Goal: Task Accomplishment & Management: Manage account settings

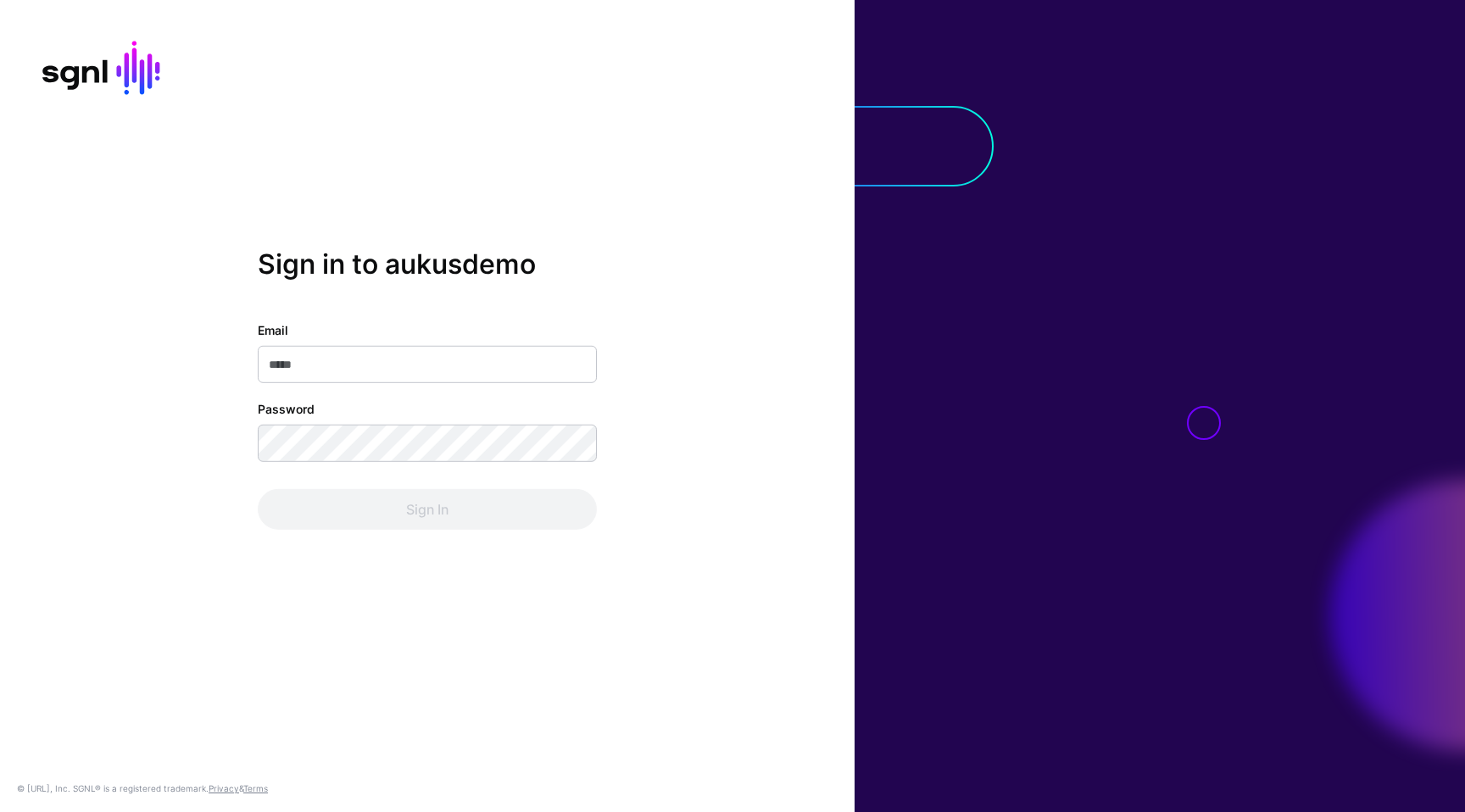
click at [381, 364] on input "Email" at bounding box center [426, 364] width 339 height 38
click at [0, 811] on com-1password-button at bounding box center [0, 812] width 0 height 0
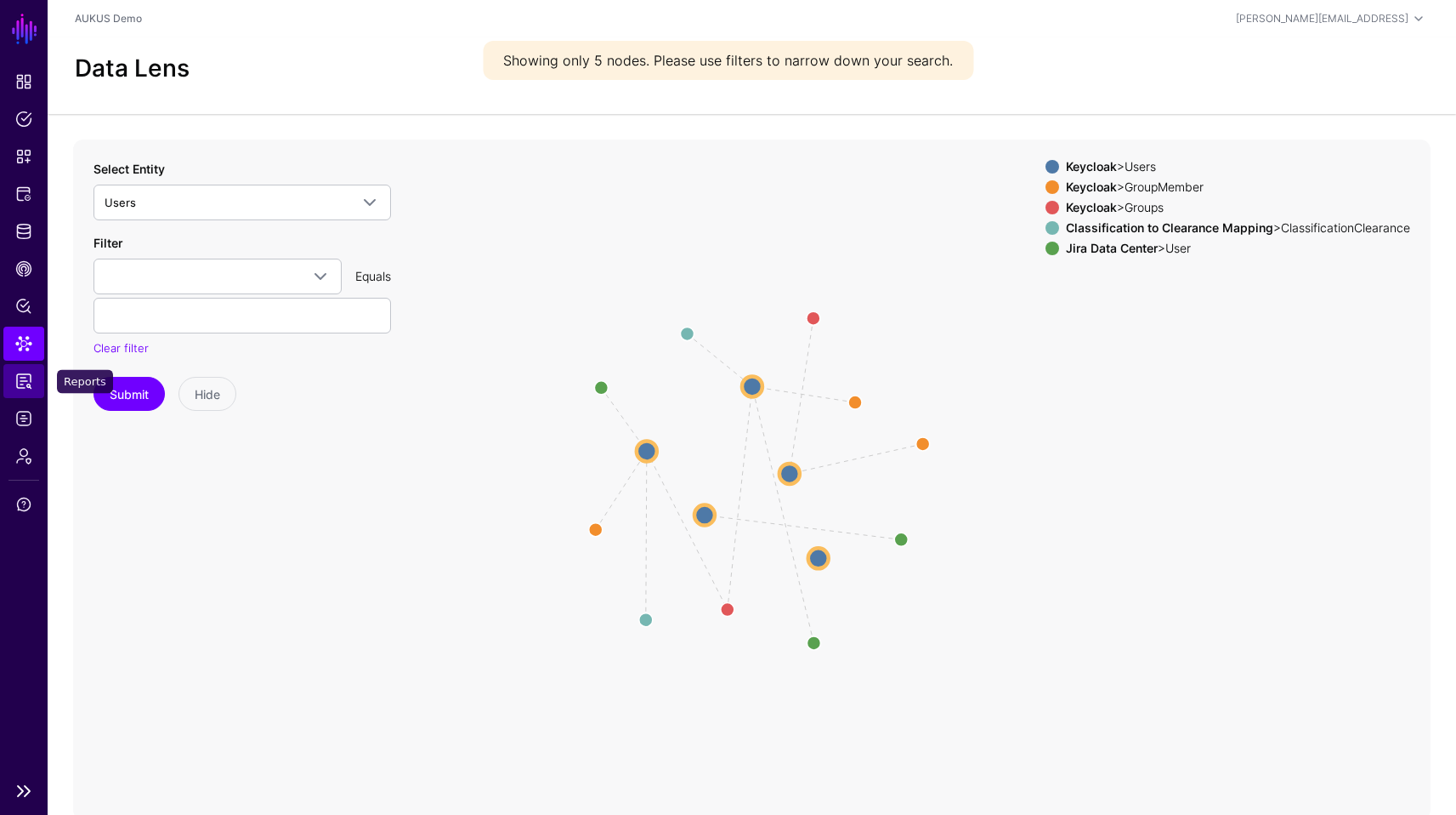
click at [31, 378] on span "Reports" at bounding box center [23, 381] width 17 height 17
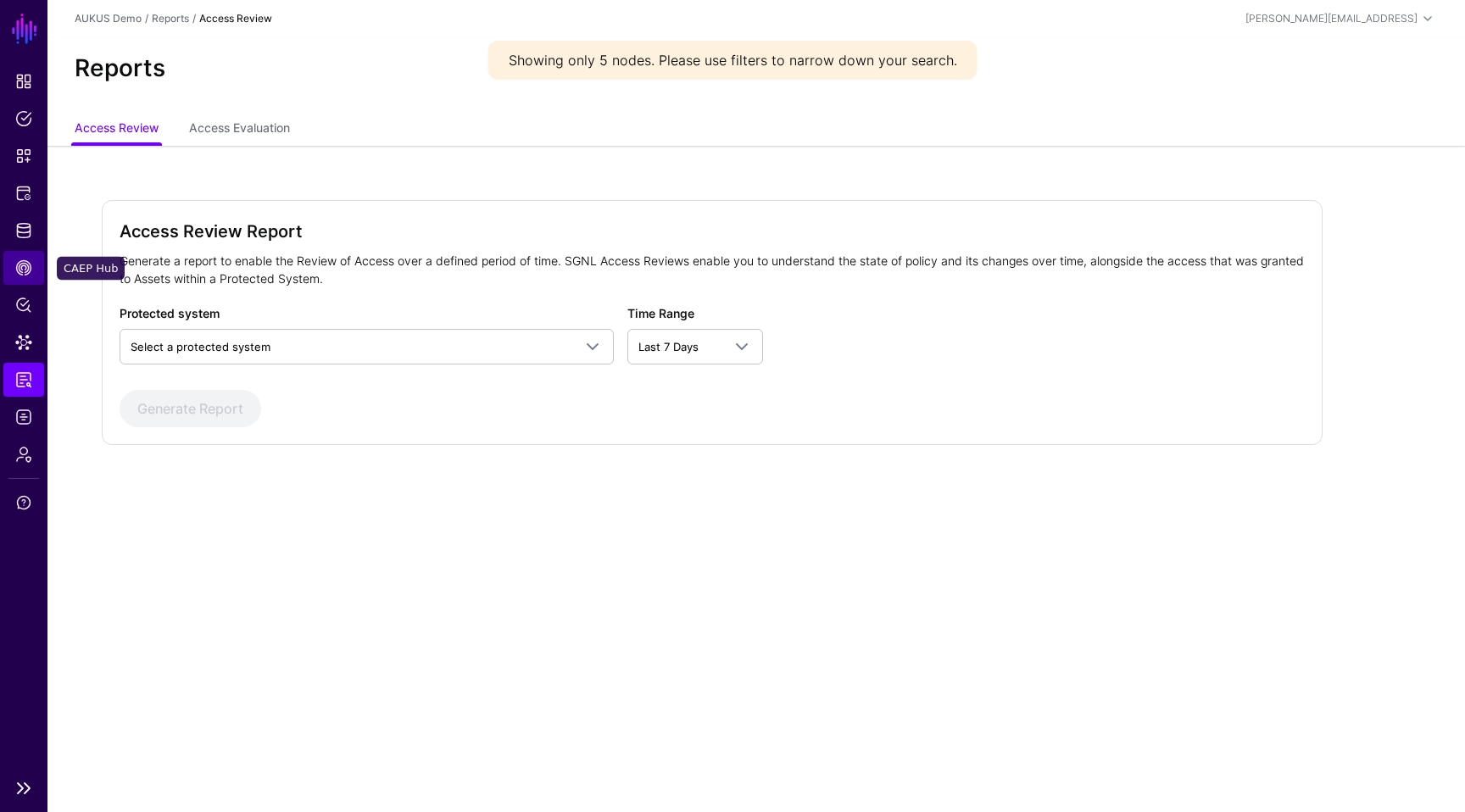
click at [25, 276] on link "CAEP Hub" at bounding box center [23, 268] width 41 height 34
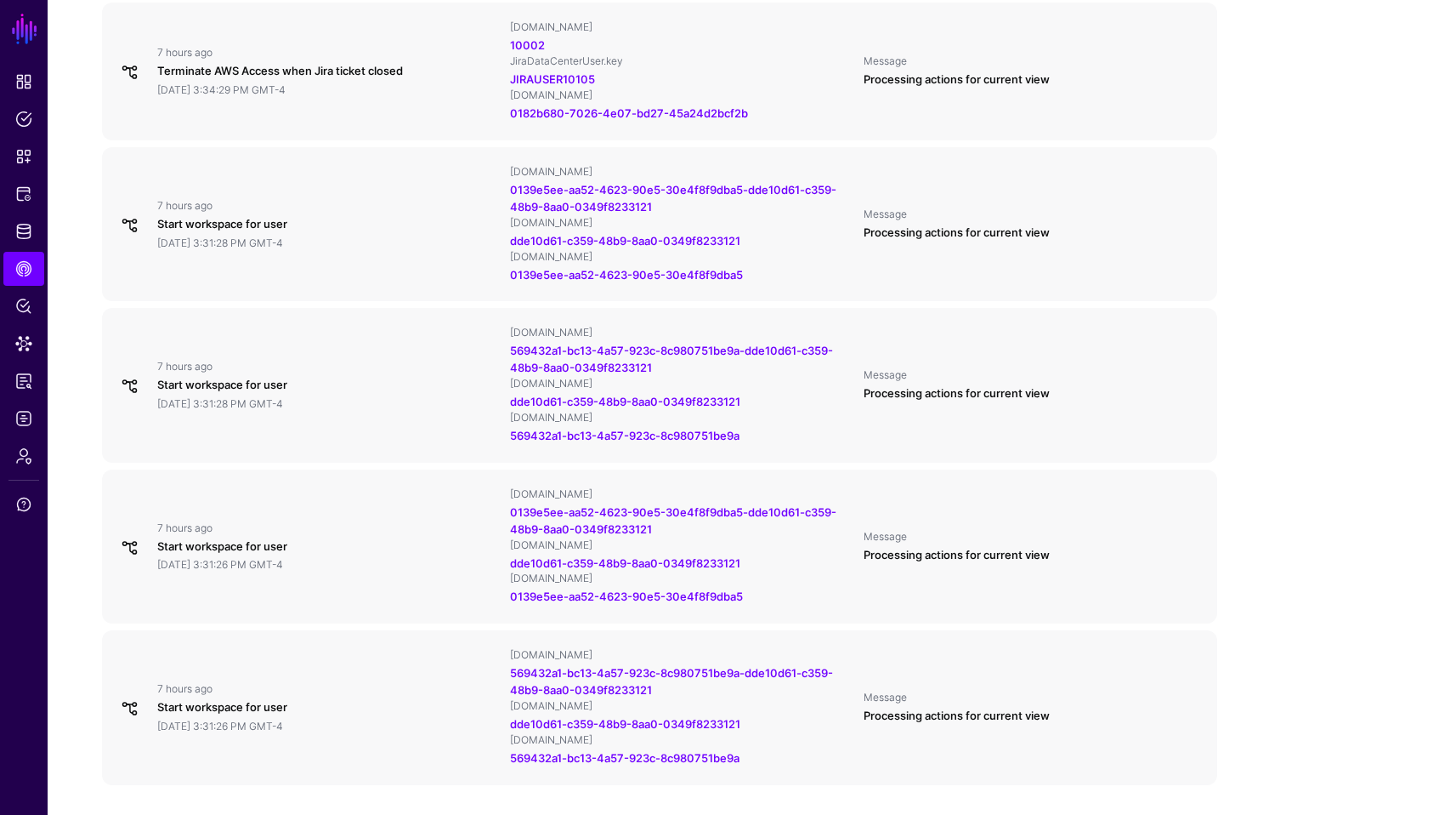
scroll to position [1463, 0]
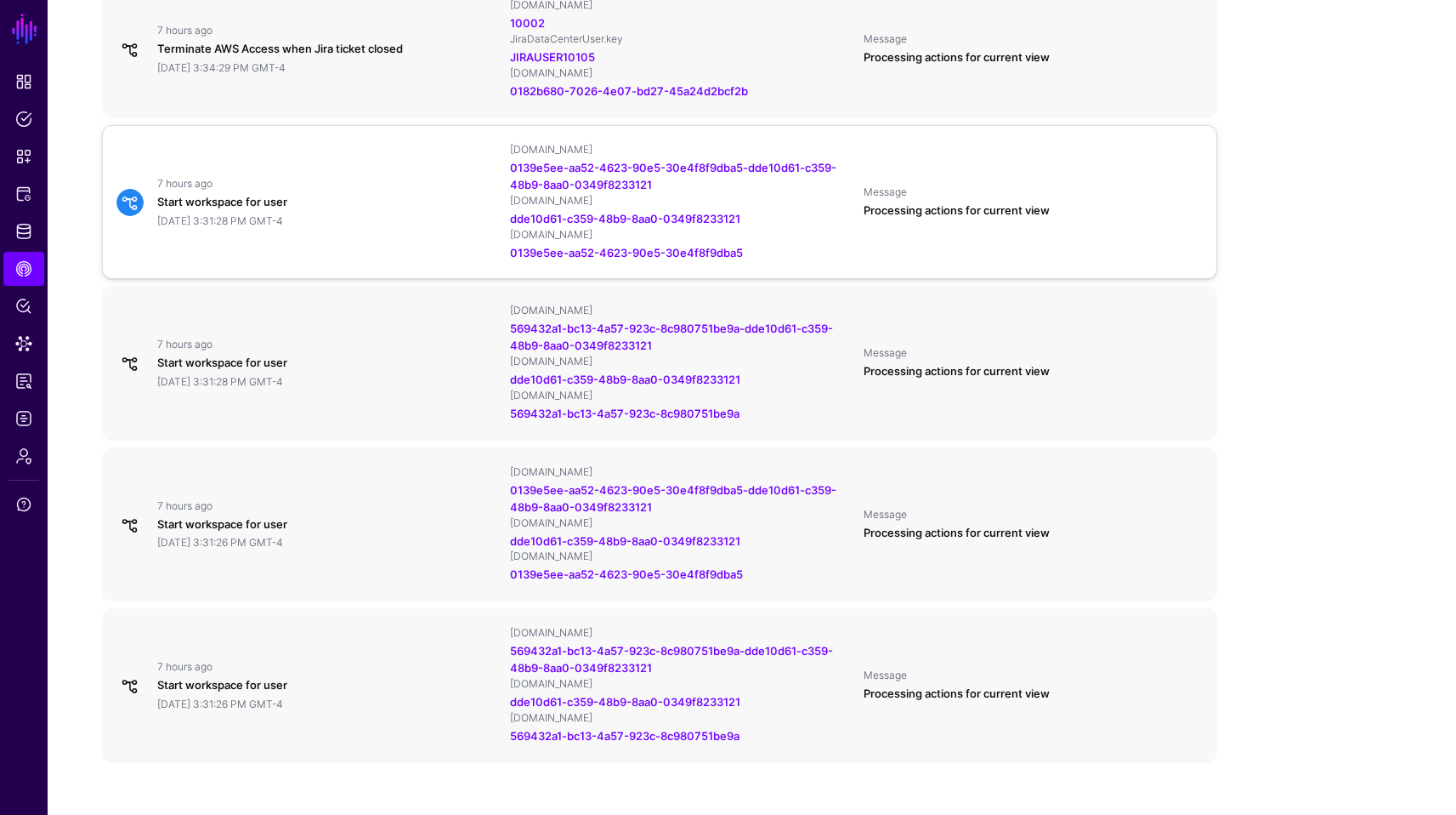
click at [367, 162] on div "7 hours ago Start workspace for user September 22, 2025 at 3:31:28 PM GMT-4 Key…" at bounding box center [659, 201] width 1100 height 119
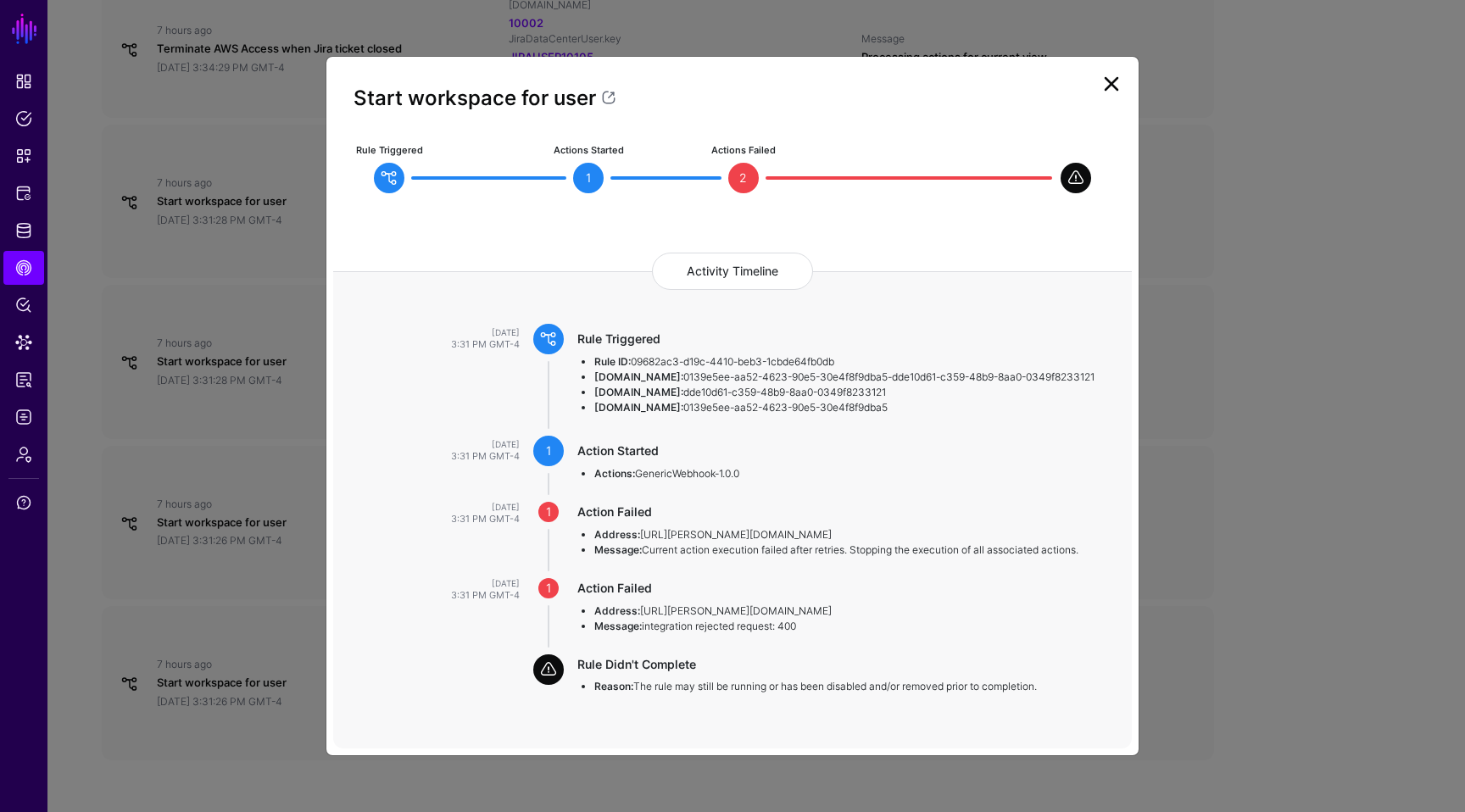
click at [1120, 78] on link at bounding box center [1110, 83] width 27 height 27
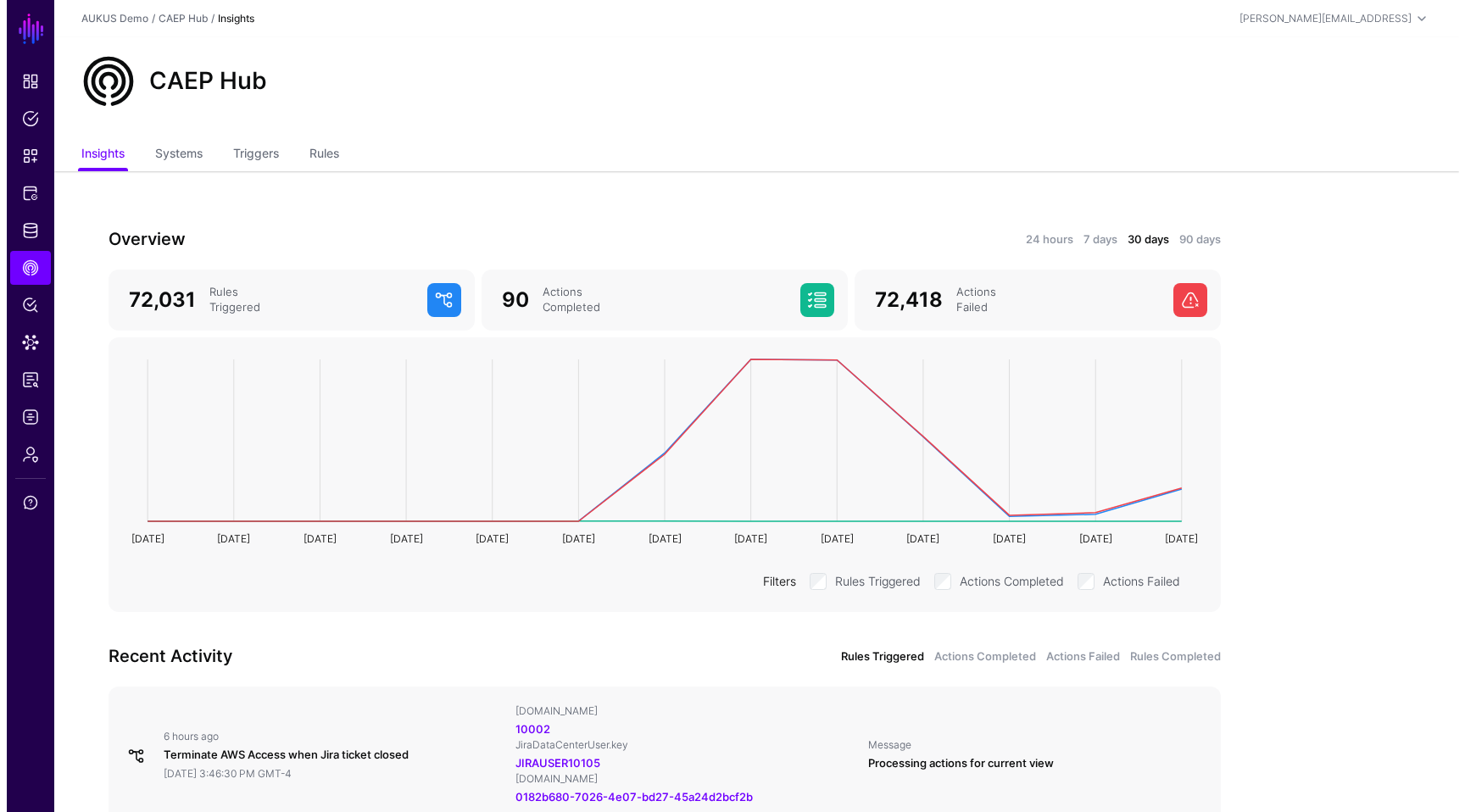
scroll to position [0, 0]
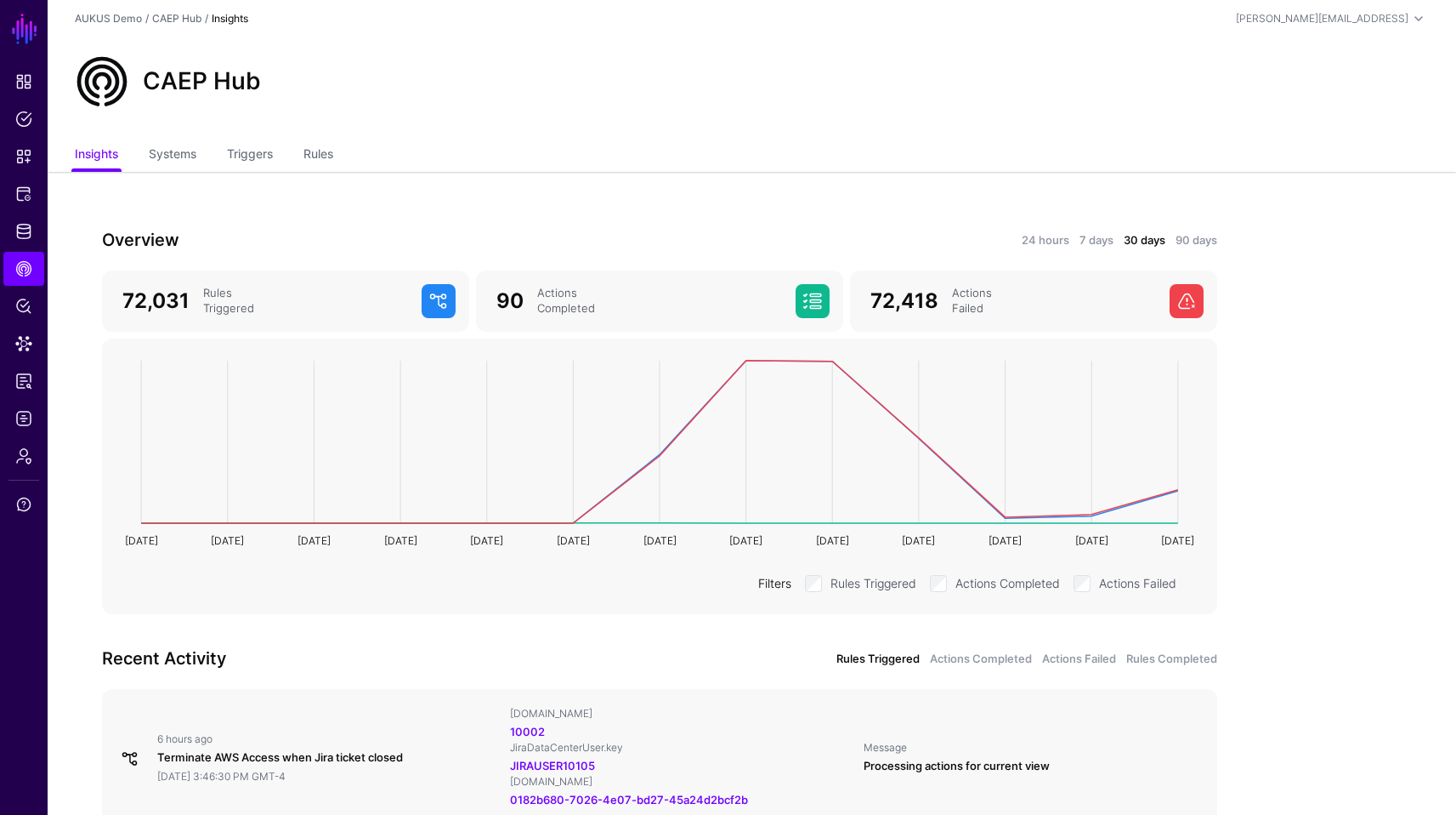
click at [254, 160] on link "Triggers" at bounding box center [250, 155] width 46 height 32
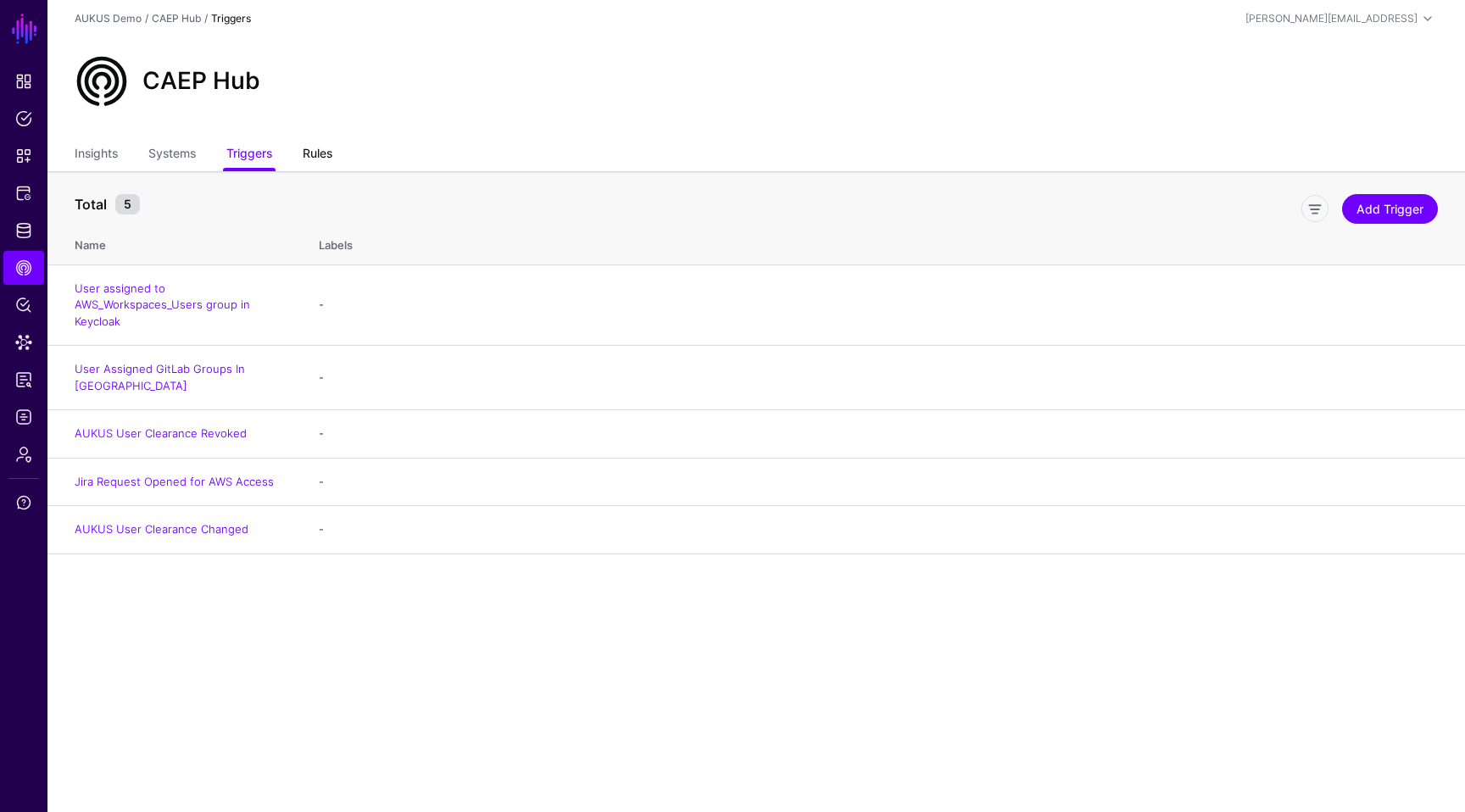
click at [306, 151] on link "Rules" at bounding box center [318, 155] width 30 height 32
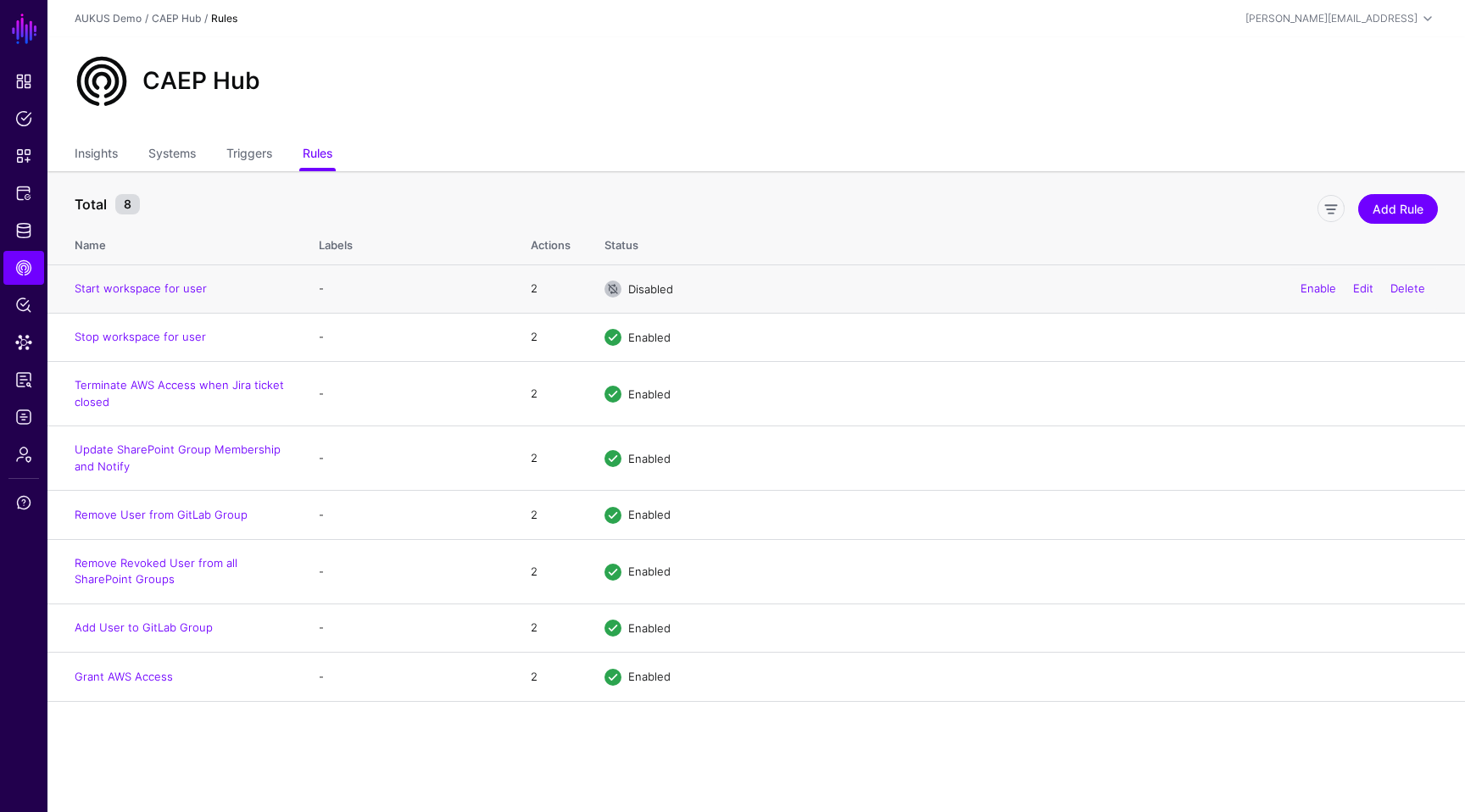
click at [1310, 280] on div "Enable Edit Delete" at bounding box center [1363, 289] width 150 height 43
click at [1307, 288] on link "Enable" at bounding box center [1318, 288] width 36 height 14
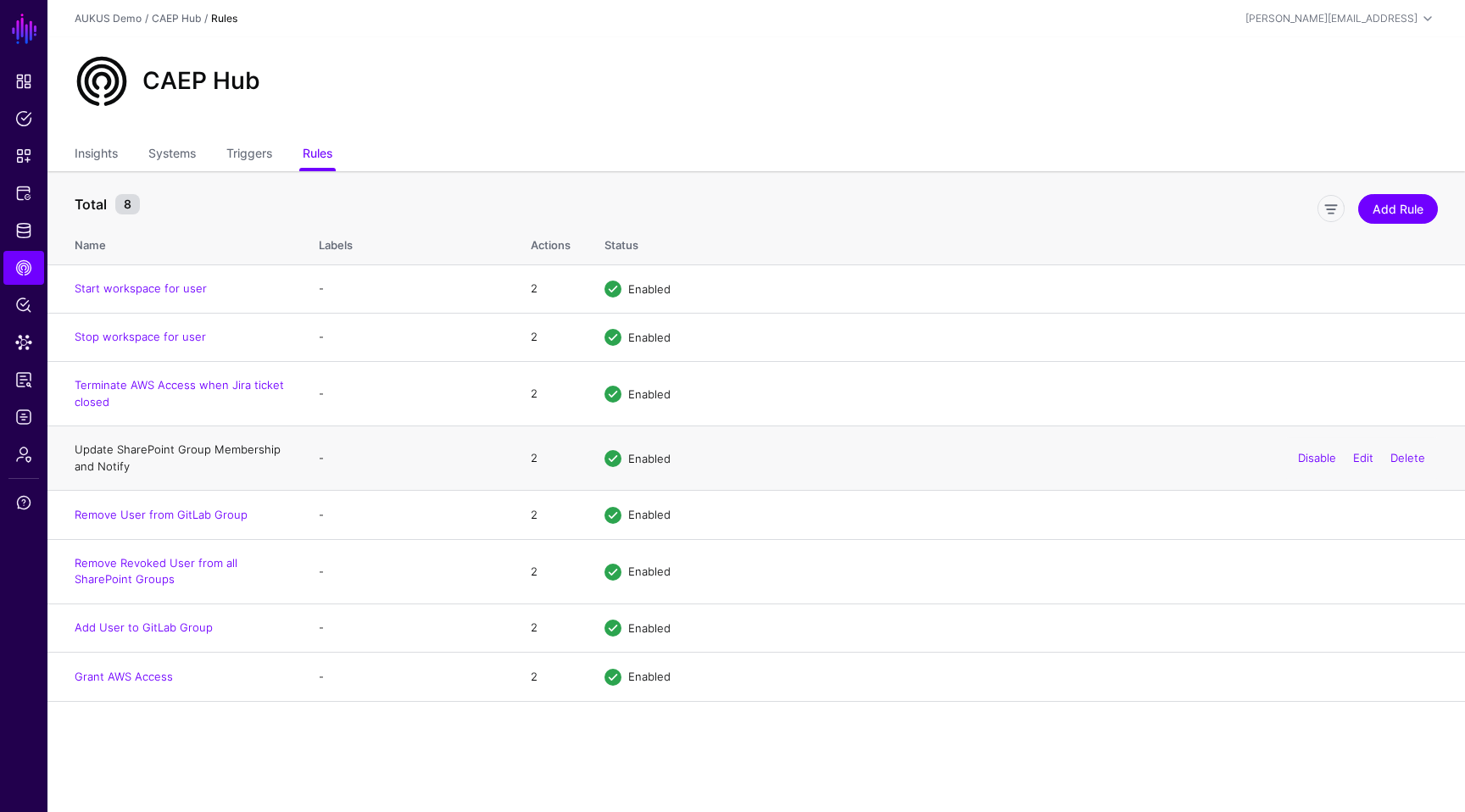
click at [191, 456] on link "Update SharePoint Group Membership and Notify" at bounding box center [177, 458] width 206 height 31
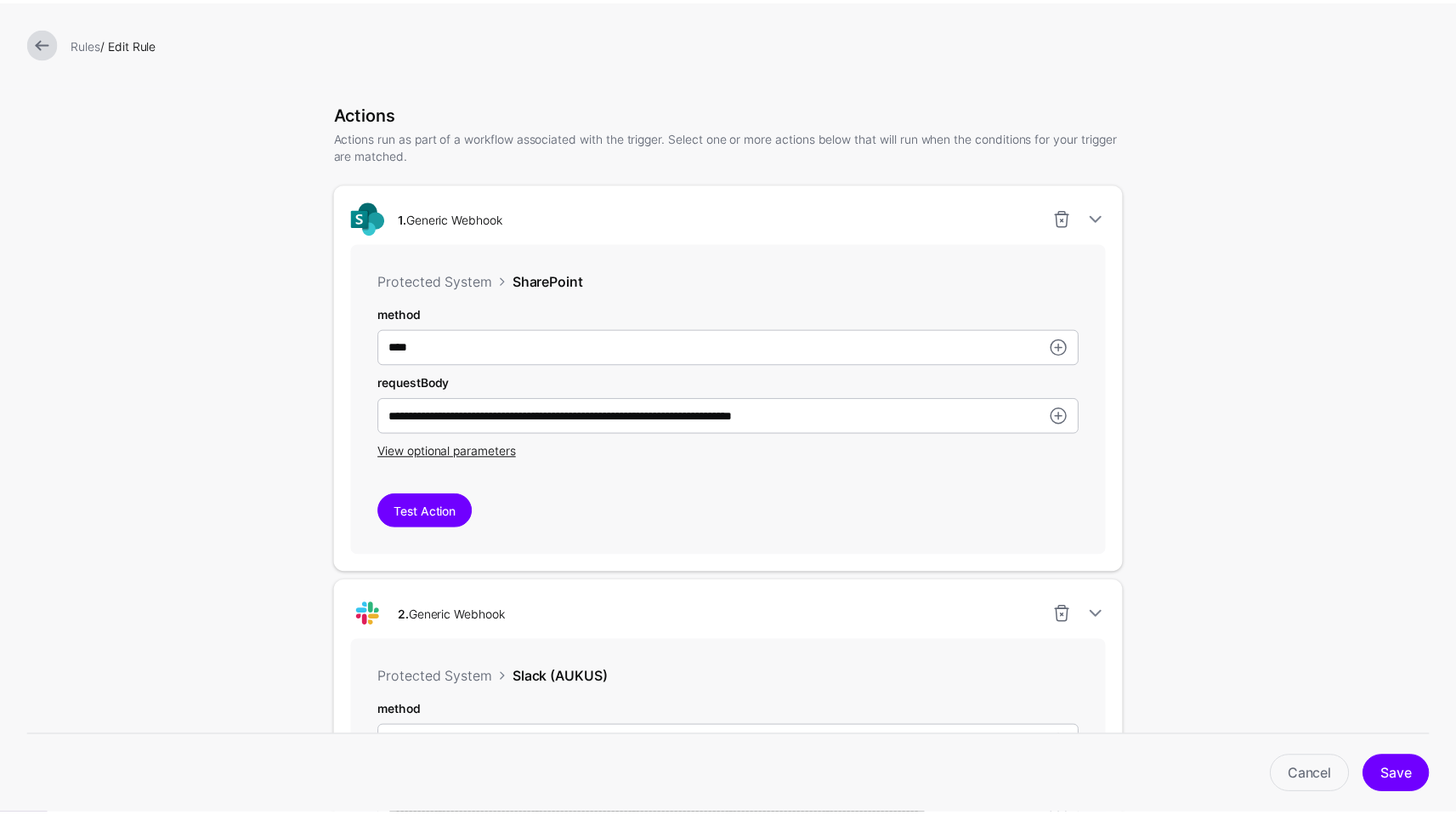
scroll to position [418, 0]
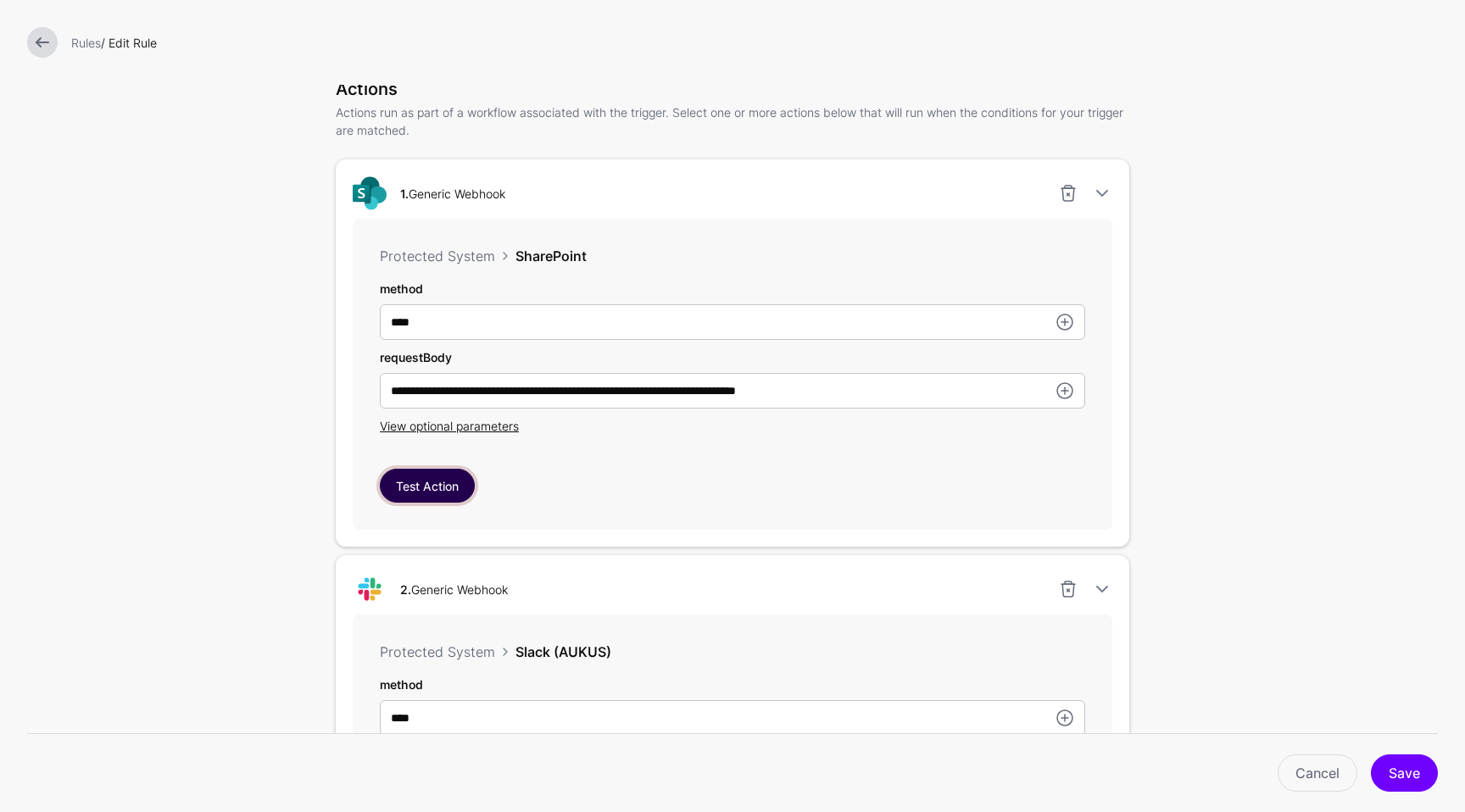
click at [436, 495] on button "Test Action" at bounding box center [427, 485] width 95 height 34
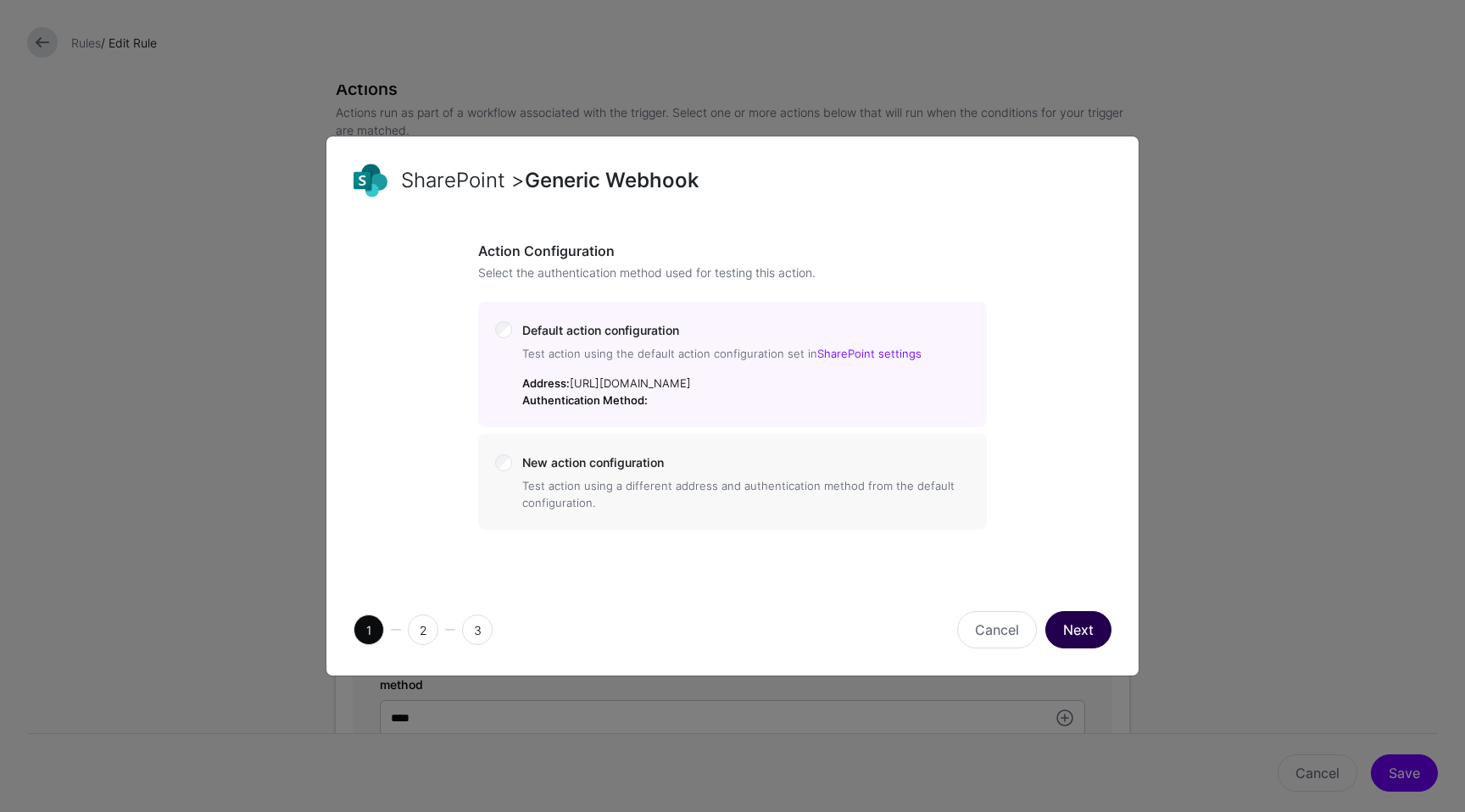
click at [1068, 621] on button "Next" at bounding box center [1078, 629] width 67 height 38
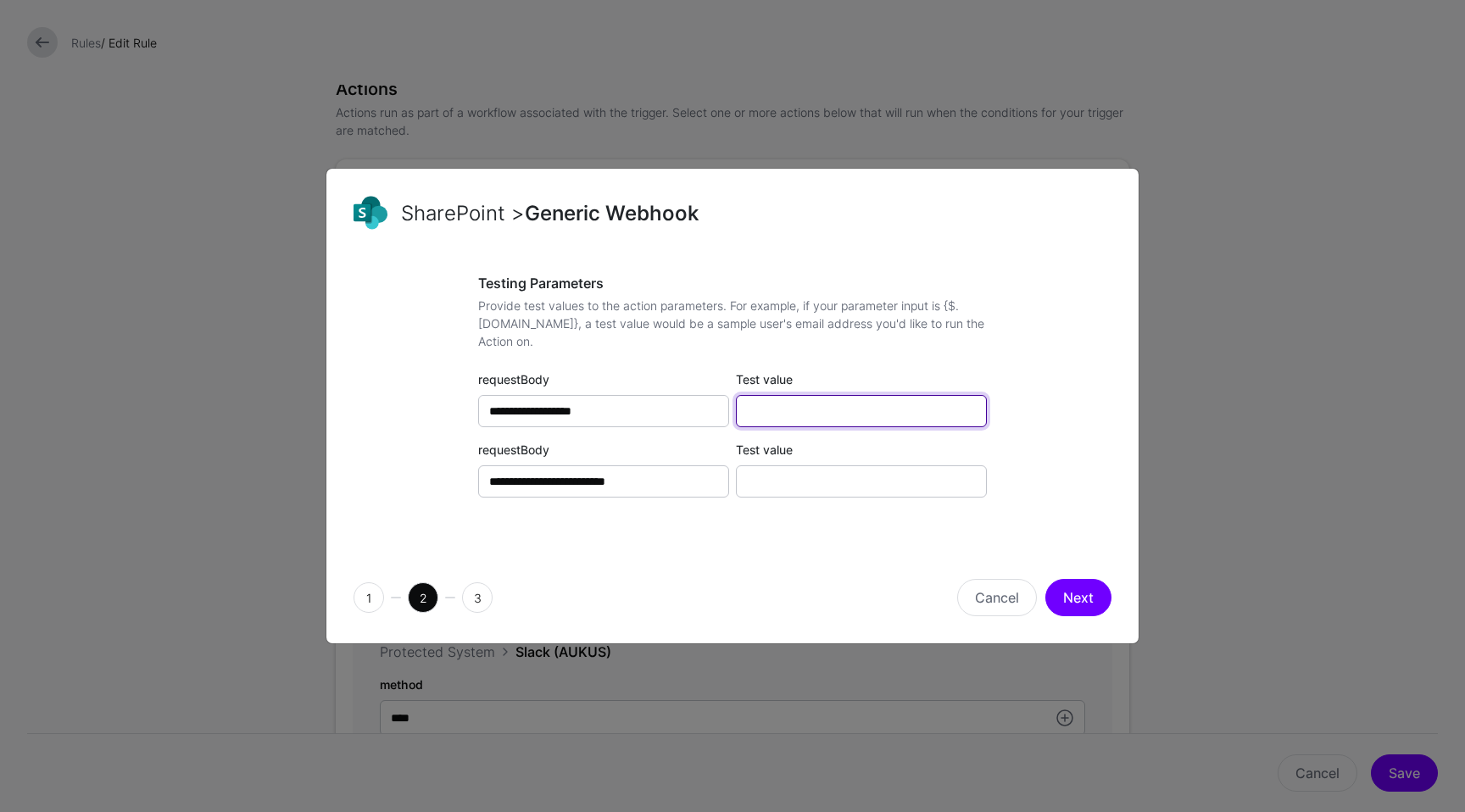
click at [811, 411] on input "Test value" at bounding box center [861, 411] width 251 height 32
paste input "**********"
type input "**********"
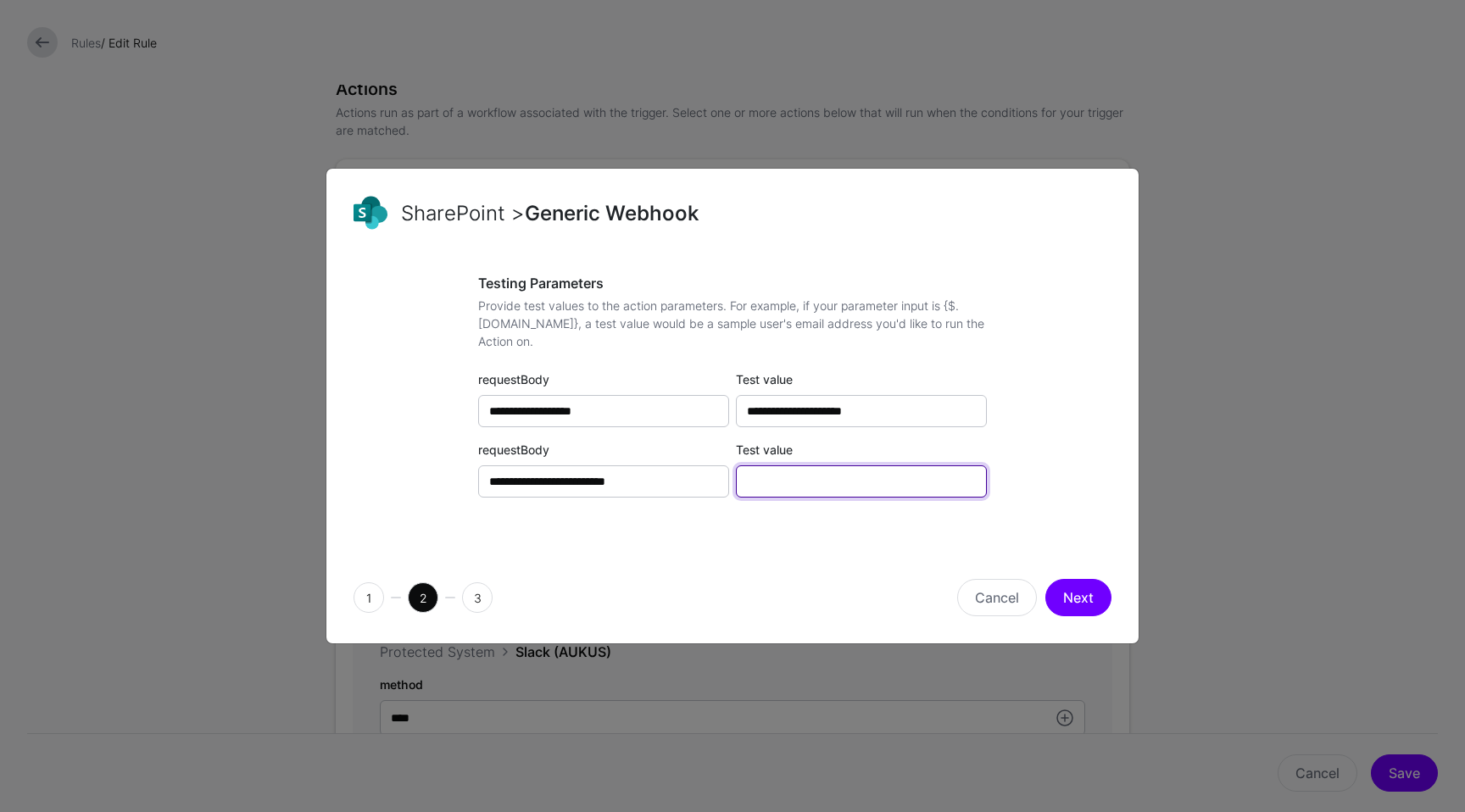
click at [867, 483] on input "Test value" at bounding box center [861, 481] width 251 height 32
type input "******"
click at [1069, 595] on button "Next" at bounding box center [1078, 598] width 67 height 38
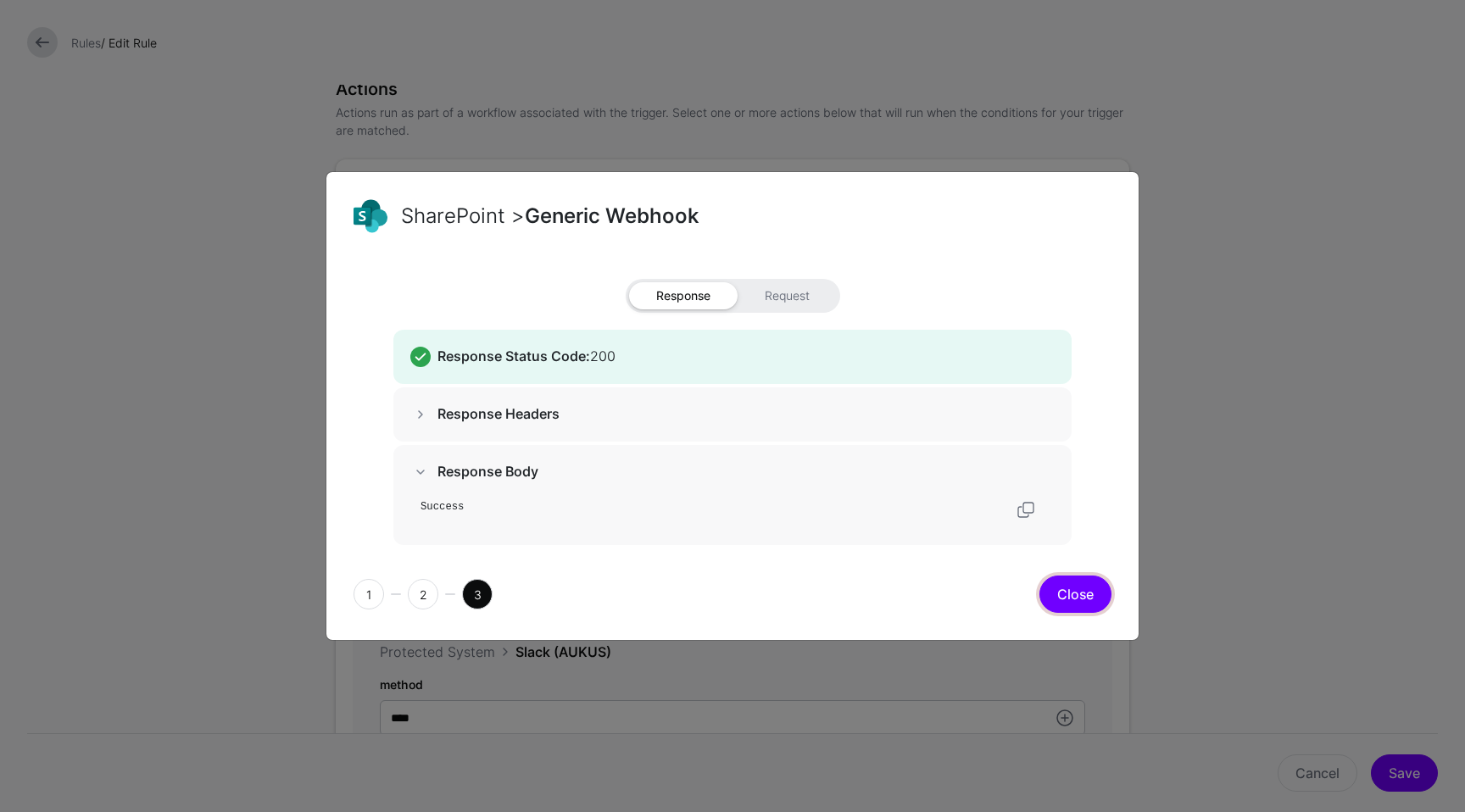
click at [1065, 582] on button "Close" at bounding box center [1076, 595] width 73 height 38
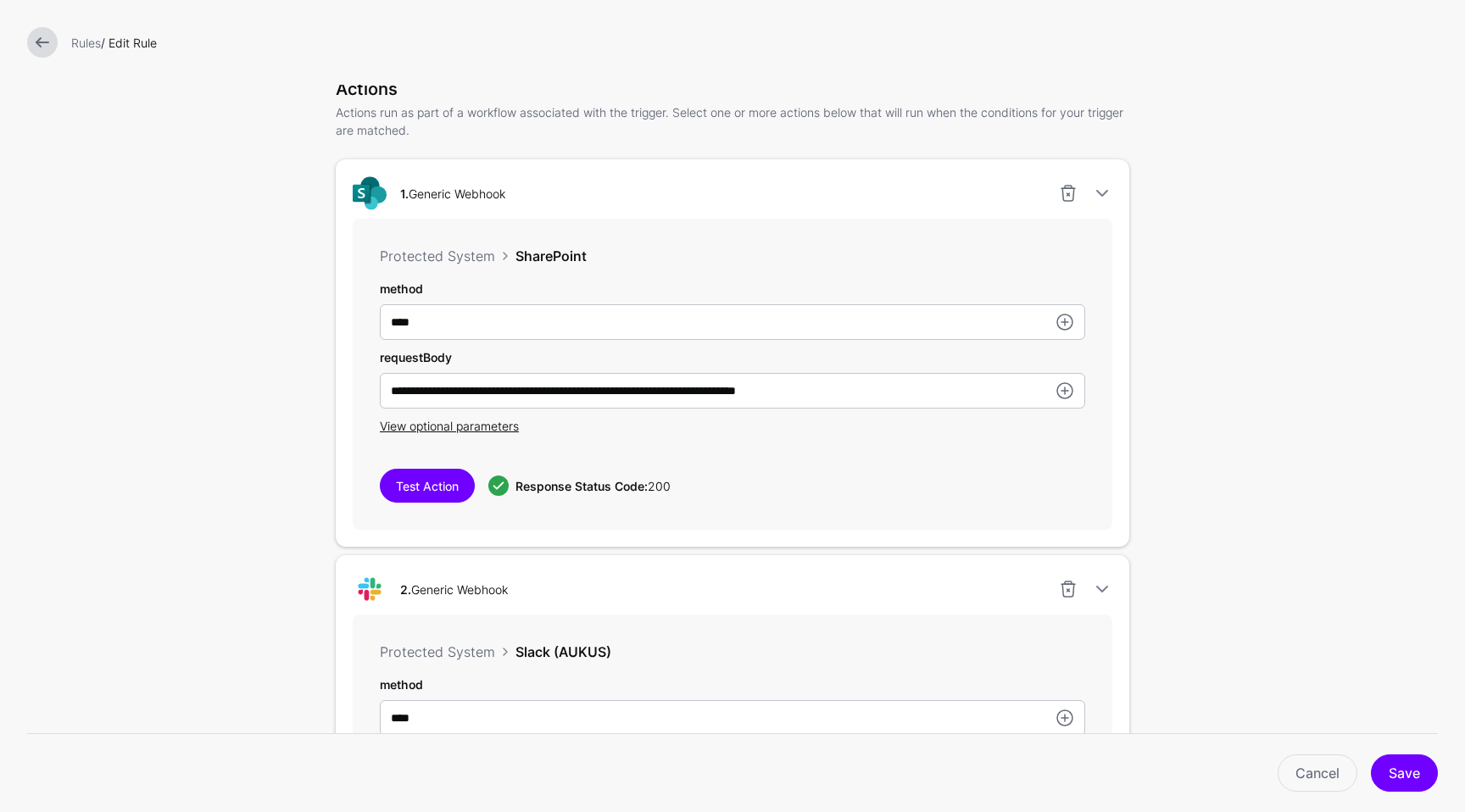
click at [478, 435] on div "View optional parameters" at bounding box center [732, 426] width 705 height 18
click at [479, 428] on span "View optional parameters" at bounding box center [449, 426] width 139 height 15
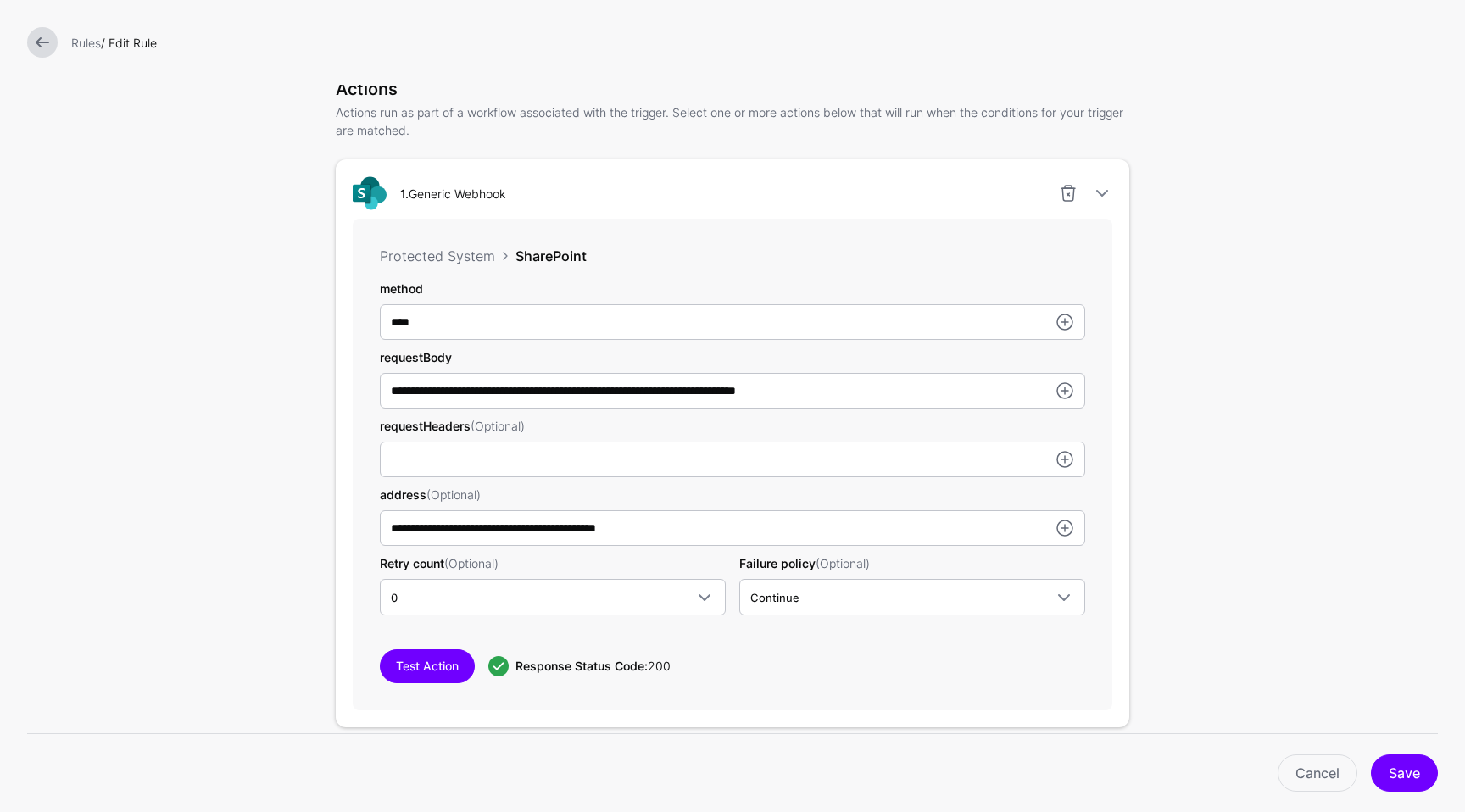
click at [54, 44] on link at bounding box center [42, 42] width 31 height 31
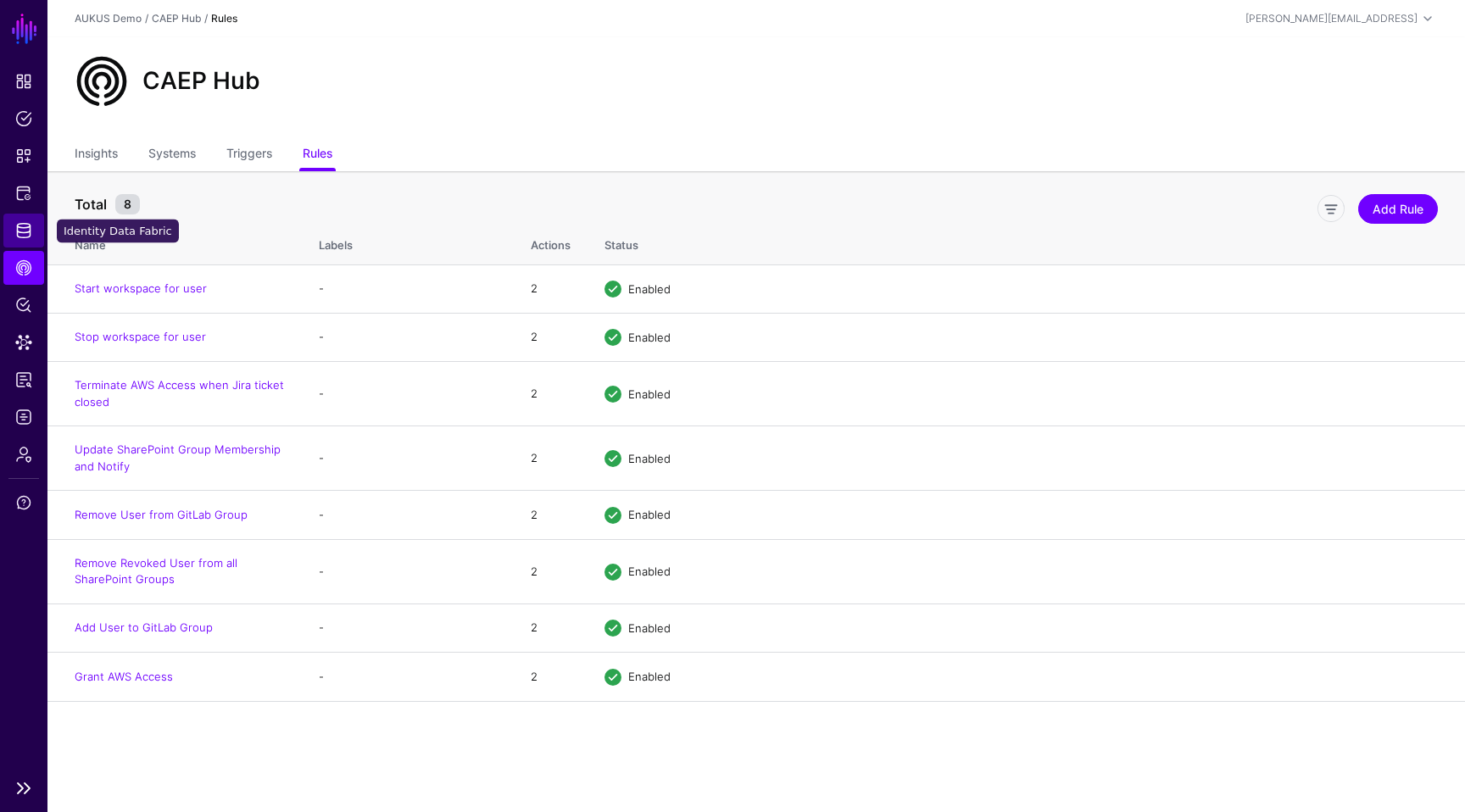
click at [35, 230] on link "Identity Data Fabric" at bounding box center [23, 230] width 41 height 34
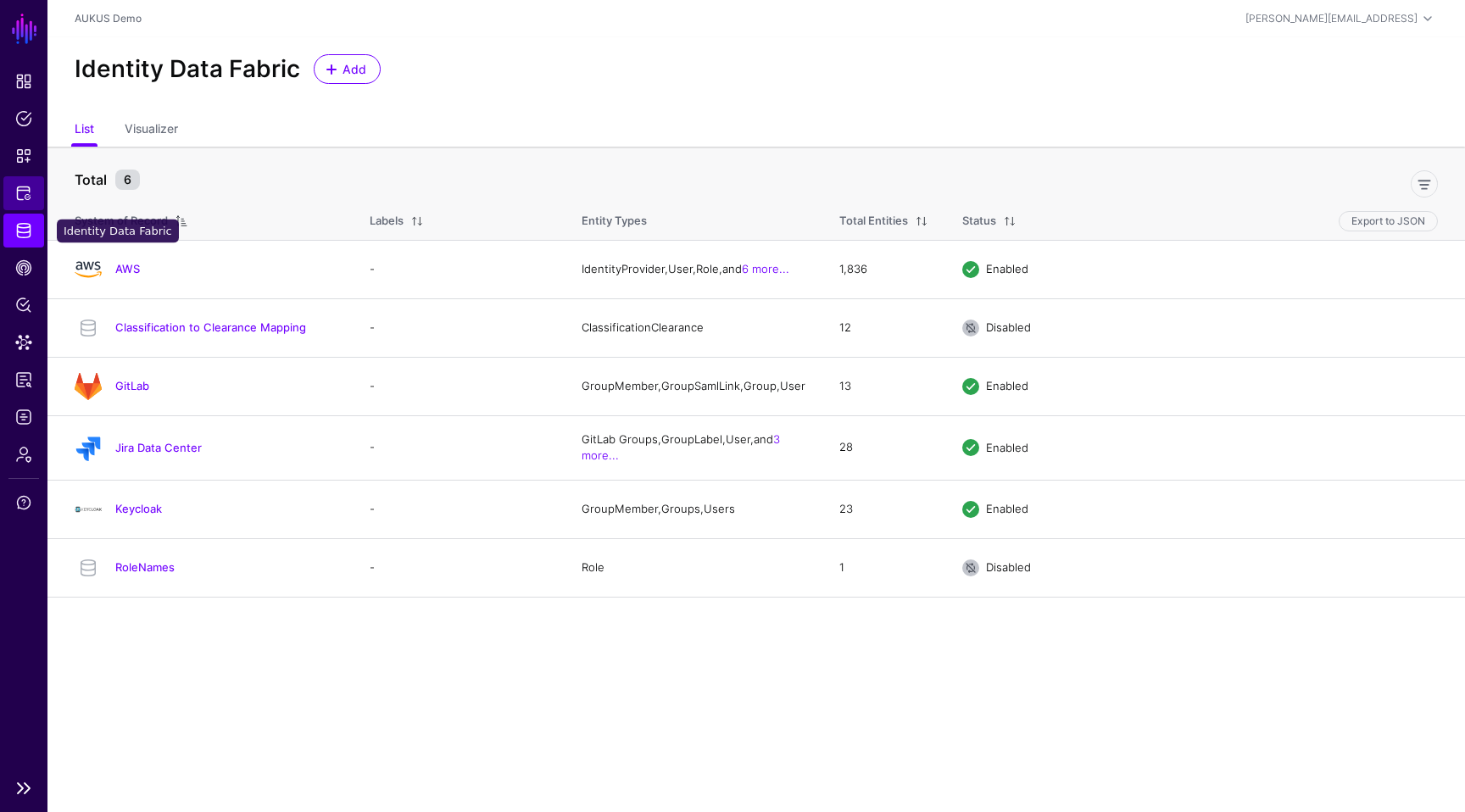
click at [18, 204] on link "Protected Systems" at bounding box center [23, 194] width 41 height 34
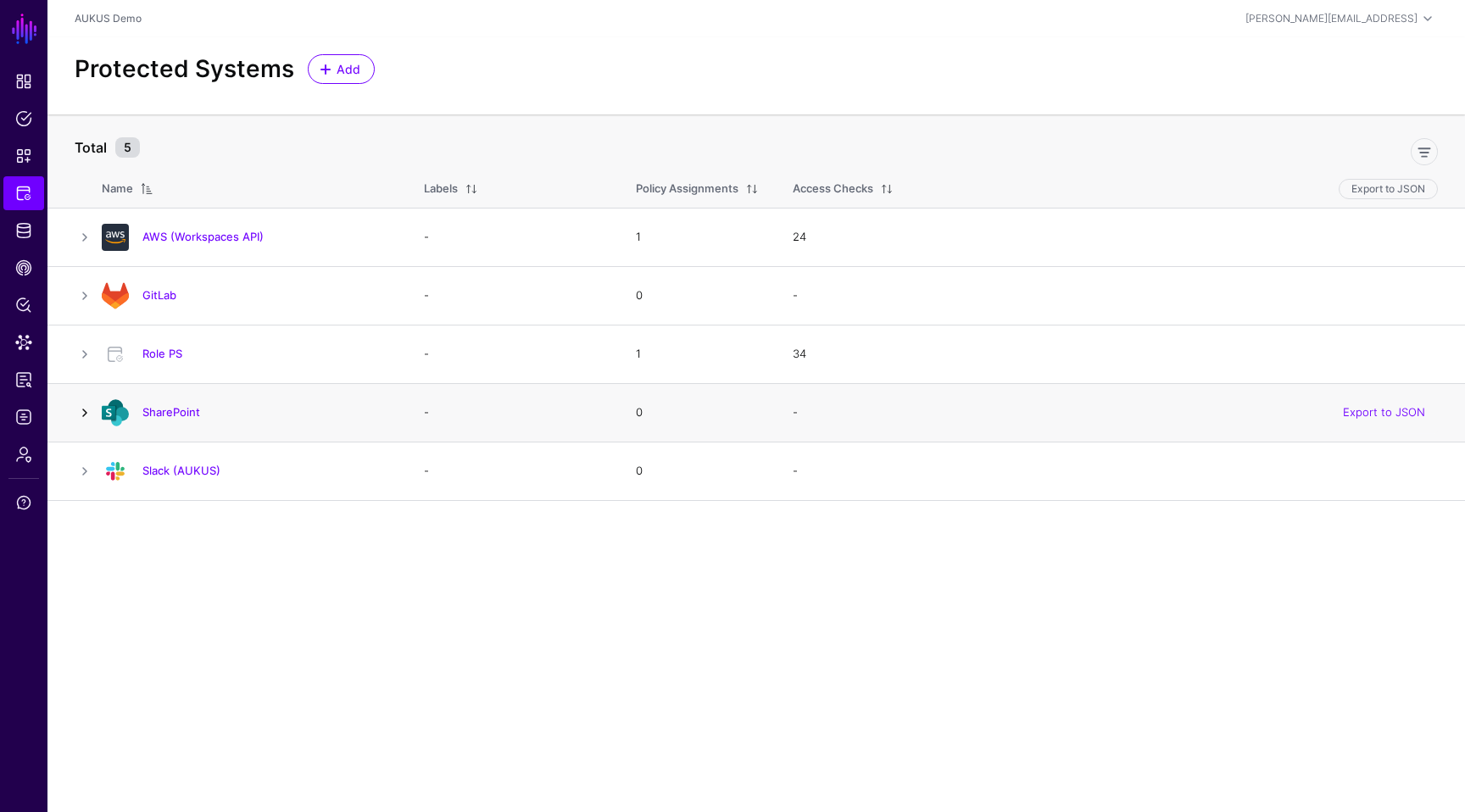
click at [80, 408] on link at bounding box center [84, 412] width 20 height 20
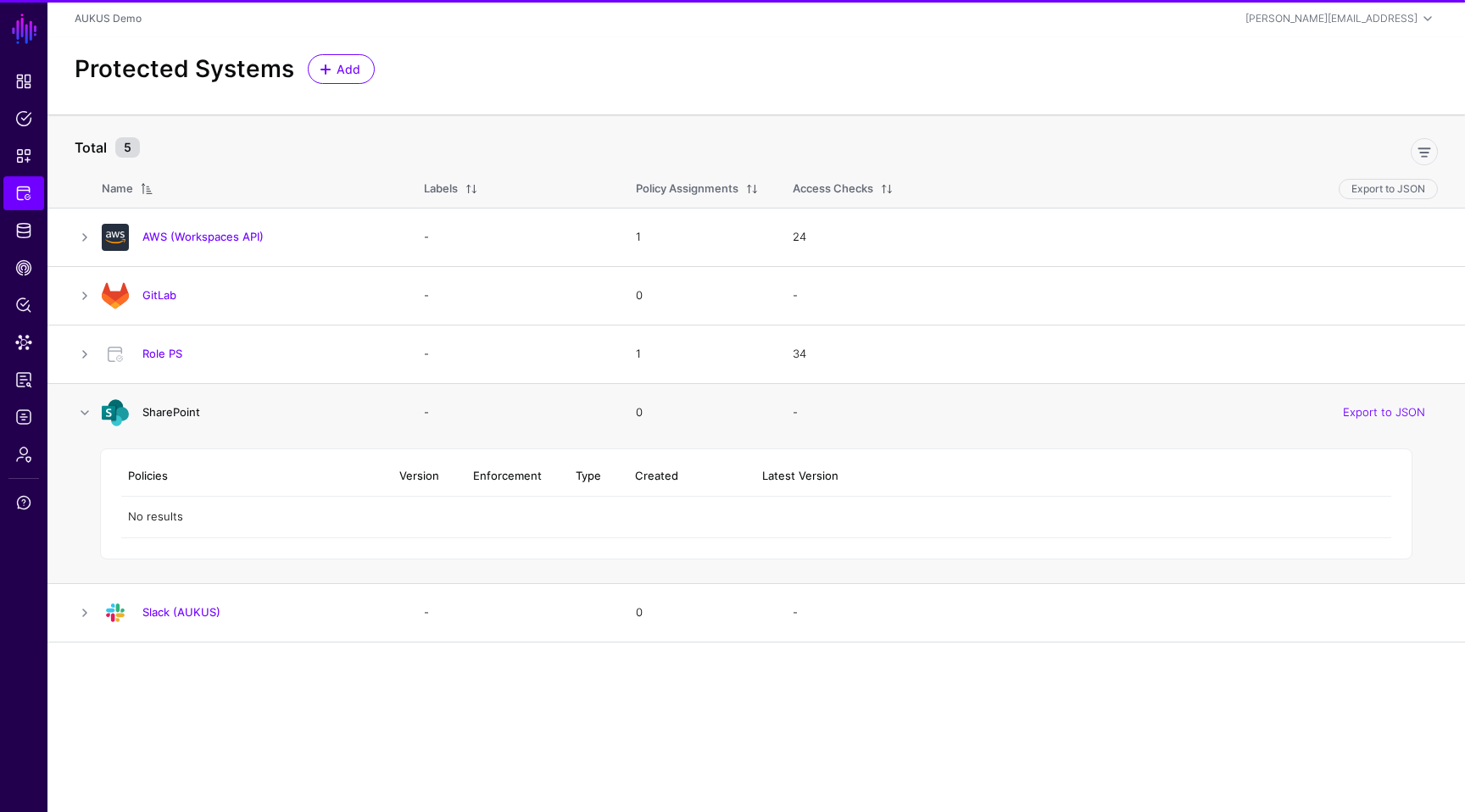
click at [170, 412] on link "SharePoint" at bounding box center [171, 412] width 58 height 14
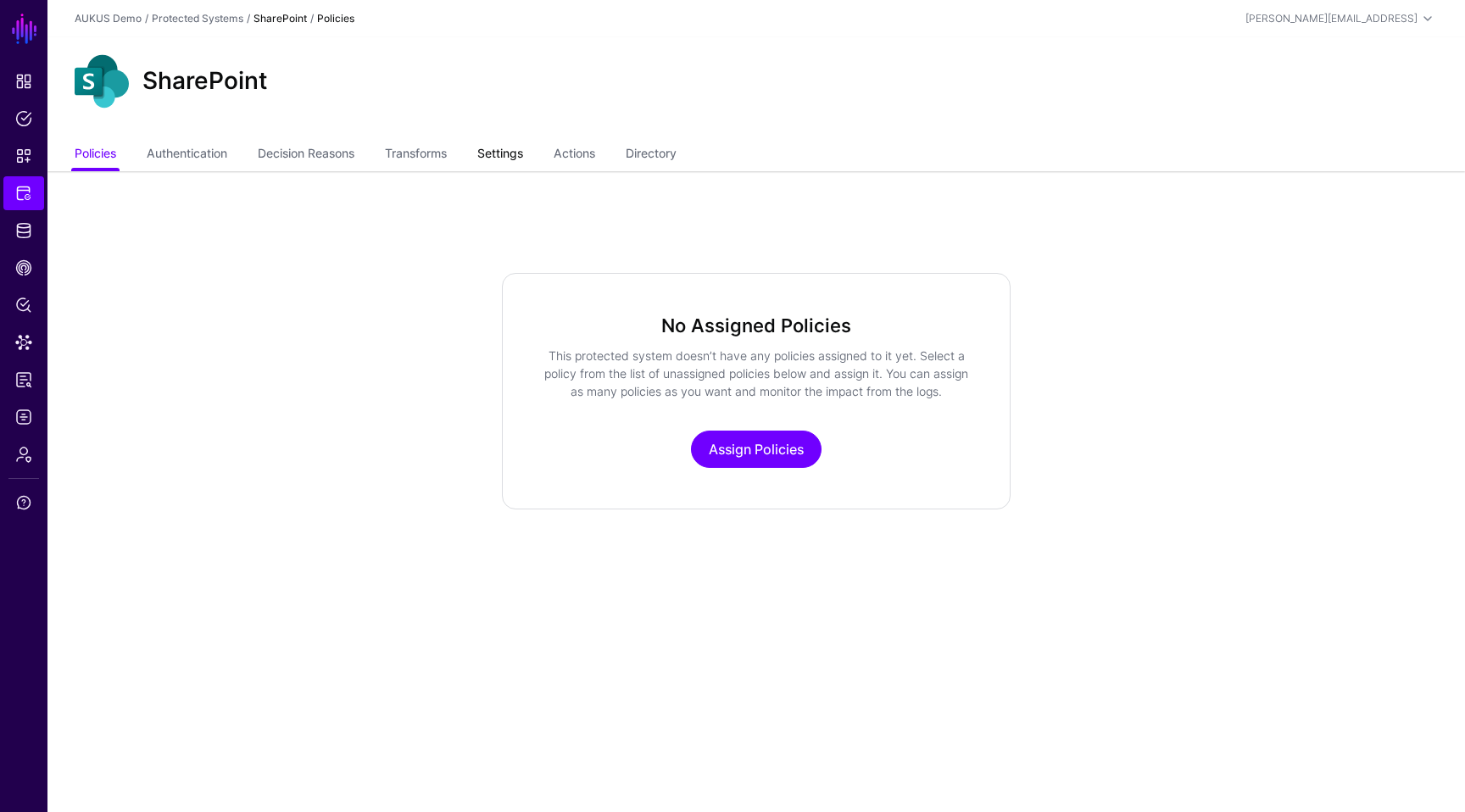
click at [523, 151] on link "Settings" at bounding box center [501, 155] width 46 height 32
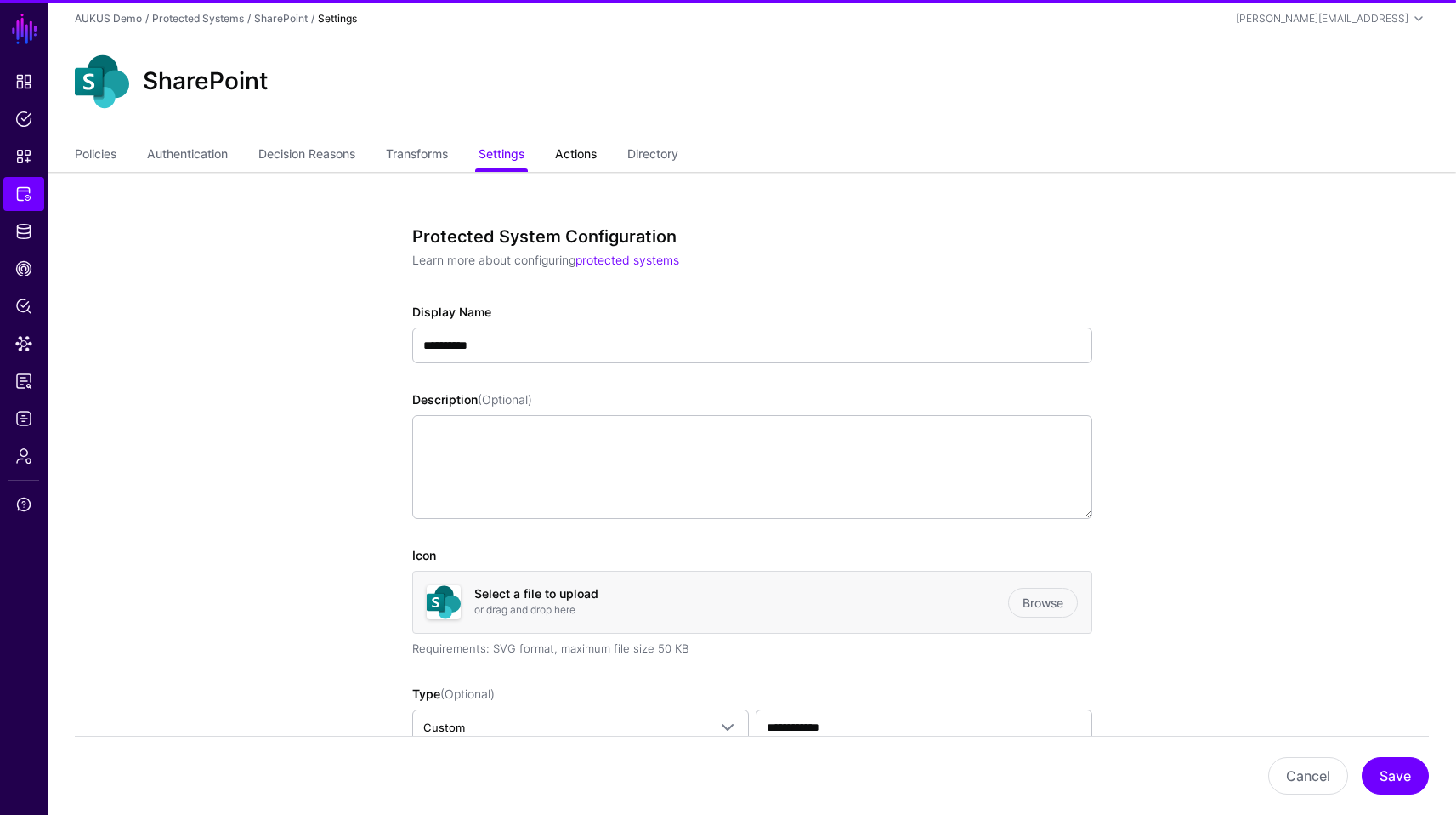
click at [583, 153] on link "Actions" at bounding box center [576, 155] width 42 height 32
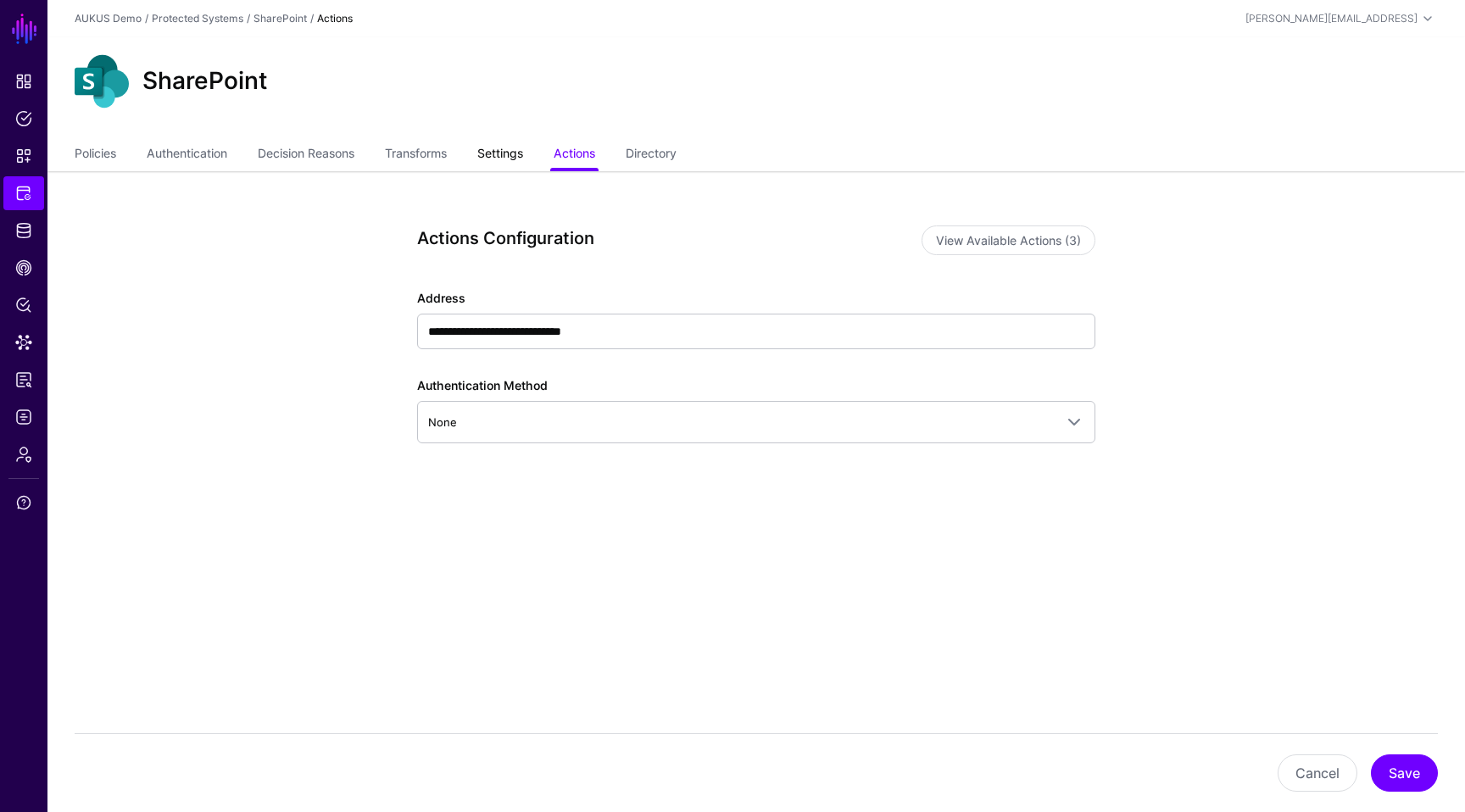
click at [503, 162] on link "Settings" at bounding box center [501, 155] width 46 height 32
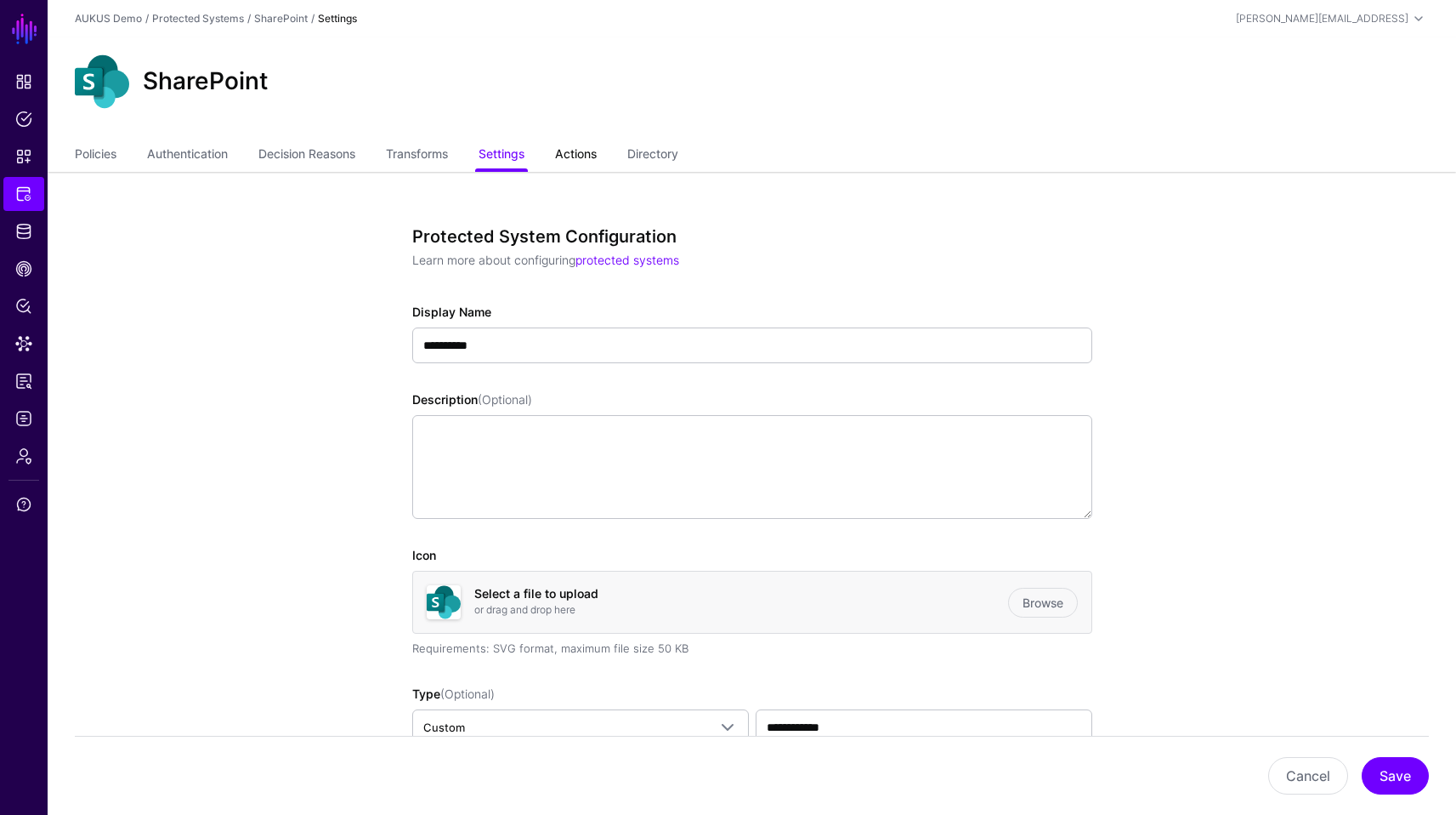
click at [573, 154] on link "Actions" at bounding box center [576, 155] width 42 height 32
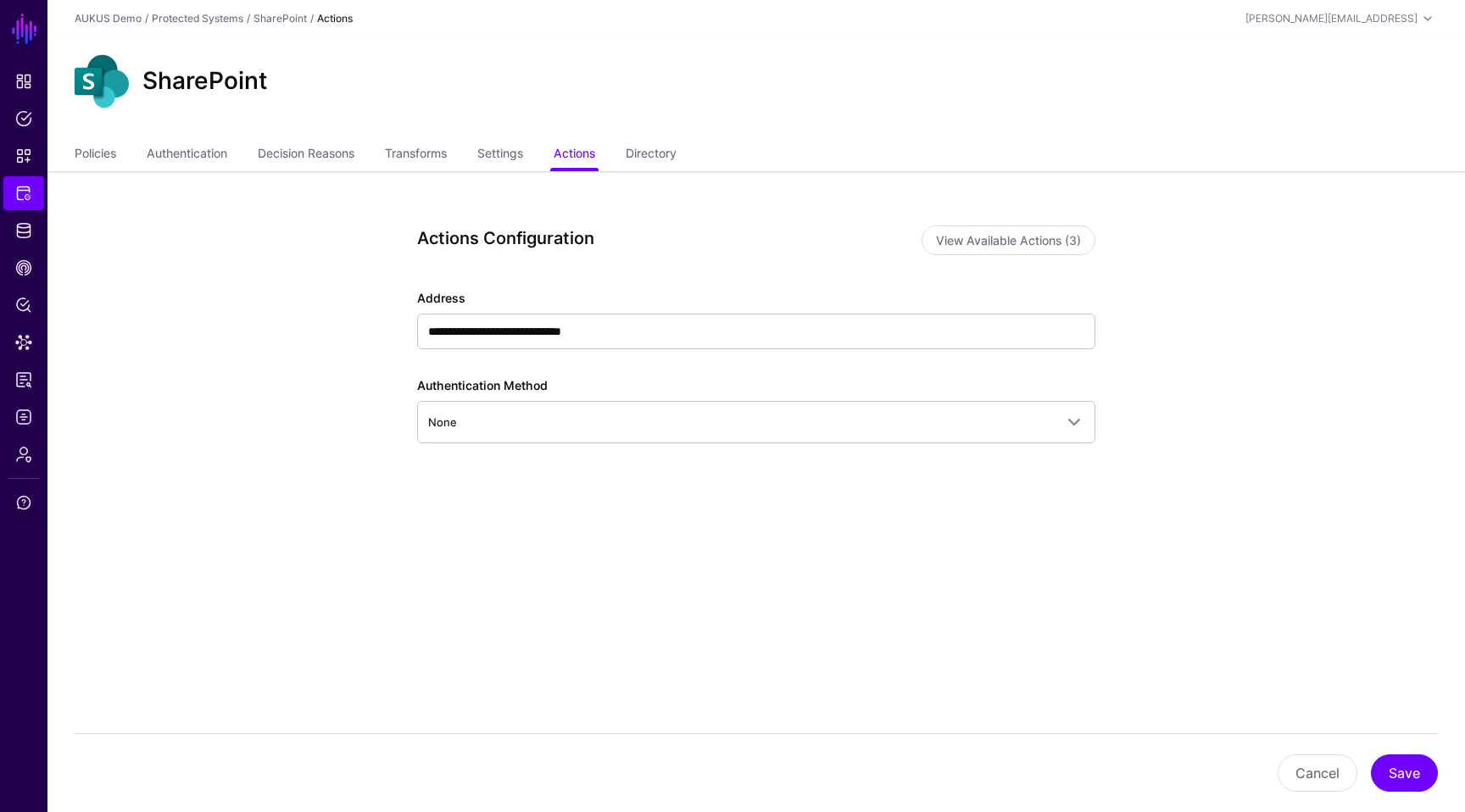
click at [832, 562] on div "**********" at bounding box center [756, 415] width 787 height 489
click at [33, 227] on link "Identity Data Fabric" at bounding box center [23, 230] width 41 height 34
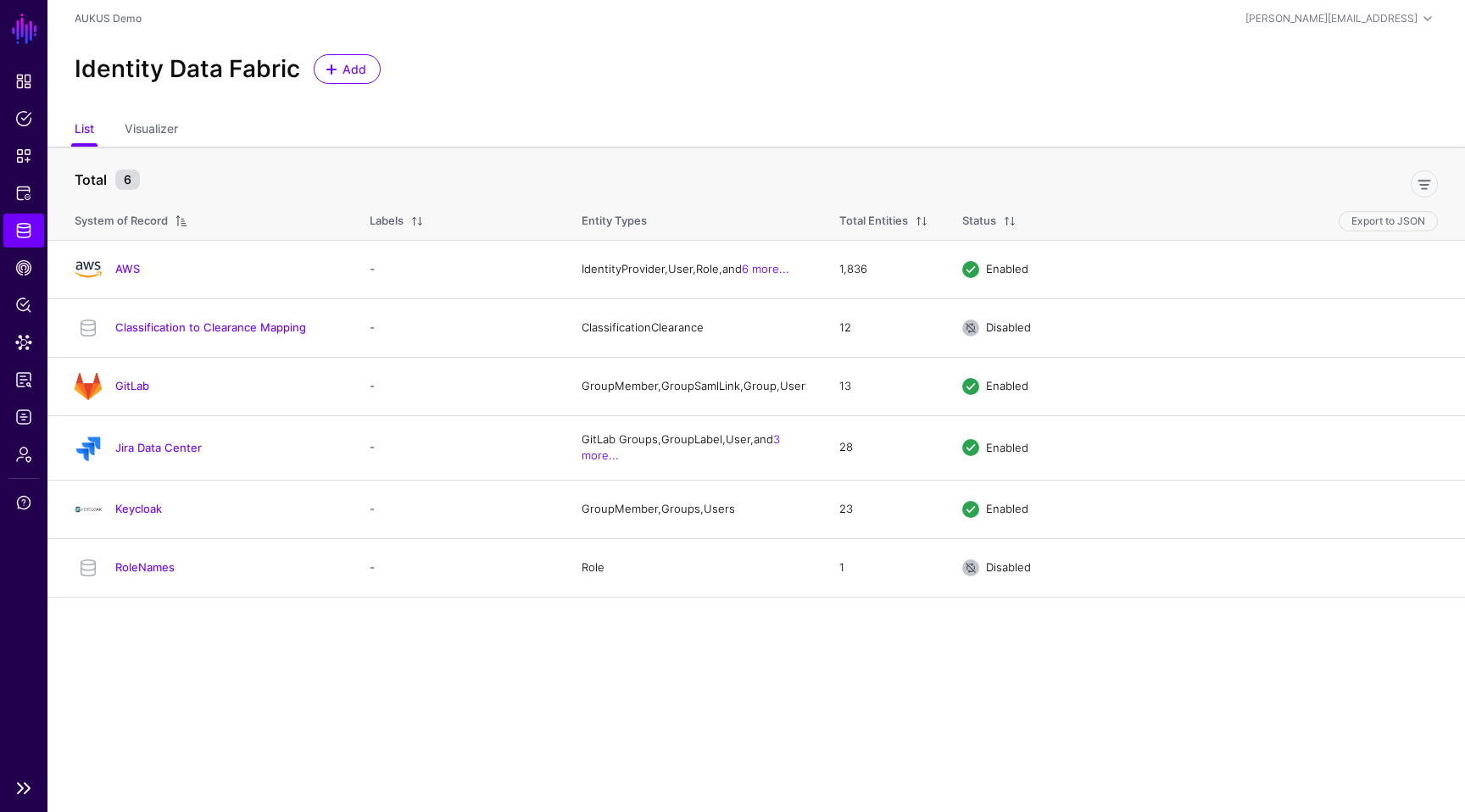
click at [30, 210] on ul "Dashboard Policies Snippets Protected Systems Identity Data Fabric CAEP Hub Pol…" at bounding box center [24, 417] width 48 height 705
click at [32, 259] on link "CAEP Hub" at bounding box center [23, 268] width 41 height 34
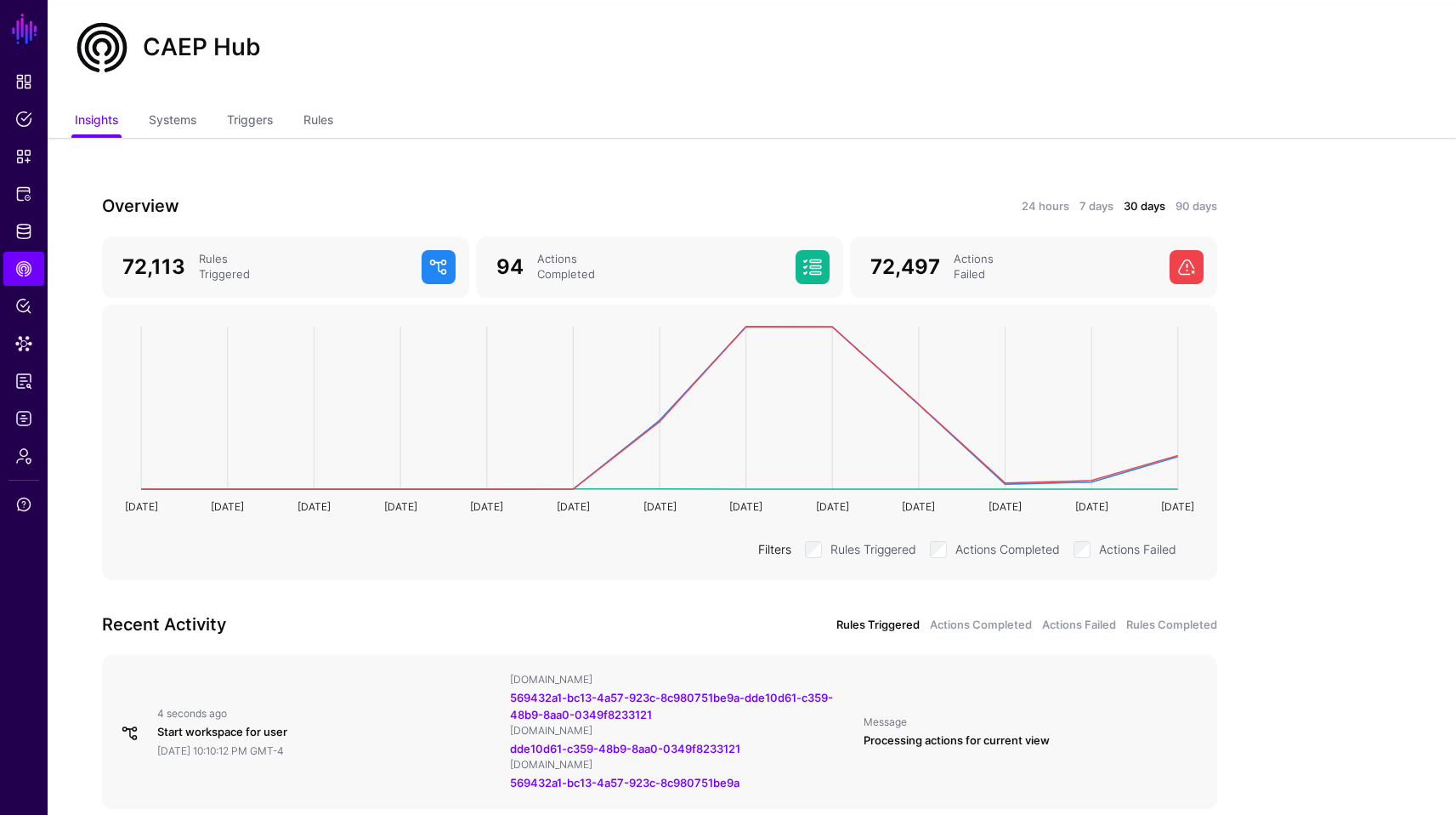
scroll to position [68, 0]
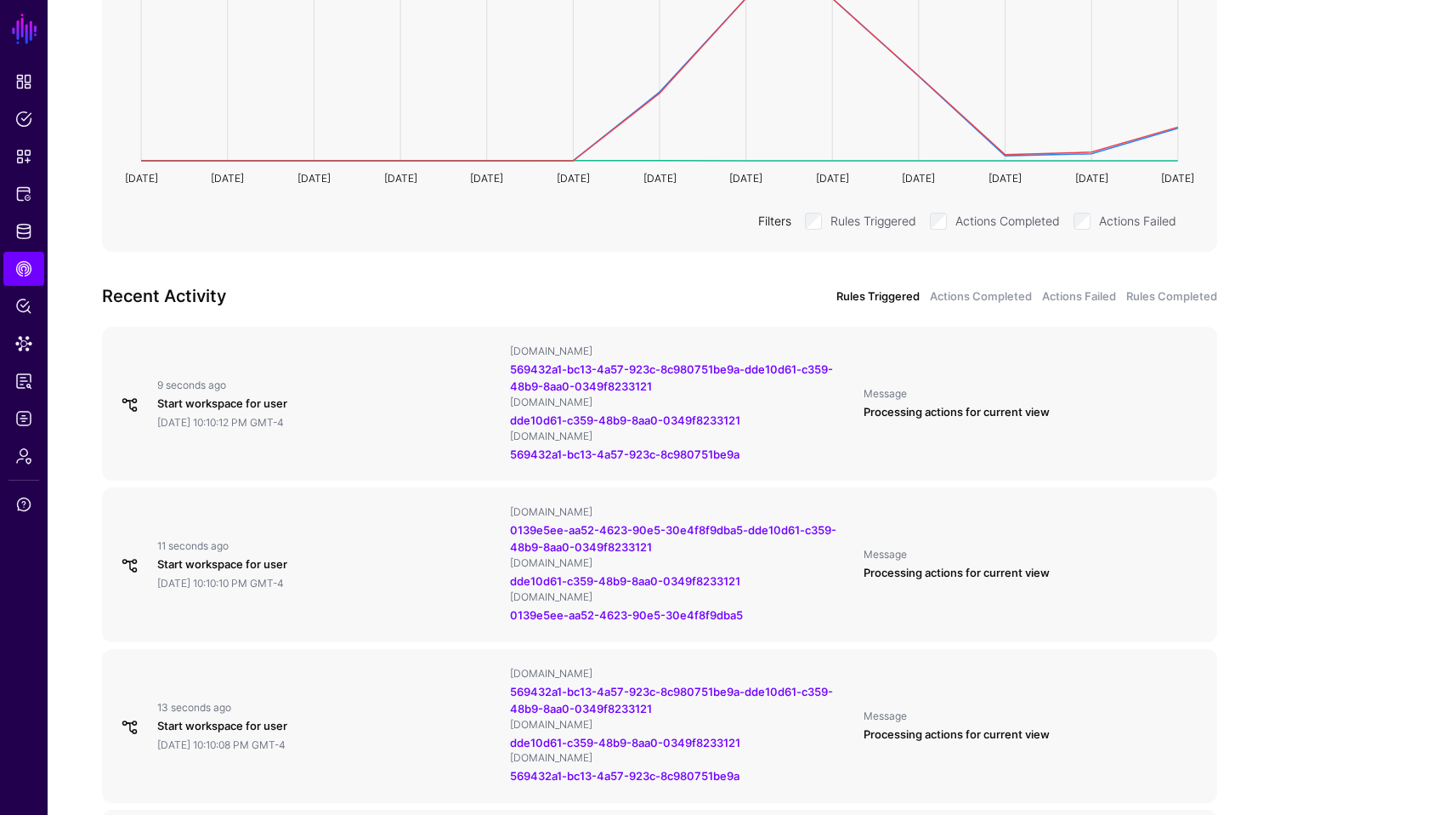
scroll to position [408, 0]
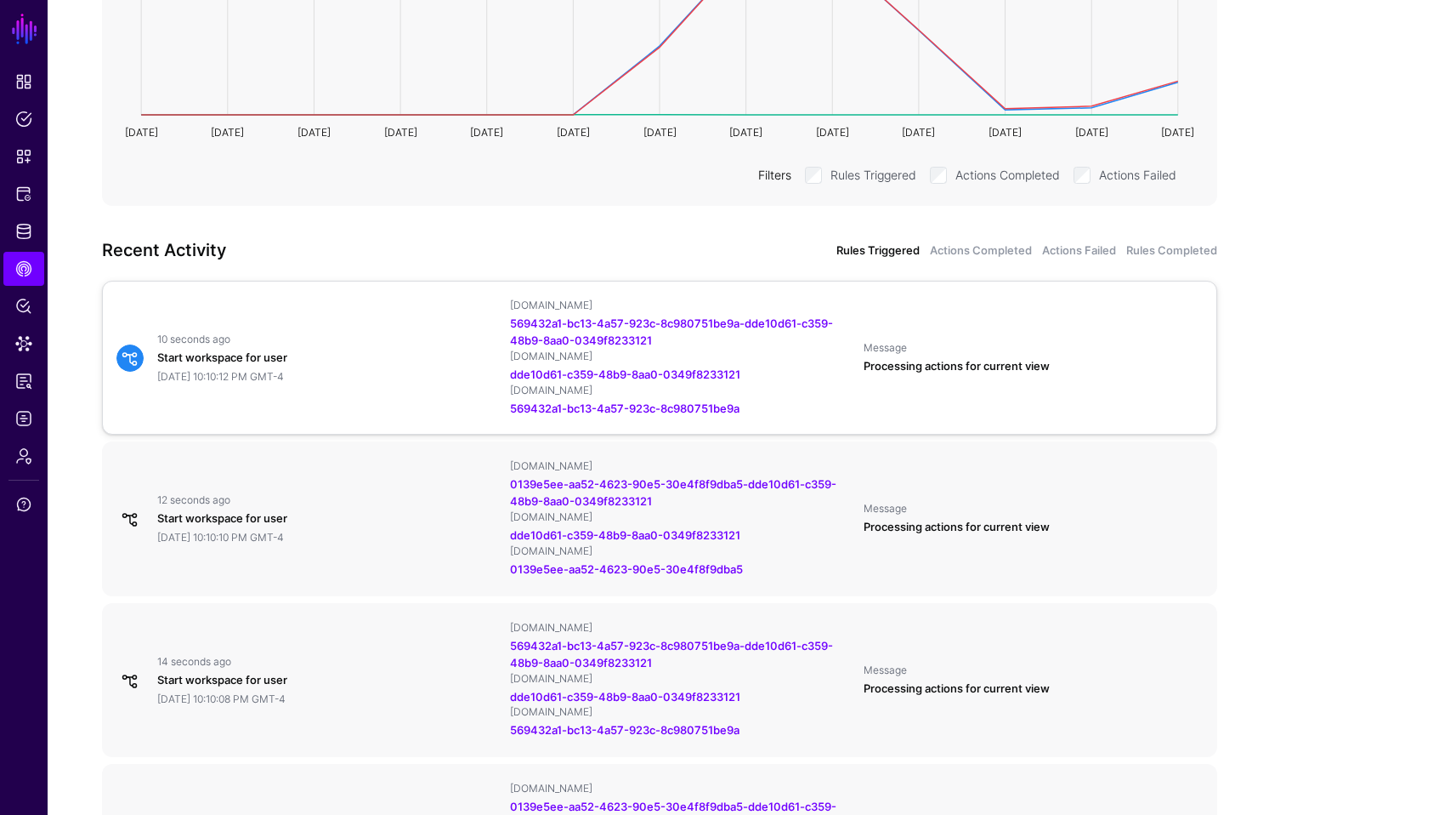
click at [988, 390] on div "10 seconds ago Start workspace for user September 22, 2025 at 10:10:12 PM GMT-4…" at bounding box center [659, 358] width 1100 height 119
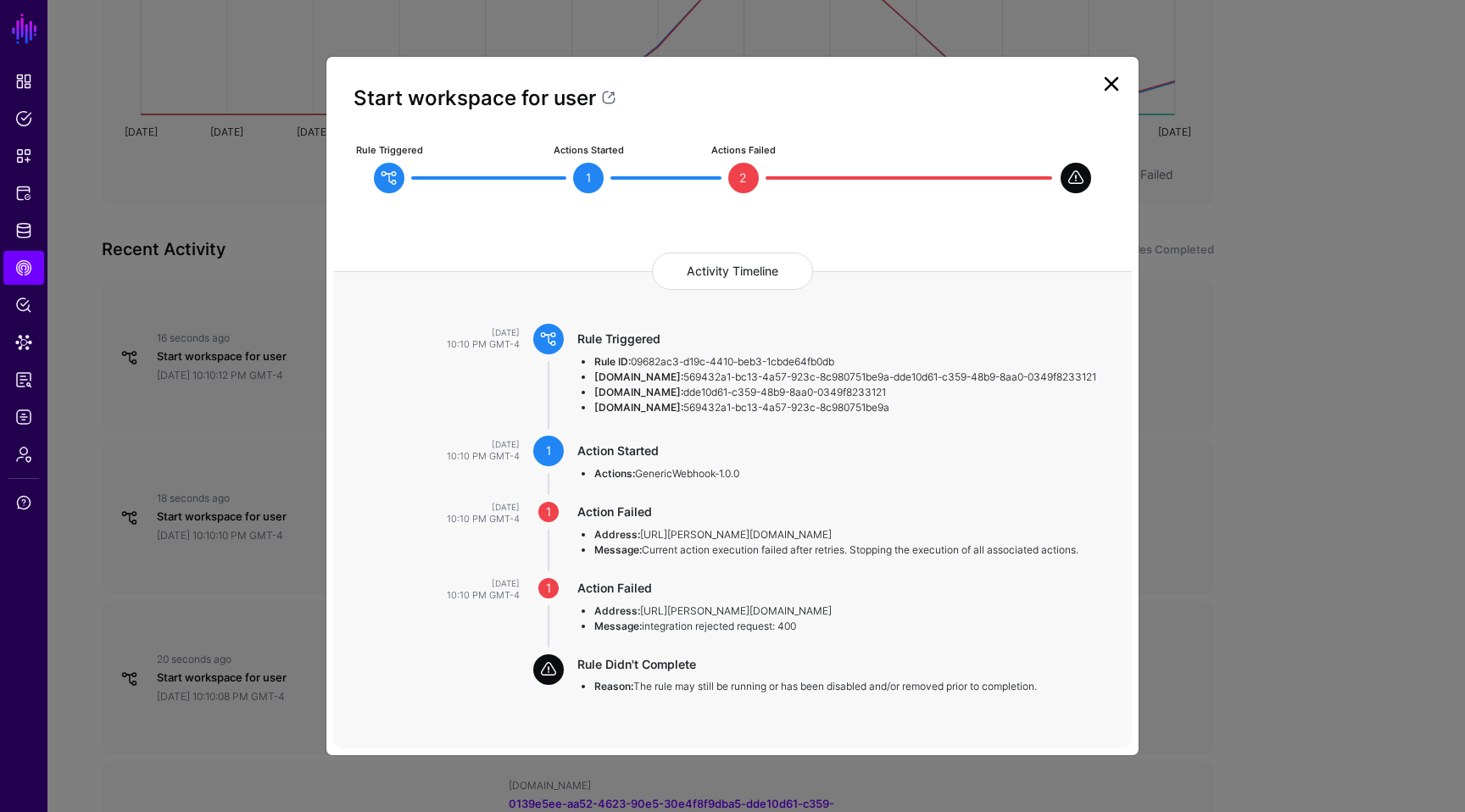
click at [1114, 79] on link at bounding box center [1110, 83] width 27 height 27
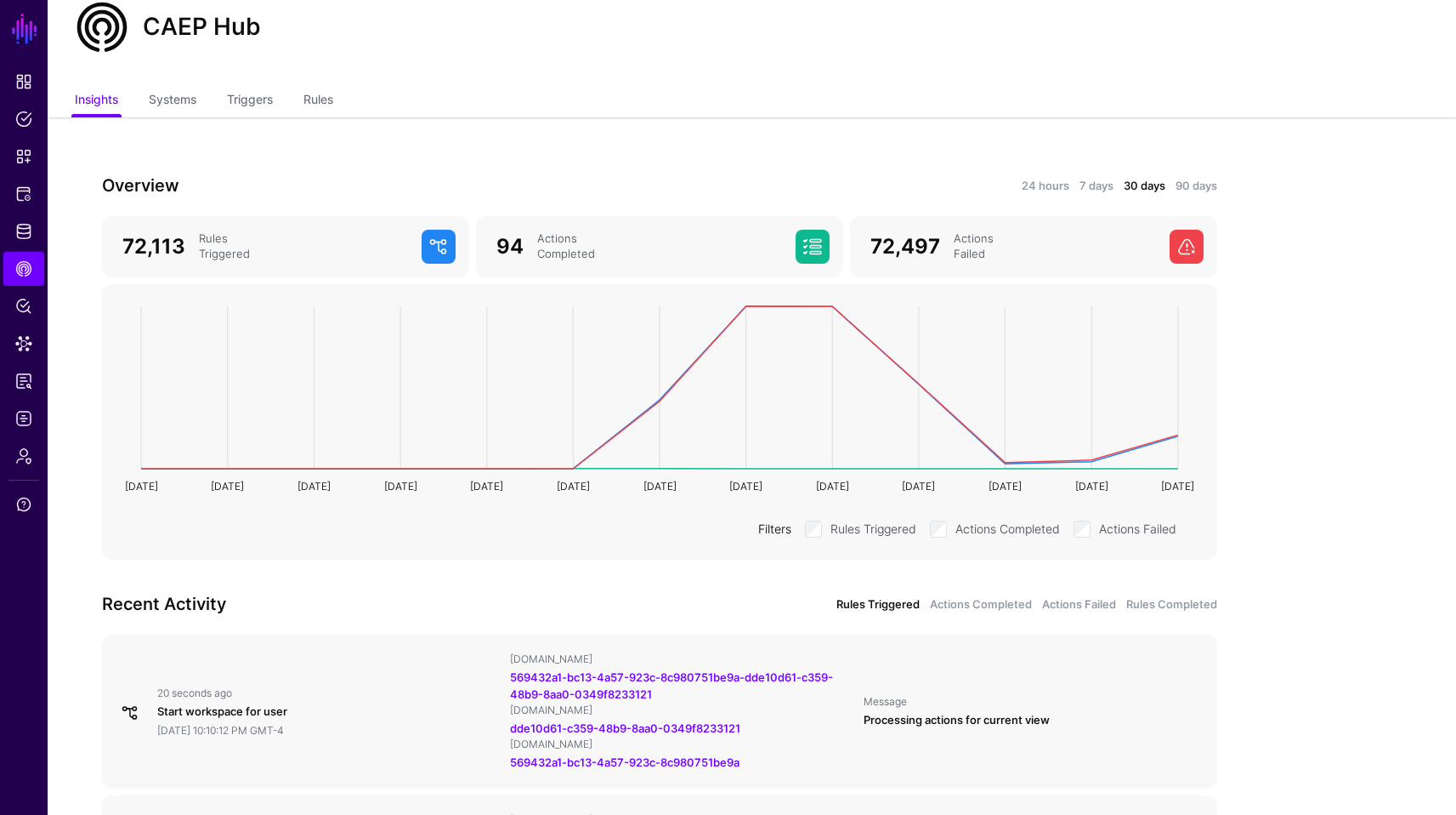
scroll to position [0, 0]
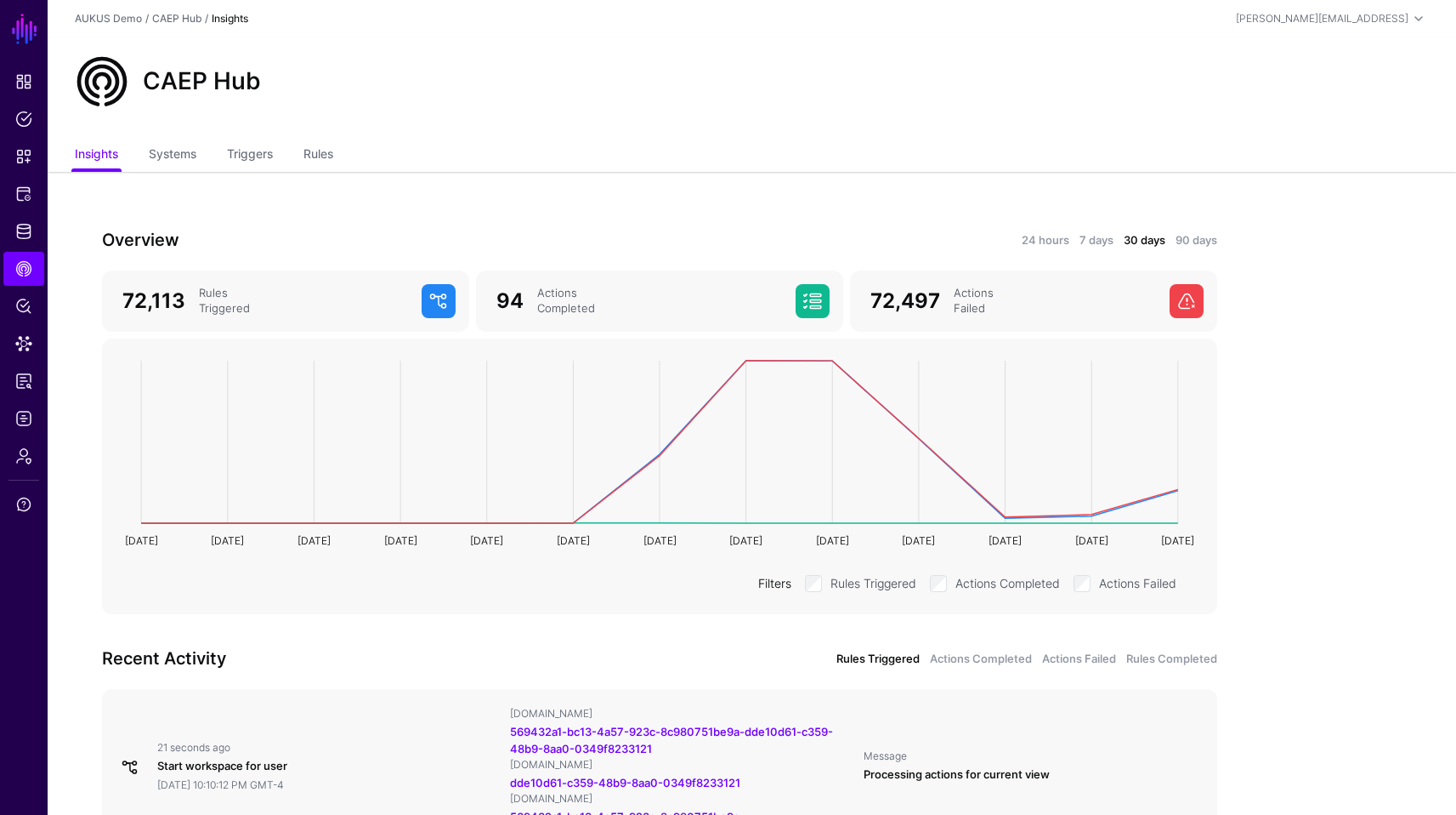
click at [220, 148] on ul "Insights Systems Triggers Rules" at bounding box center [752, 155] width 1354 height 32
click at [243, 146] on link "Triggers" at bounding box center [250, 155] width 46 height 32
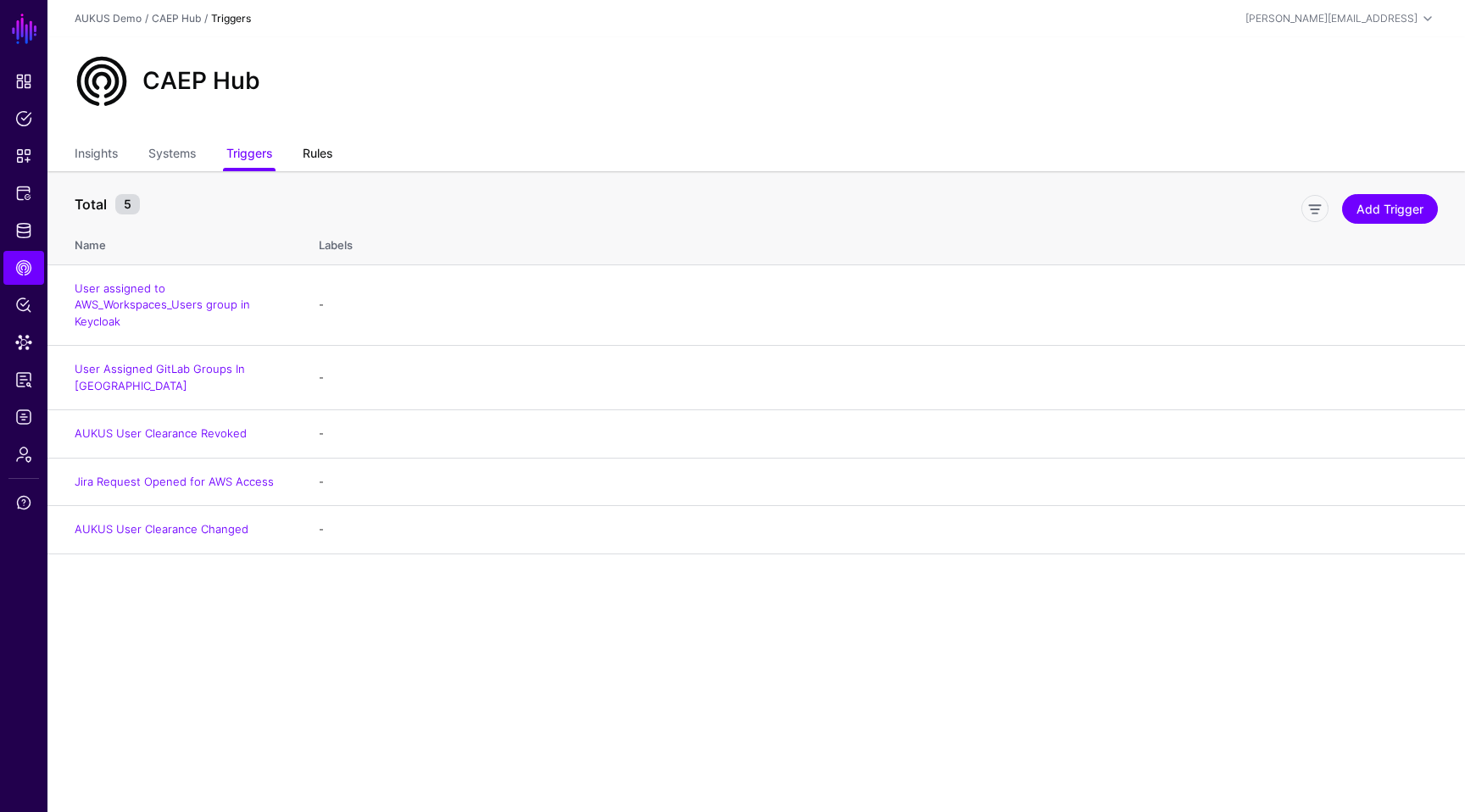
click at [331, 154] on link "Rules" at bounding box center [318, 155] width 30 height 32
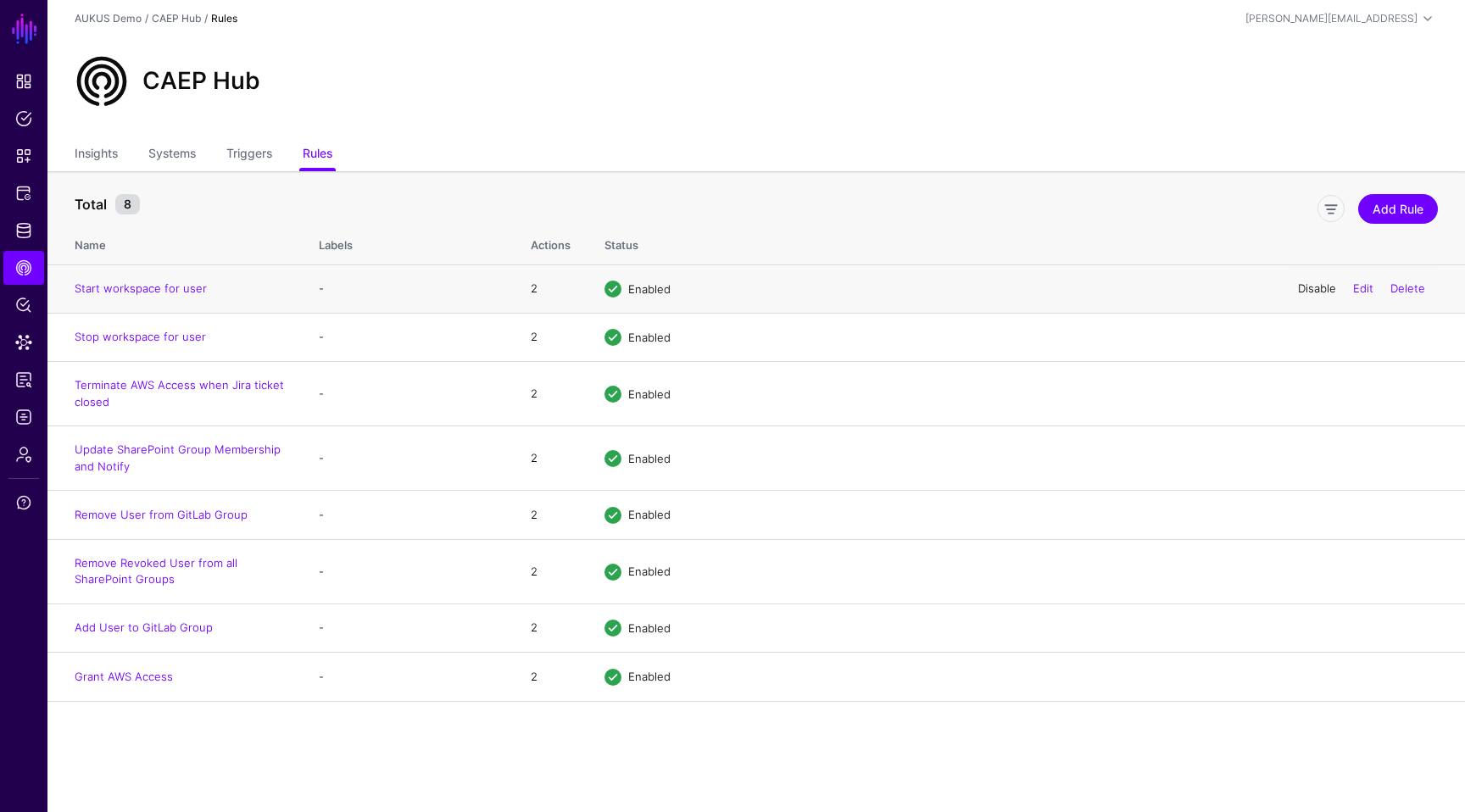
click at [1317, 295] on div "Disable Edit Delete" at bounding box center [1362, 289] width 153 height 43
click at [1317, 291] on link "Disable" at bounding box center [1317, 288] width 38 height 14
click at [192, 281] on td "Start workspace for user" at bounding box center [175, 288] width 254 height 49
click at [200, 281] on td "Start workspace for user" at bounding box center [175, 288] width 254 height 49
click at [183, 287] on link "Start workspace for user" at bounding box center [140, 288] width 132 height 14
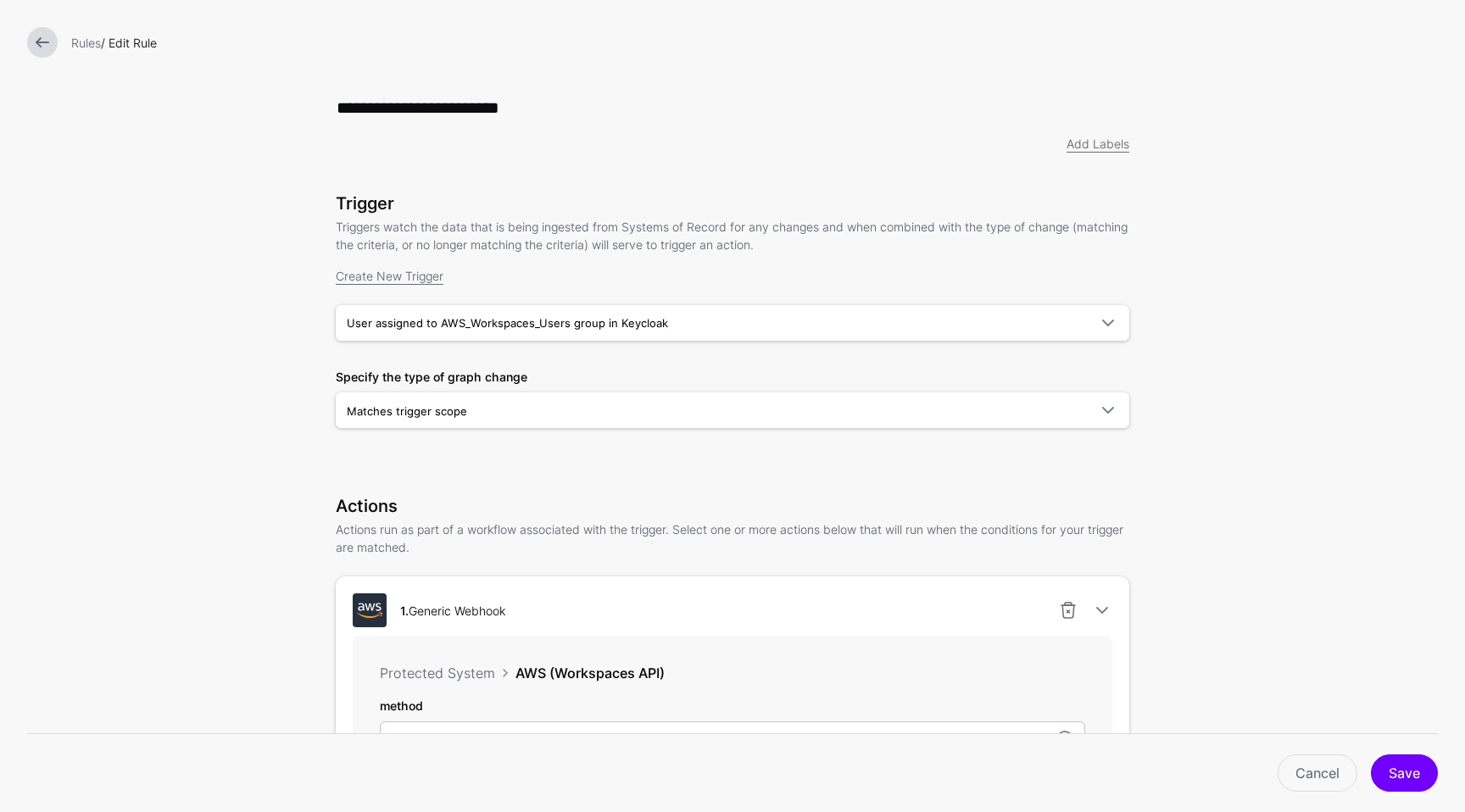
click at [57, 45] on div at bounding box center [42, 42] width 44 height 31
click at [33, 43] on link at bounding box center [42, 42] width 31 height 31
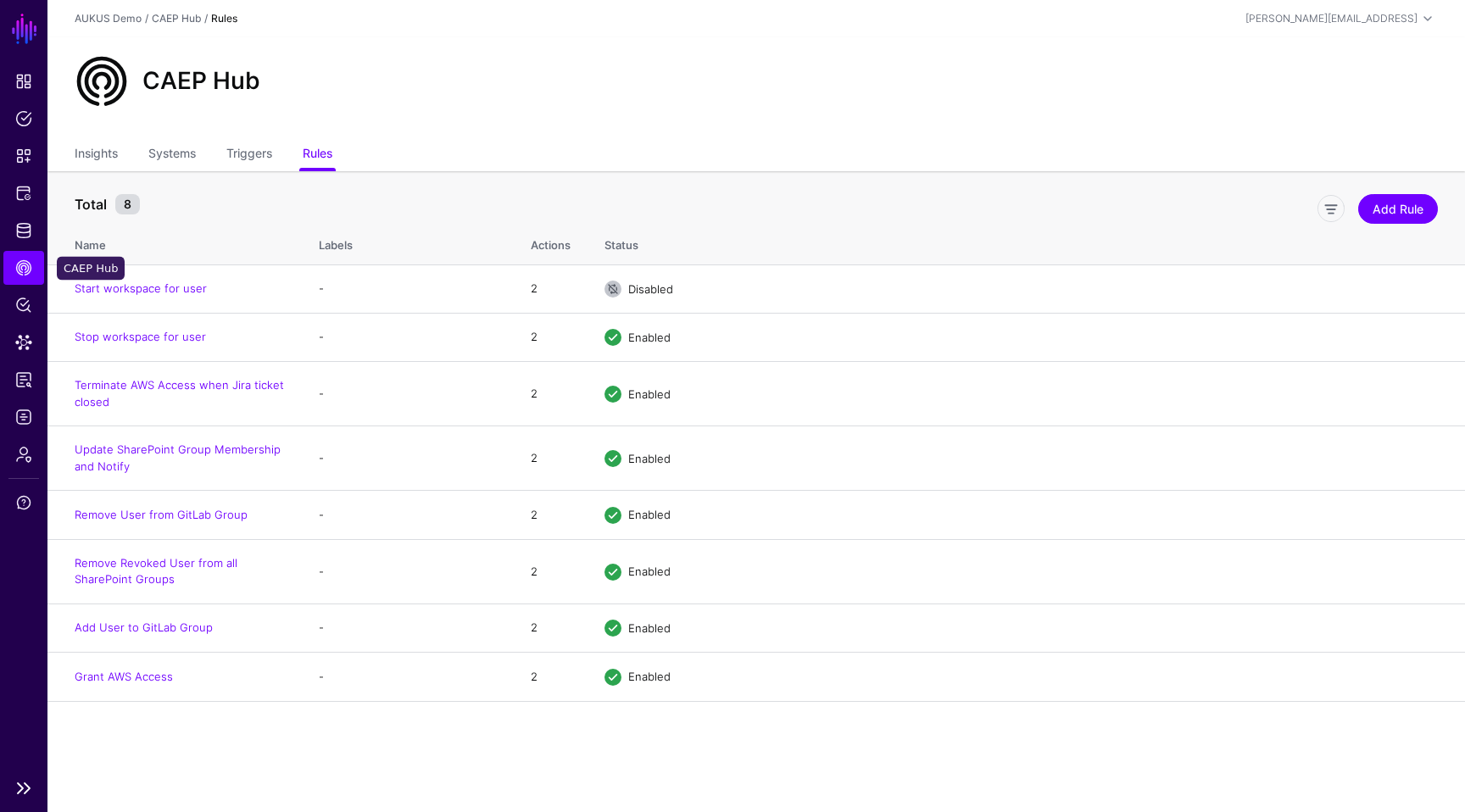
click at [38, 262] on link "CAEP Hub" at bounding box center [23, 268] width 41 height 34
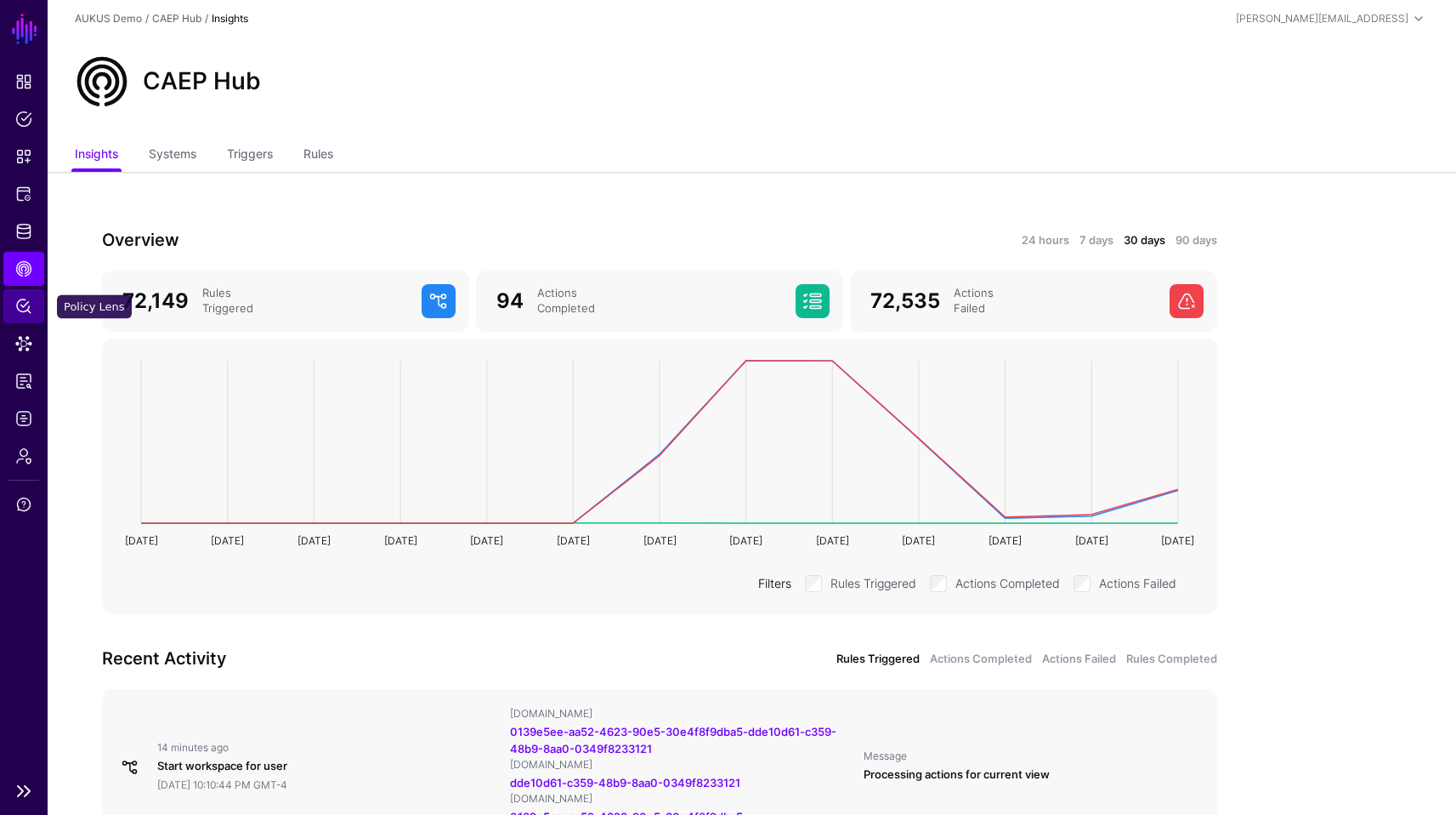
click at [32, 311] on span "Policy Lens" at bounding box center [23, 306] width 17 height 17
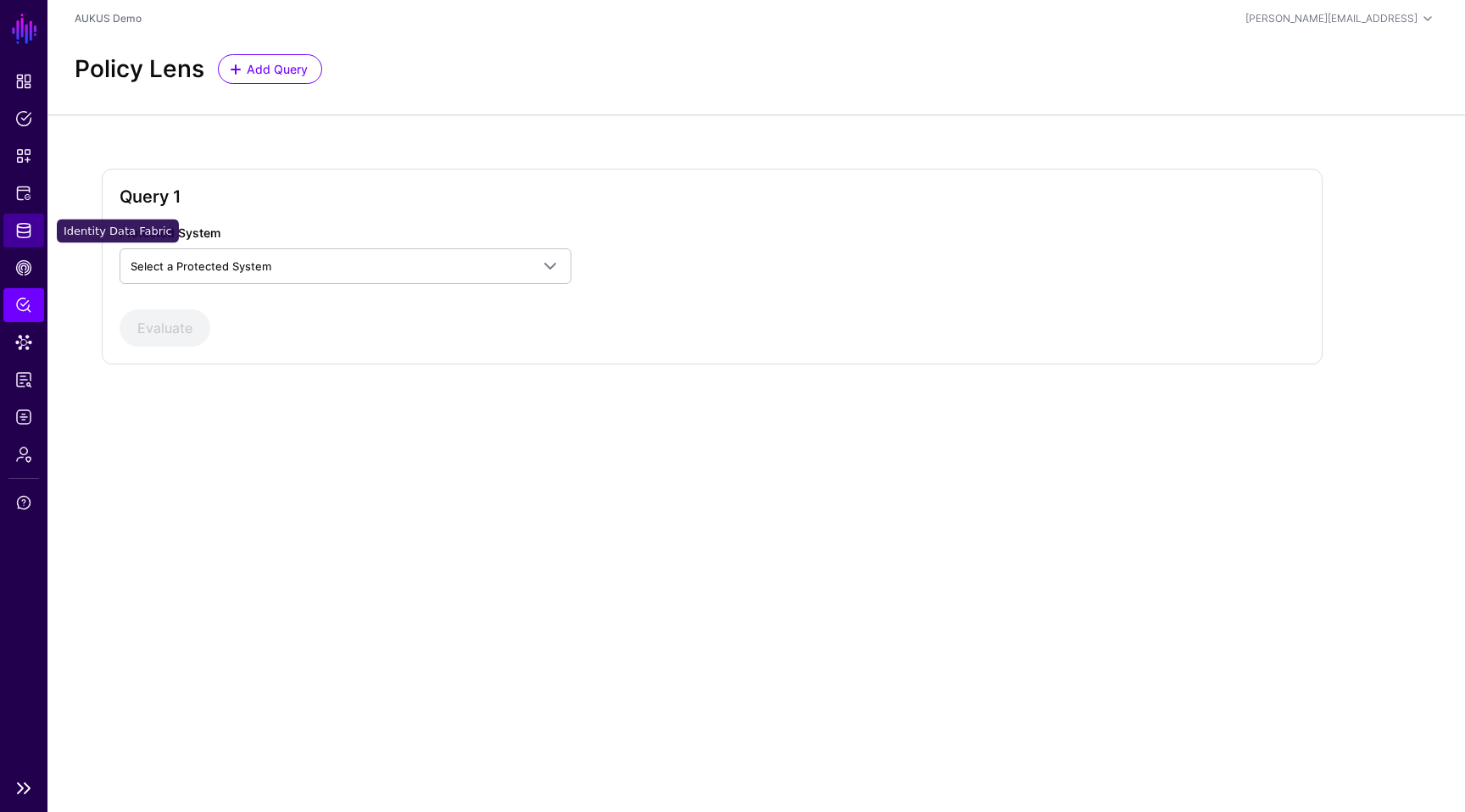
click at [27, 237] on span "Identity Data Fabric" at bounding box center [23, 230] width 17 height 17
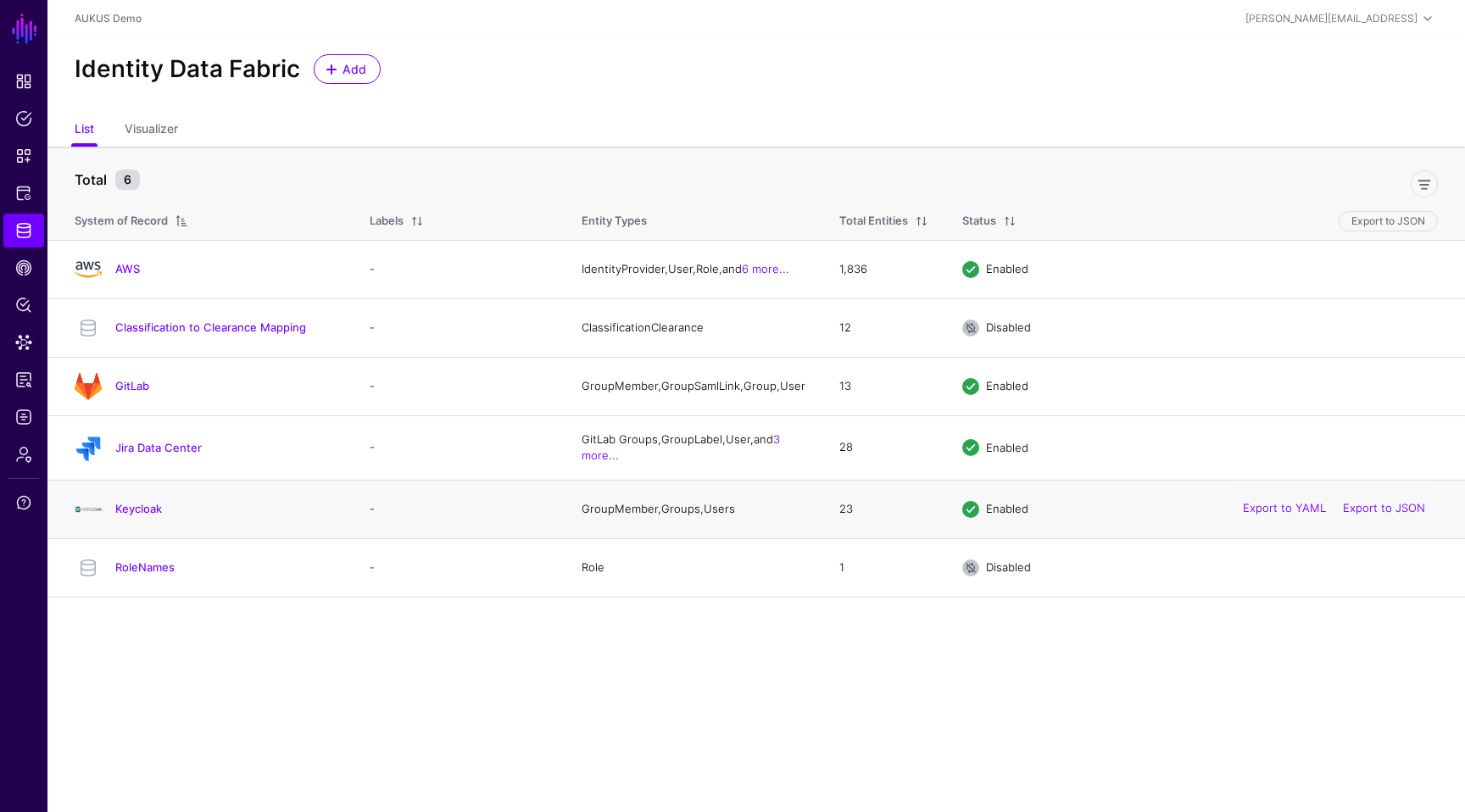
click at [136, 506] on div "Keycloak" at bounding box center [205, 508] width 275 height 27
click at [134, 514] on link "Keycloak" at bounding box center [138, 508] width 47 height 14
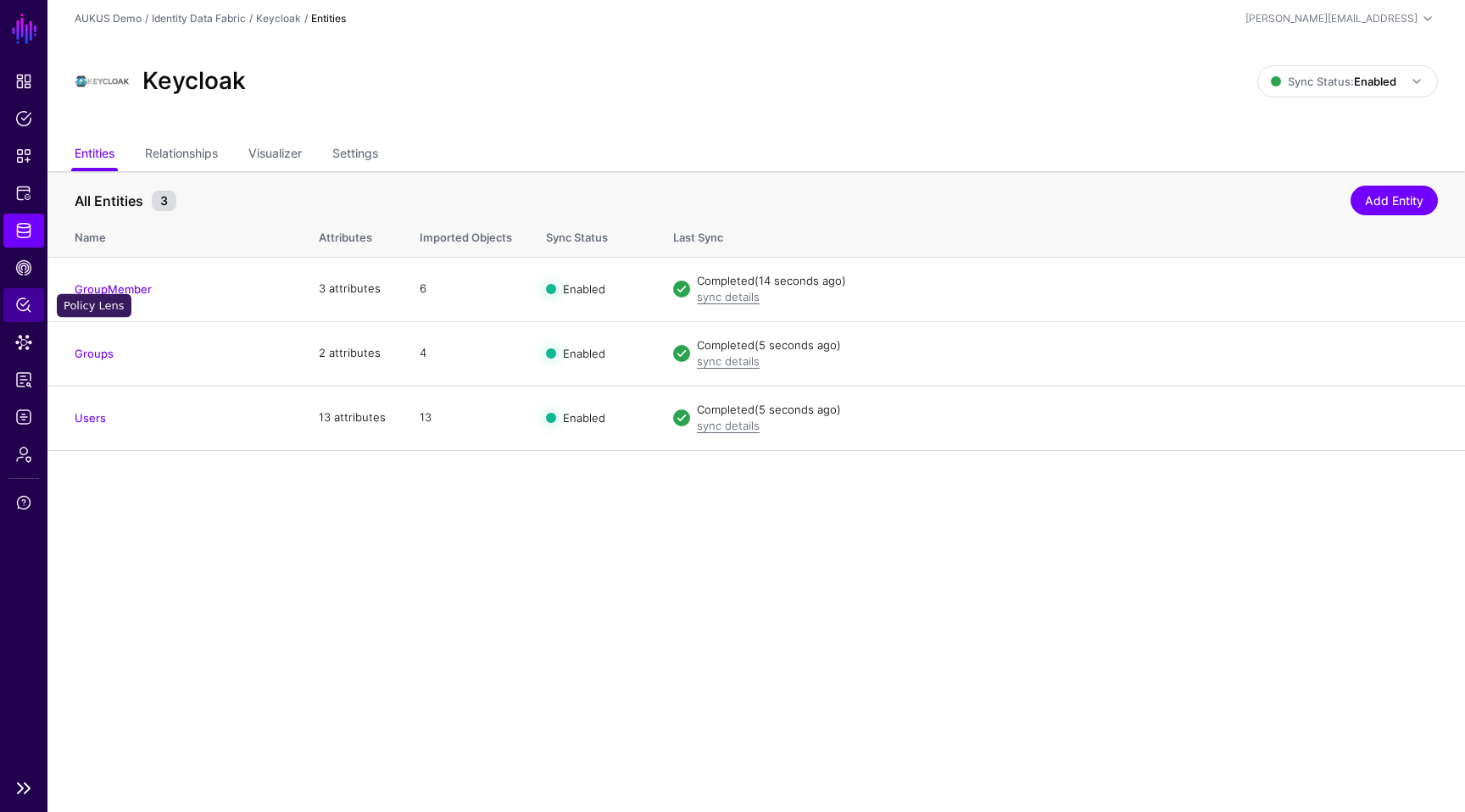
click at [13, 320] on link "Policy Lens" at bounding box center [23, 305] width 41 height 34
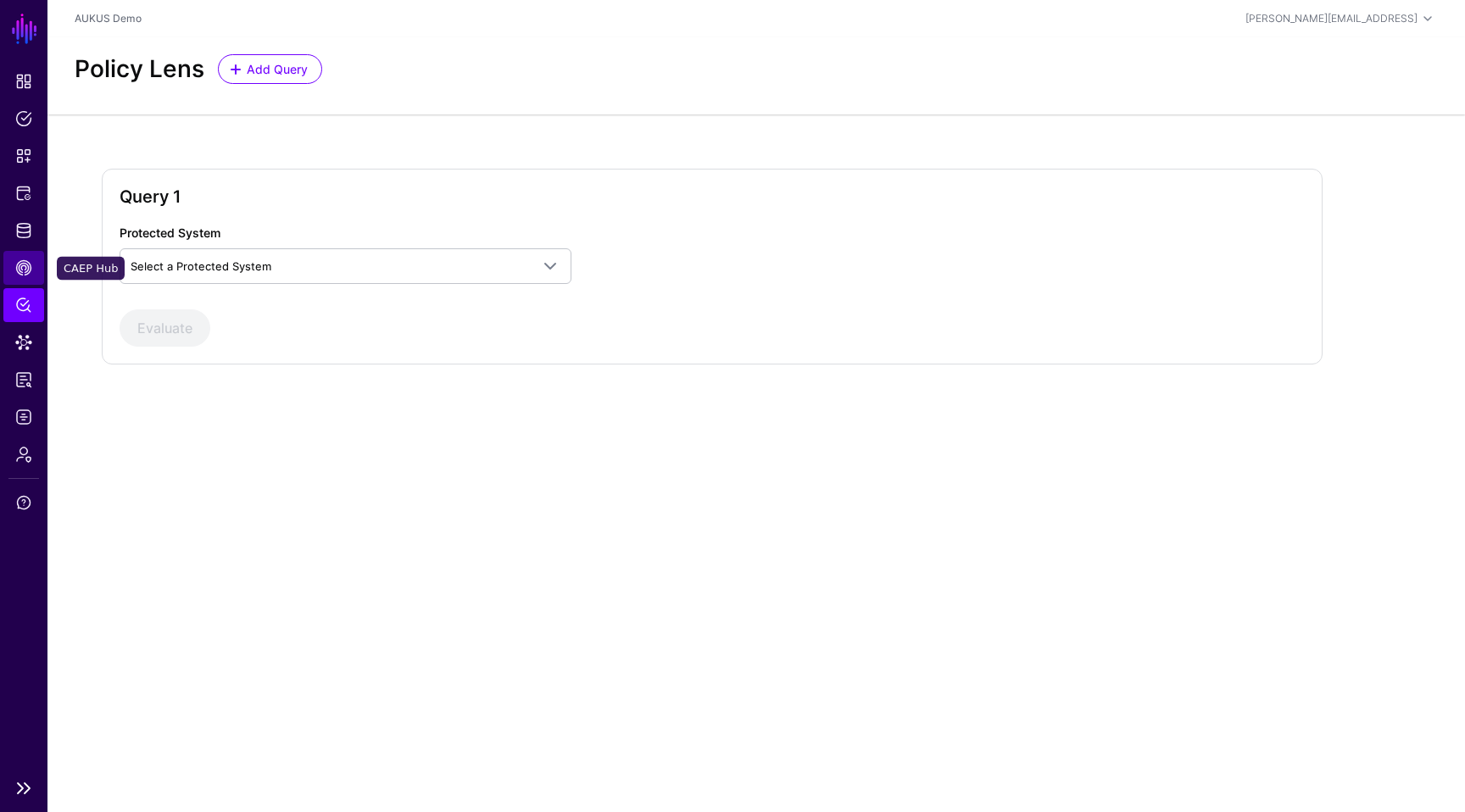
click at [21, 274] on span "CAEP Hub" at bounding box center [23, 267] width 17 height 17
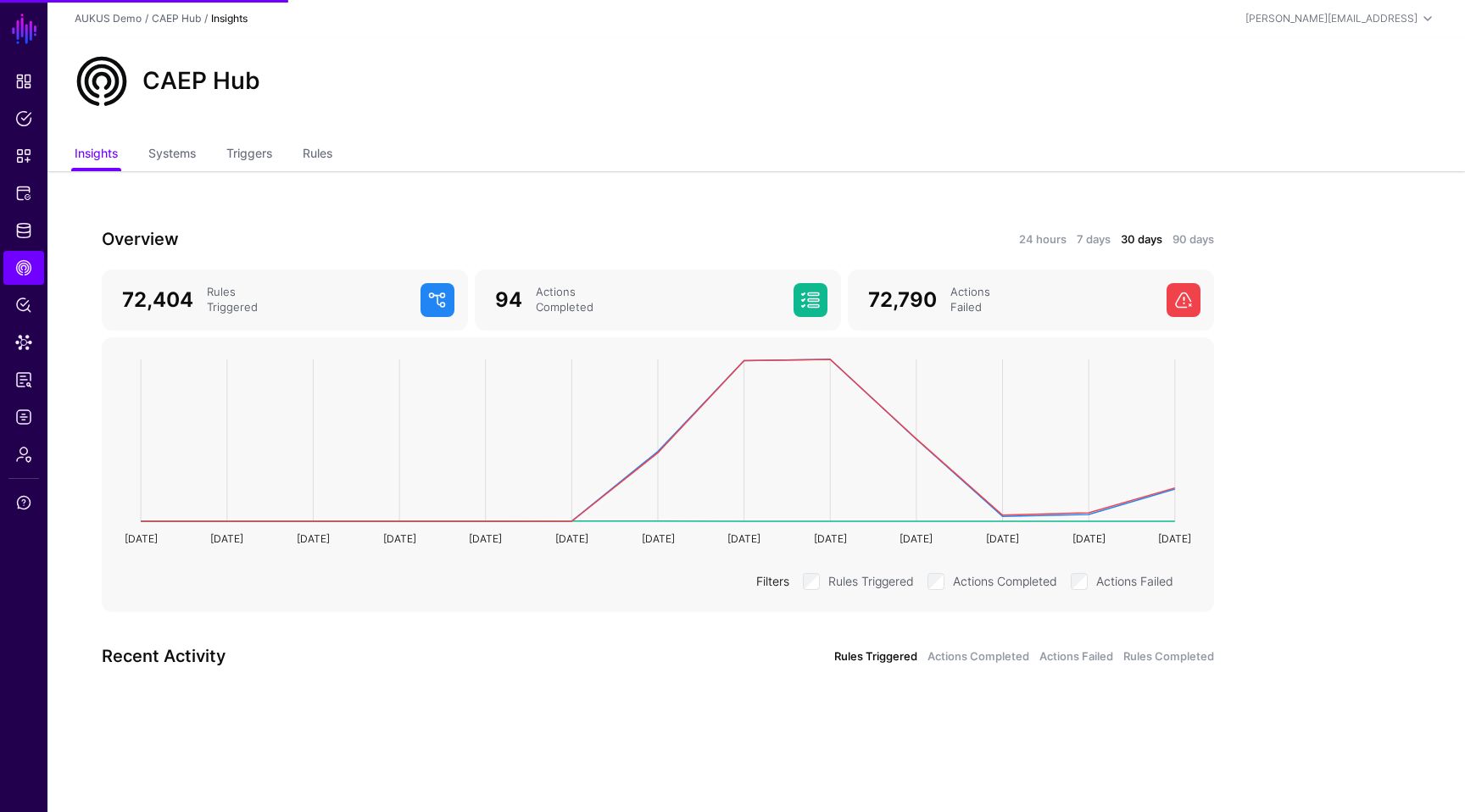
click at [608, 135] on div "CAEP Hub" at bounding box center [756, 88] width 1417 height 101
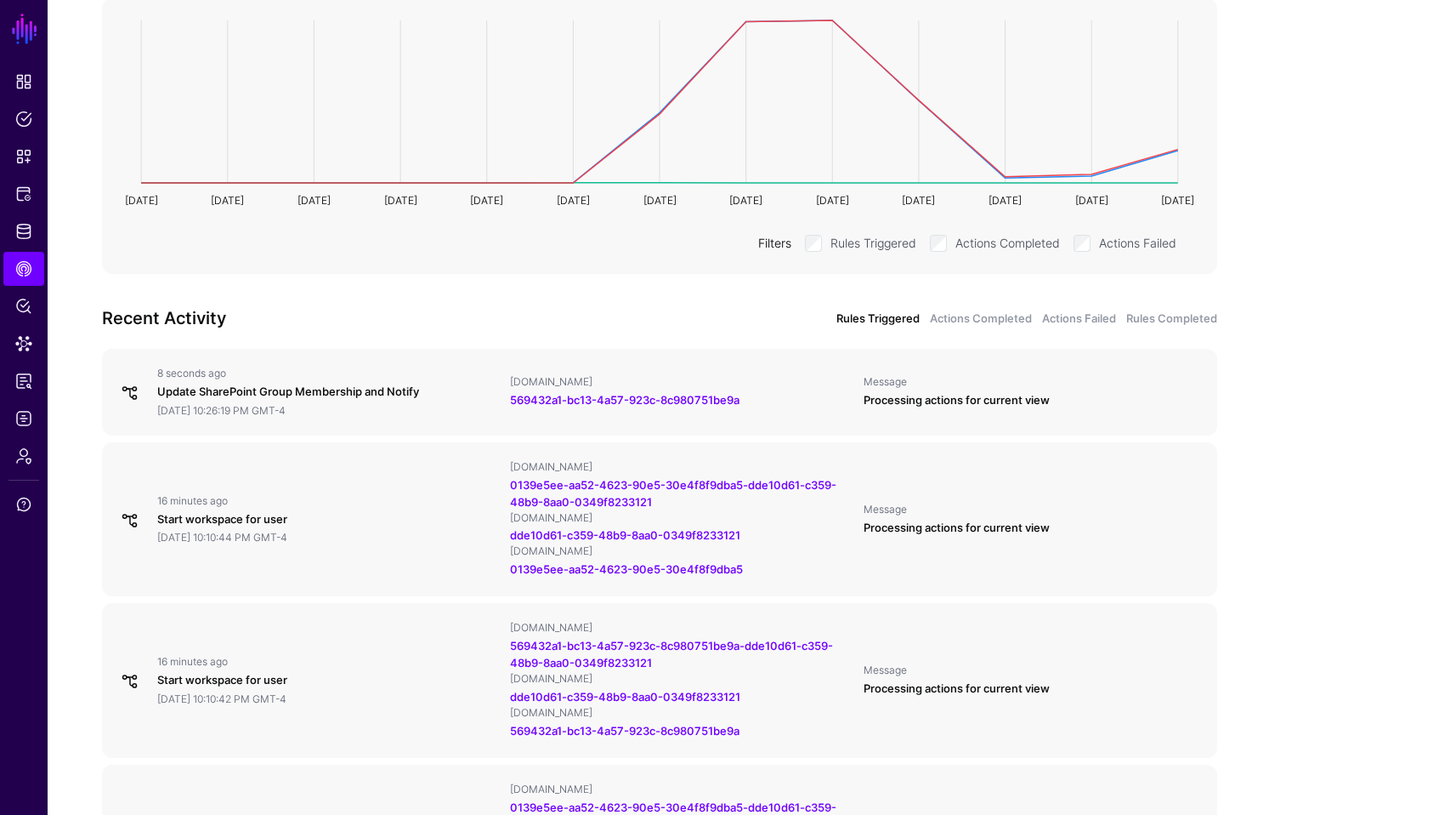
scroll to position [375, 0]
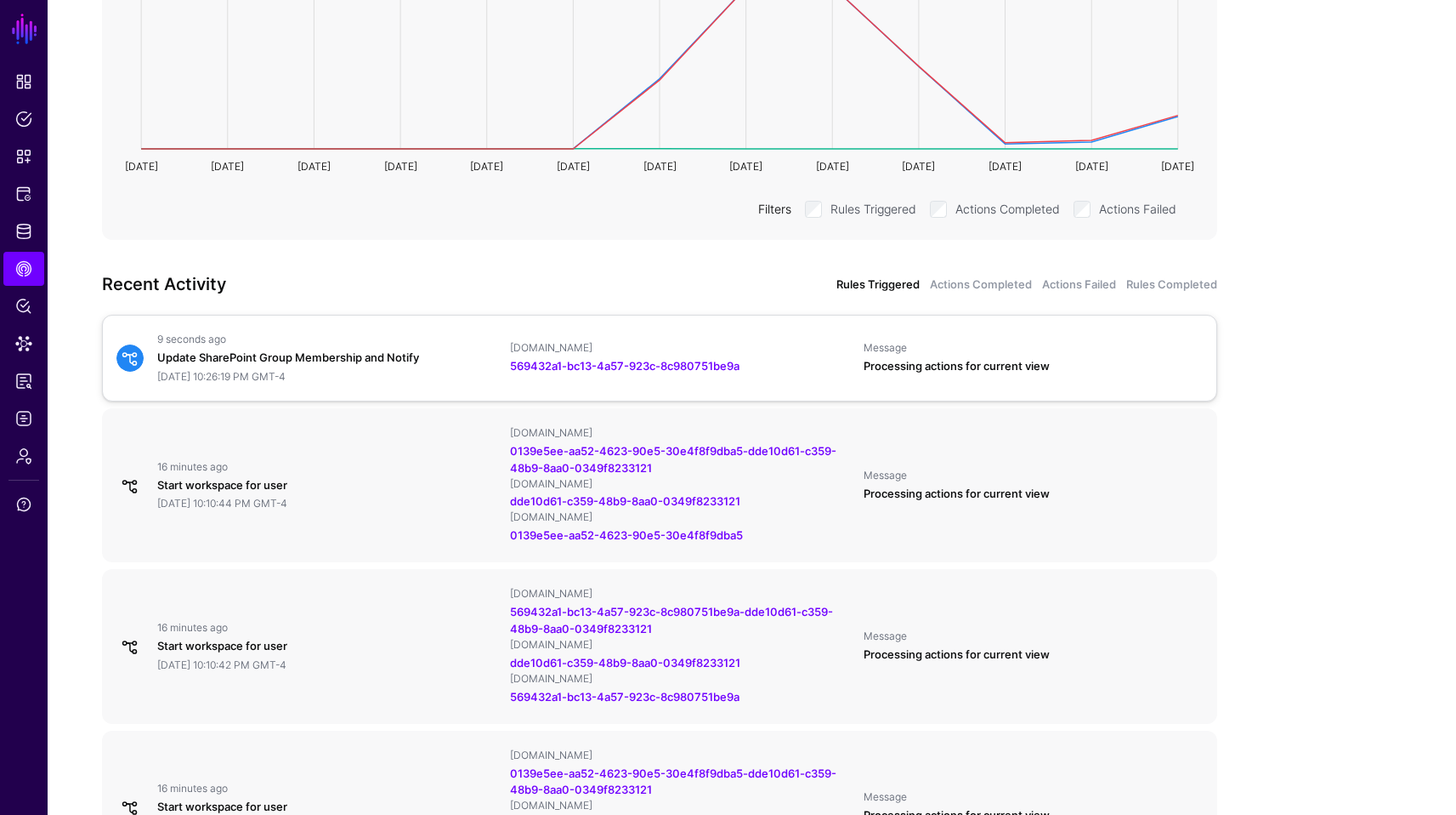
click at [427, 340] on div "9 seconds ago" at bounding box center [327, 340] width 340 height 14
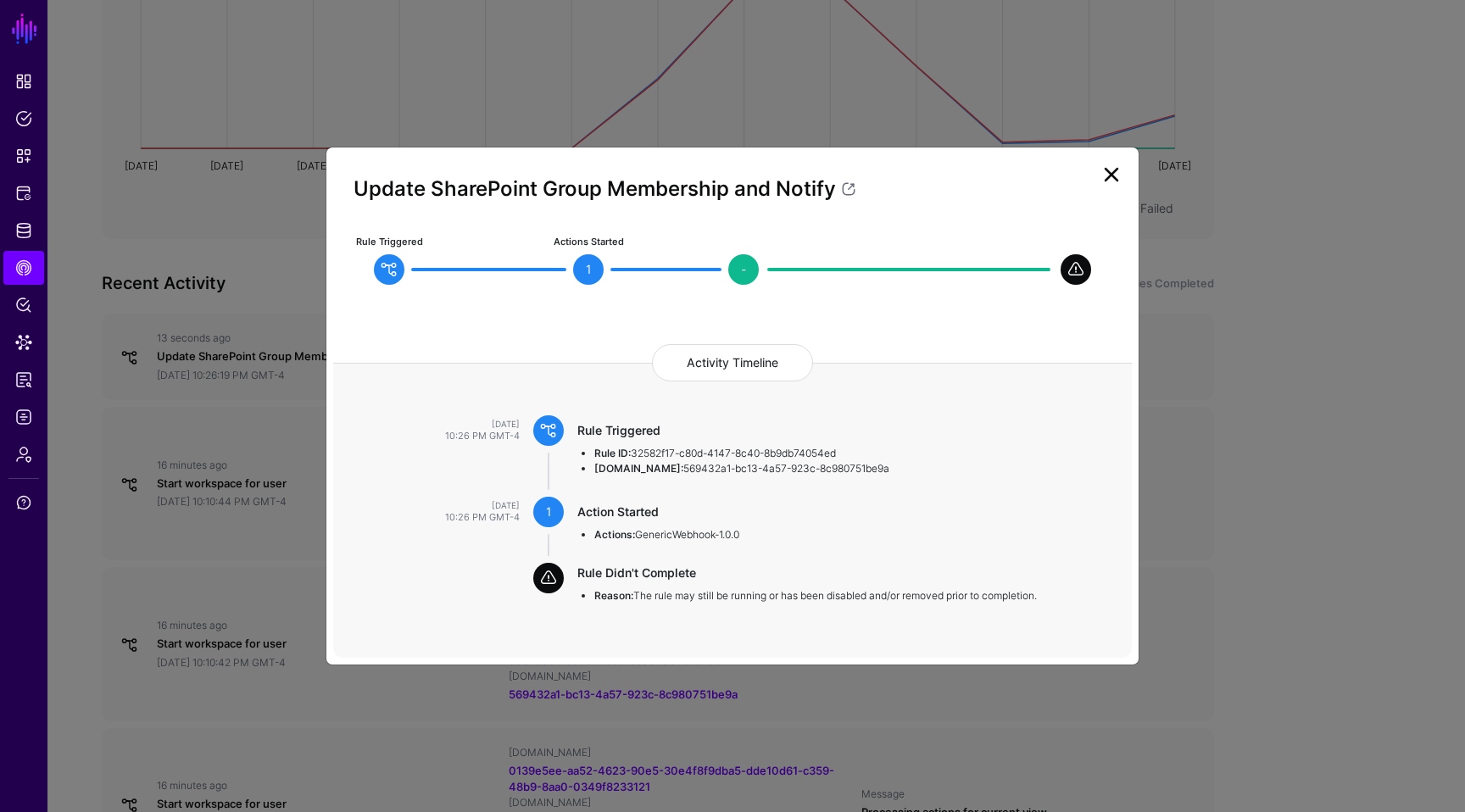
click at [1118, 171] on link at bounding box center [1110, 174] width 27 height 27
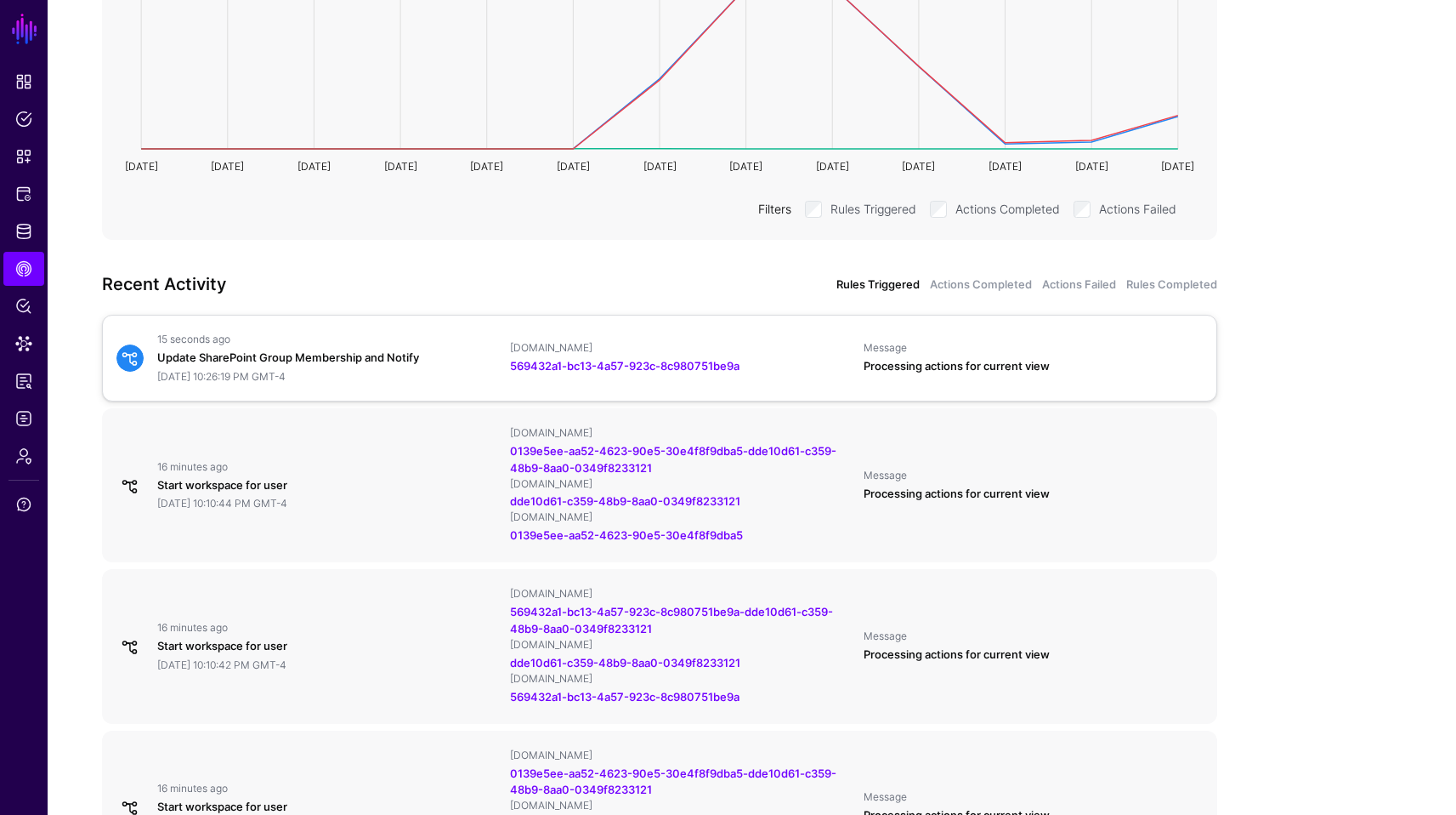
click at [383, 338] on div "15 seconds ago" at bounding box center [327, 340] width 340 height 14
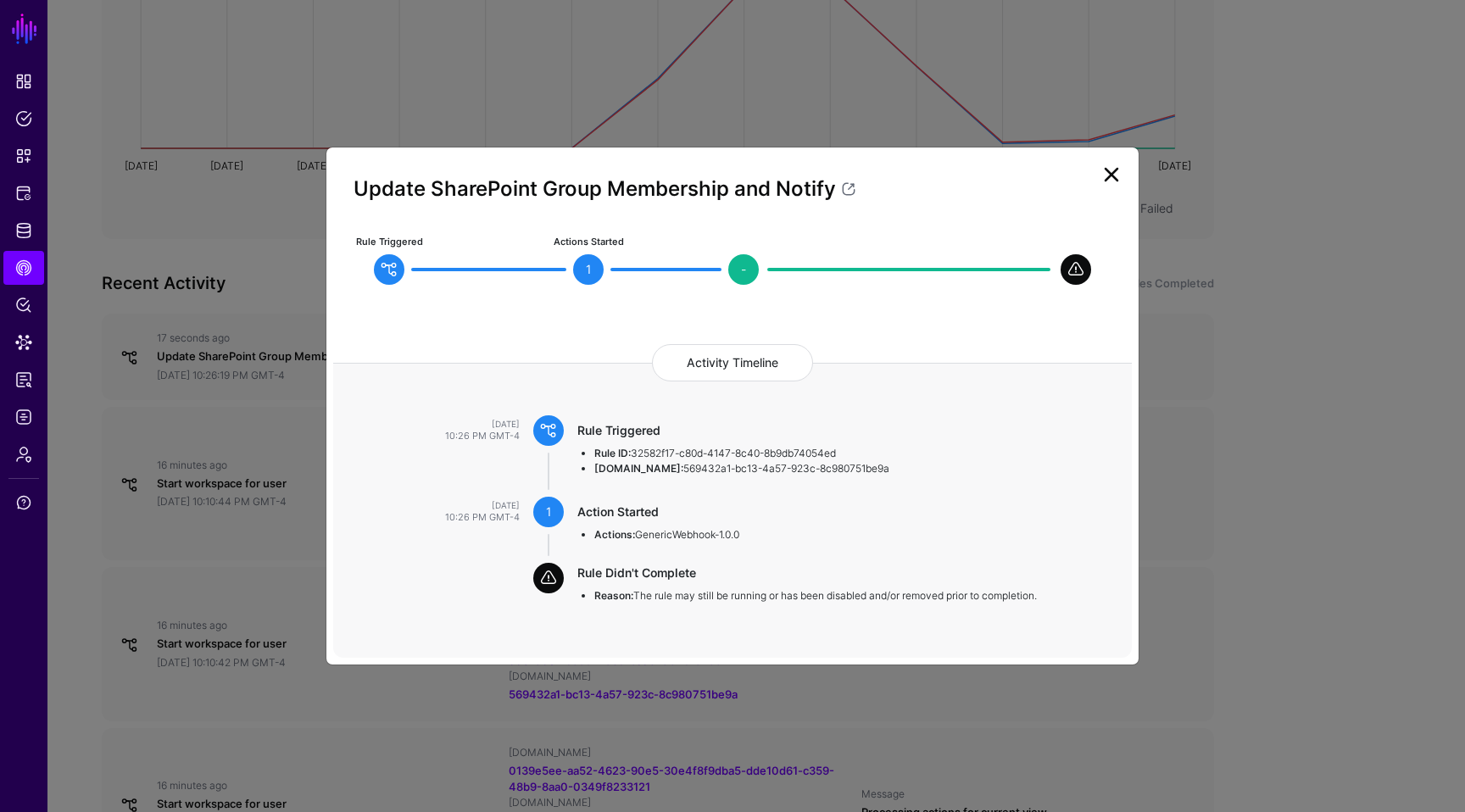
click at [1114, 183] on link at bounding box center [1110, 174] width 27 height 27
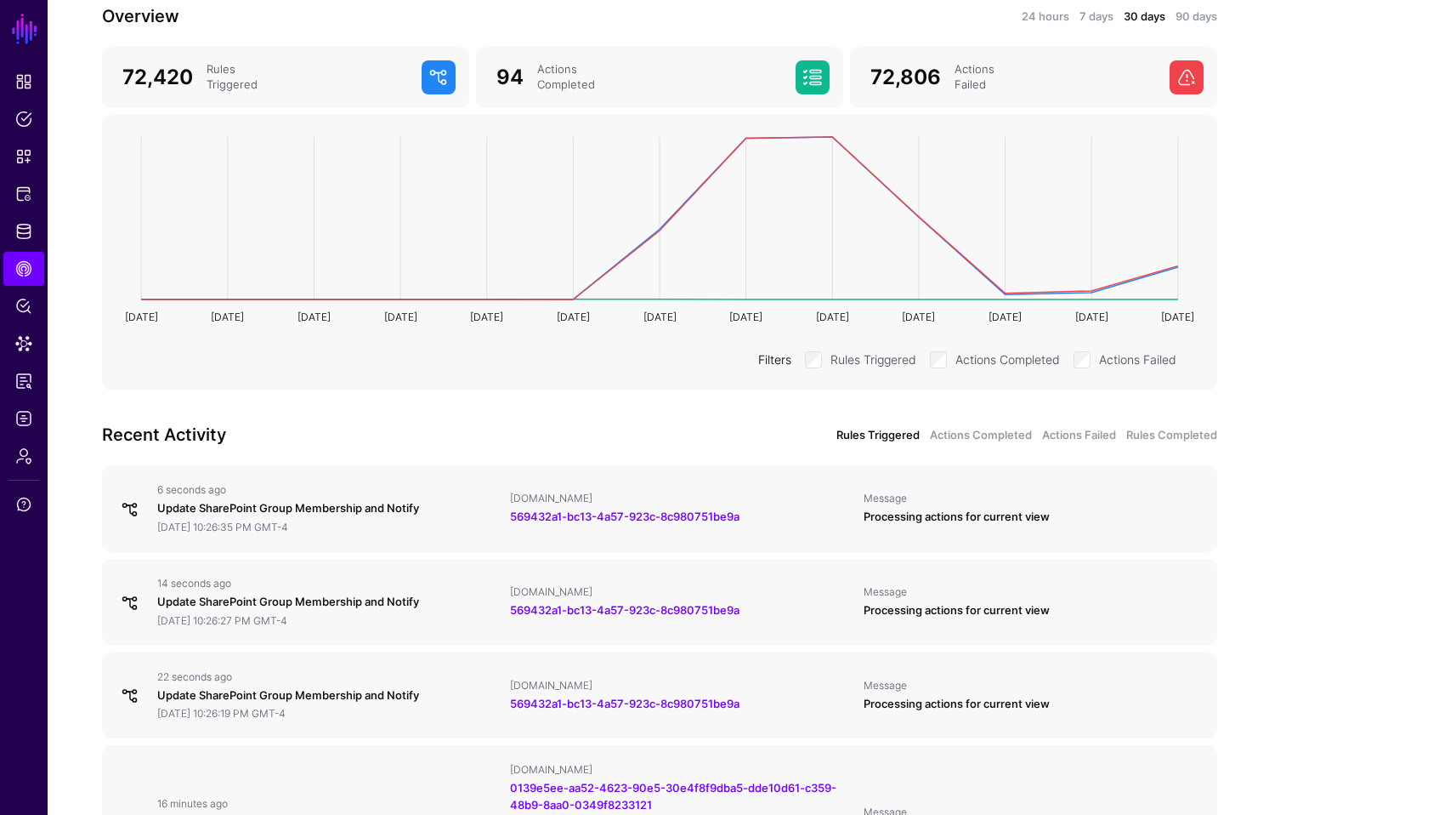
scroll to position [272, 0]
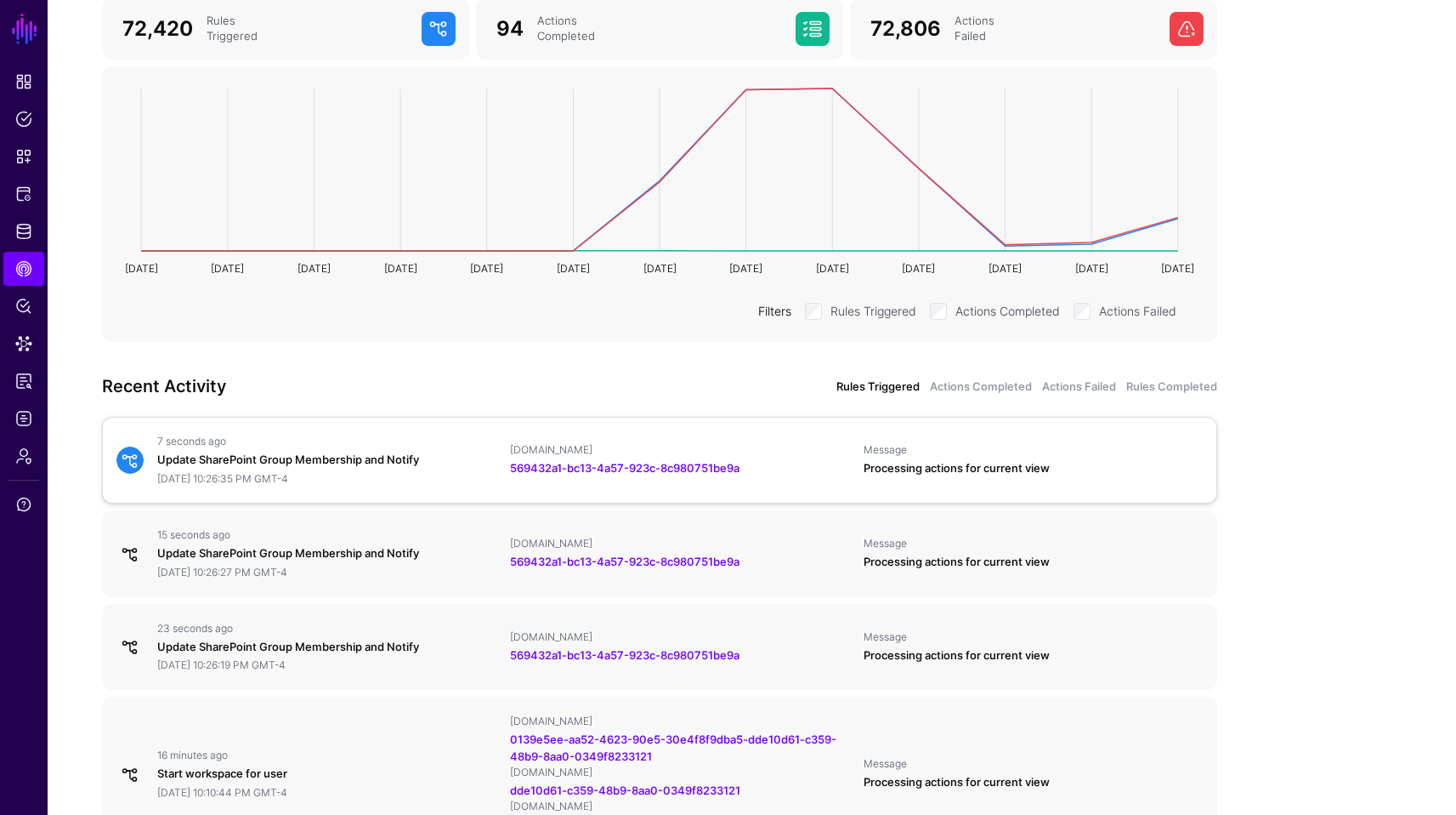
click at [307, 475] on div "[DATE] 10:26:35 PM GMT-4" at bounding box center [327, 479] width 340 height 14
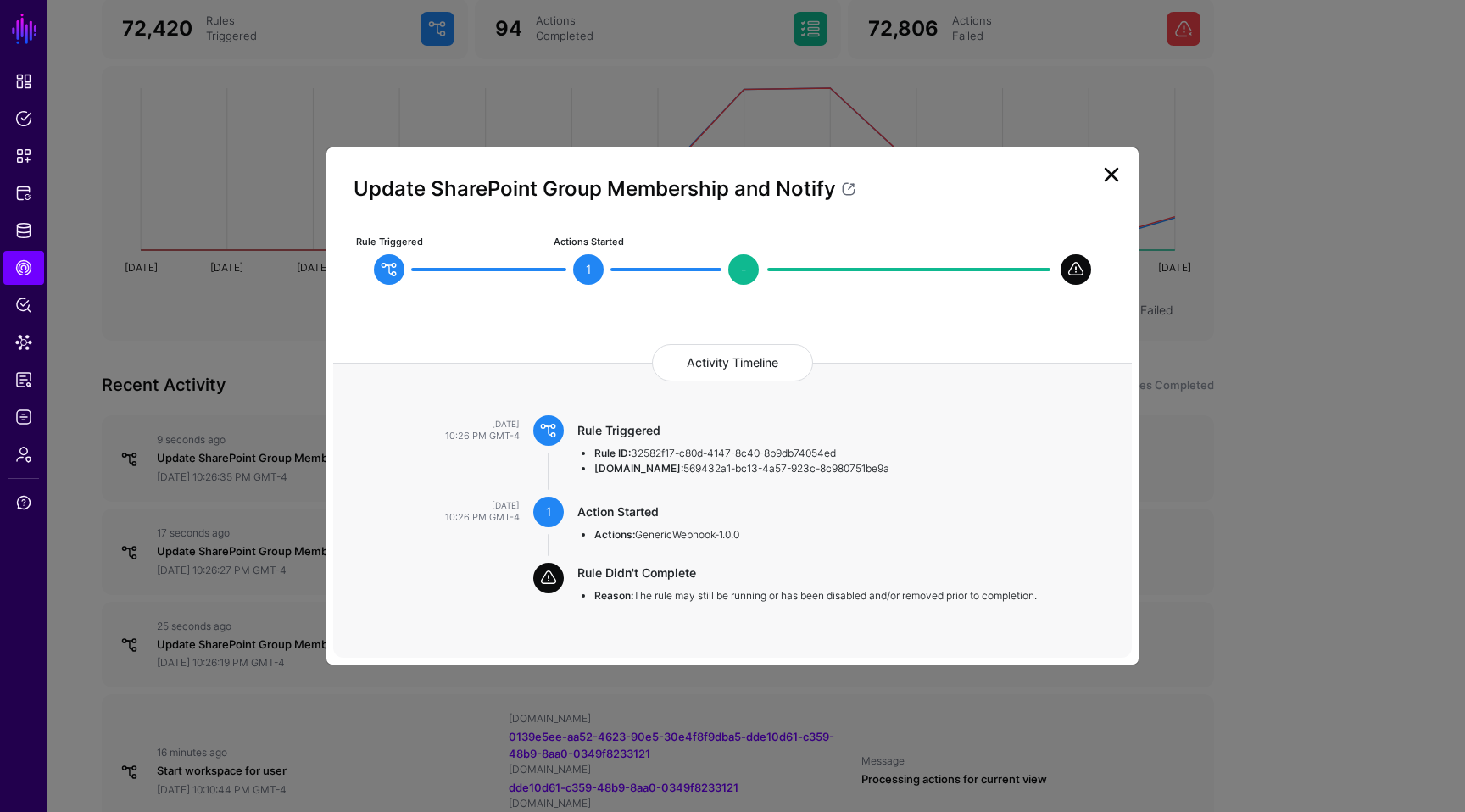
click at [1116, 171] on link at bounding box center [1110, 174] width 27 height 27
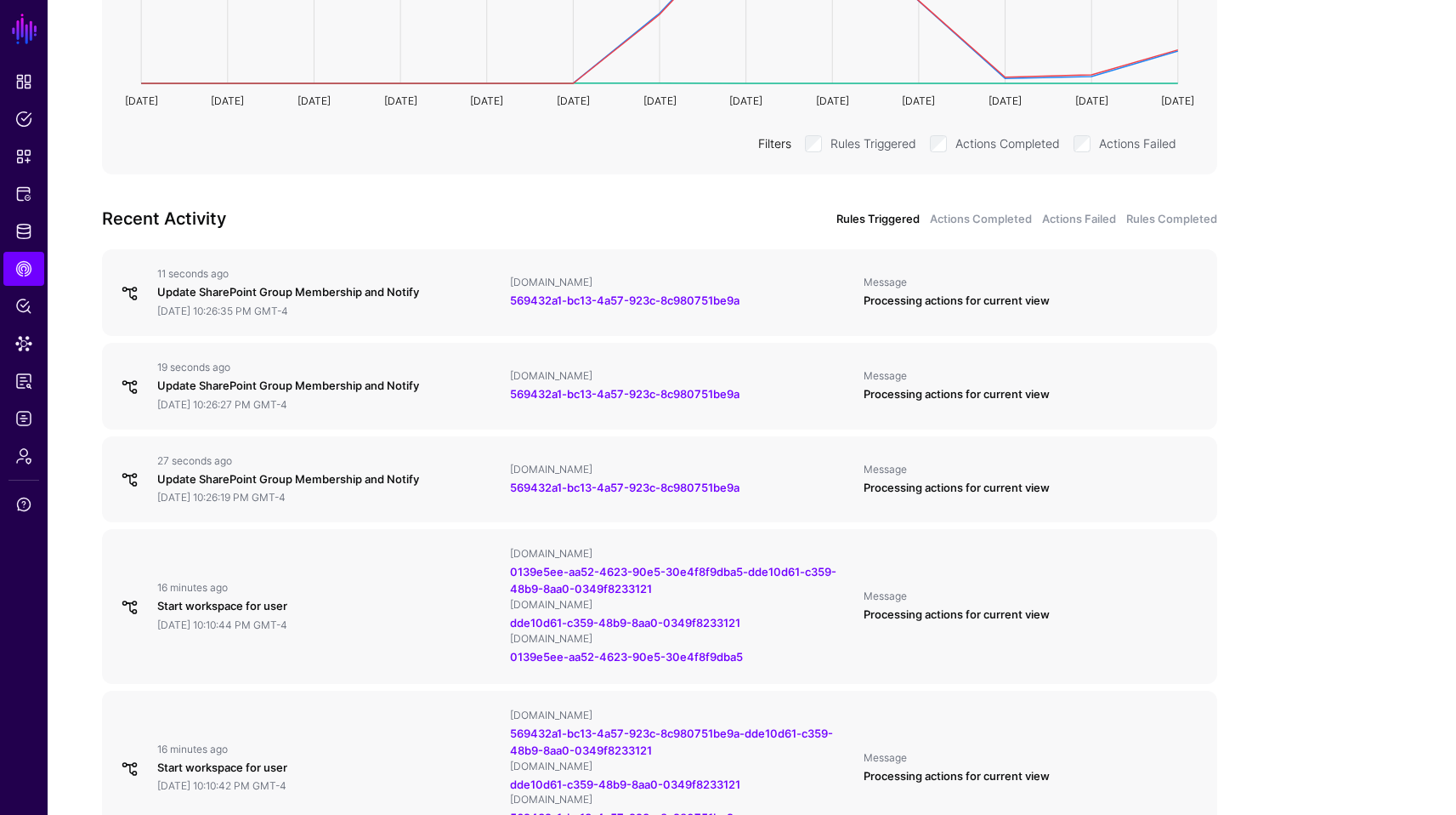
scroll to position [442, 0]
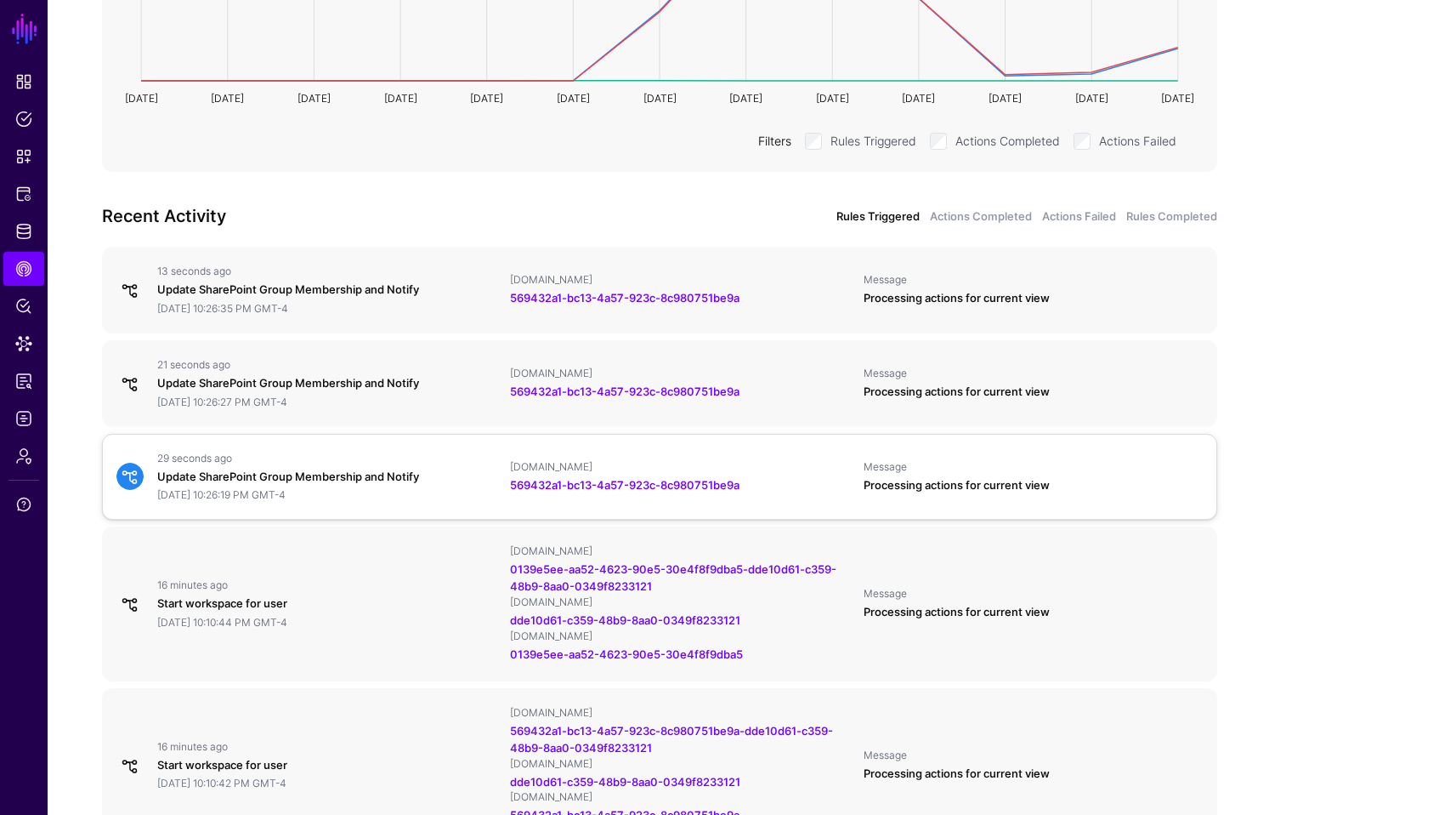
click at [410, 467] on div "29 seconds ago Update SharePoint Group Membership and Notify [DATE] 10:26:19 PM…" at bounding box center [327, 476] width 353 height 51
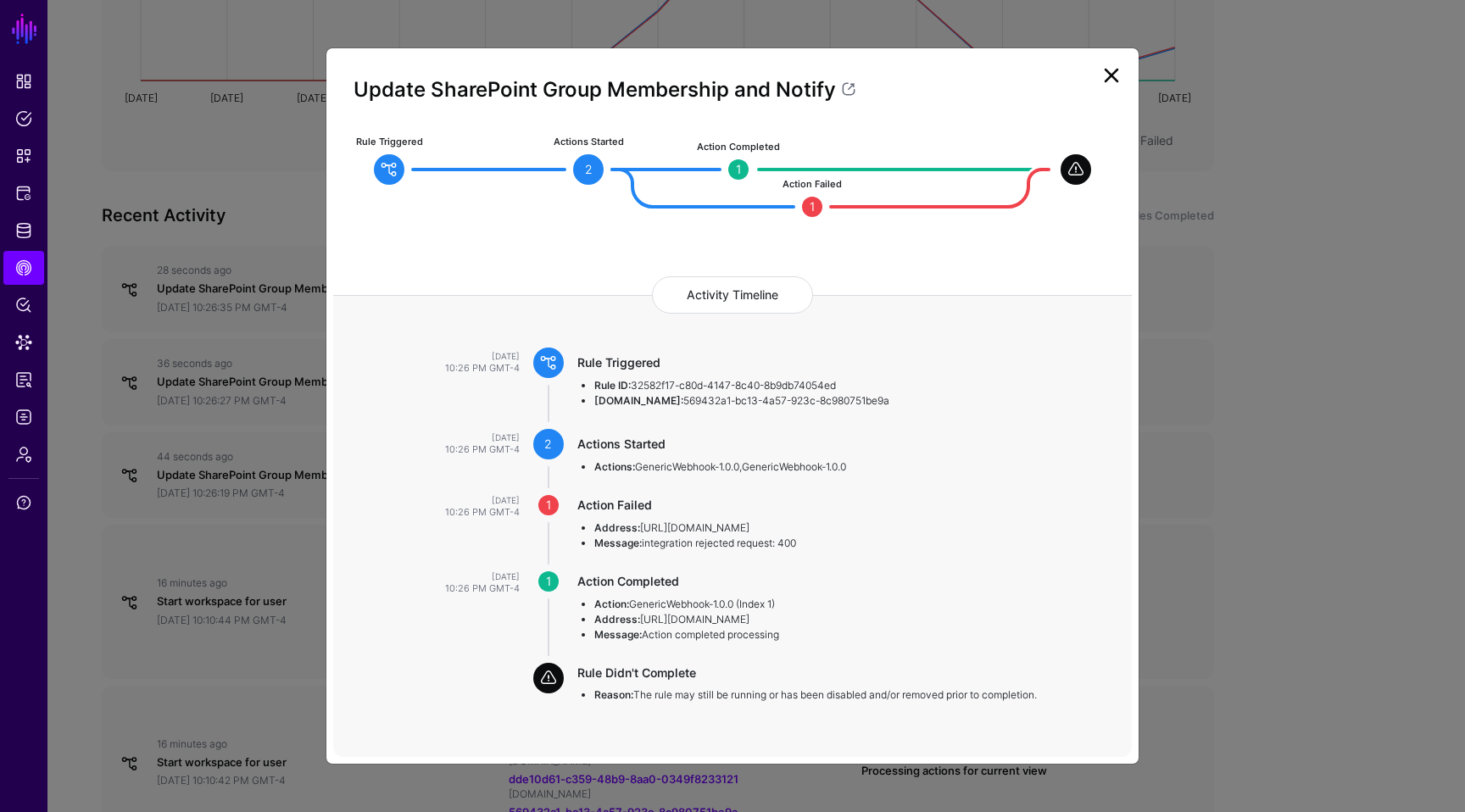
click at [1111, 81] on link at bounding box center [1110, 74] width 27 height 27
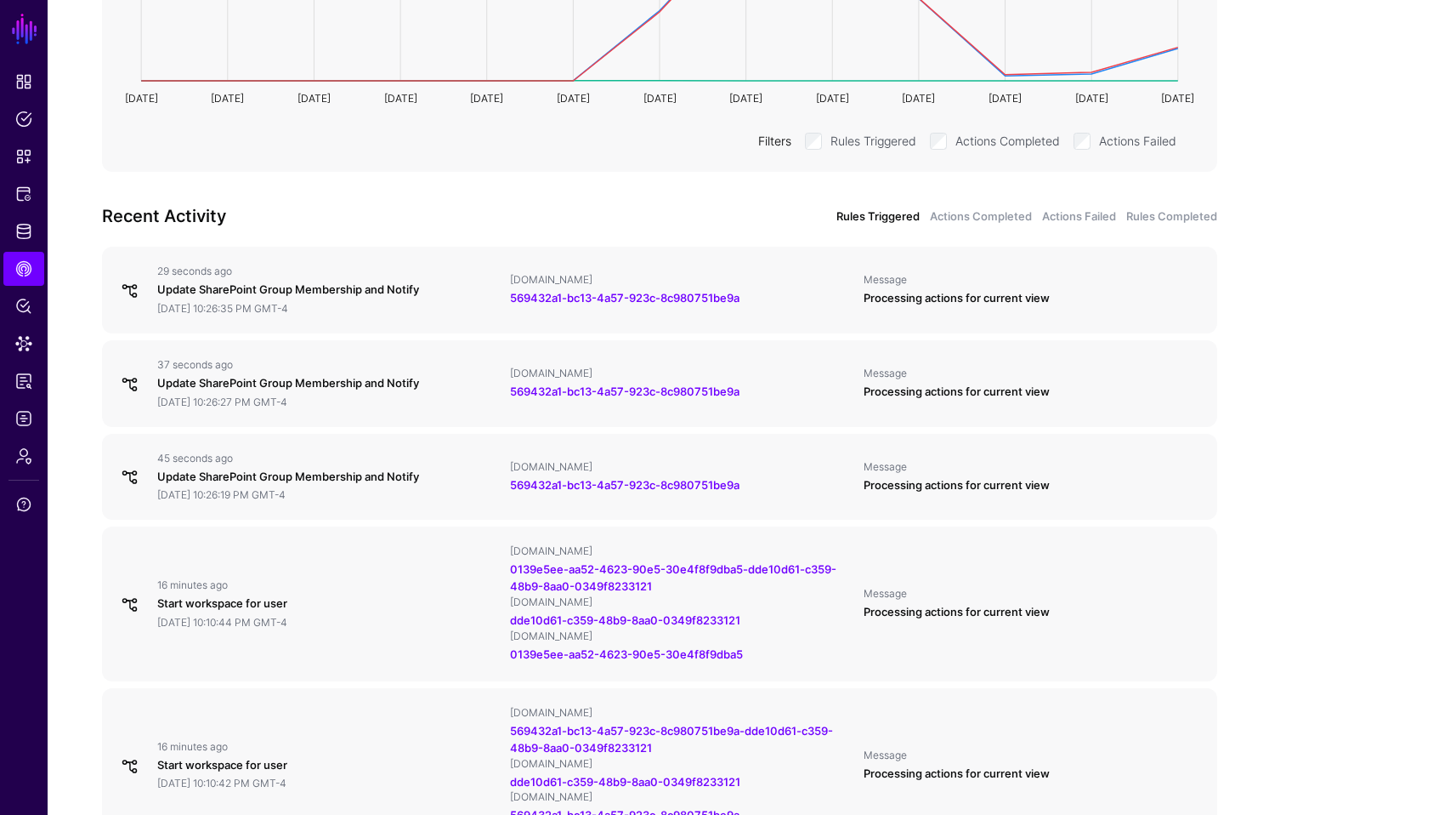
click at [1254, 342] on div "Overview 24 hours 7 days 30 days 90 days 72,420 Rules Triggered 94 Actions Comp…" at bounding box center [659, 731] width 1224 height 2003
click at [332, 293] on div "Update SharePoint Group Membership and Notify" at bounding box center [327, 290] width 340 height 17
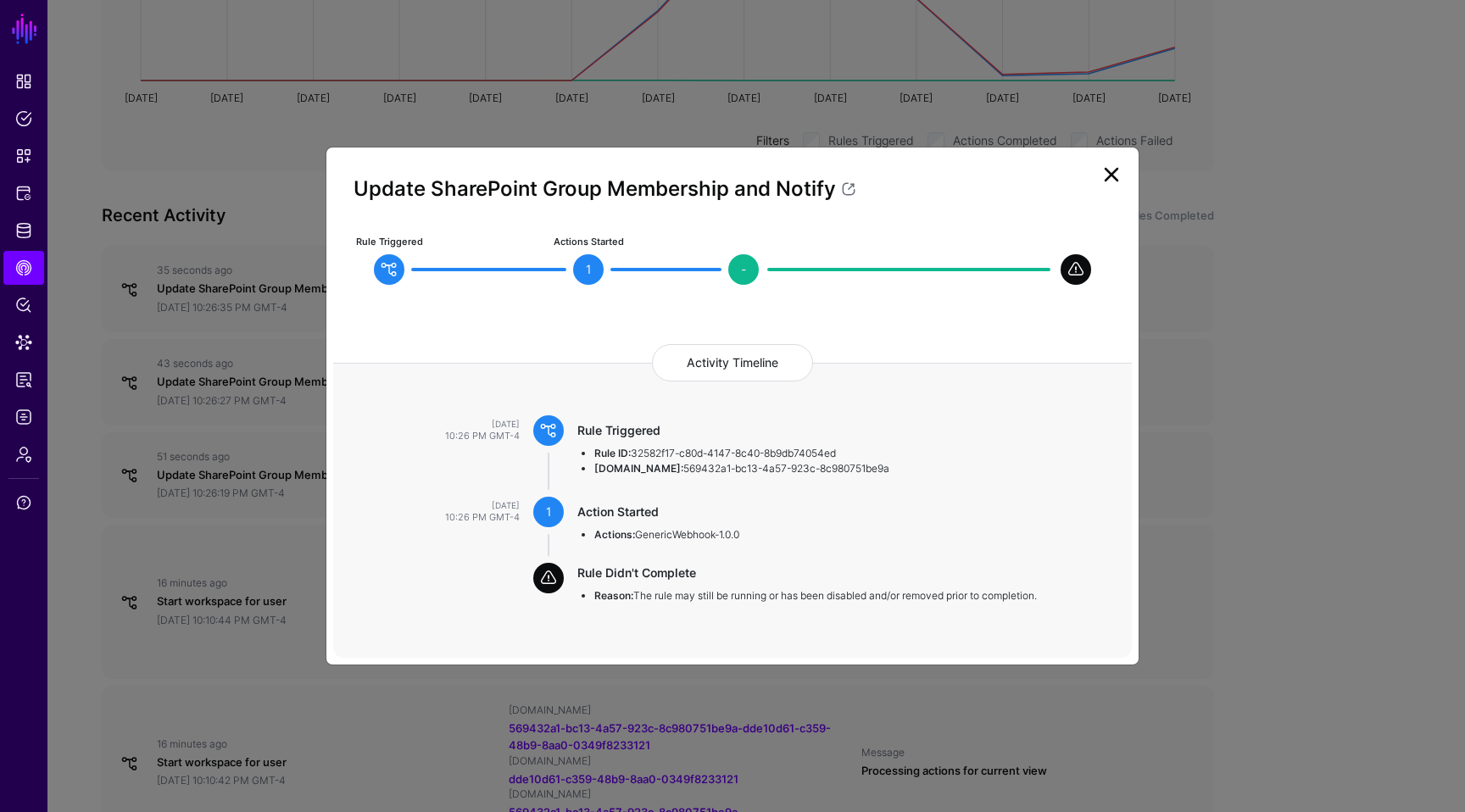
click at [1109, 191] on h2 "Update SharePoint Group Membership and Notify" at bounding box center [732, 189] width 758 height 29
click at [1109, 172] on link at bounding box center [1110, 174] width 27 height 27
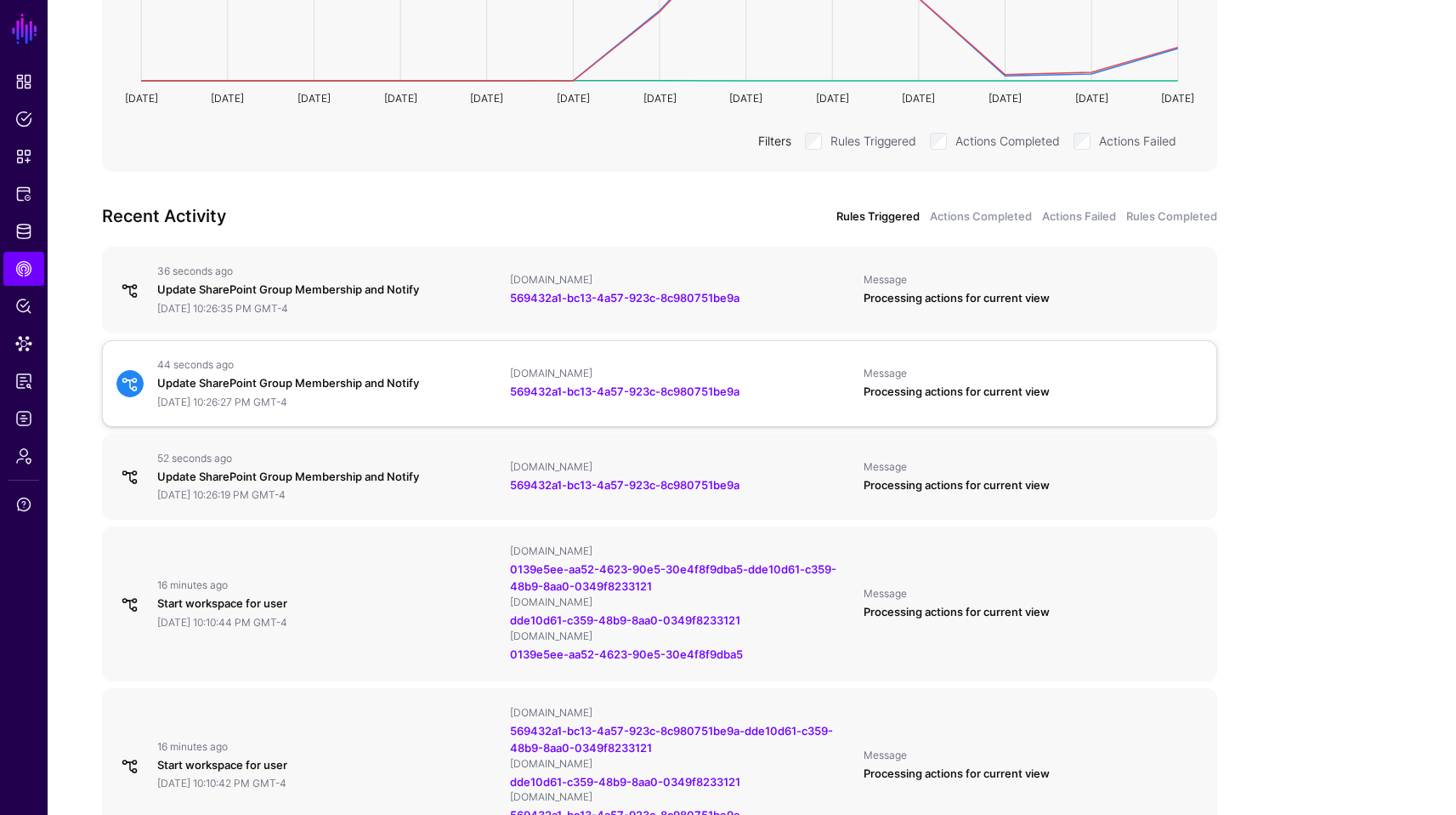
click at [299, 363] on div "44 seconds ago" at bounding box center [327, 365] width 340 height 14
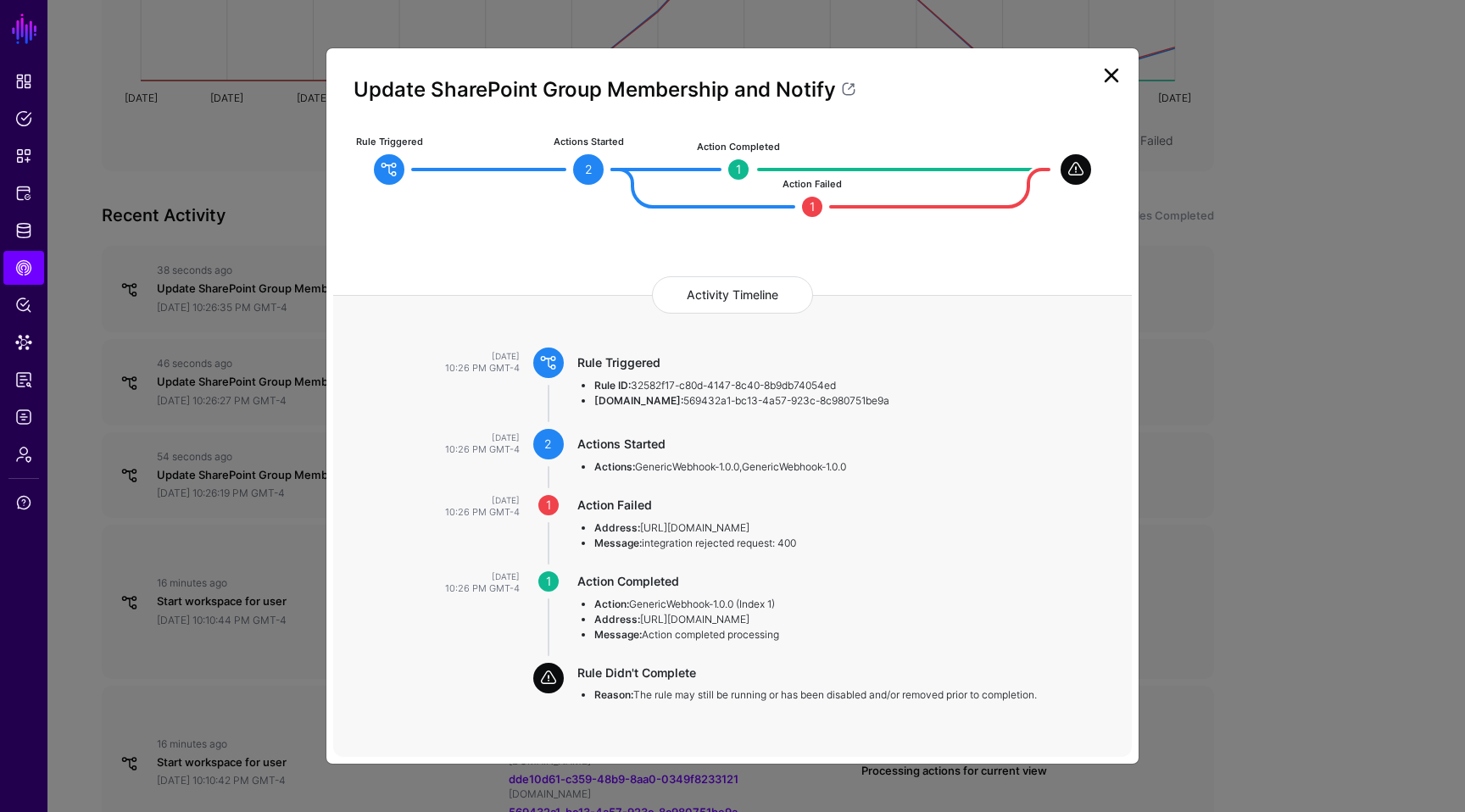
click at [1110, 83] on link at bounding box center [1110, 74] width 27 height 27
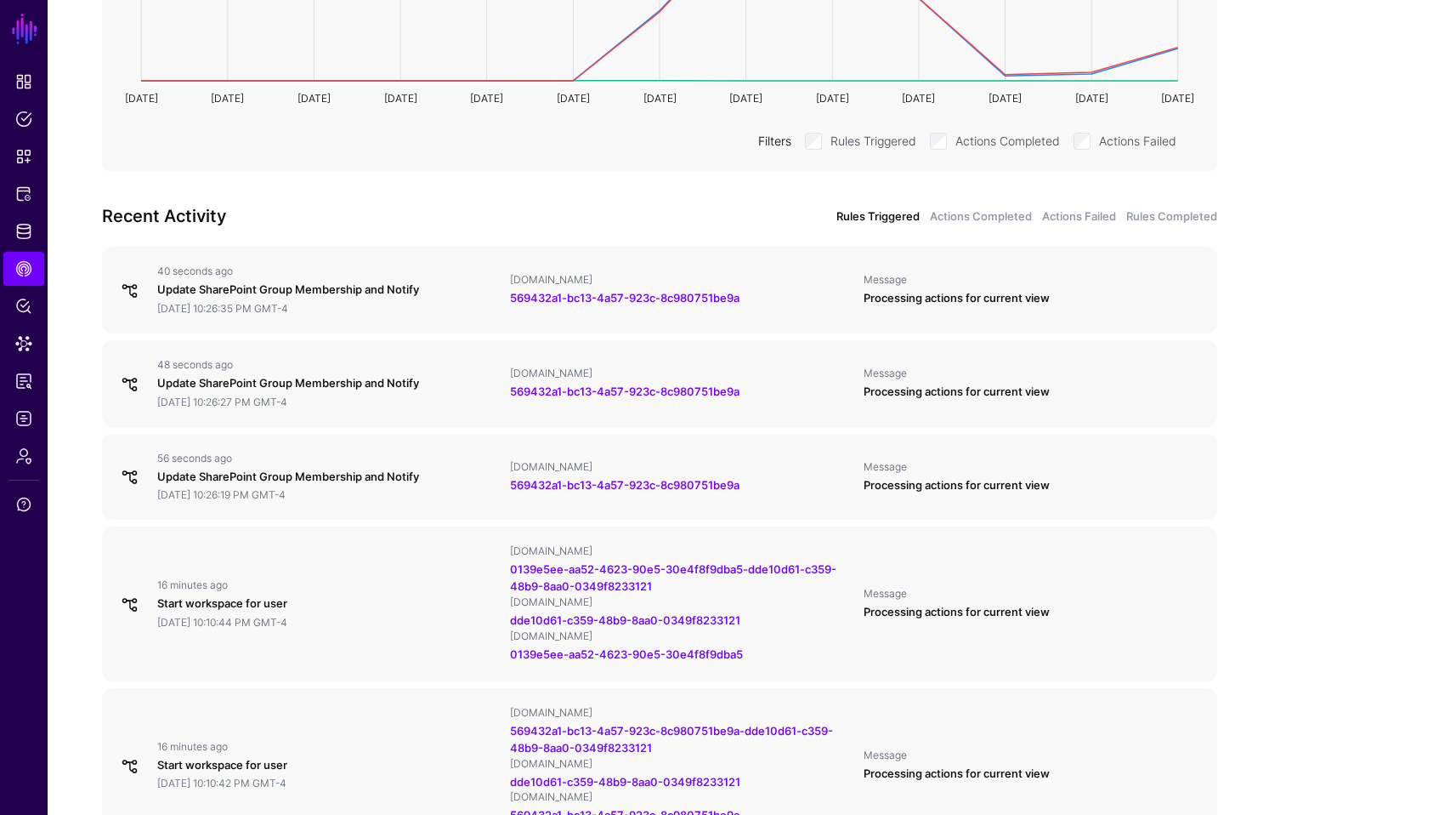
click at [1320, 524] on app-caephub-insights "Overview 24 hours 7 days 30 days 90 days 72,420 Rules Triggered 94 Actions Comp…" at bounding box center [752, 731] width 1408 height 2003
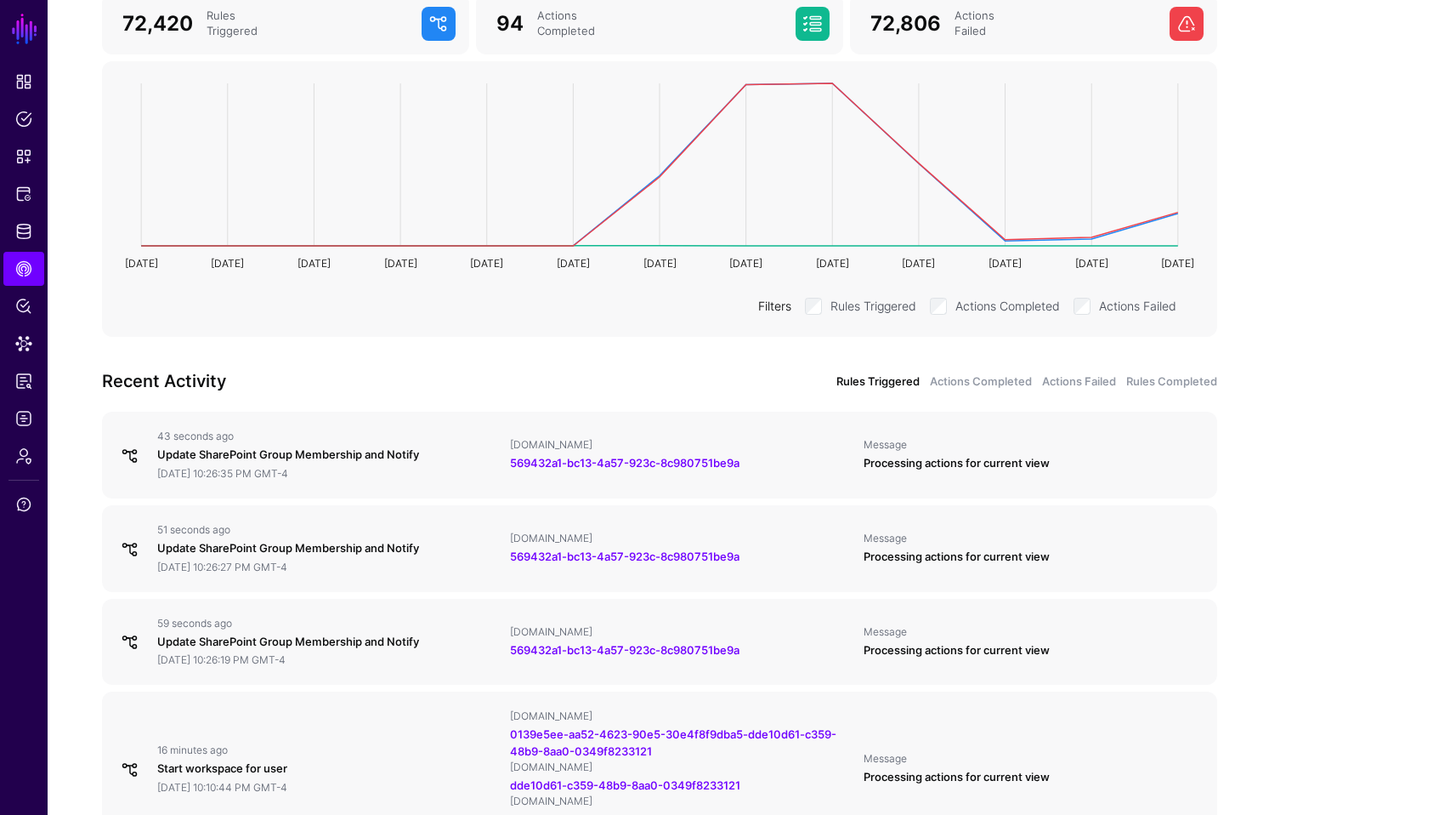
scroll to position [272, 0]
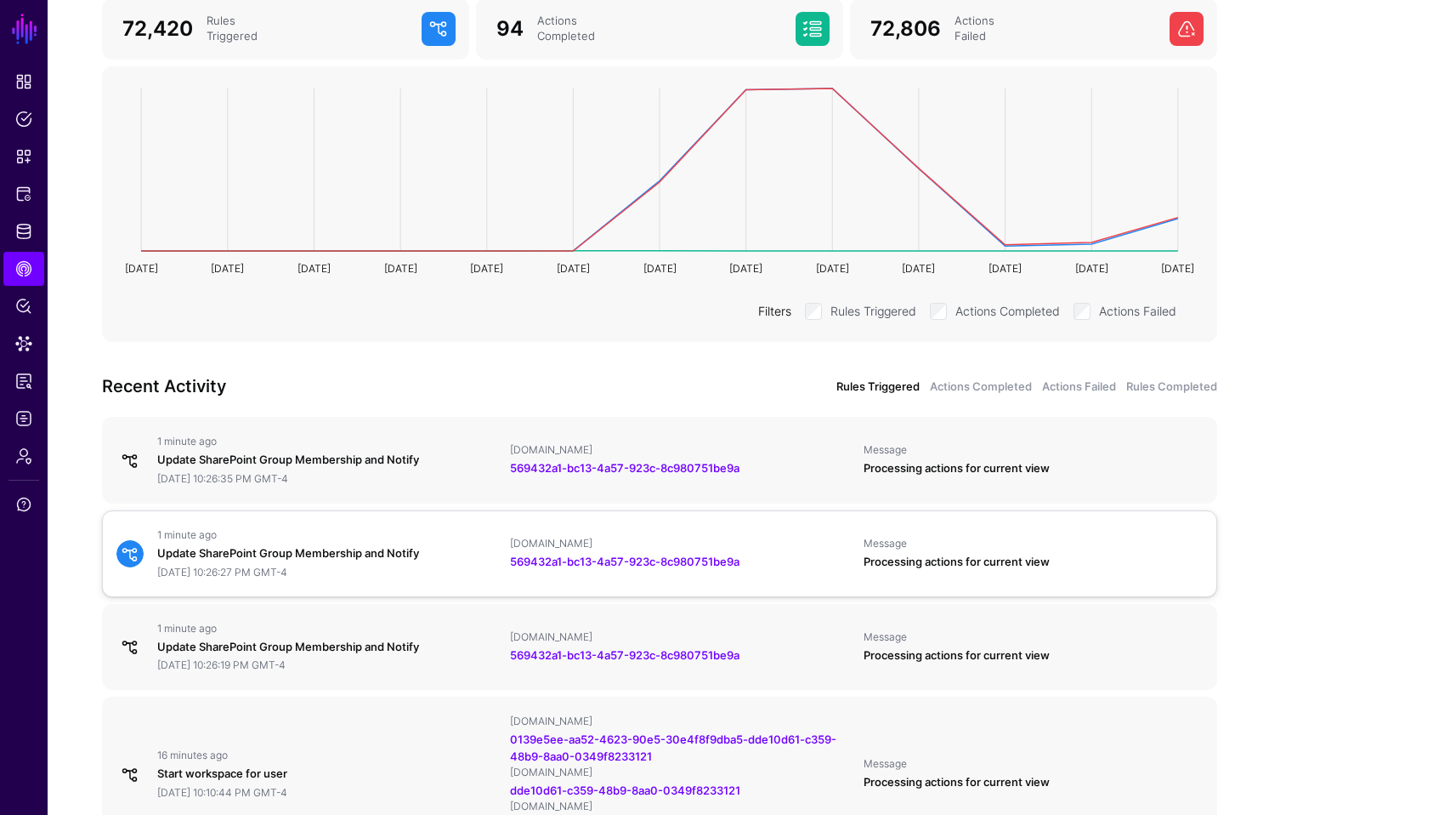
click at [370, 550] on div "Update SharePoint Group Membership and Notify" at bounding box center [327, 553] width 340 height 17
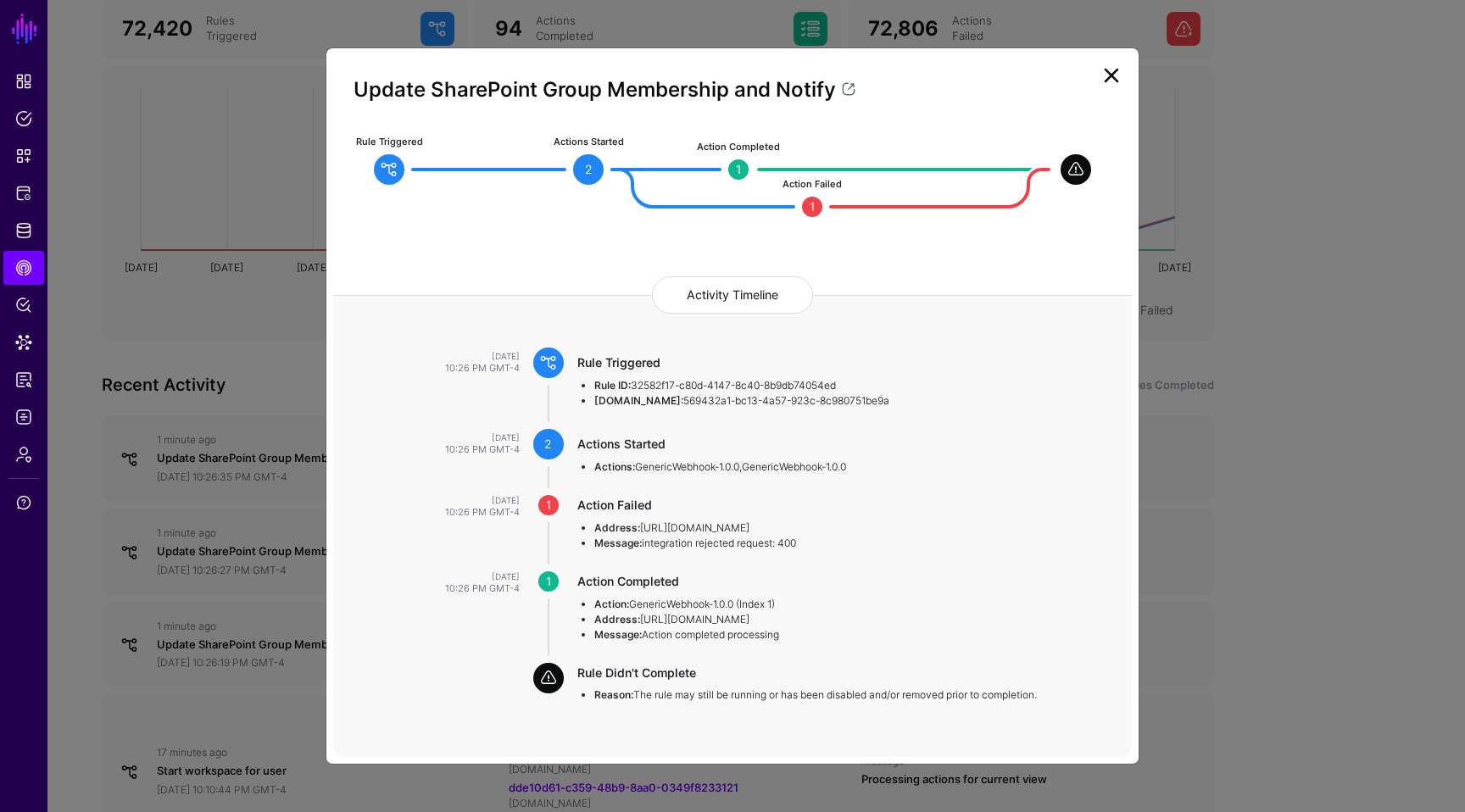
click at [876, 532] on li "Address: https://se-tg-apim1.azure-api.net/aukus_add_user" at bounding box center [846, 527] width 505 height 15
click at [1120, 78] on link at bounding box center [1110, 74] width 27 height 27
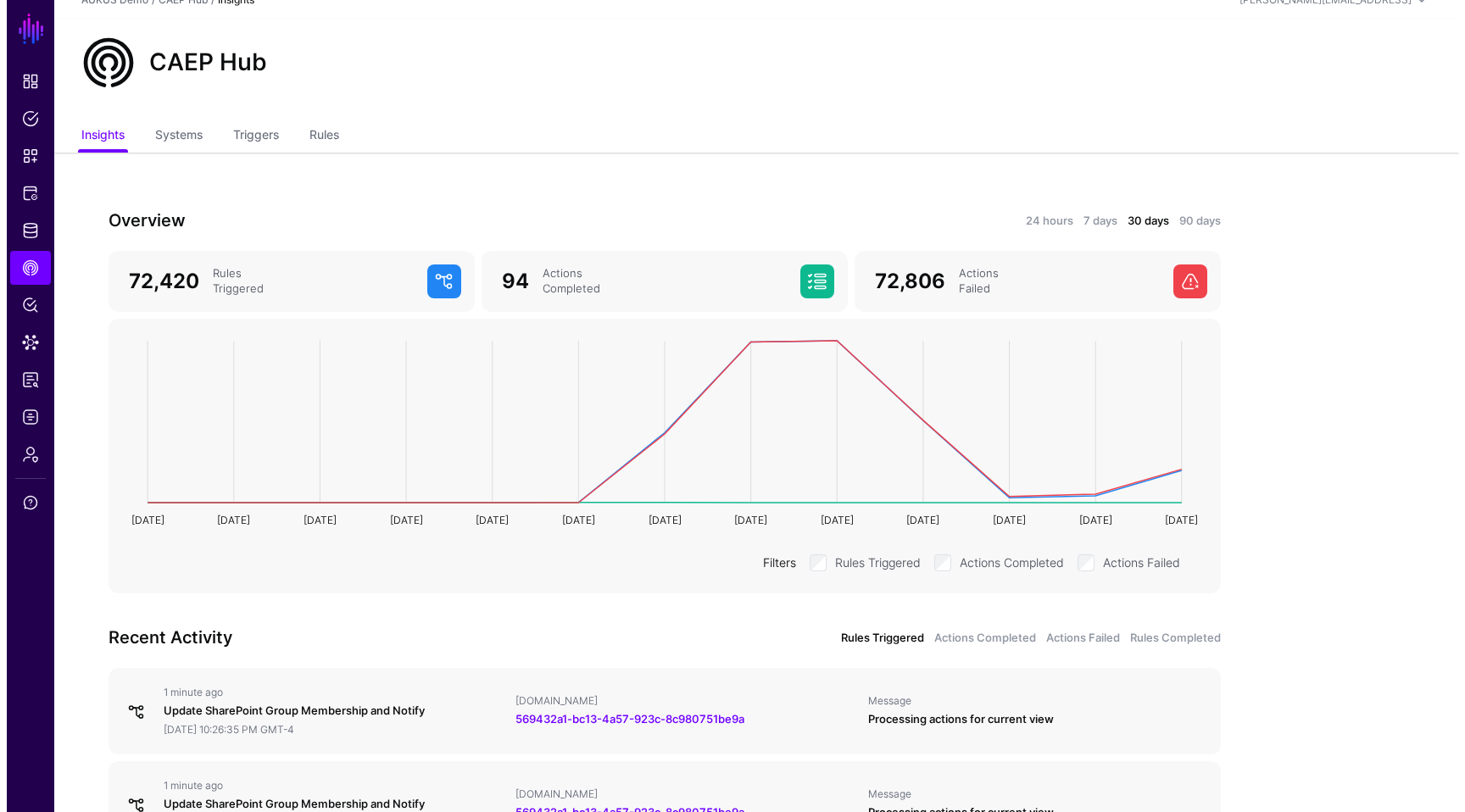
scroll to position [0, 0]
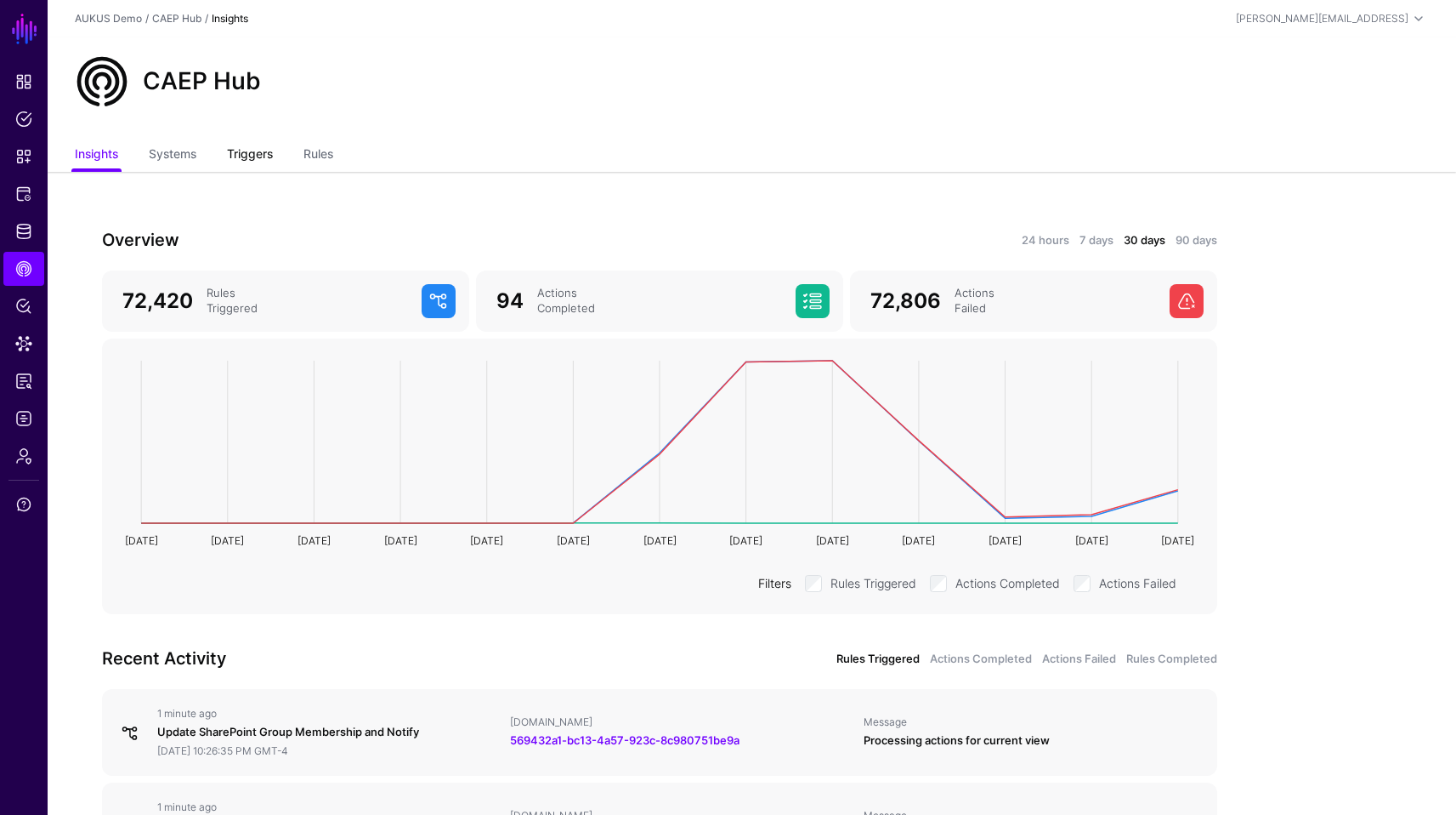
click at [250, 154] on link "Triggers" at bounding box center [250, 155] width 46 height 32
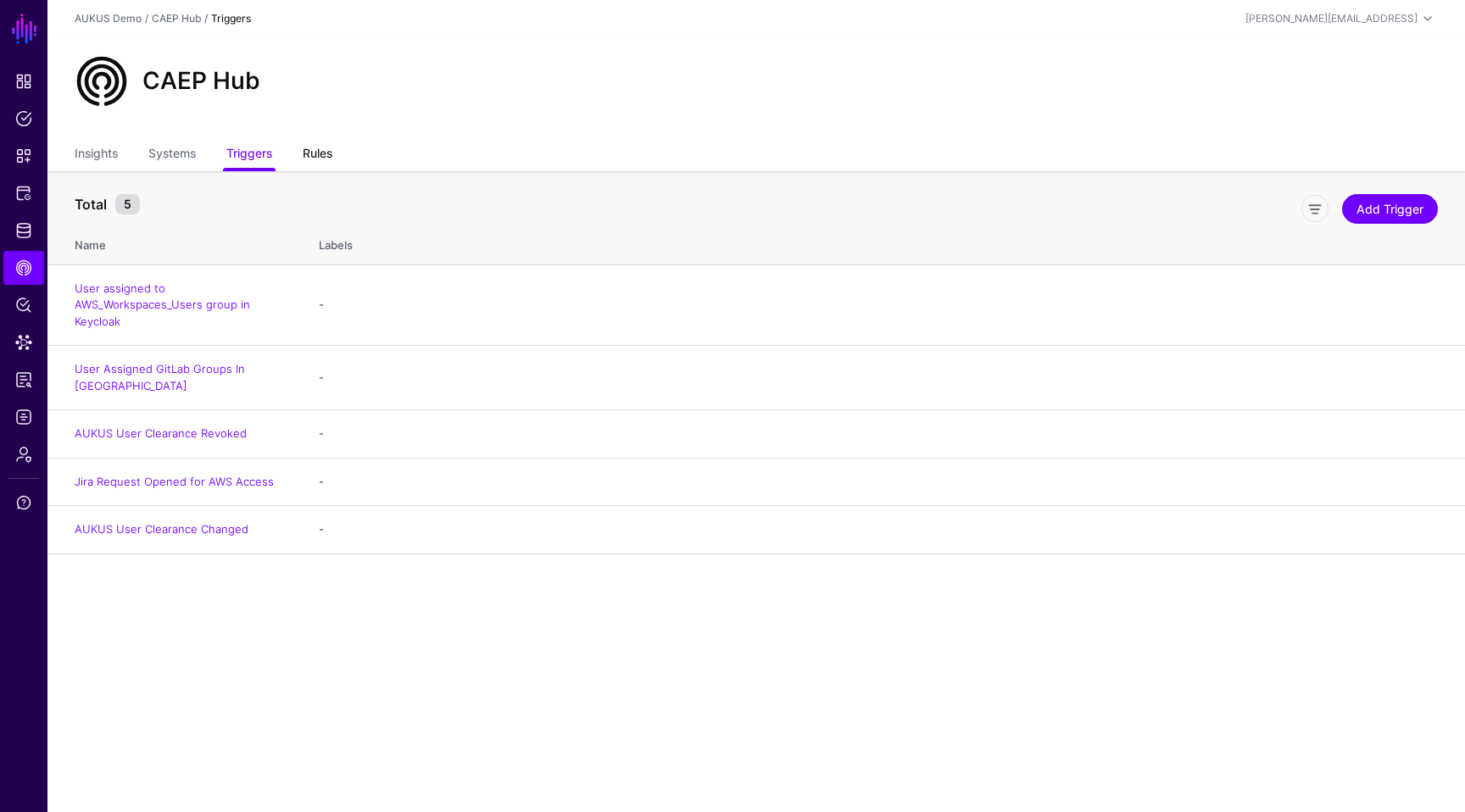
click at [333, 148] on link "Rules" at bounding box center [318, 155] width 30 height 32
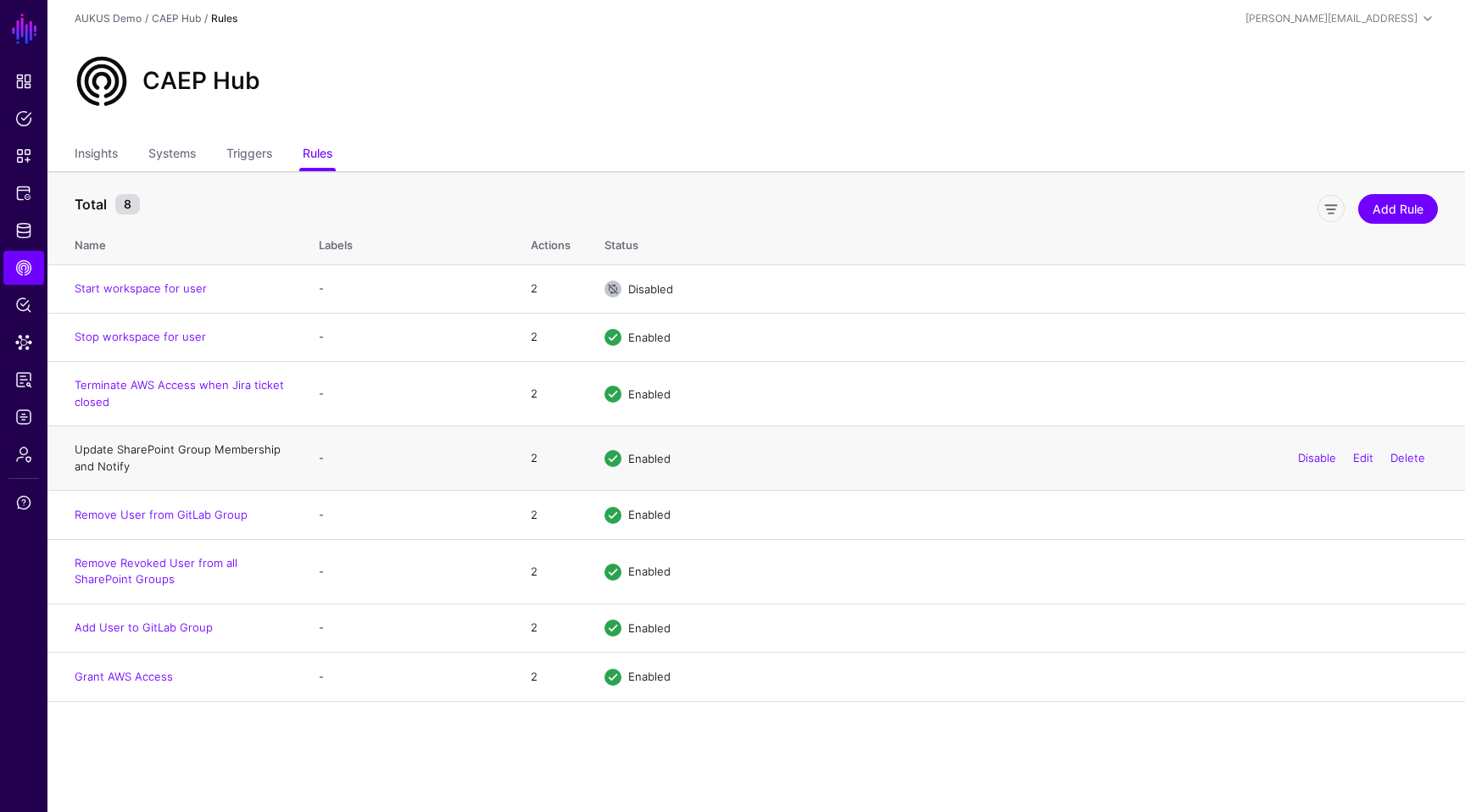
click at [185, 449] on link "Update SharePoint Group Membership and Notify" at bounding box center [177, 458] width 206 height 31
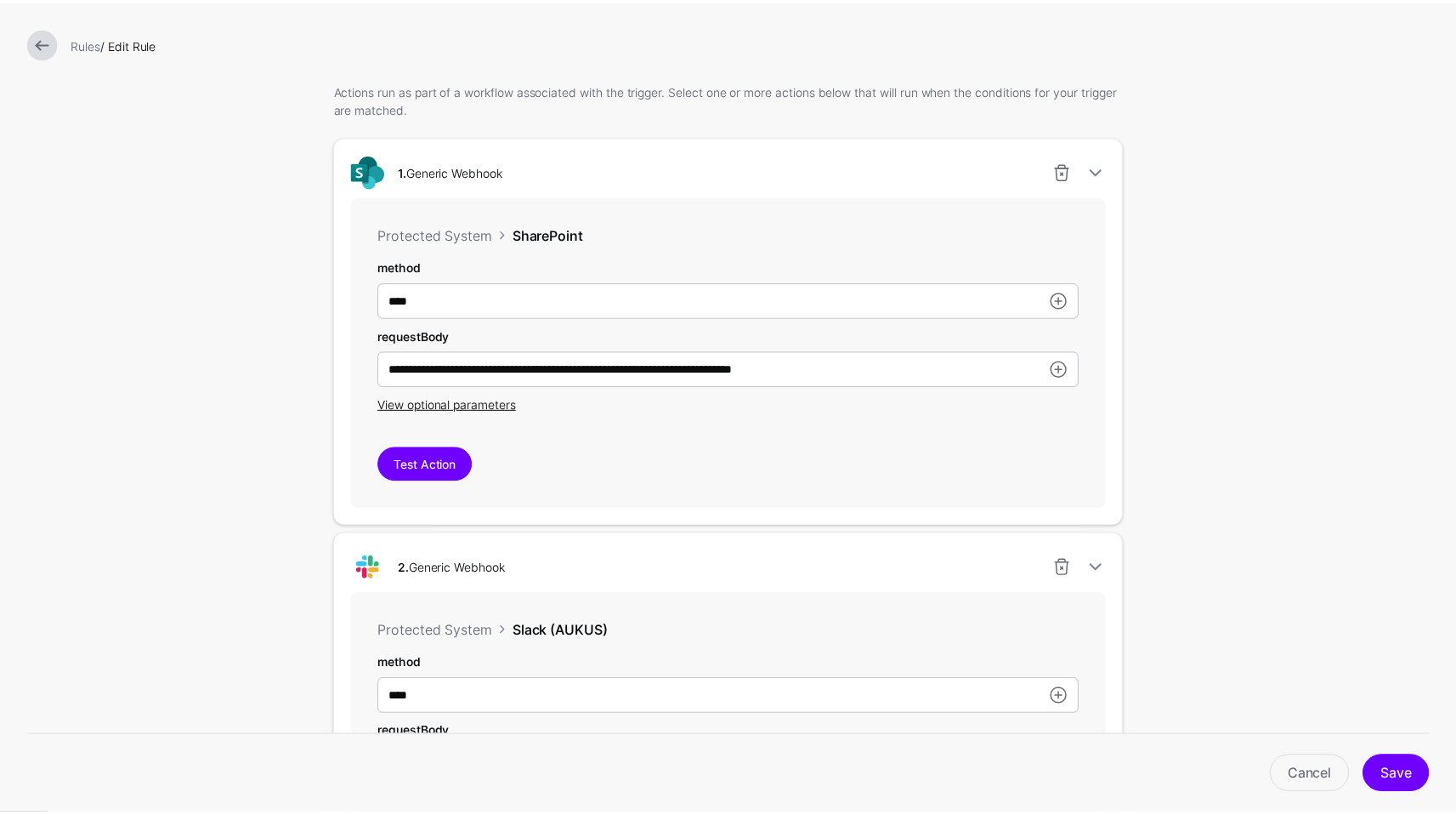
scroll to position [472, 0]
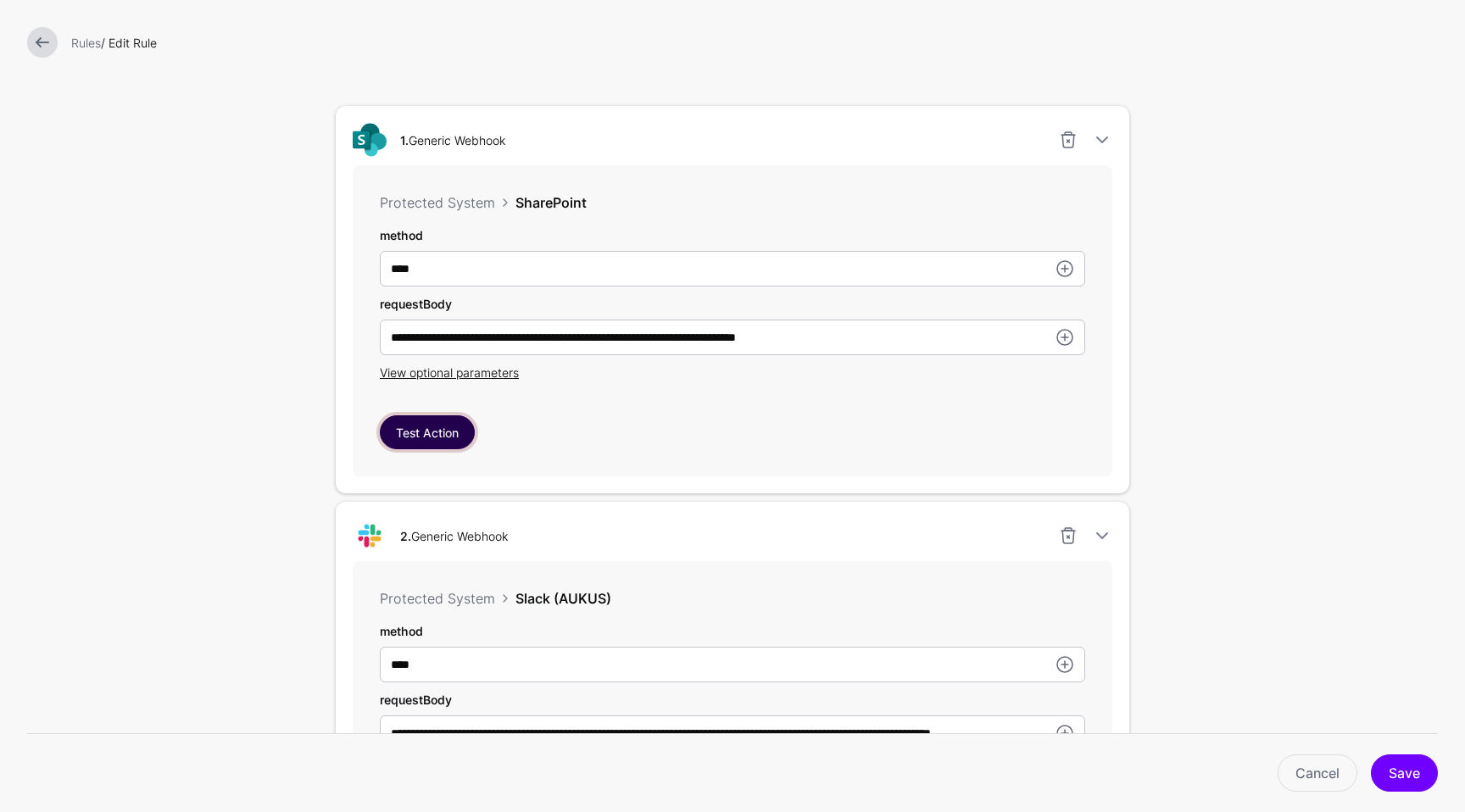
click at [412, 440] on button "Test Action" at bounding box center [427, 432] width 95 height 34
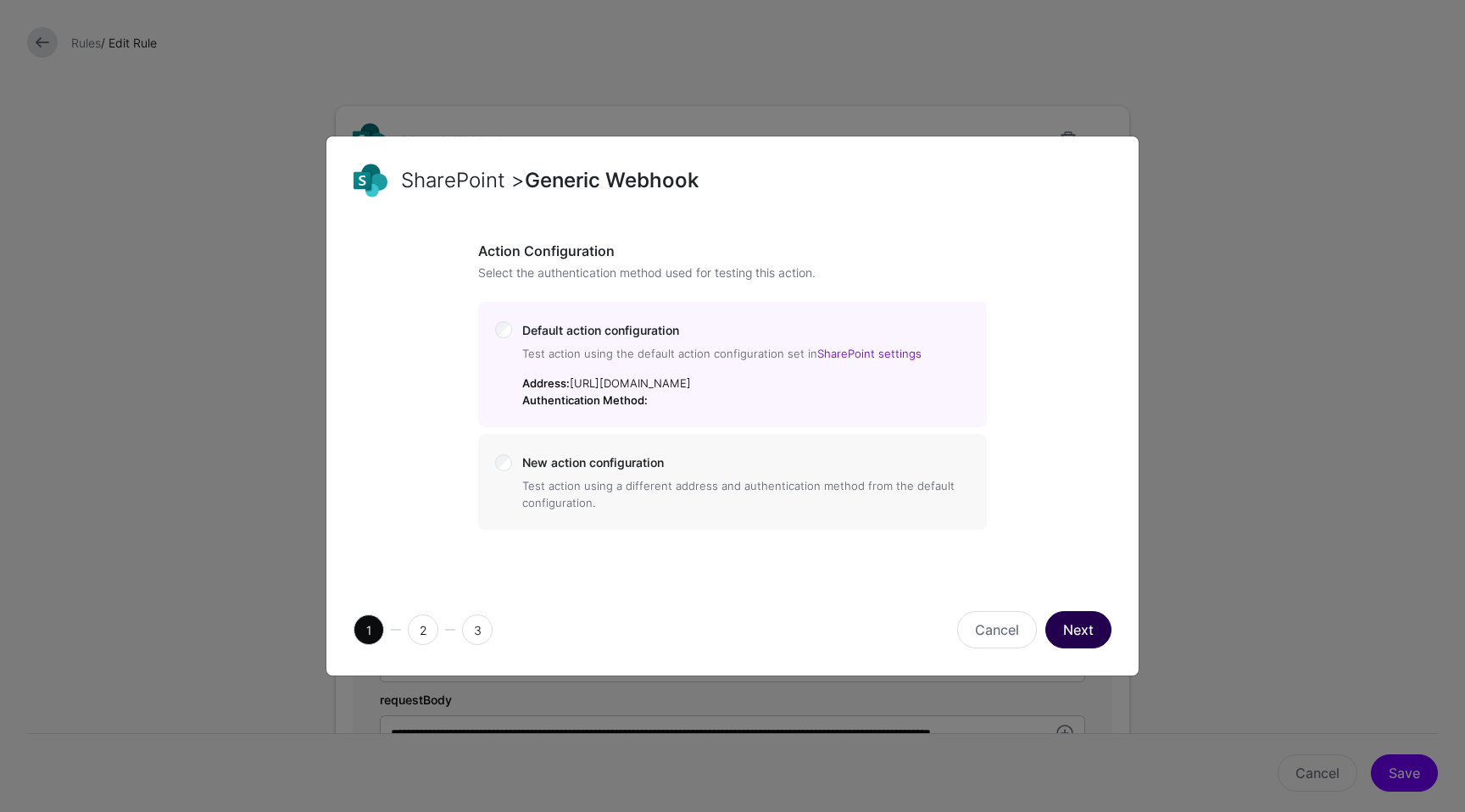
click at [1071, 623] on button "Next" at bounding box center [1078, 629] width 67 height 38
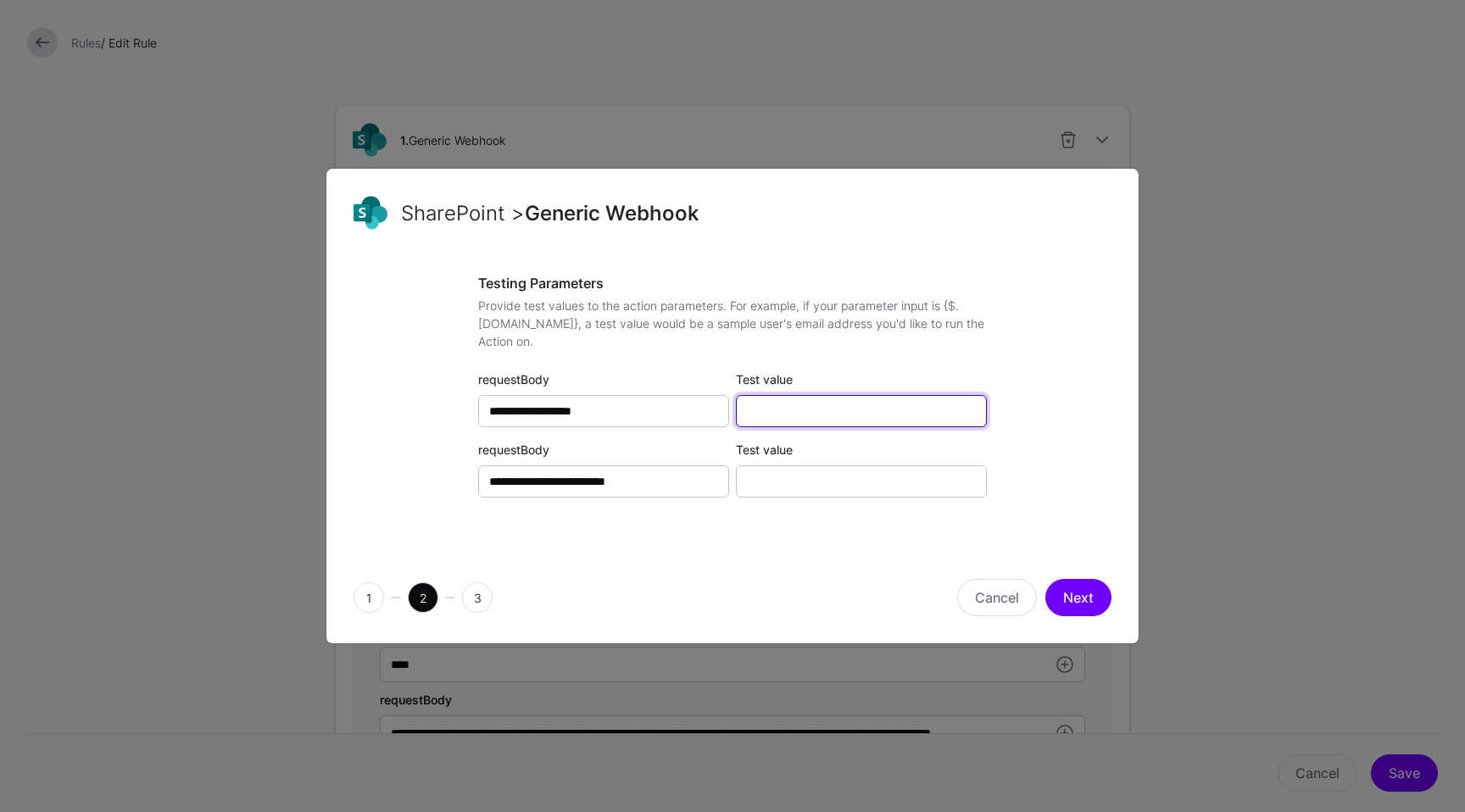
click at [836, 417] on input "Test value" at bounding box center [861, 411] width 251 height 32
paste input "**********"
type input "**********"
paste input "**********"
type input "**********"
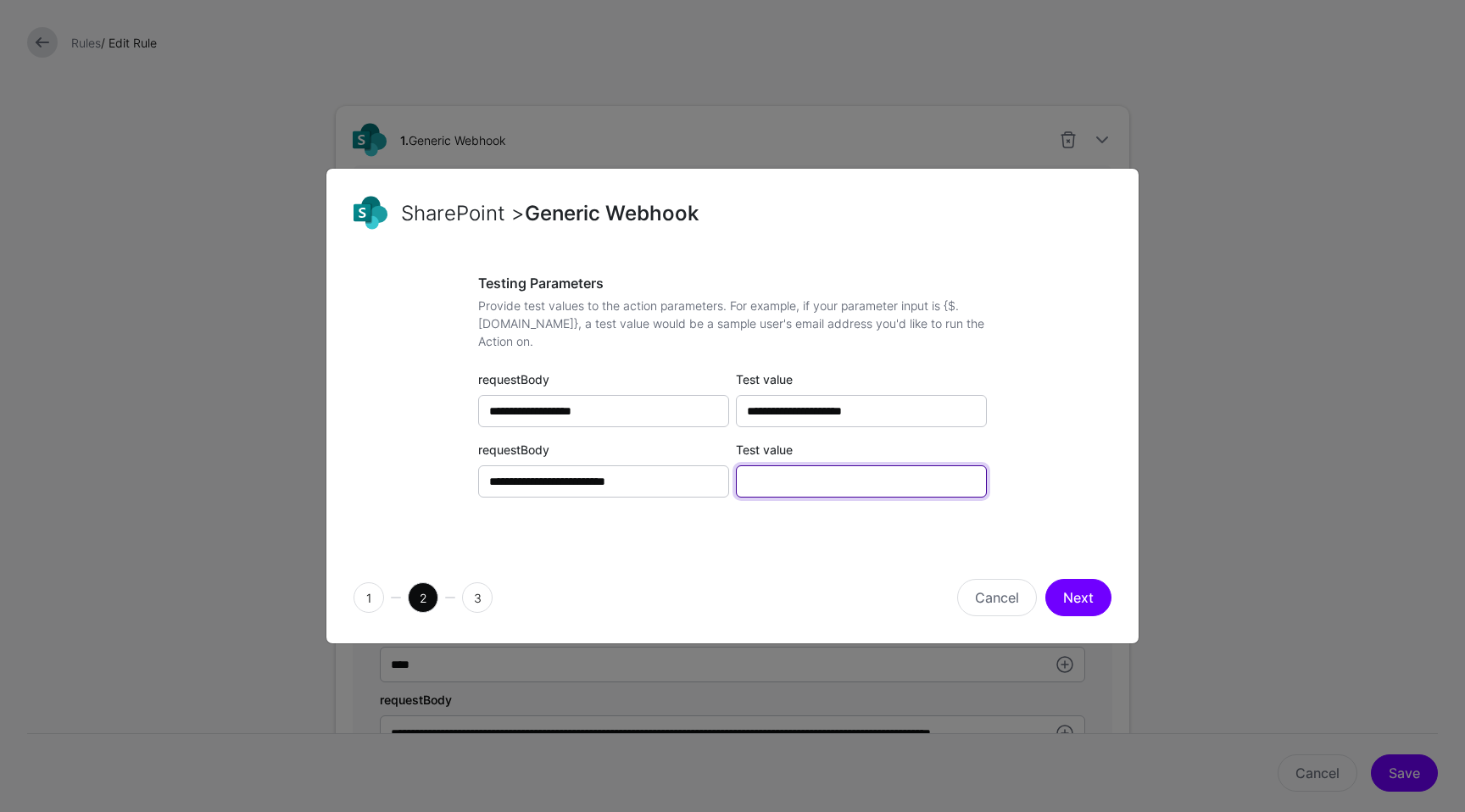
click at [803, 477] on input "Test value" at bounding box center [861, 481] width 251 height 32
type input "**********"
click at [1082, 595] on button "Next" at bounding box center [1078, 598] width 67 height 38
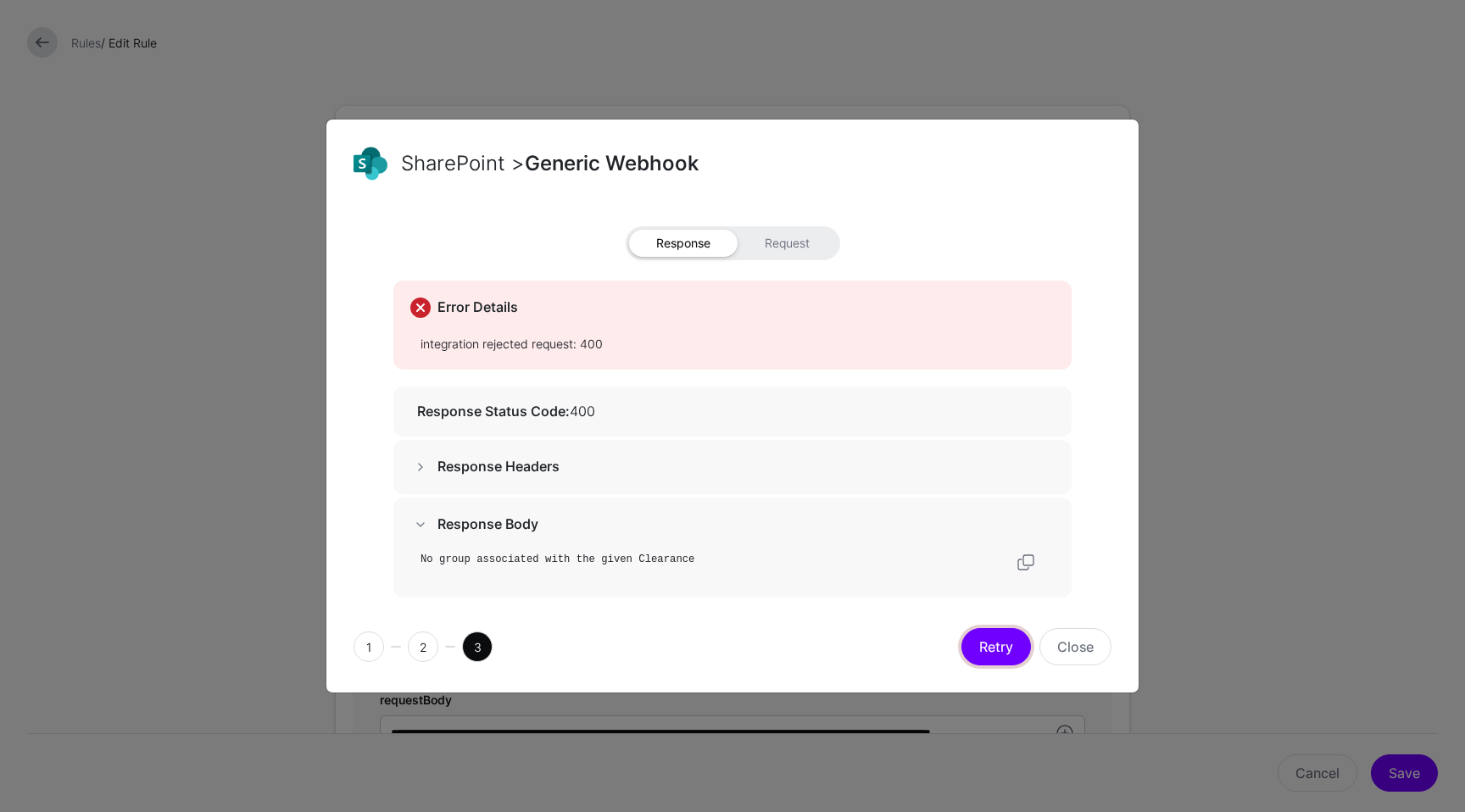
click at [1003, 650] on button "Retry" at bounding box center [996, 647] width 70 height 38
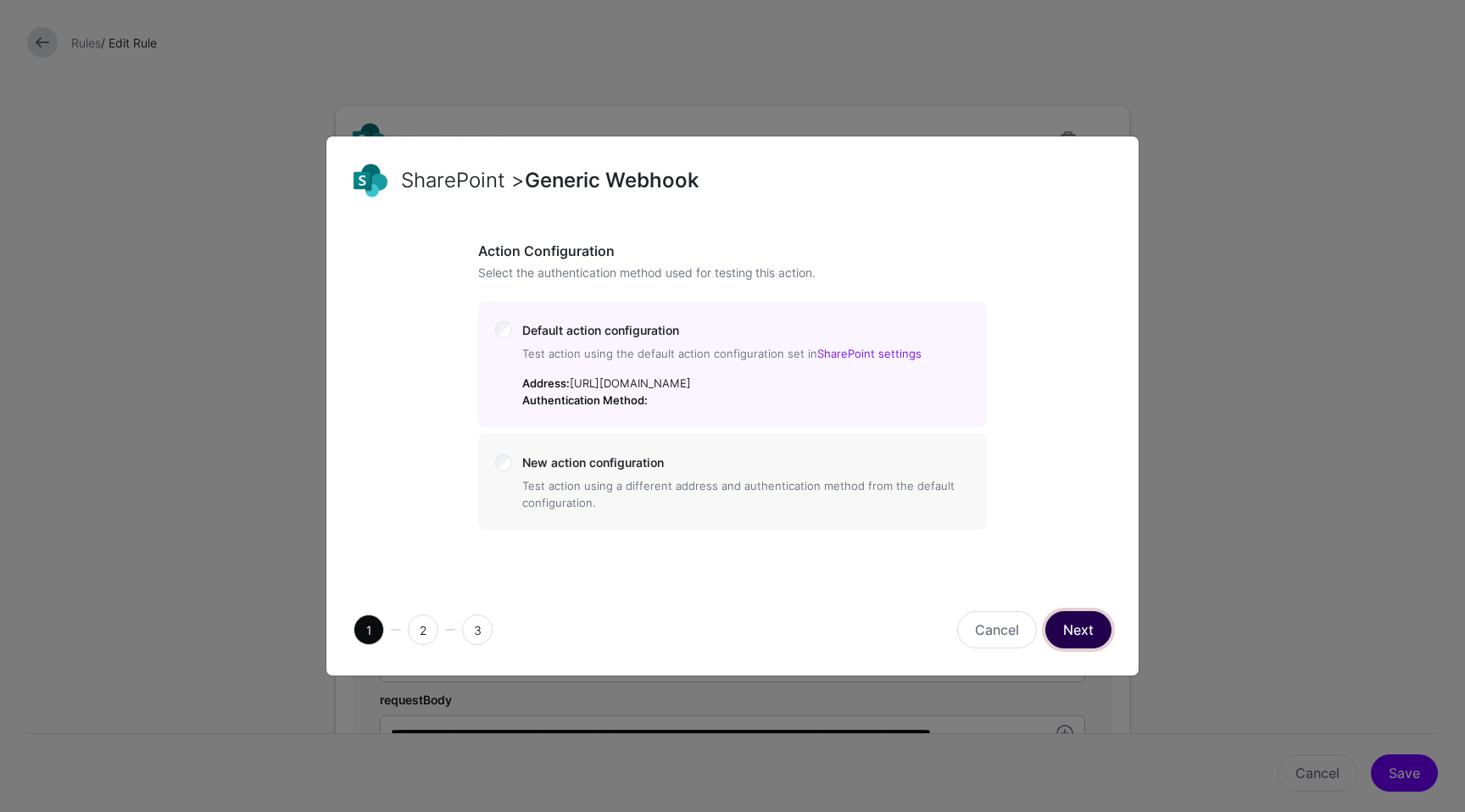
click at [1082, 623] on button "Next" at bounding box center [1078, 629] width 67 height 38
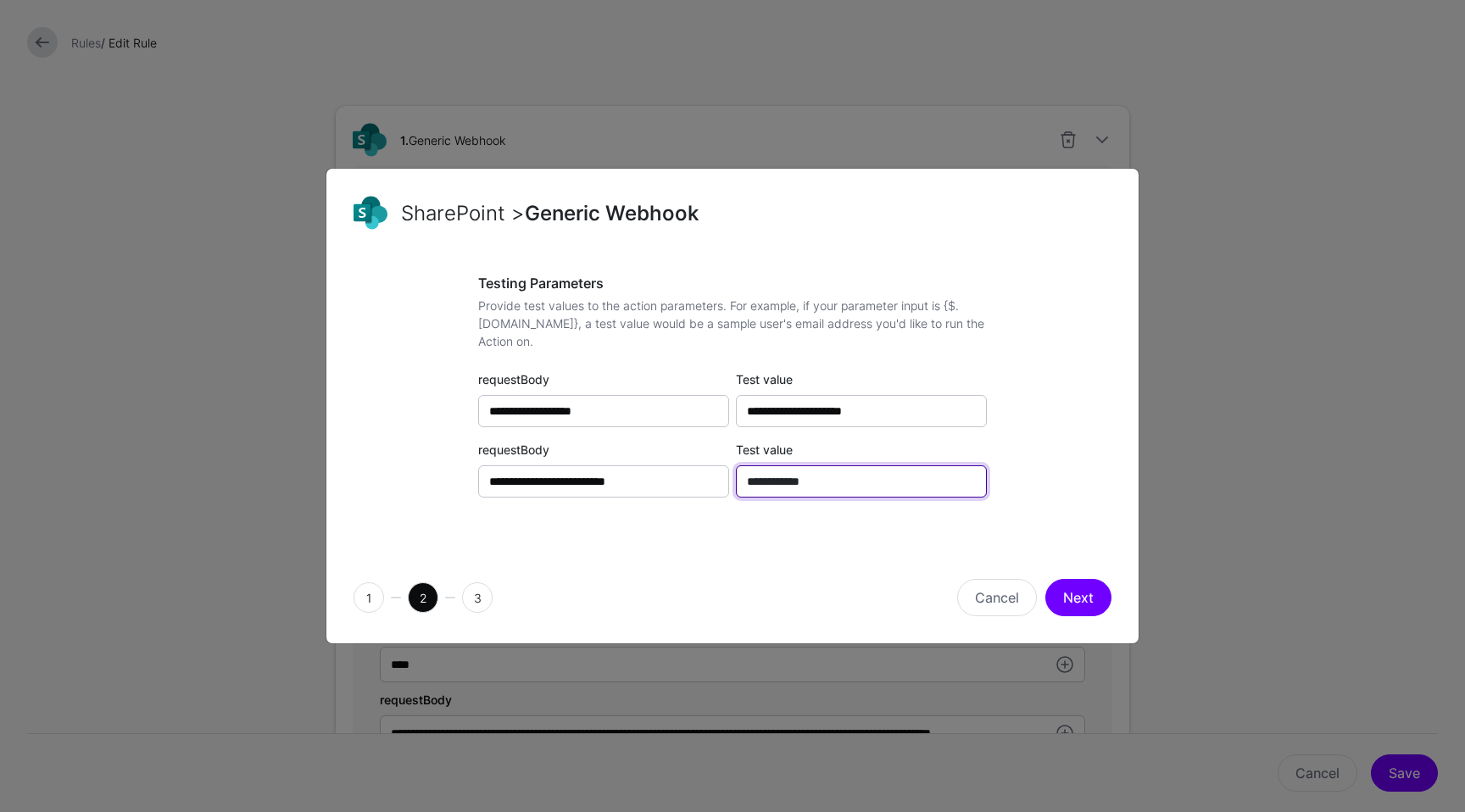
click at [924, 490] on input "**********" at bounding box center [861, 481] width 251 height 32
type input "******"
click at [1068, 591] on button "Next" at bounding box center [1078, 598] width 67 height 38
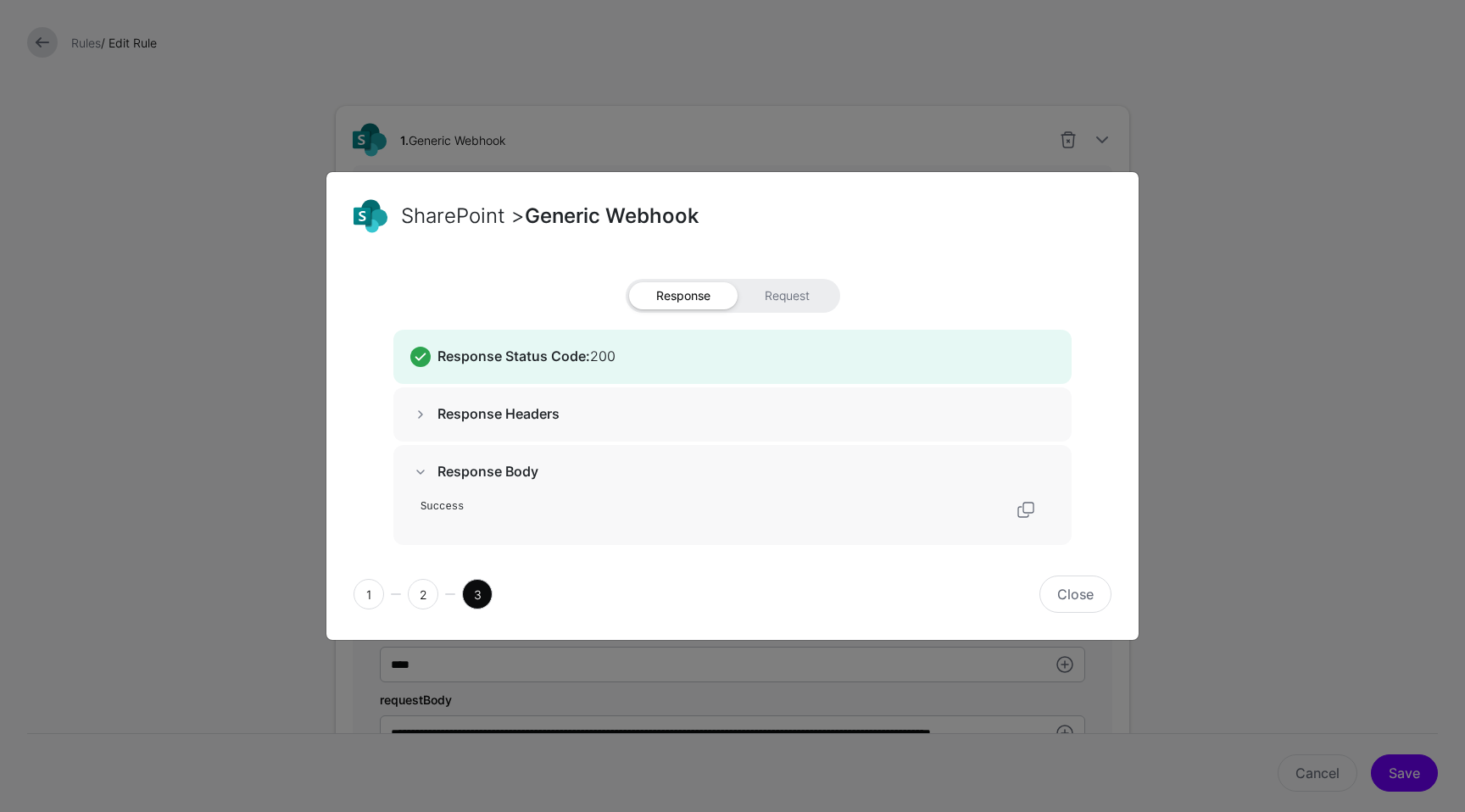
click at [787, 312] on div "Response Request Response Status Code: 200 Response Headers Response Body Succe…" at bounding box center [732, 412] width 678 height 266
click at [775, 288] on span "Request" at bounding box center [788, 295] width 99 height 27
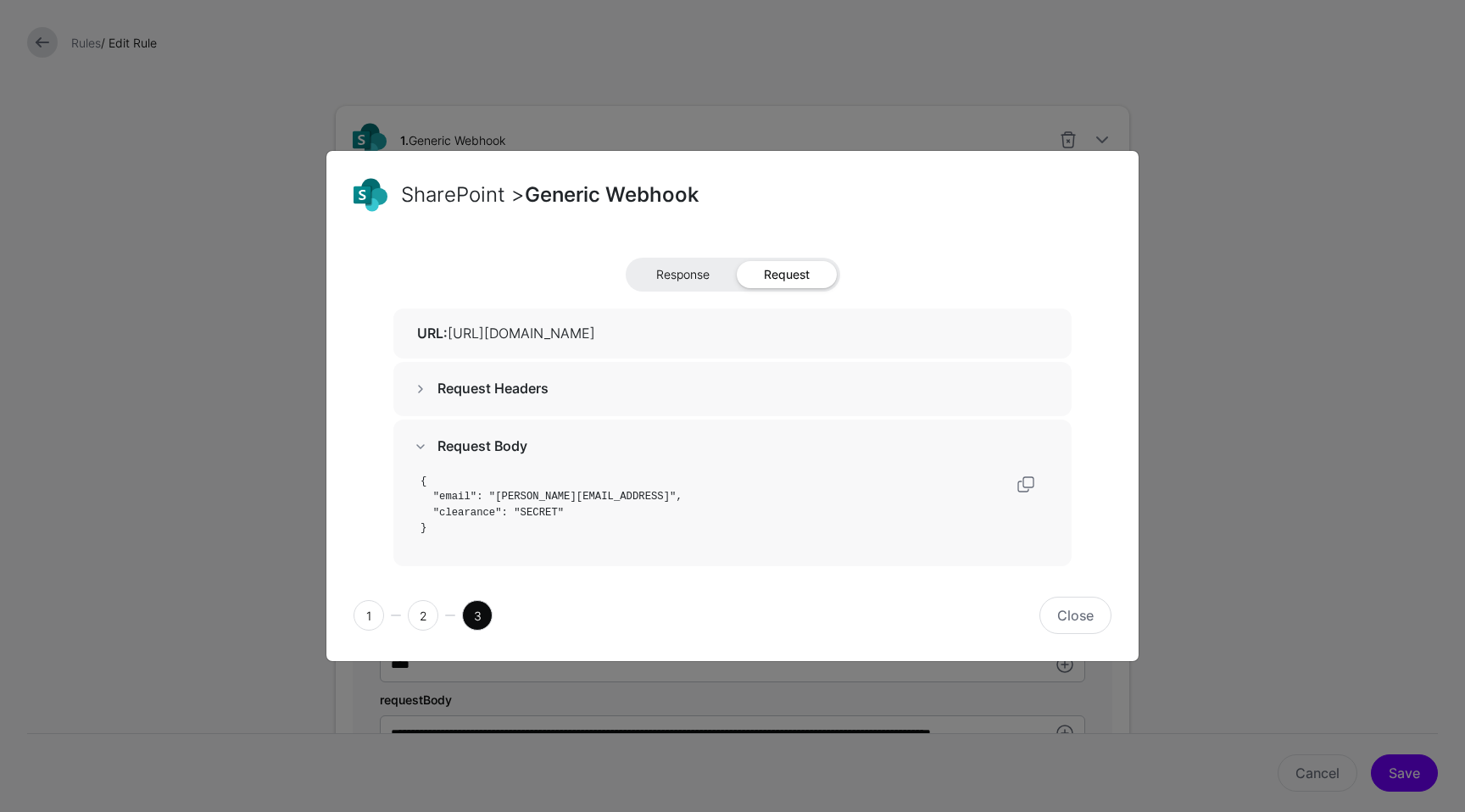
click at [684, 274] on span "Response" at bounding box center [682, 274] width 107 height 27
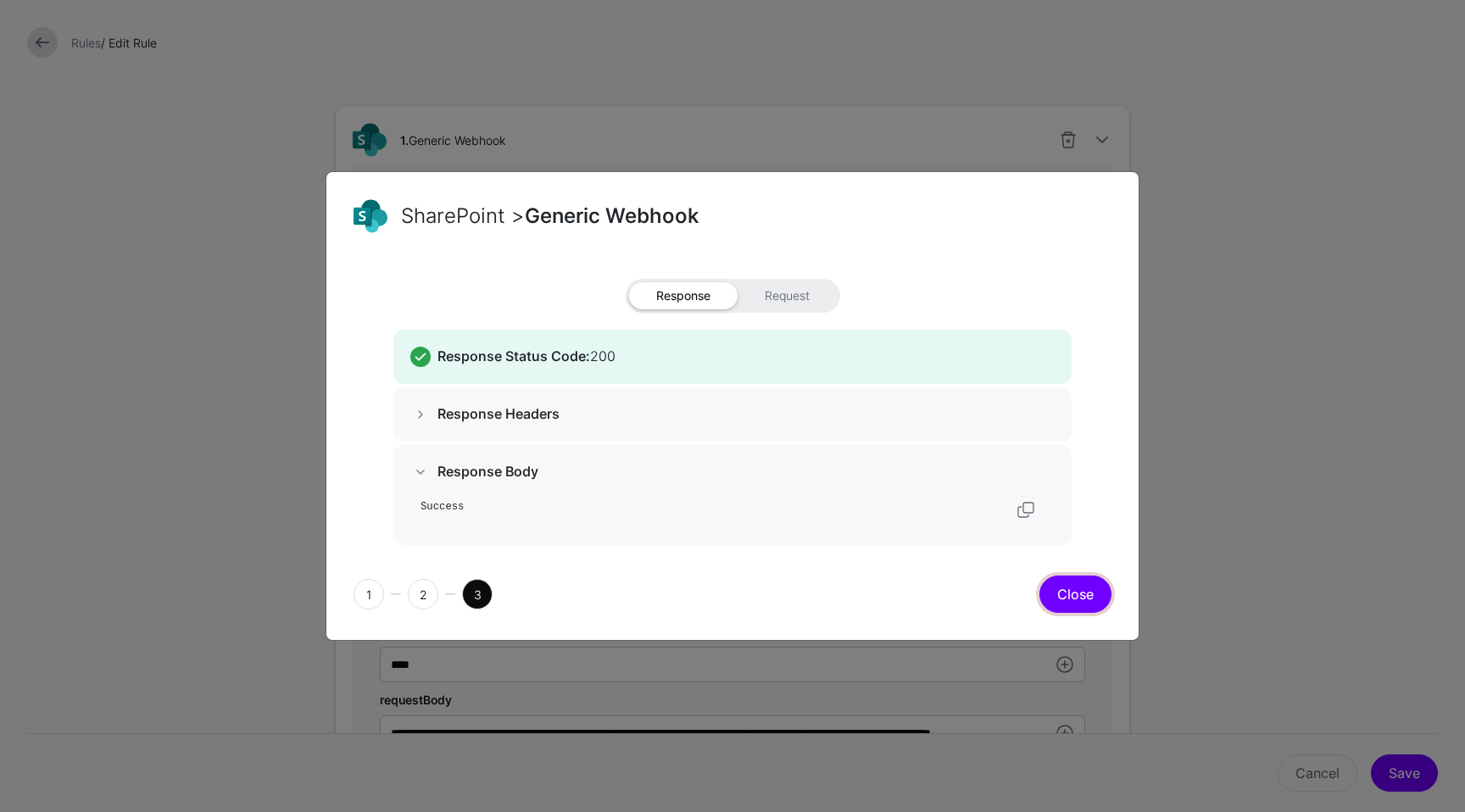
click at [1063, 582] on button "Close" at bounding box center [1076, 595] width 73 height 38
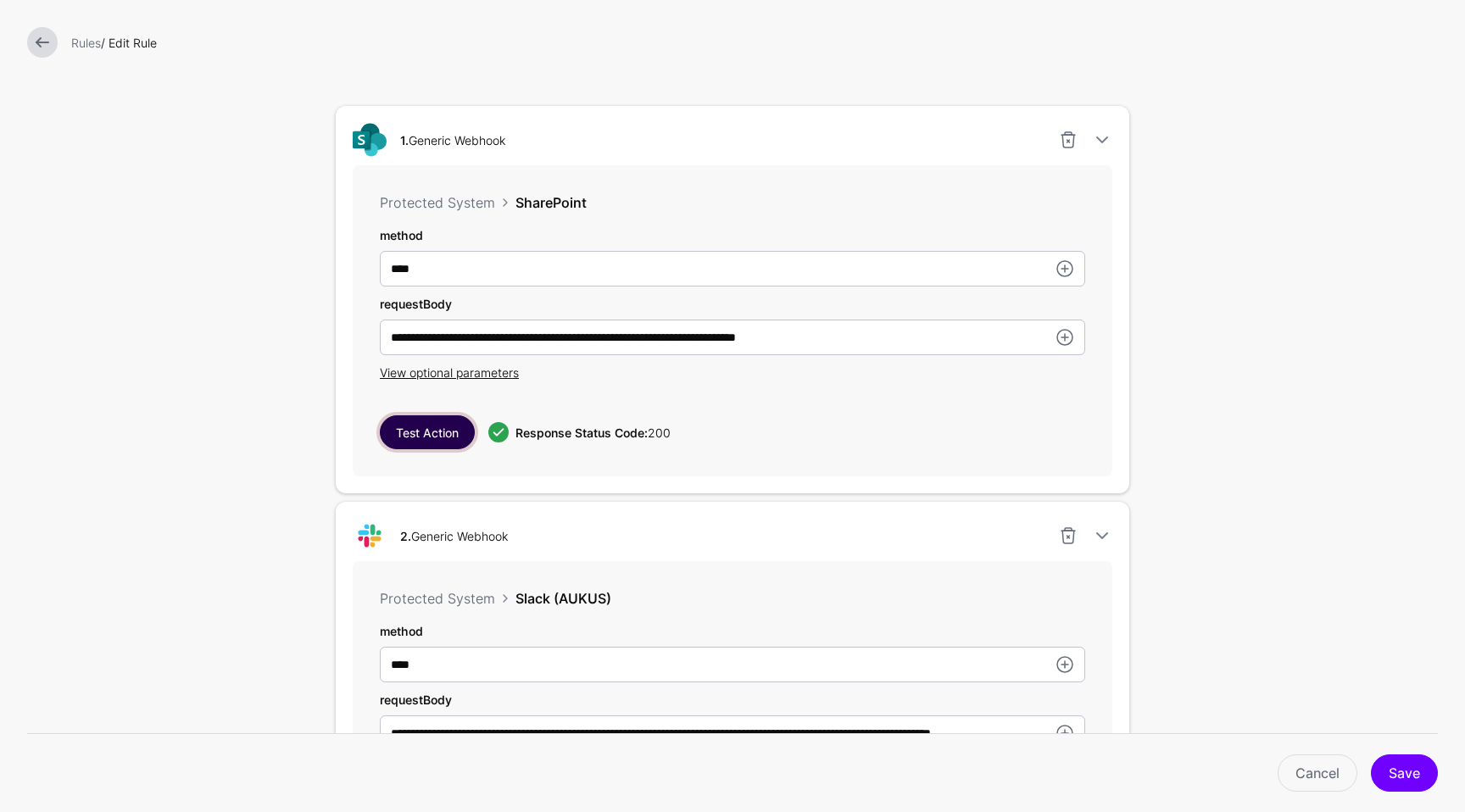
click at [417, 449] on button "Test Action" at bounding box center [427, 432] width 95 height 34
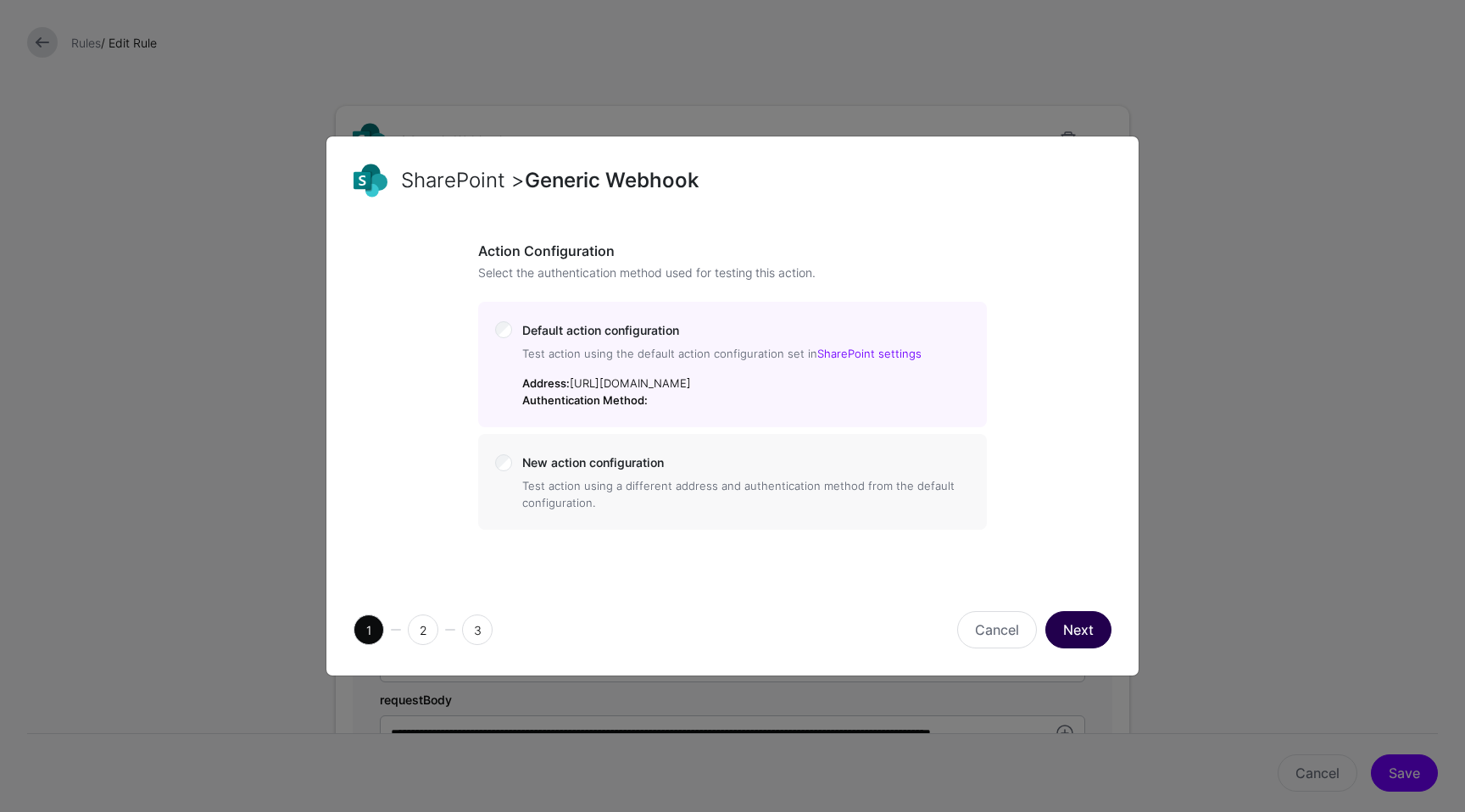
click at [1079, 643] on button "Next" at bounding box center [1078, 629] width 67 height 38
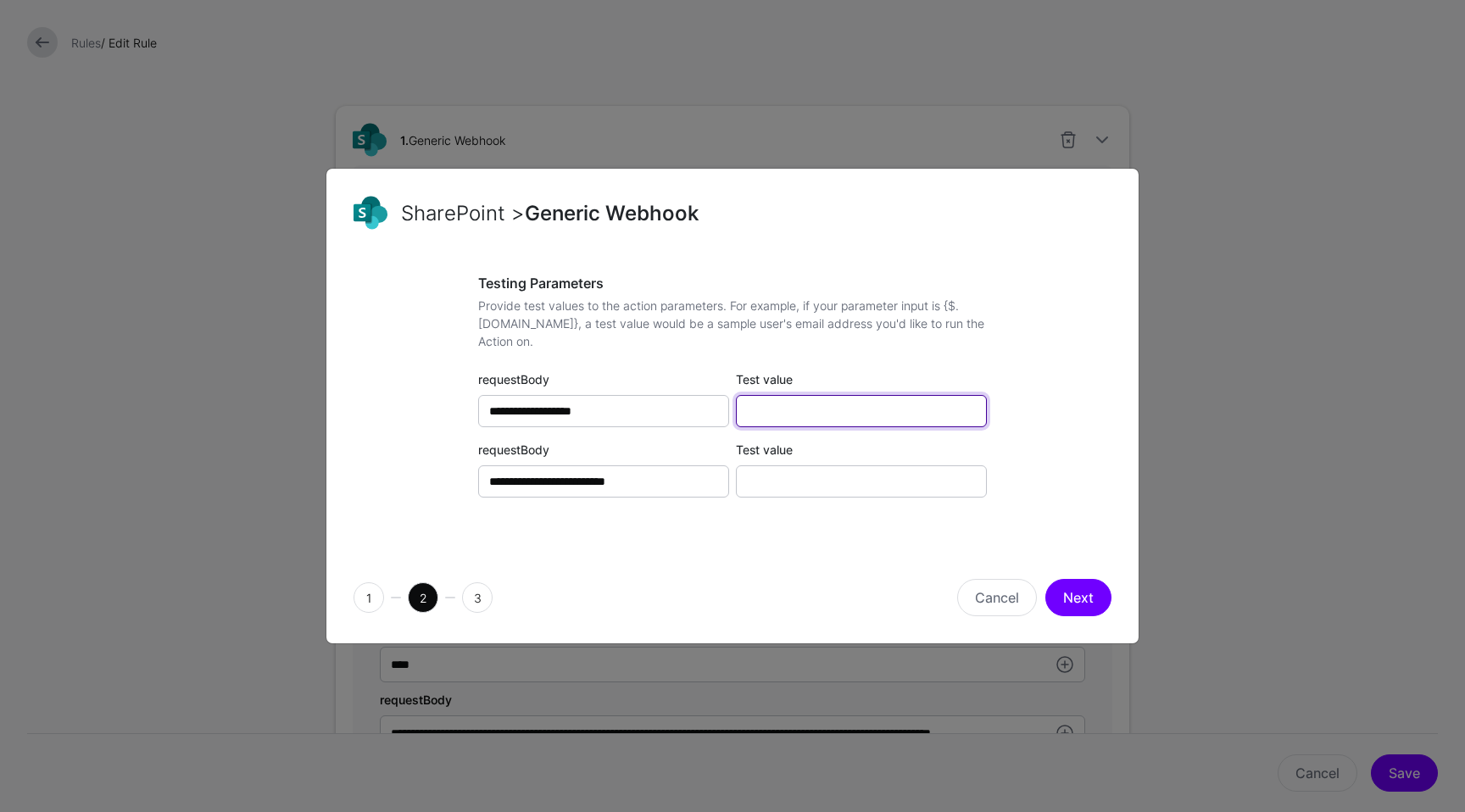
click at [807, 404] on input "Test value" at bounding box center [861, 411] width 251 height 32
paste input "**********"
type input "**********"
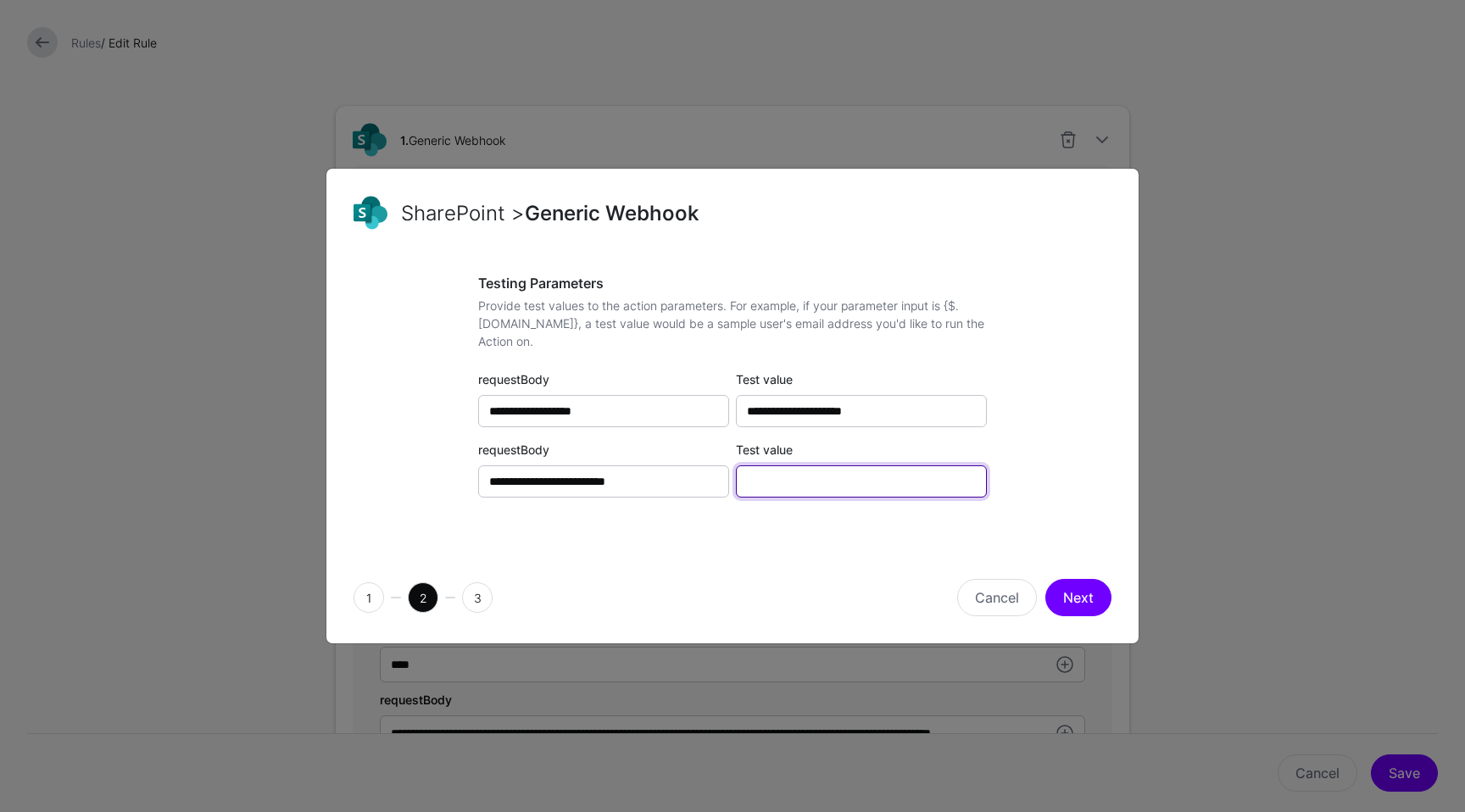
click at [830, 484] on input "Test value" at bounding box center [861, 481] width 251 height 32
type input "**********"
click at [1099, 594] on button "Next" at bounding box center [1078, 598] width 67 height 38
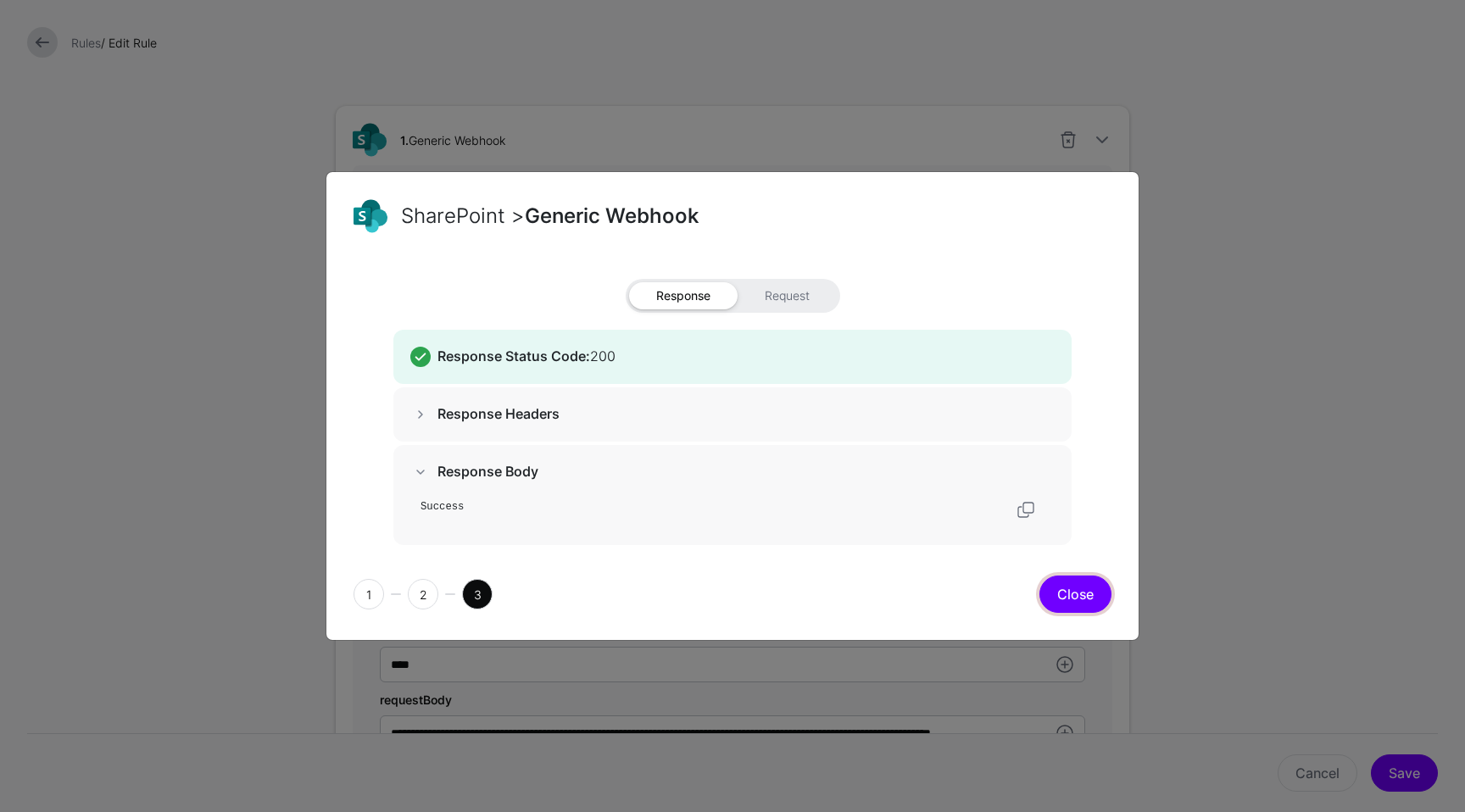
click at [1085, 587] on button "Close" at bounding box center [1076, 595] width 73 height 38
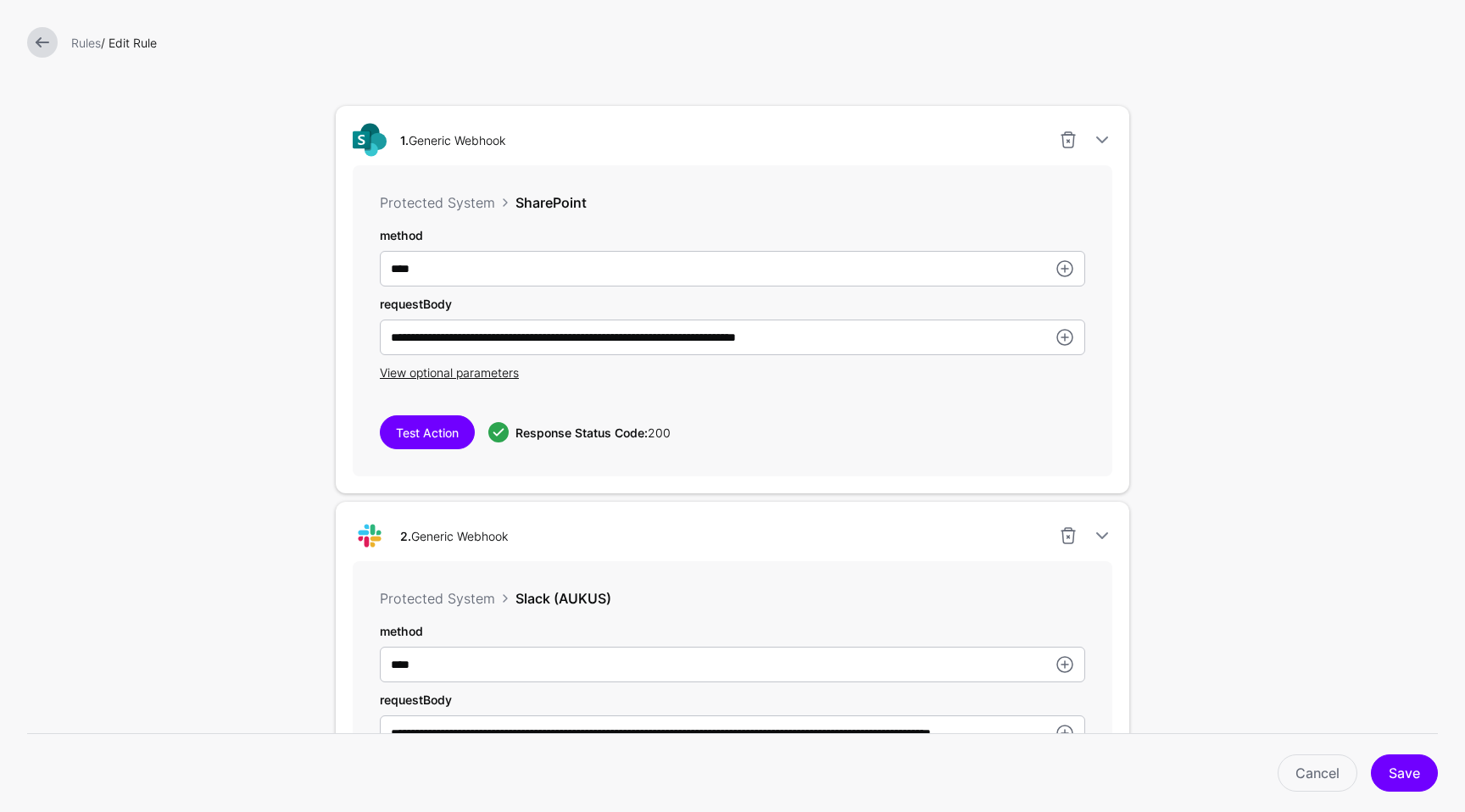
click at [48, 48] on link at bounding box center [42, 42] width 31 height 31
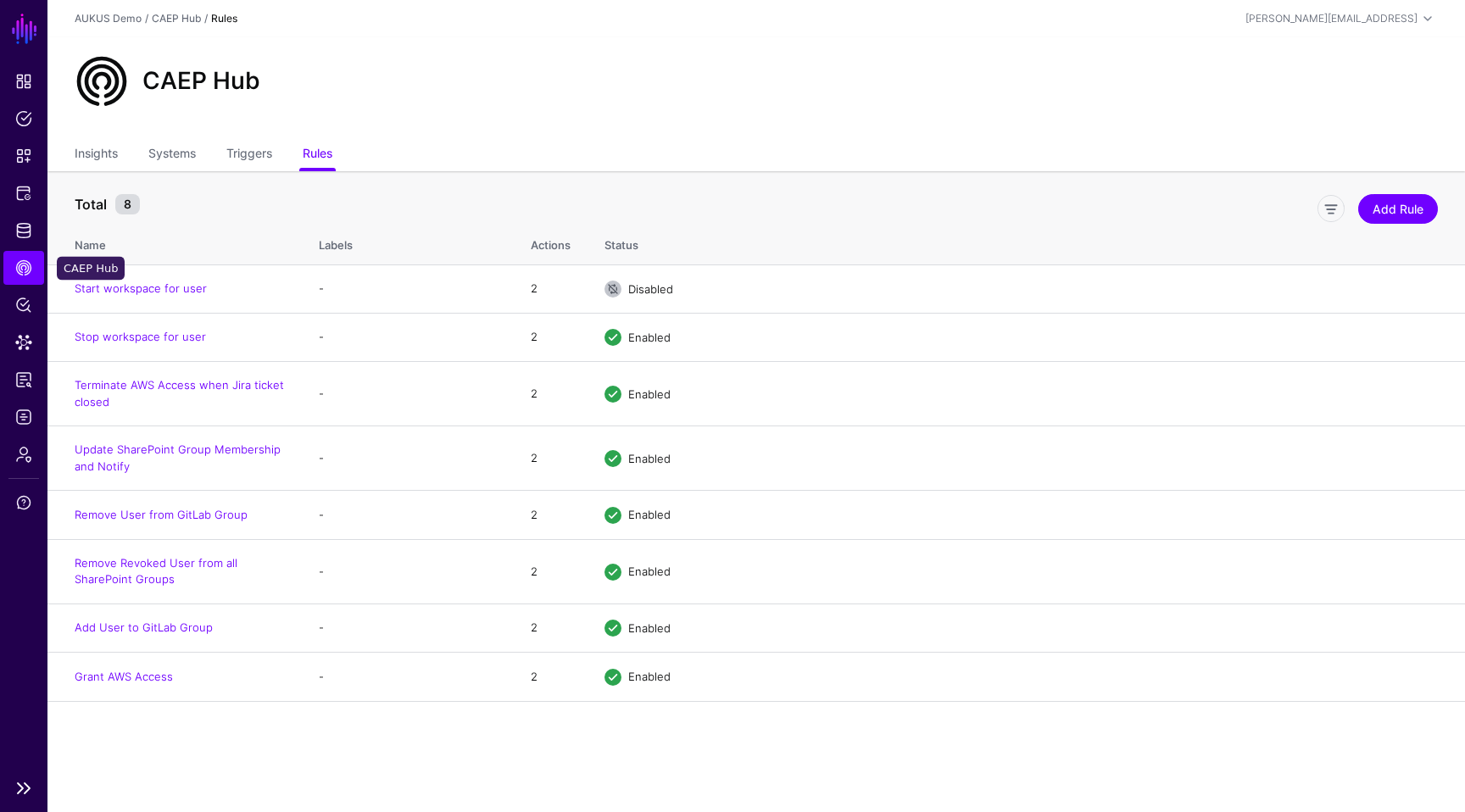
click at [32, 271] on span "CAEP Hub" at bounding box center [23, 267] width 17 height 17
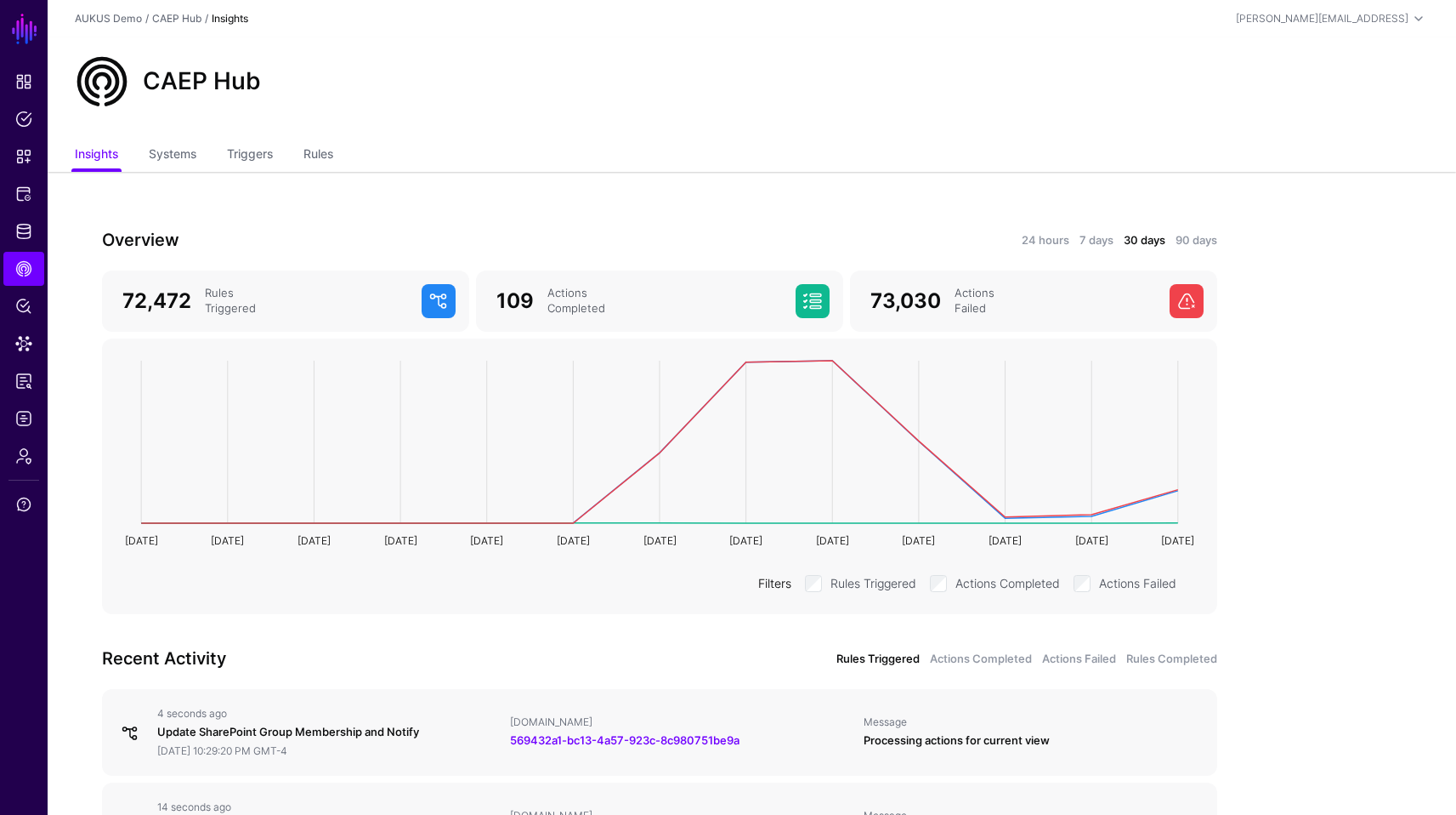
click at [340, 731] on div "Update SharePoint Group Membership and Notify" at bounding box center [327, 731] width 340 height 17
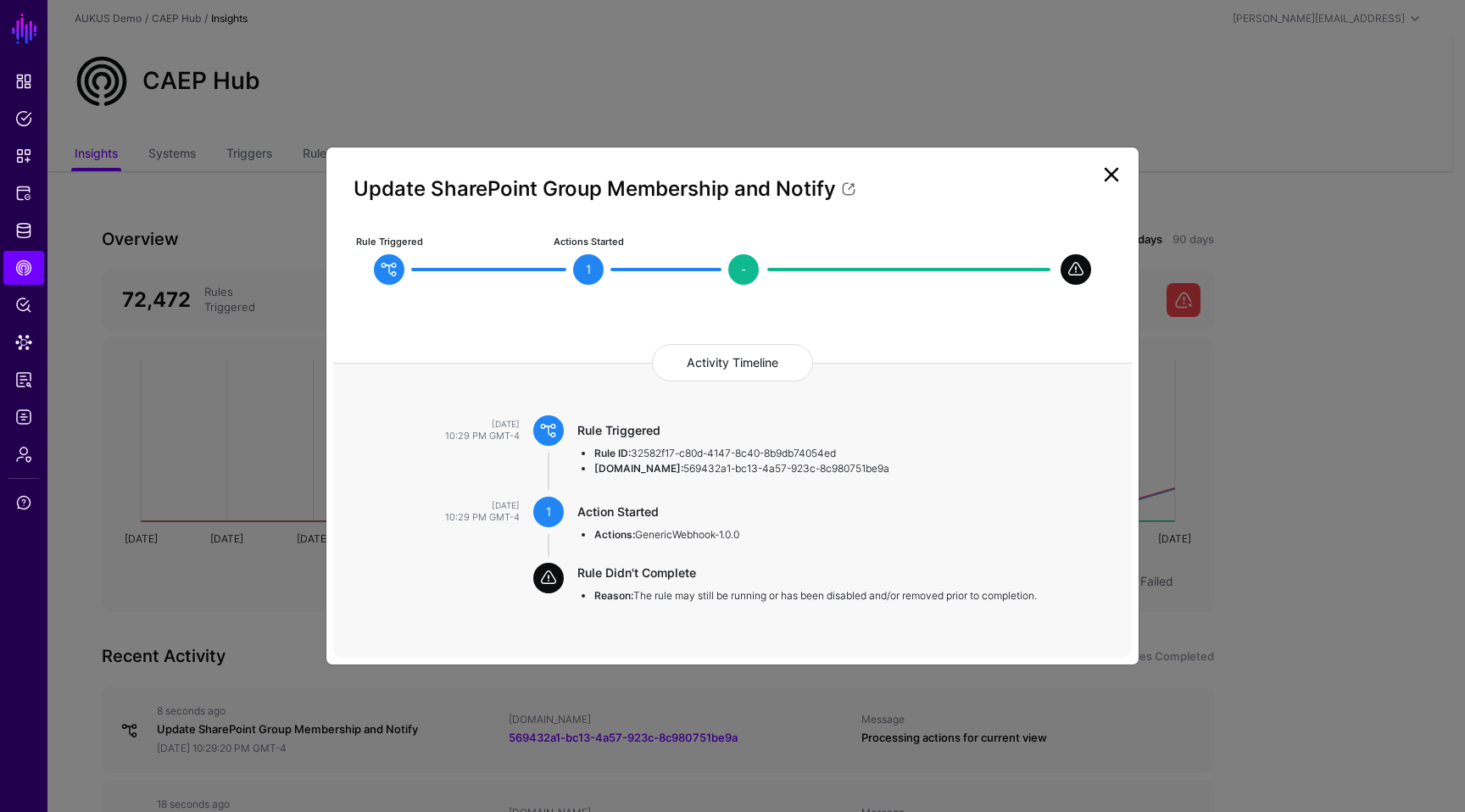
click at [1112, 177] on link at bounding box center [1110, 174] width 27 height 27
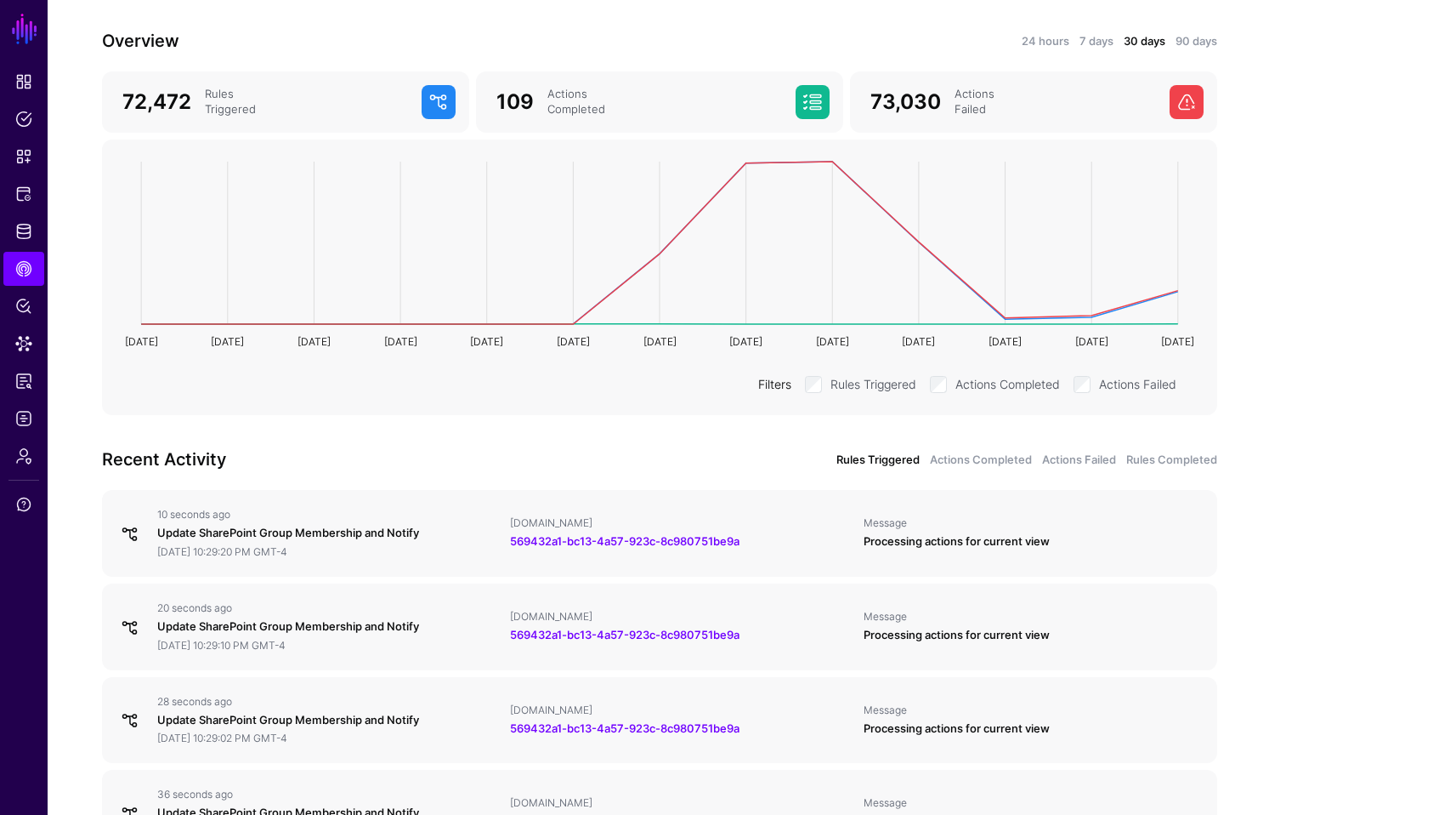
scroll to position [204, 0]
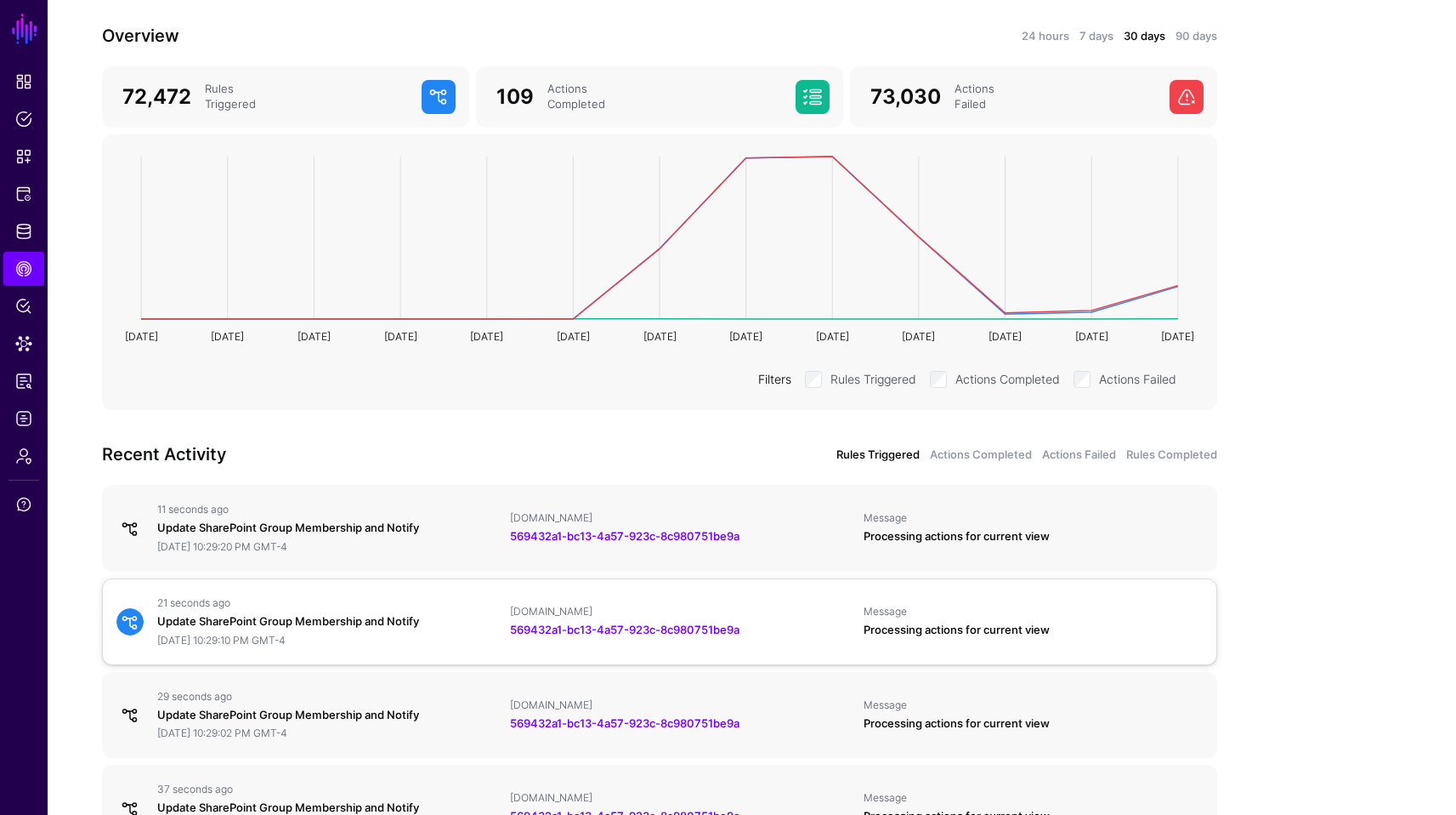
click at [370, 601] on div "21 seconds ago" at bounding box center [327, 603] width 340 height 14
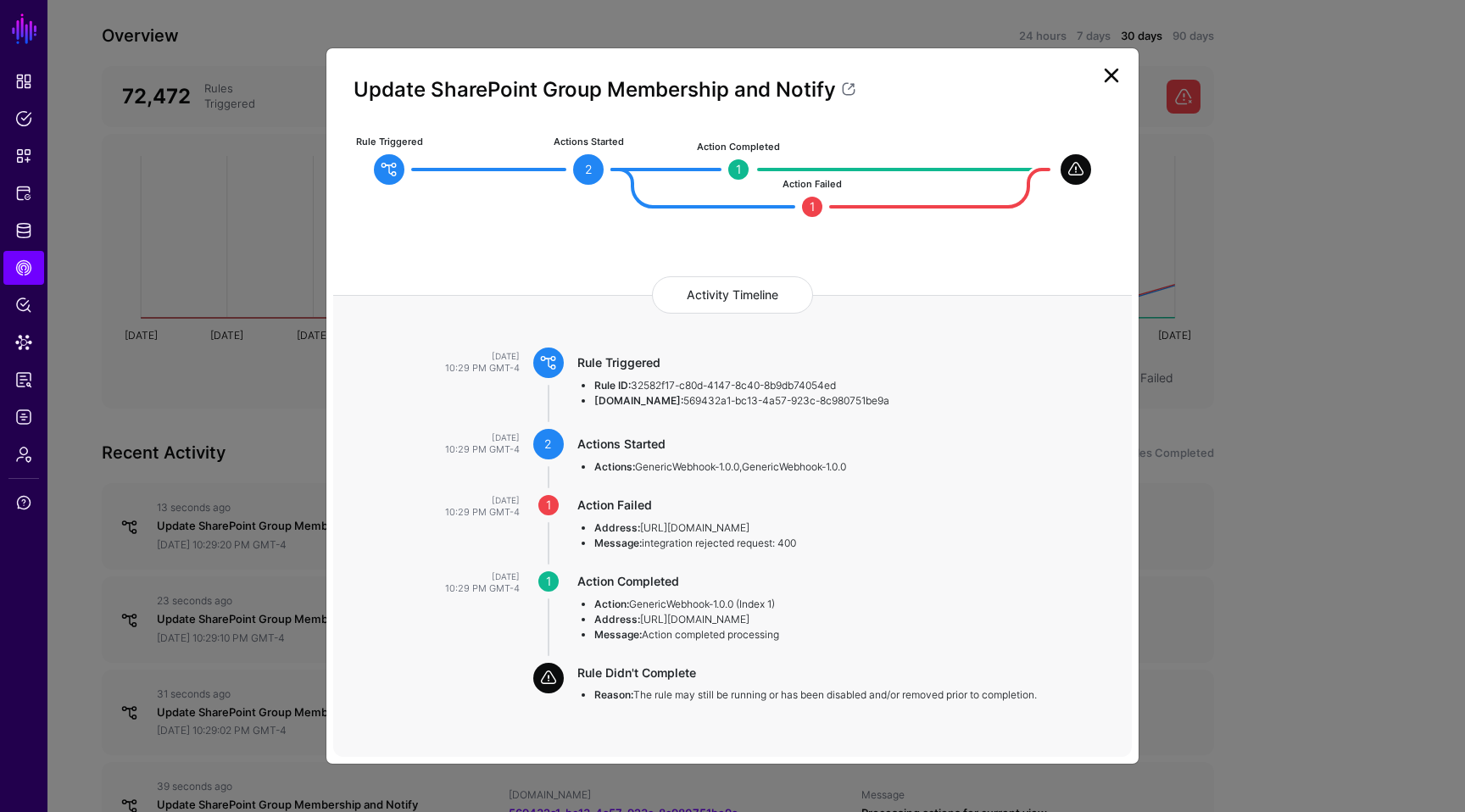
click at [1113, 68] on link at bounding box center [1110, 74] width 27 height 27
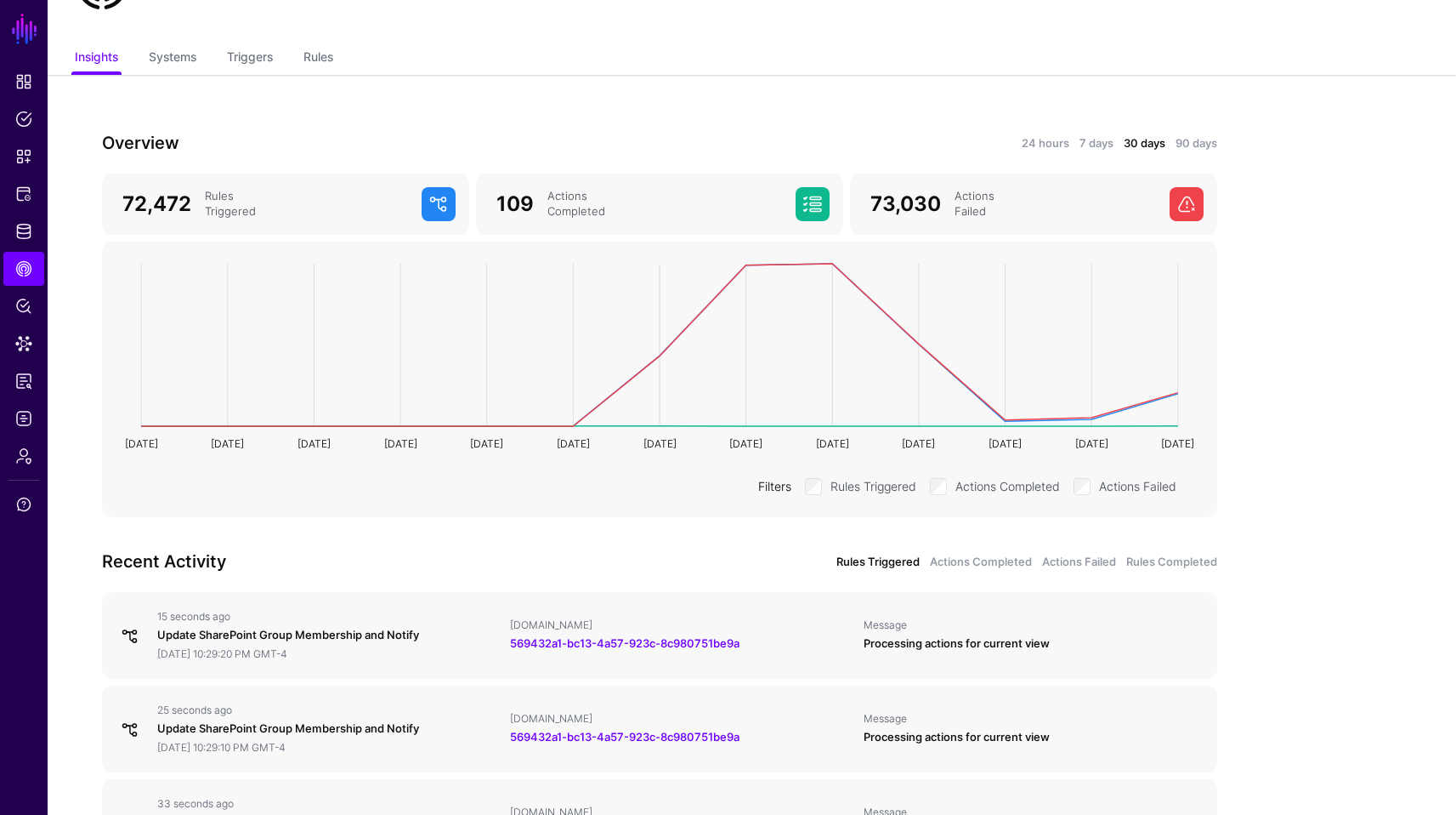
scroll to position [68, 0]
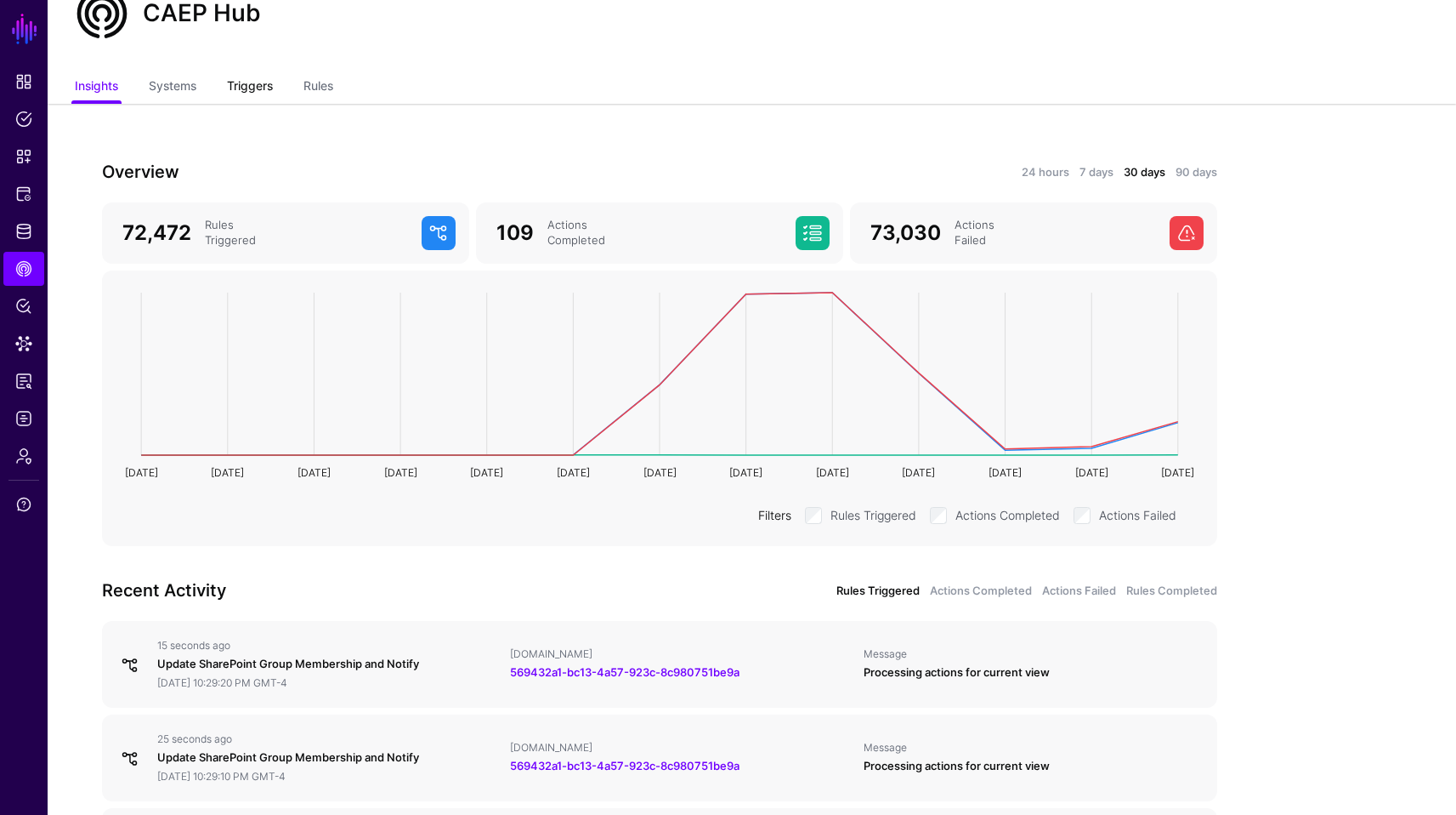
click at [264, 89] on link "Triggers" at bounding box center [250, 88] width 46 height 32
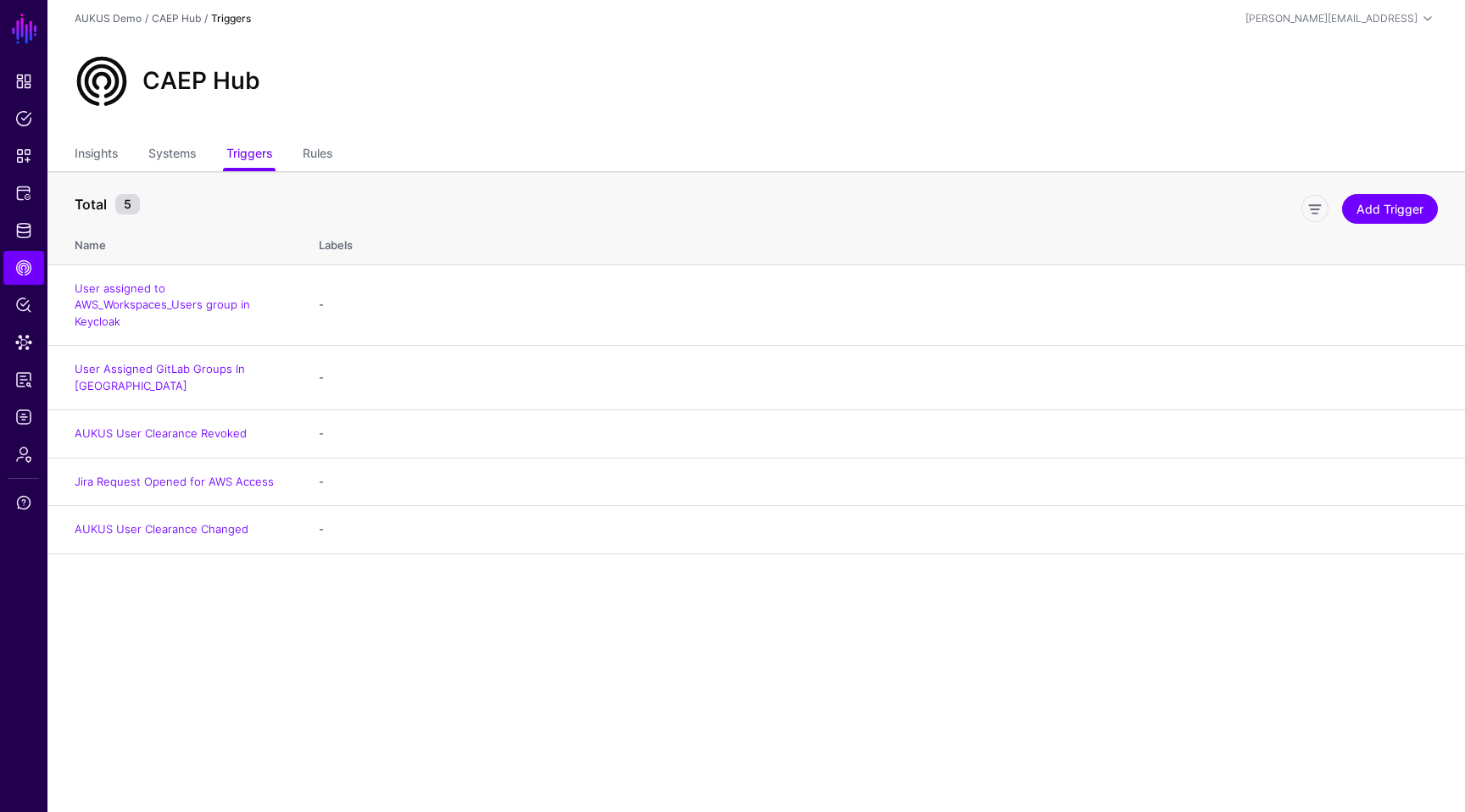
click at [317, 92] on div "CAEP Hub" at bounding box center [756, 81] width 1377 height 55
click at [312, 147] on link "Rules" at bounding box center [318, 155] width 30 height 32
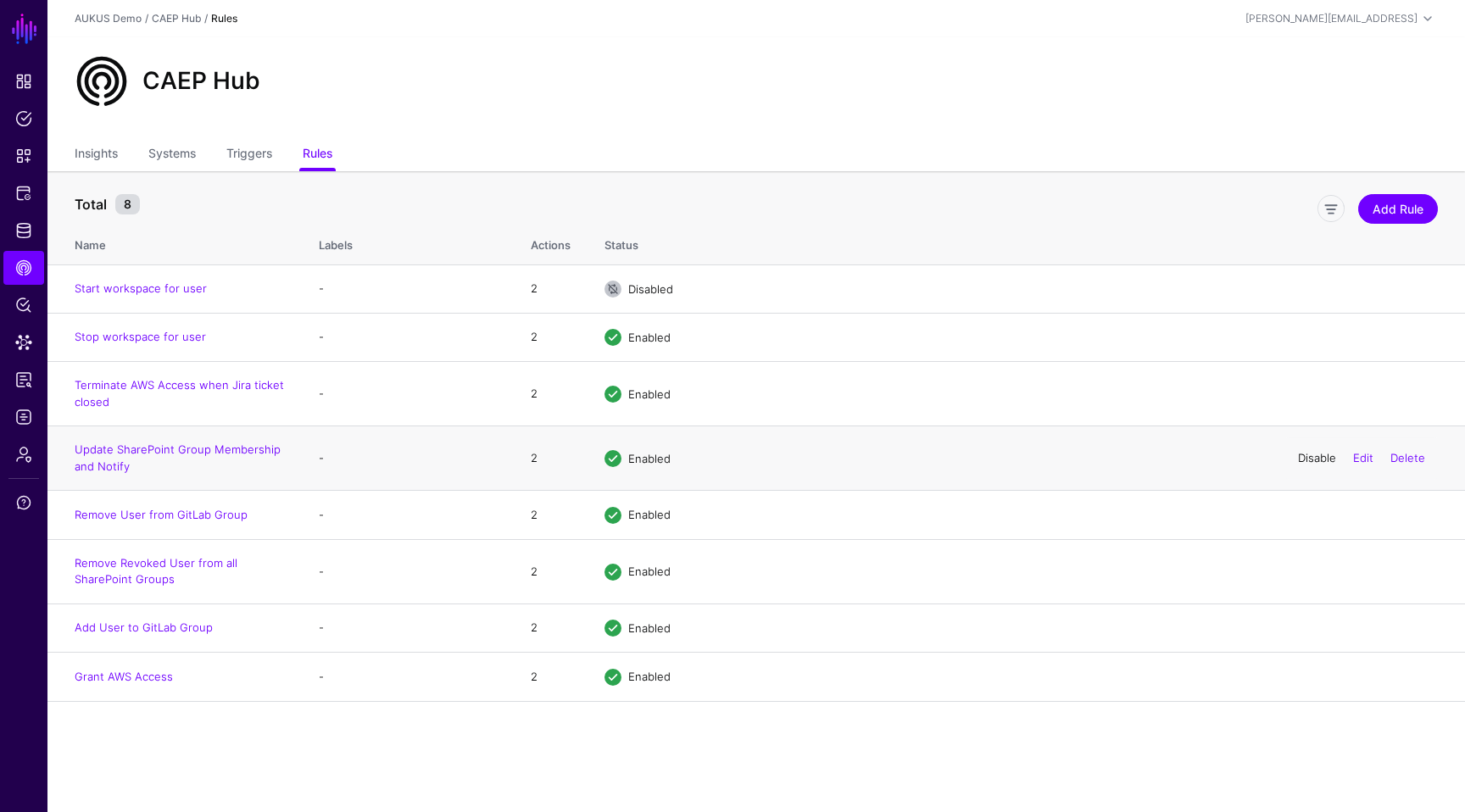
click at [1318, 459] on link "Disable" at bounding box center [1317, 458] width 38 height 14
click at [1317, 570] on link "Disable" at bounding box center [1317, 571] width 38 height 14
click at [1300, 328] on div "Disable Edit Delete" at bounding box center [1362, 337] width 153 height 43
click at [1300, 330] on div "Disable Edit Delete" at bounding box center [1362, 337] width 153 height 43
click at [1300, 336] on link "Disable" at bounding box center [1317, 337] width 38 height 14
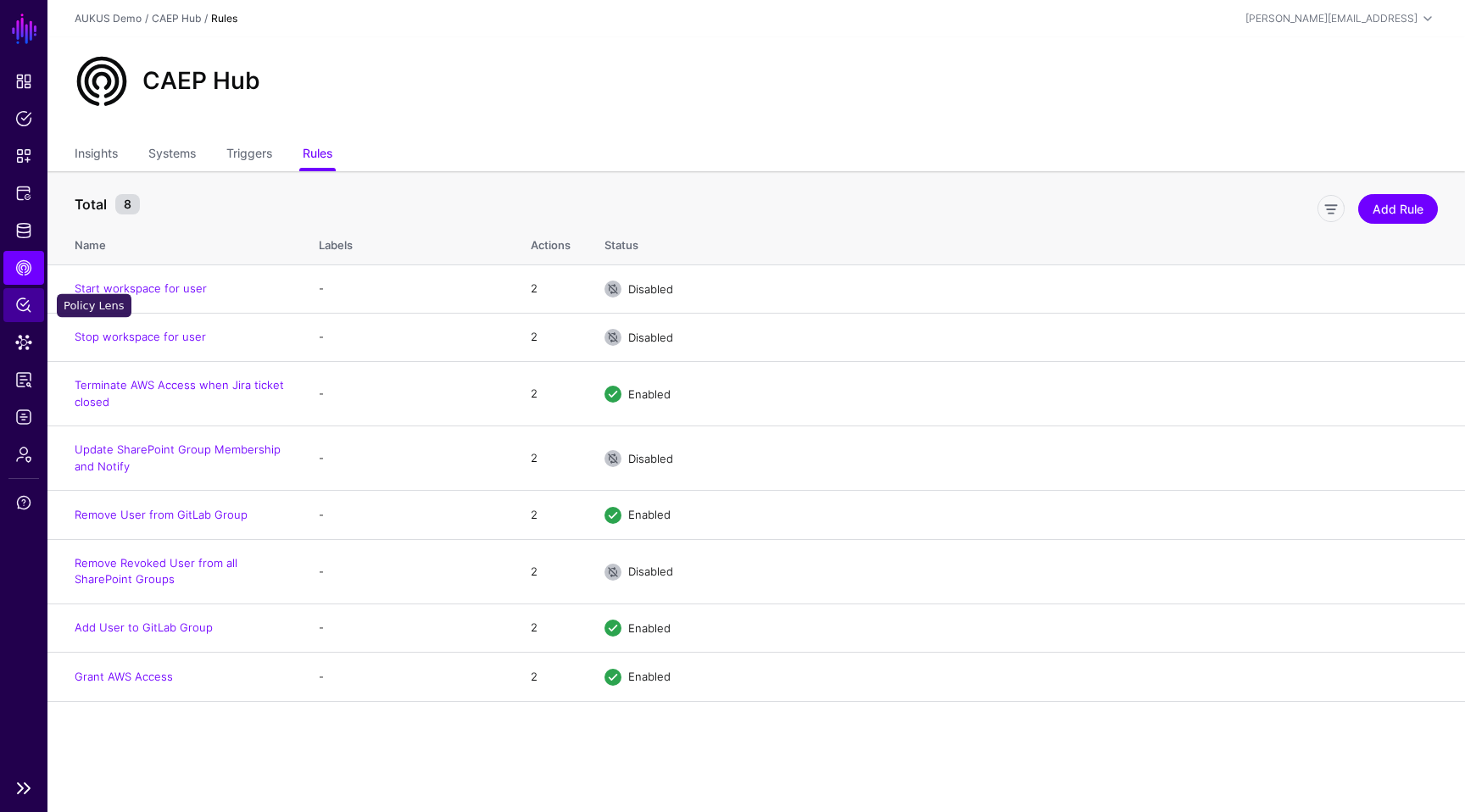
click at [22, 307] on span "Policy Lens" at bounding box center [23, 305] width 17 height 17
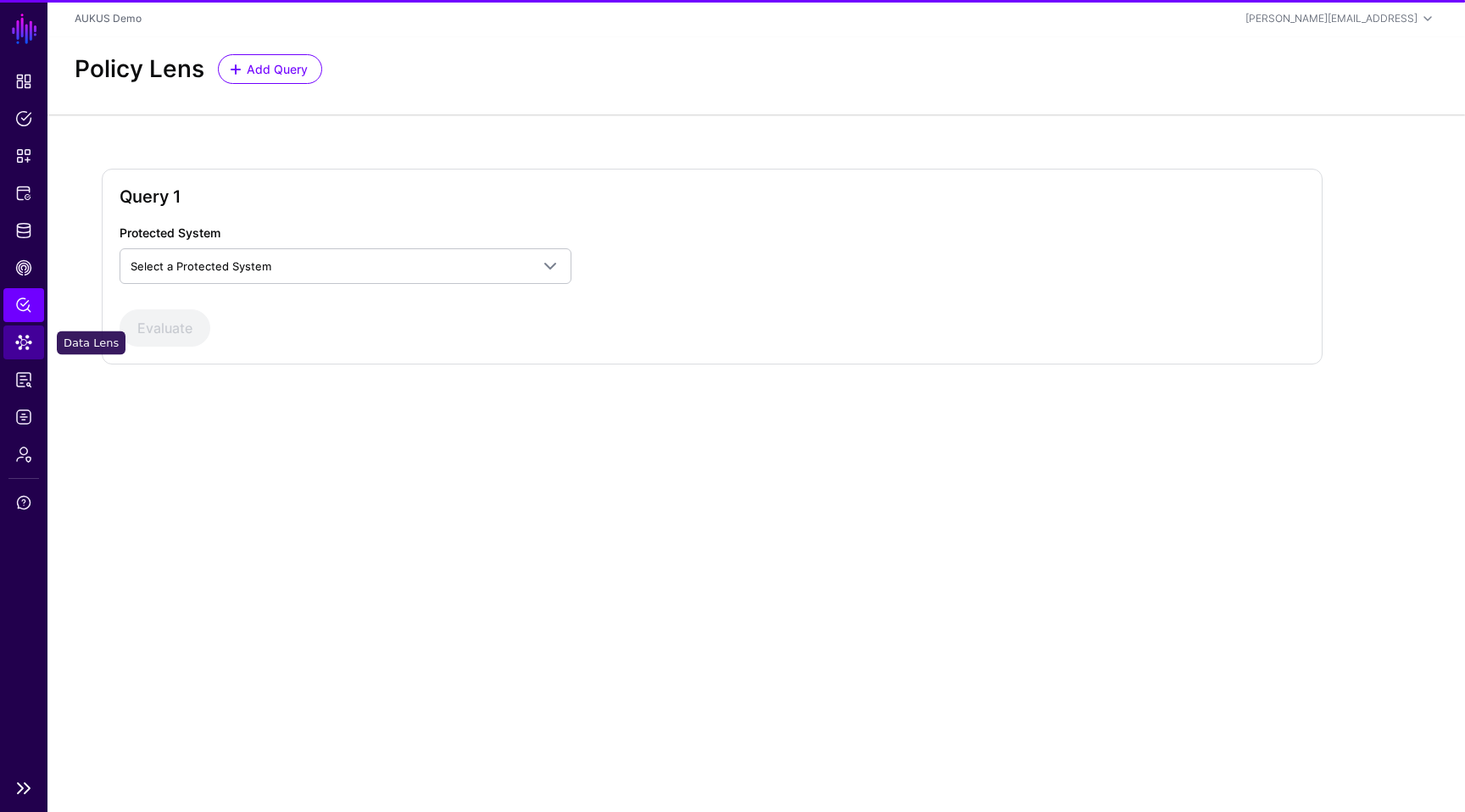
click at [21, 339] on span "Data Lens" at bounding box center [23, 341] width 17 height 17
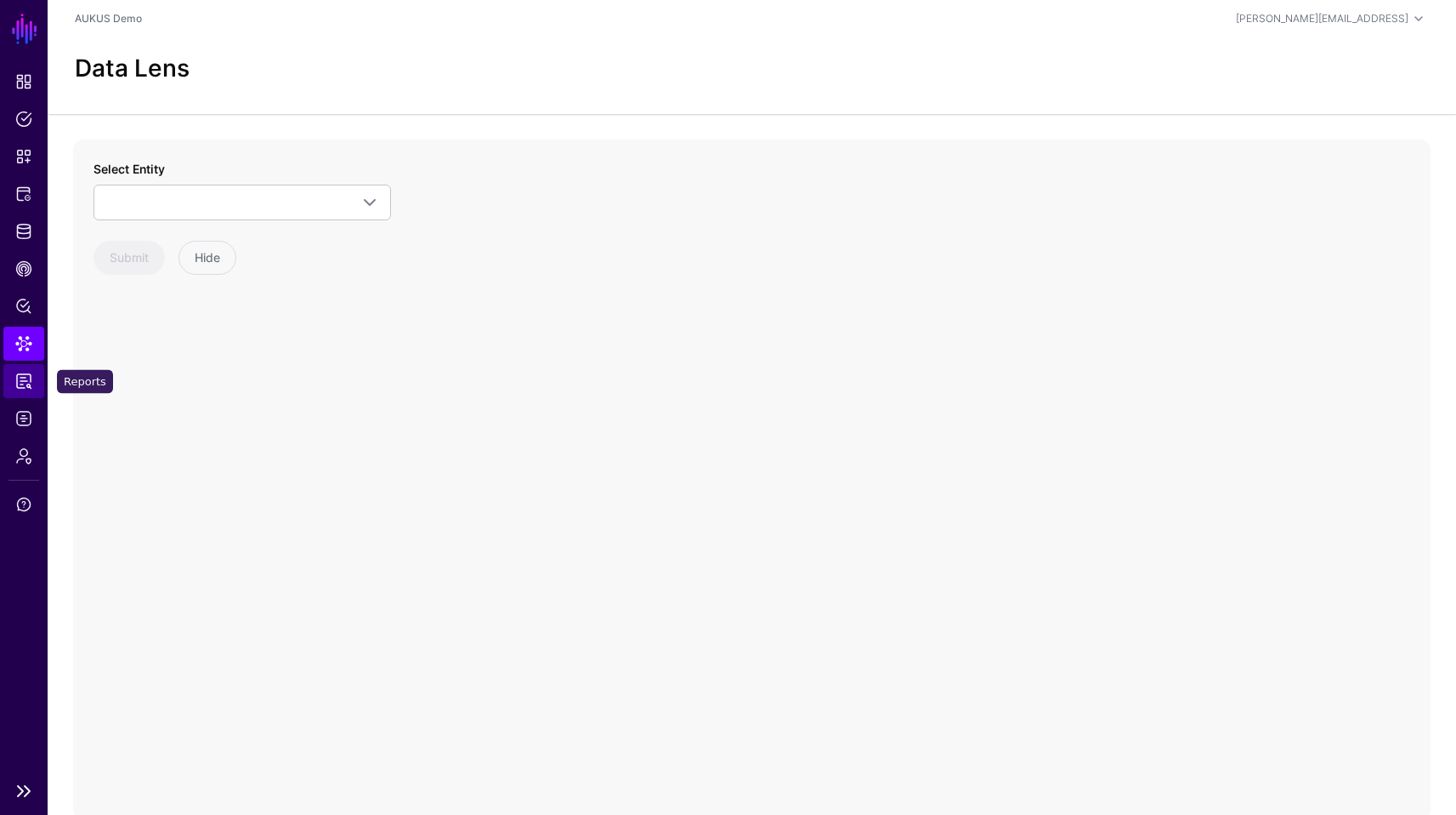
click at [25, 380] on span "Reports" at bounding box center [23, 381] width 17 height 17
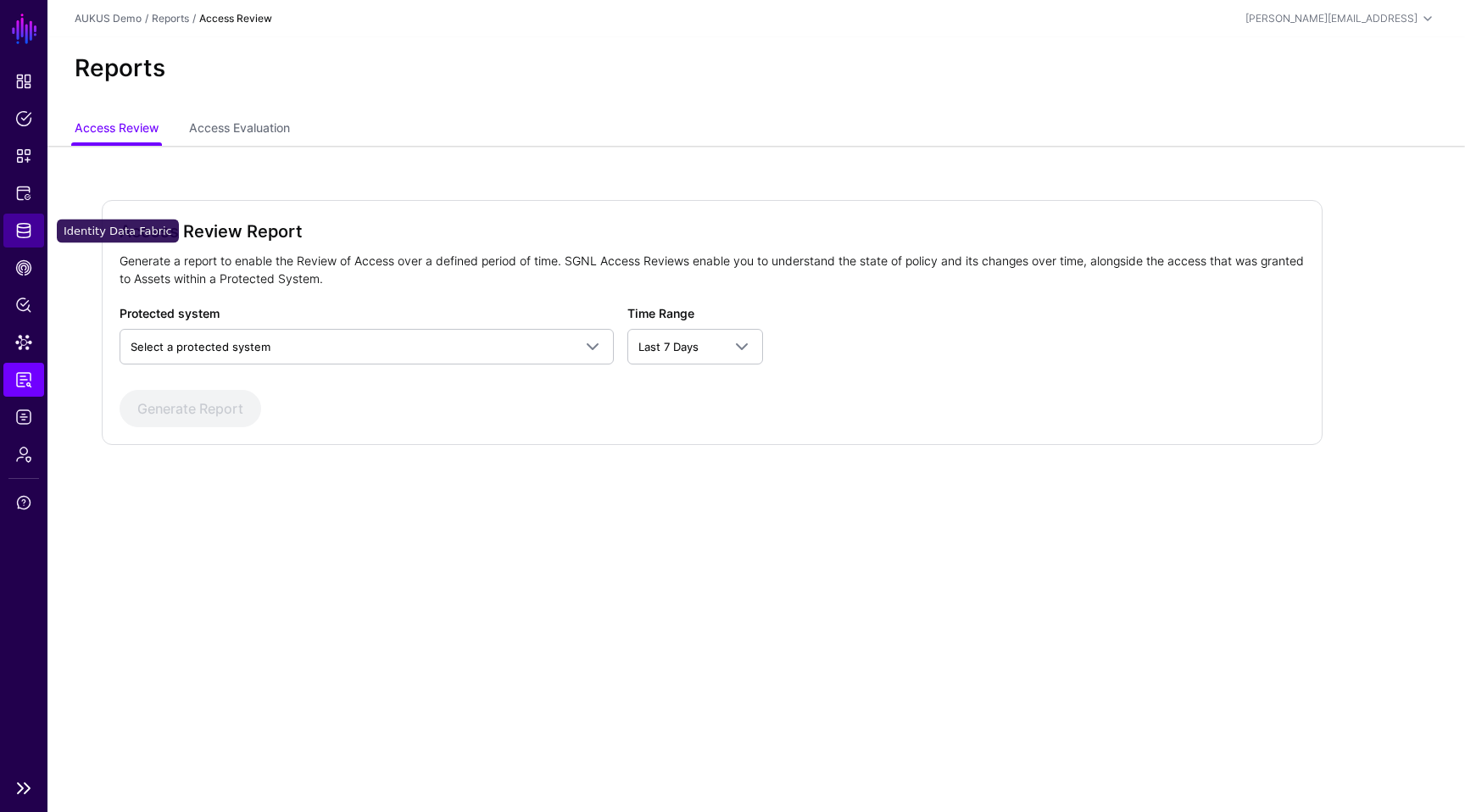
click at [31, 241] on link "Identity Data Fabric" at bounding box center [23, 230] width 41 height 34
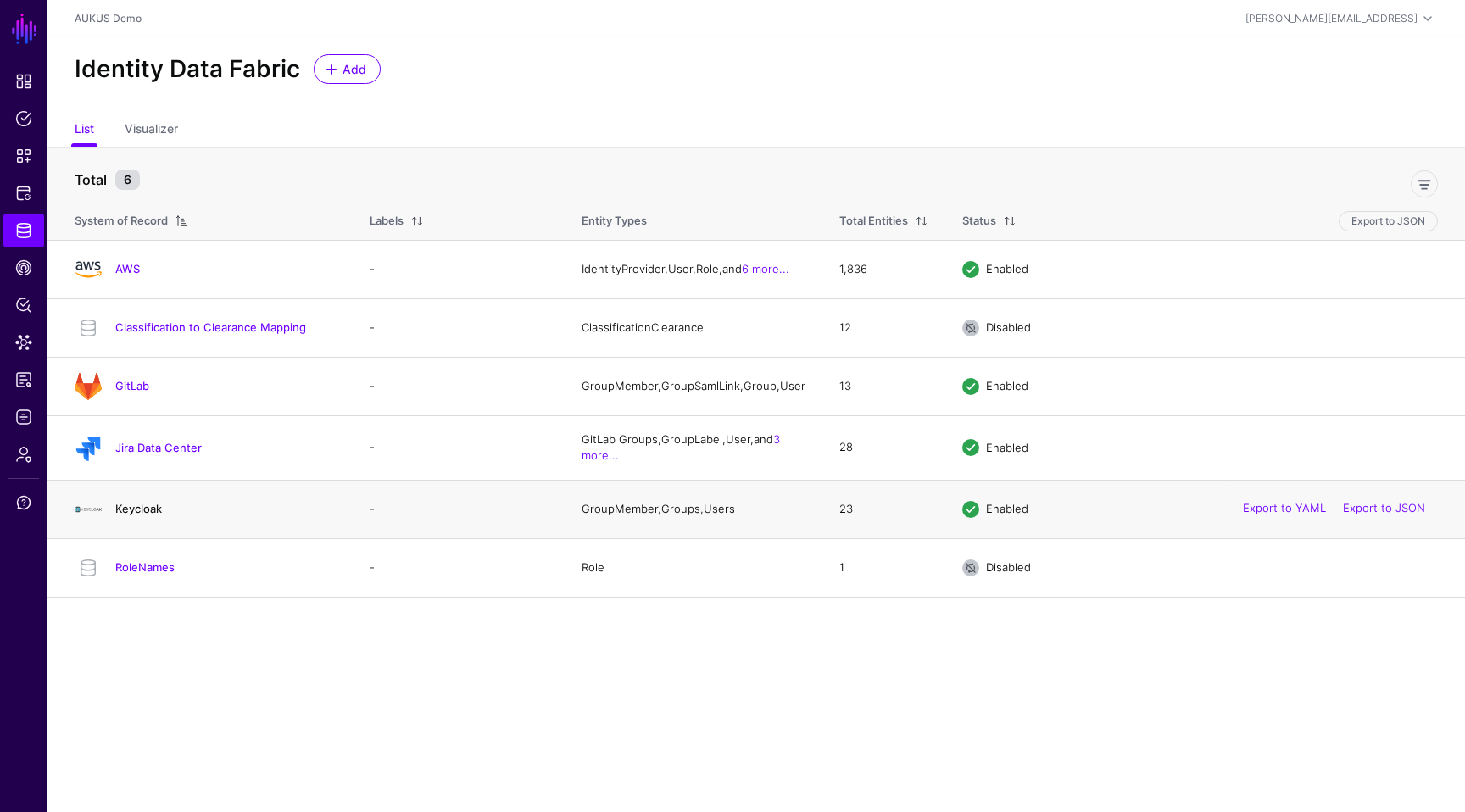
click at [157, 512] on link "Keycloak" at bounding box center [138, 508] width 47 height 14
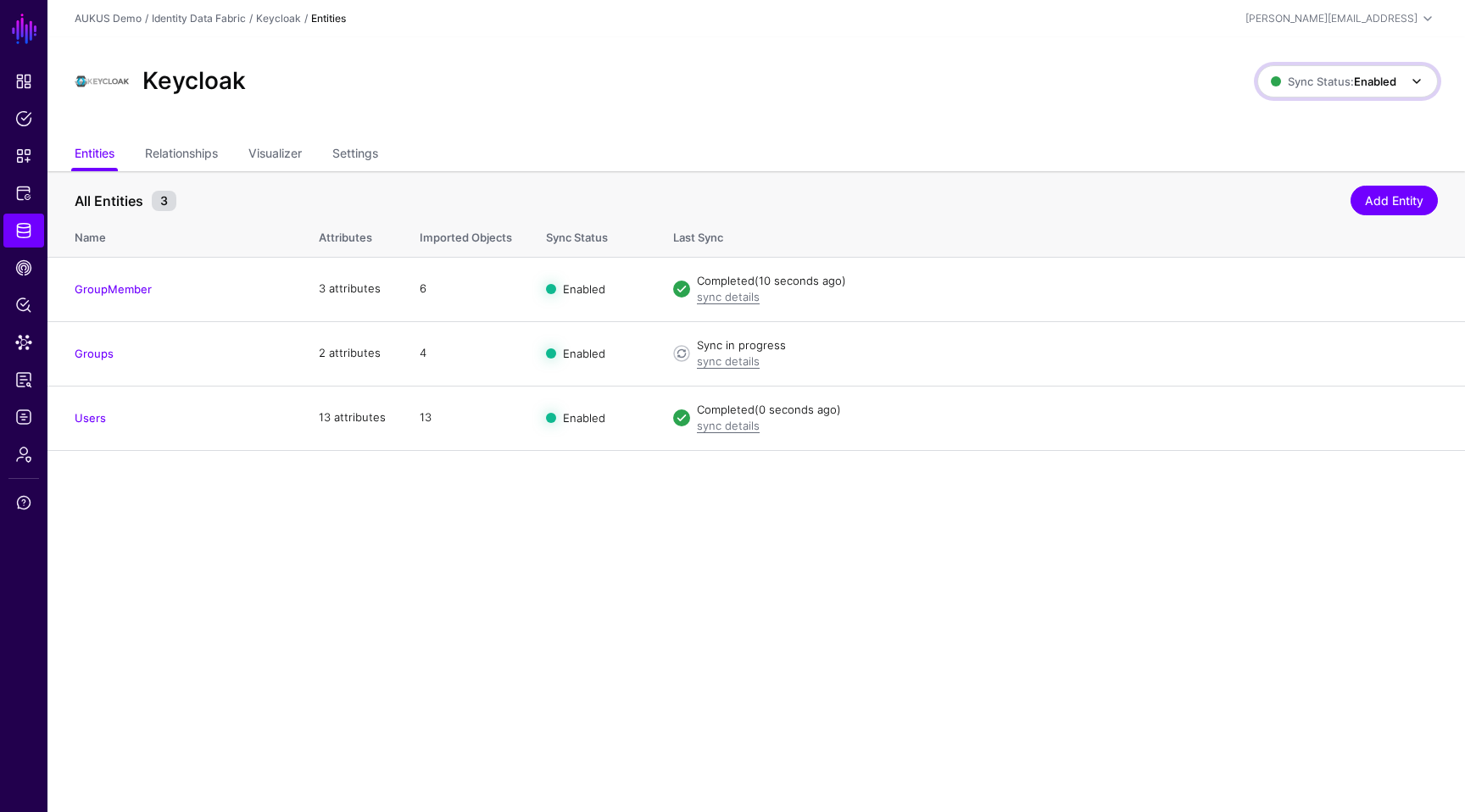
click at [1296, 89] on span "Sync Status: Enabled" at bounding box center [1334, 81] width 125 height 19
click at [1253, 194] on span "Disabled Syncing inactive for all configured entities" at bounding box center [1329, 203] width 190 height 55
click at [28, 200] on span "Protected Systems" at bounding box center [23, 193] width 17 height 17
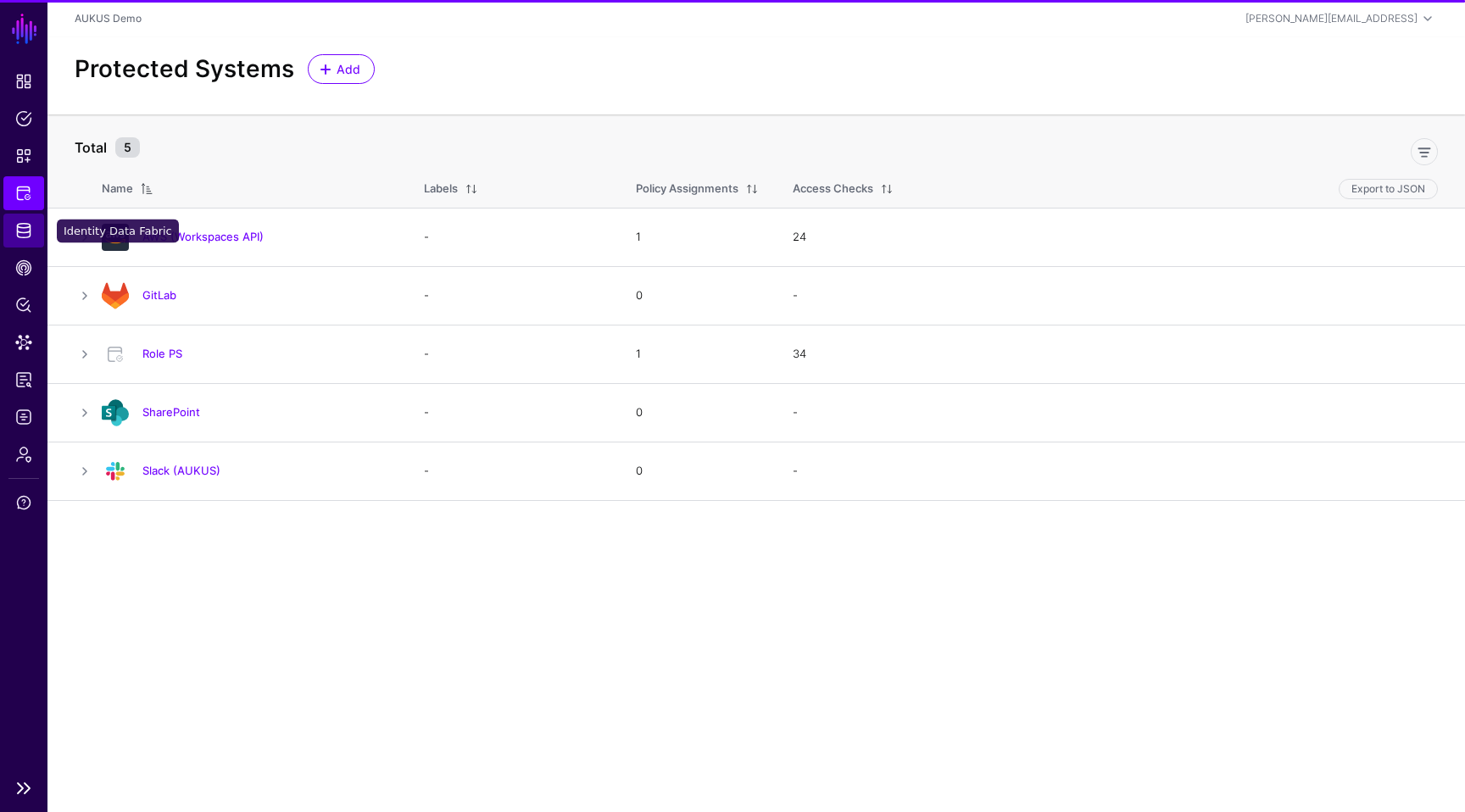
click at [26, 228] on span "Identity Data Fabric" at bounding box center [23, 230] width 17 height 17
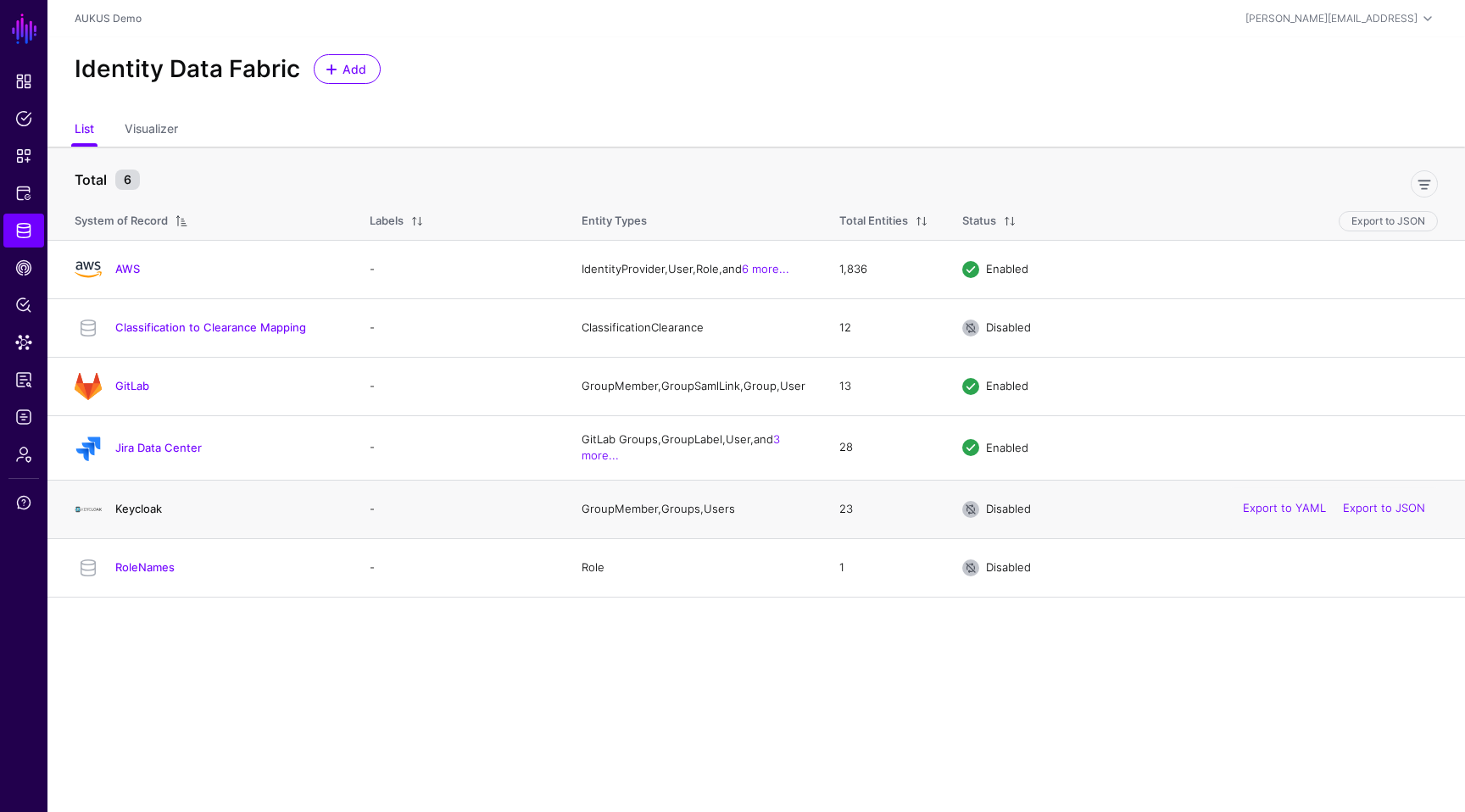
click at [148, 515] on link "Keycloak" at bounding box center [138, 508] width 47 height 14
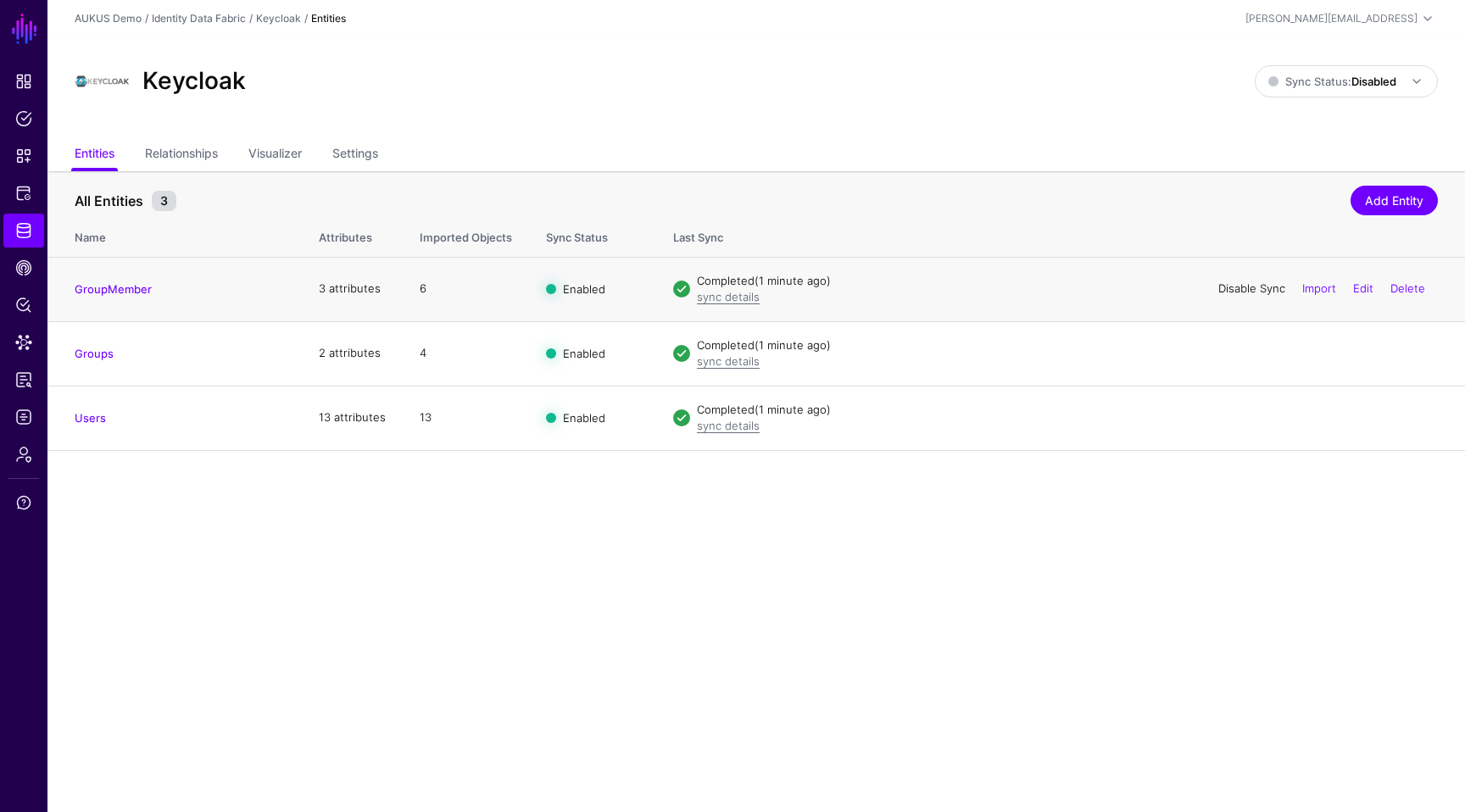
click at [1225, 285] on link "Disable Sync" at bounding box center [1251, 288] width 67 height 14
click at [1232, 351] on link "Disable Sync" at bounding box center [1251, 352] width 67 height 14
click at [1237, 419] on link "Disable Sync" at bounding box center [1251, 417] width 67 height 14
click at [32, 226] on span "Identity Data Fabric" at bounding box center [23, 230] width 17 height 17
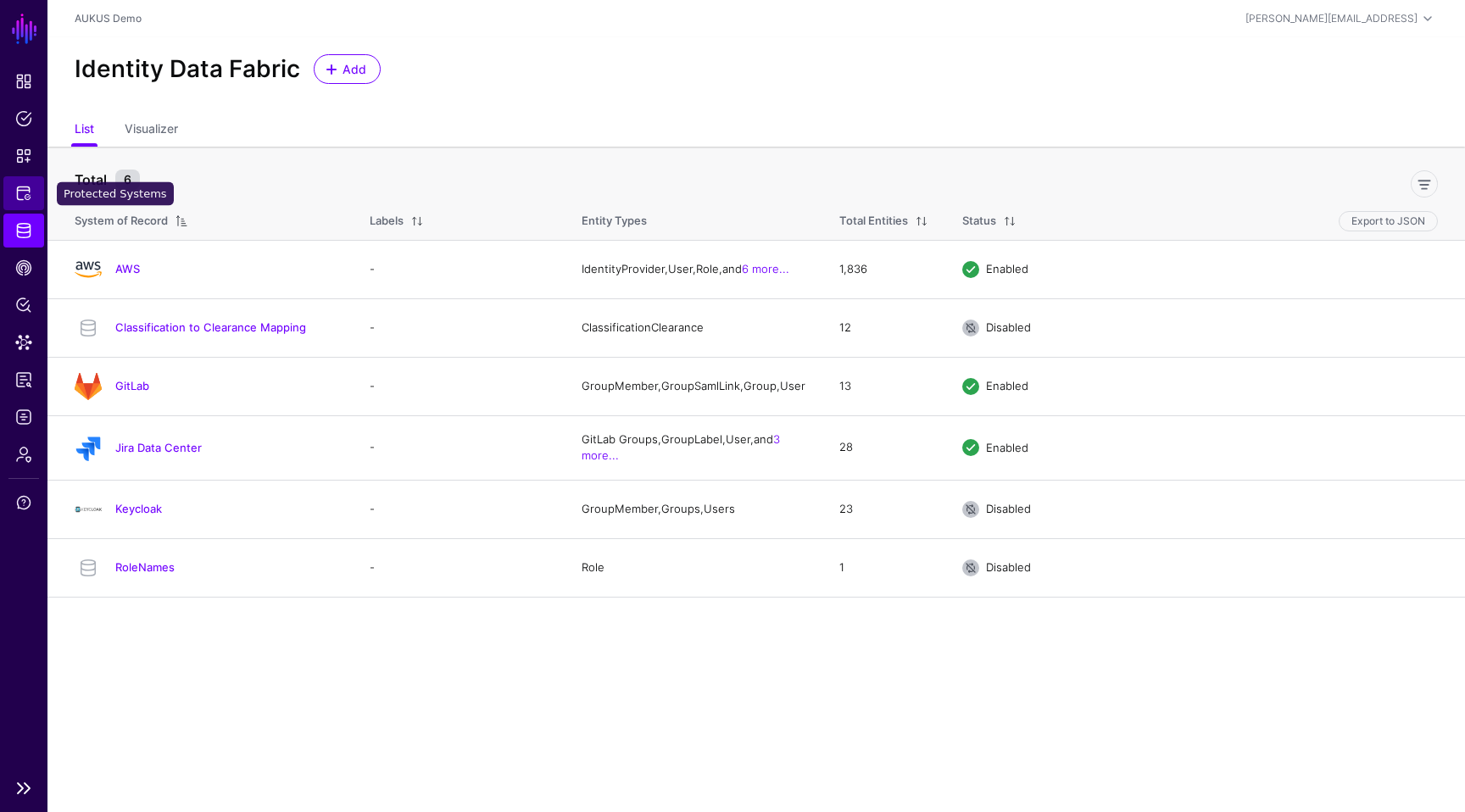
click at [26, 195] on span "Protected Systems" at bounding box center [23, 193] width 17 height 17
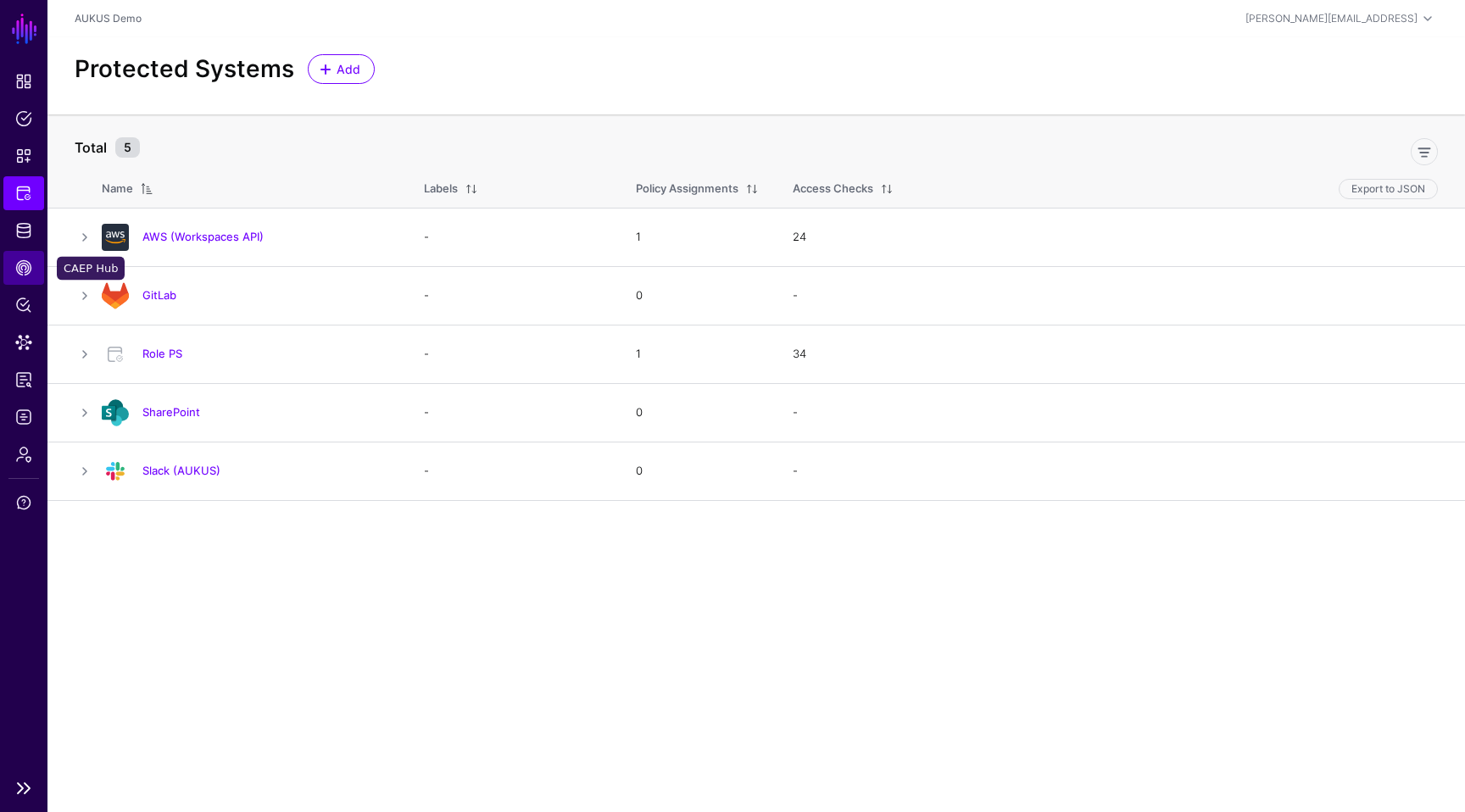
click at [20, 273] on span "CAEP Hub" at bounding box center [23, 267] width 17 height 17
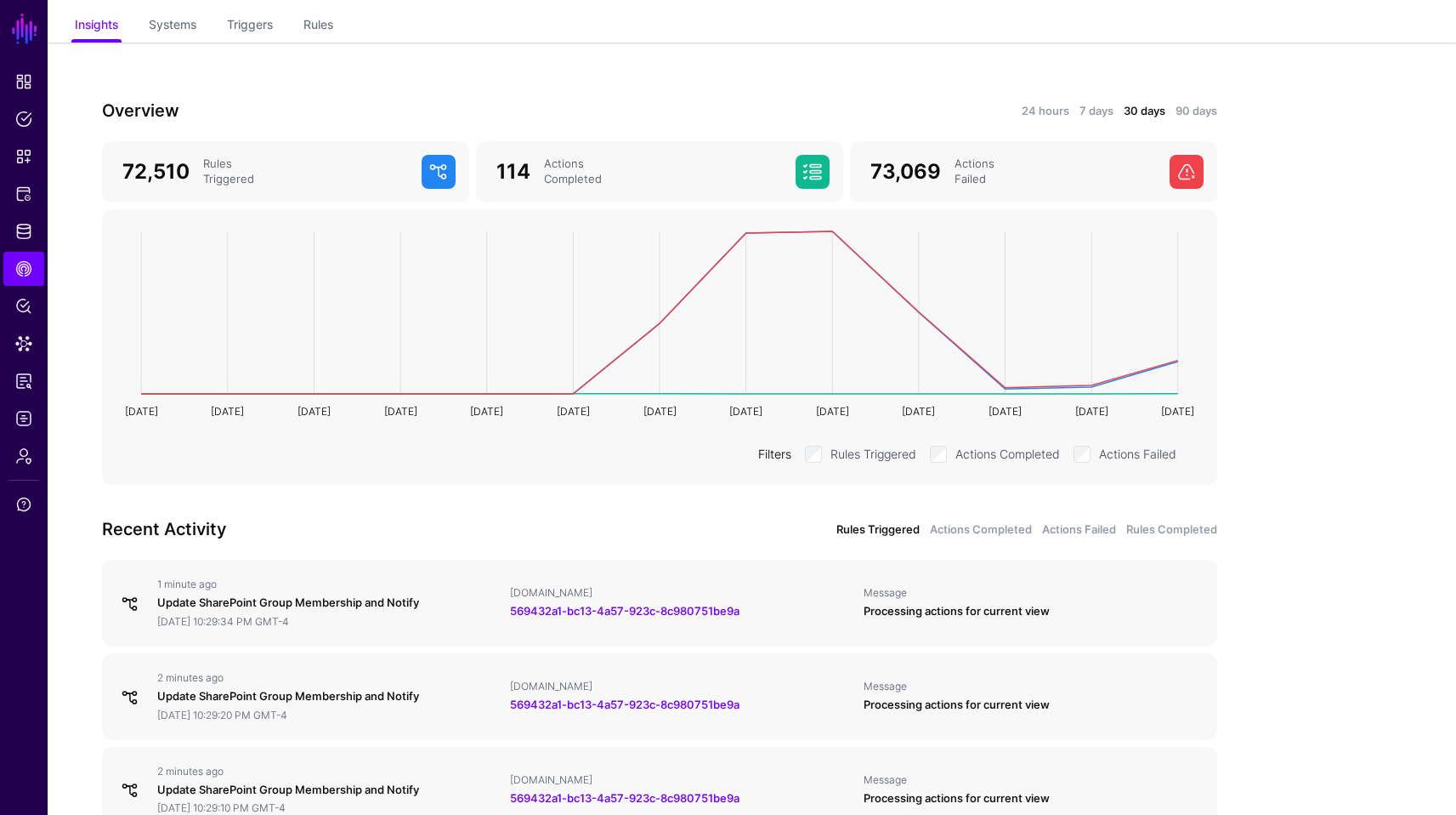
scroll to position [136, 0]
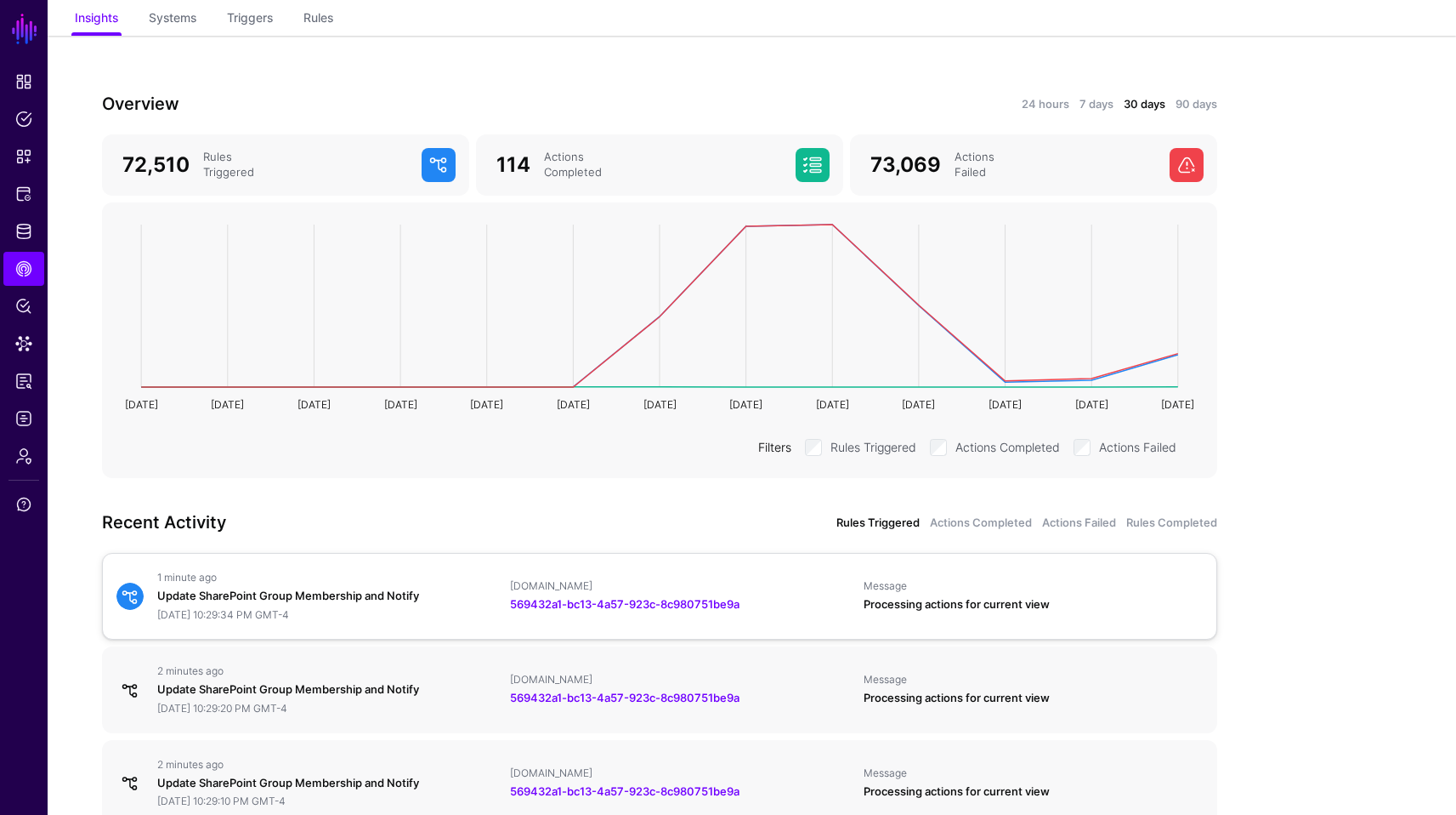
click at [340, 625] on link "1 minute ago Update SharePoint Group Membership and Notify [DATE] 10:29:34 PM G…" at bounding box center [659, 596] width 1115 height 87
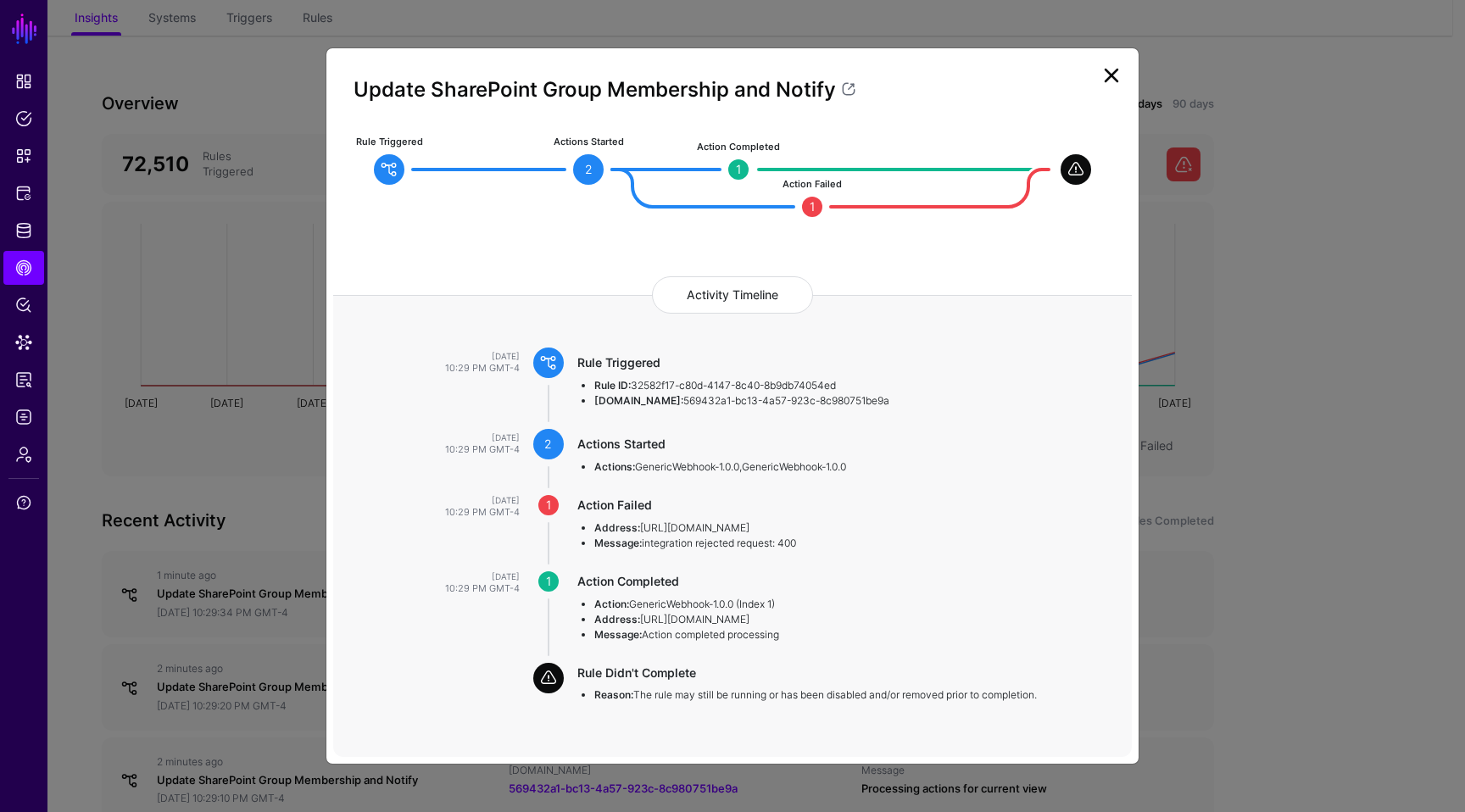
click at [1110, 70] on link at bounding box center [1110, 74] width 27 height 27
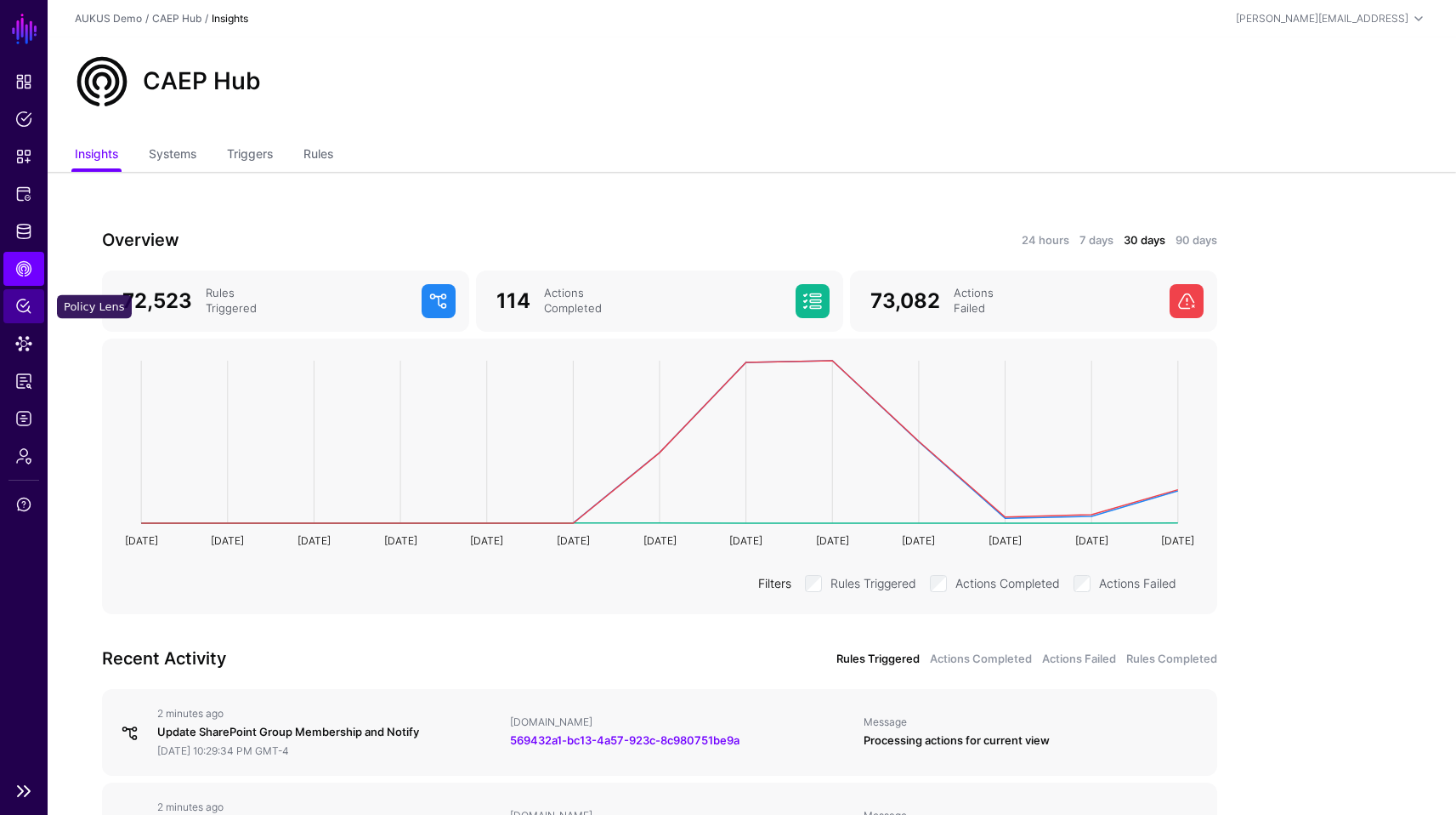
click at [15, 305] on span "Policy Lens" at bounding box center [23, 306] width 17 height 17
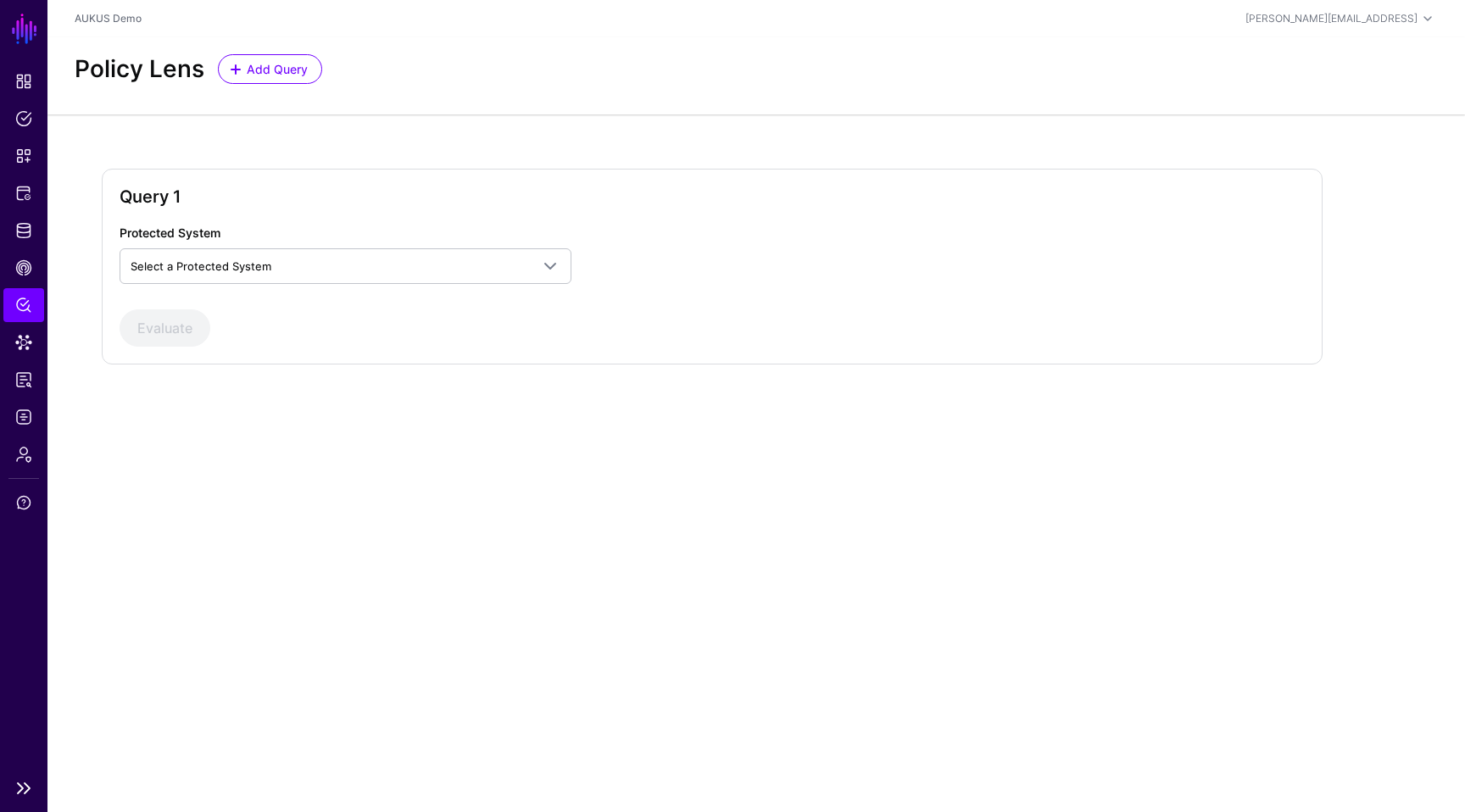
click at [19, 247] on ul "Dashboard Policies Snippets Protected Systems Identity Data Fabric CAEP Hub Pol…" at bounding box center [24, 417] width 48 height 705
click at [32, 339] on link "Data Lens" at bounding box center [23, 342] width 41 height 34
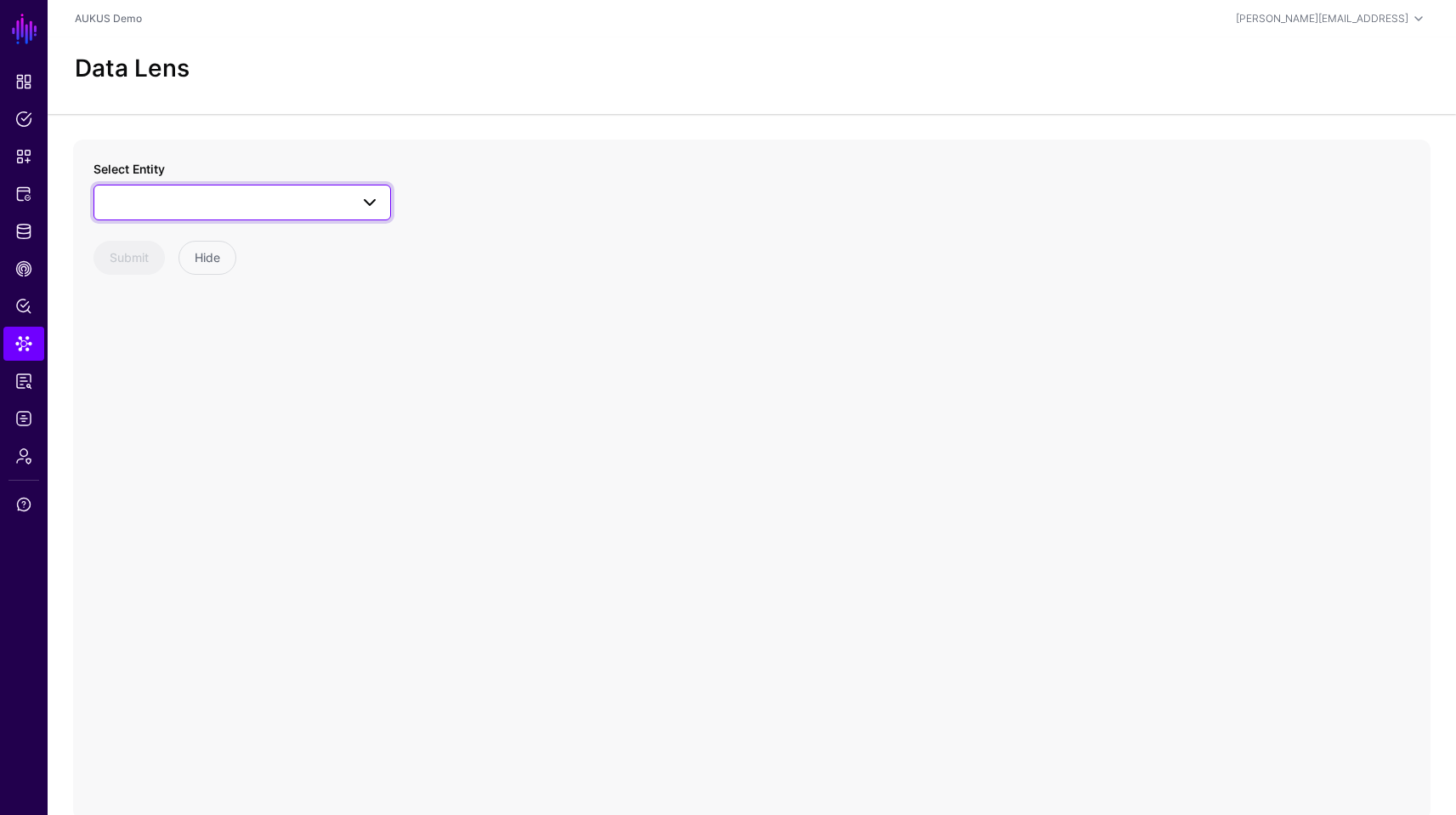
click at [364, 200] on span at bounding box center [369, 202] width 20 height 20
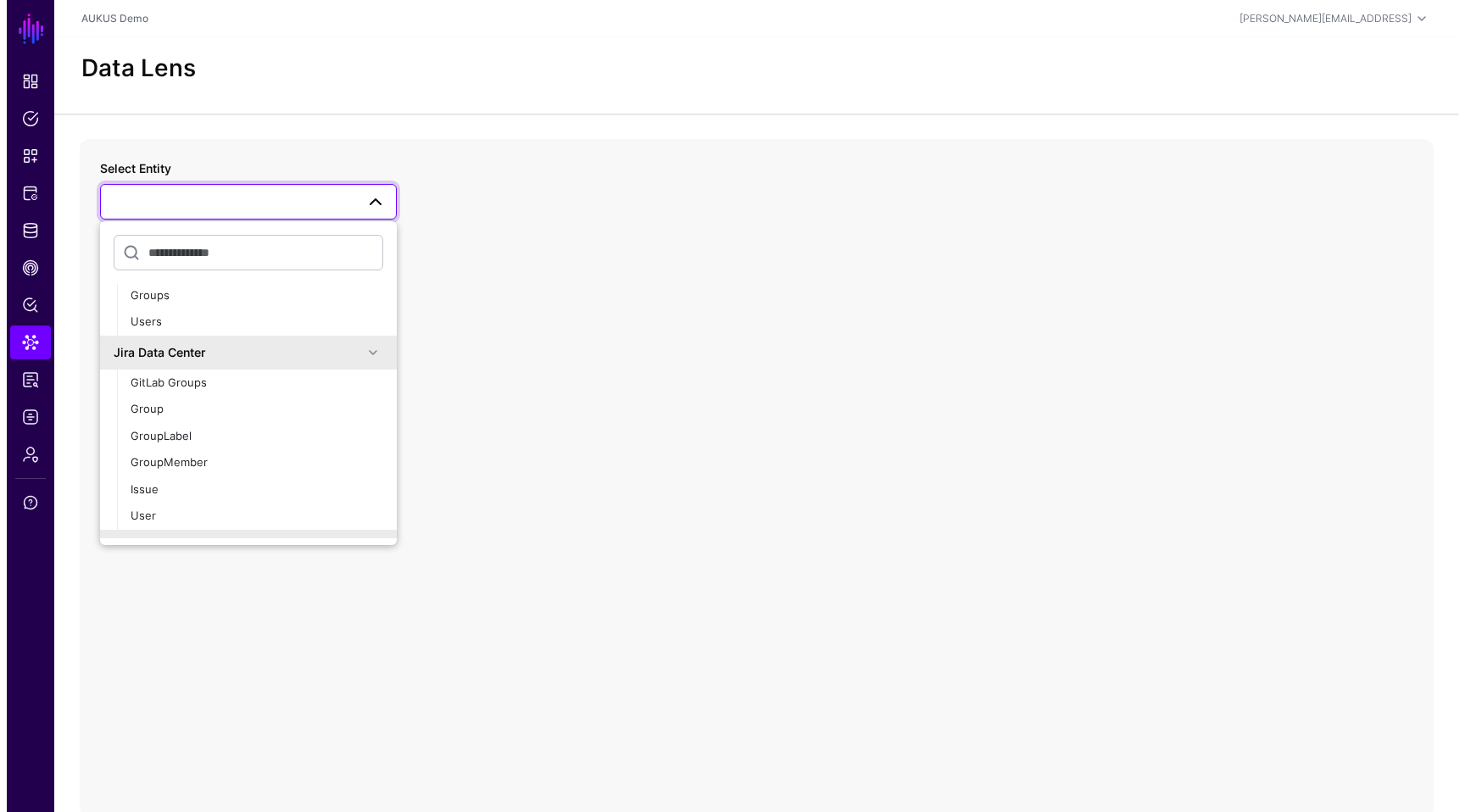
scroll to position [176, 0]
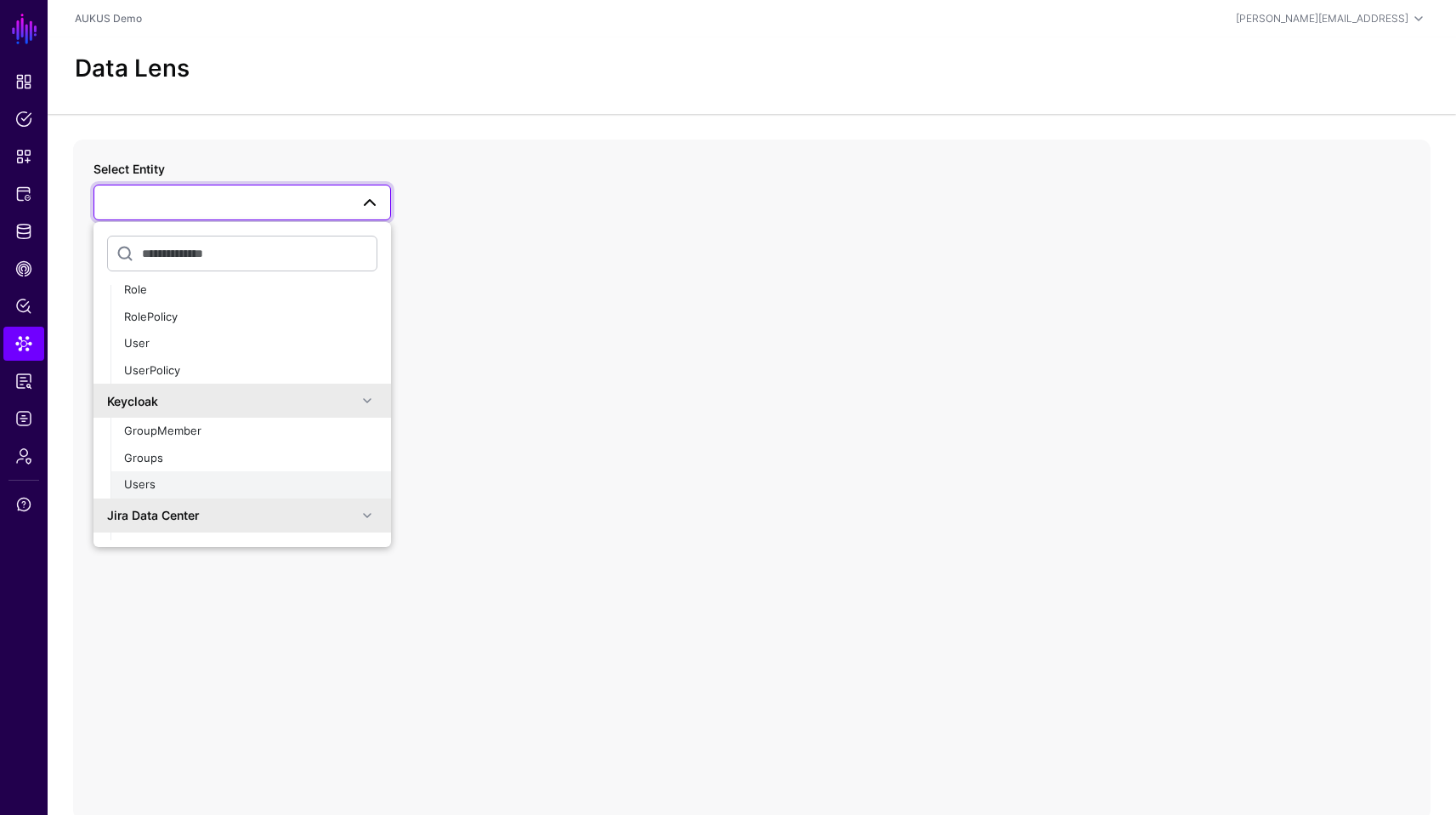
click at [136, 482] on span "Users" at bounding box center [140, 484] width 32 height 14
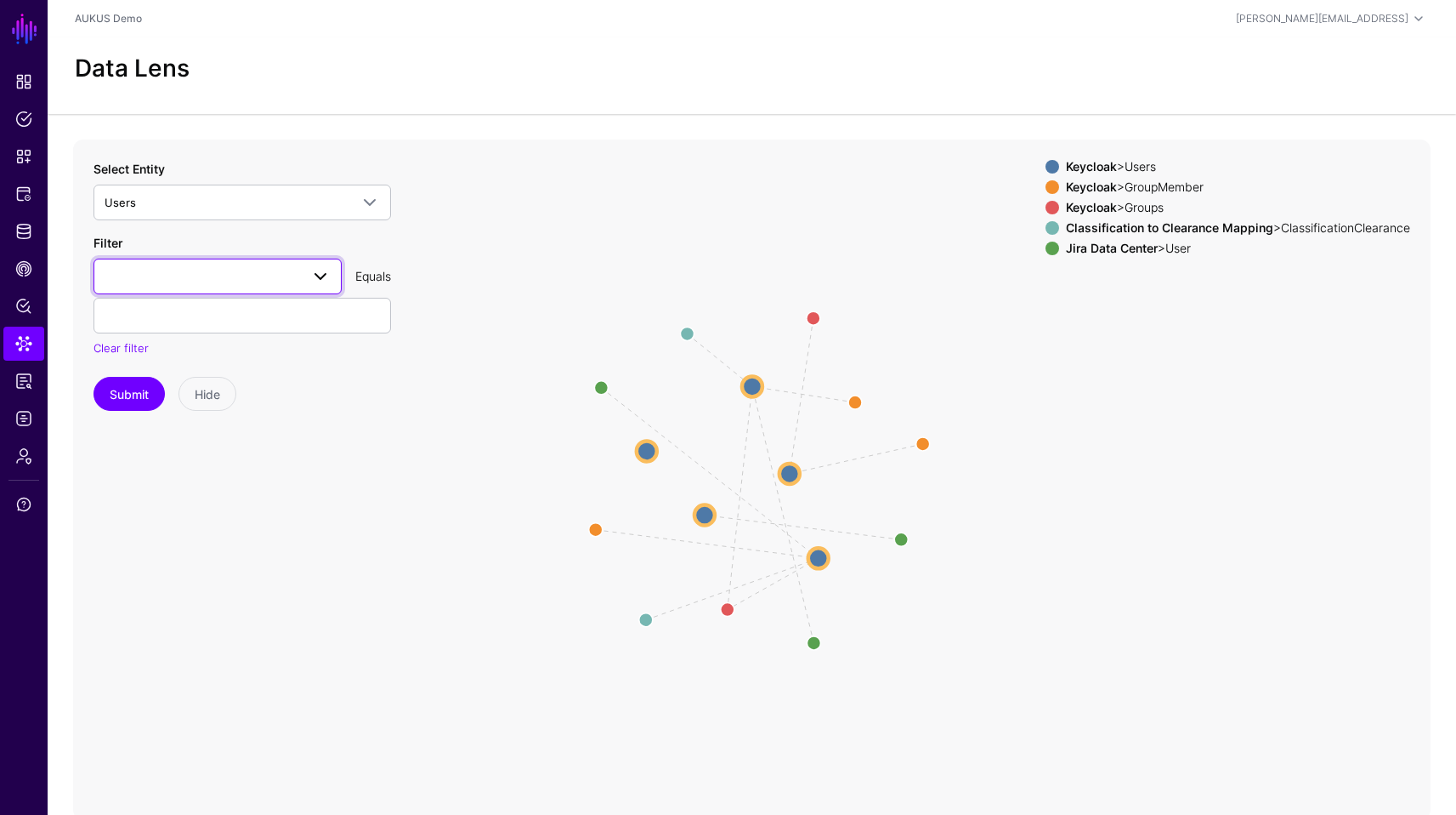
click at [230, 282] on span at bounding box center [217, 276] width 226 height 20
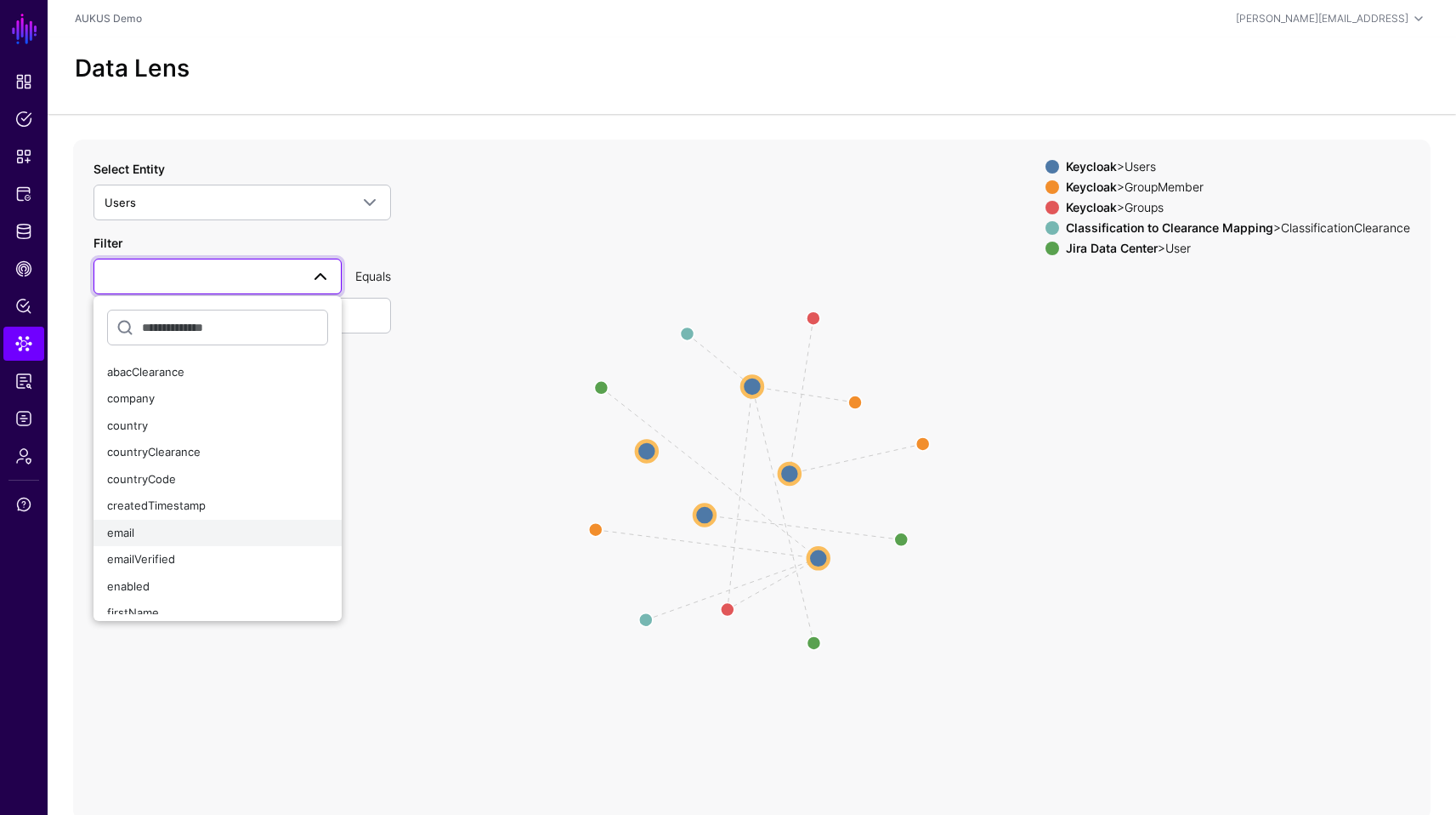
click at [197, 527] on div "email" at bounding box center [218, 533] width 221 height 17
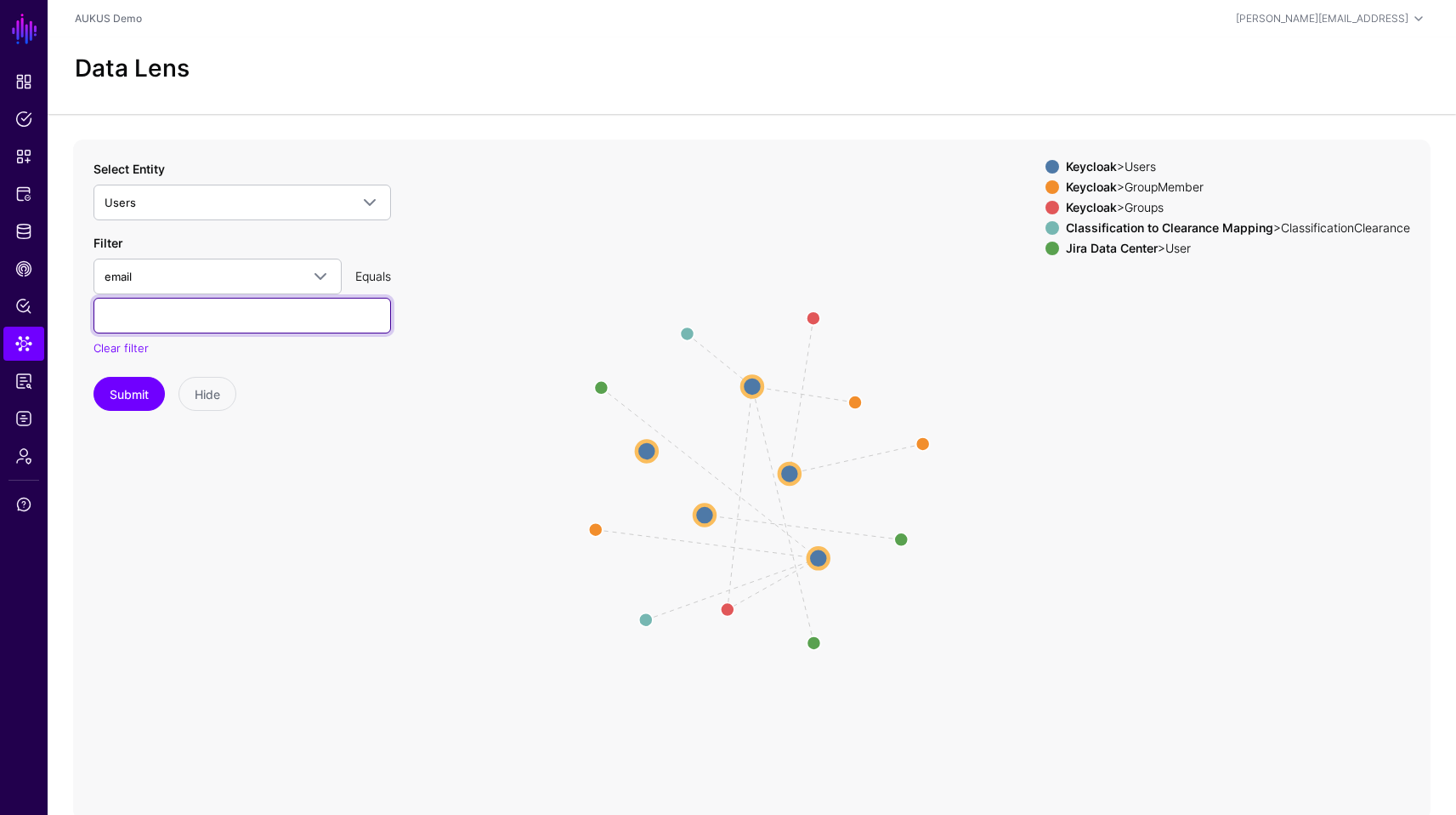
click at [249, 315] on input "text" at bounding box center [242, 316] width 298 height 36
paste input "**********"
type input "**********"
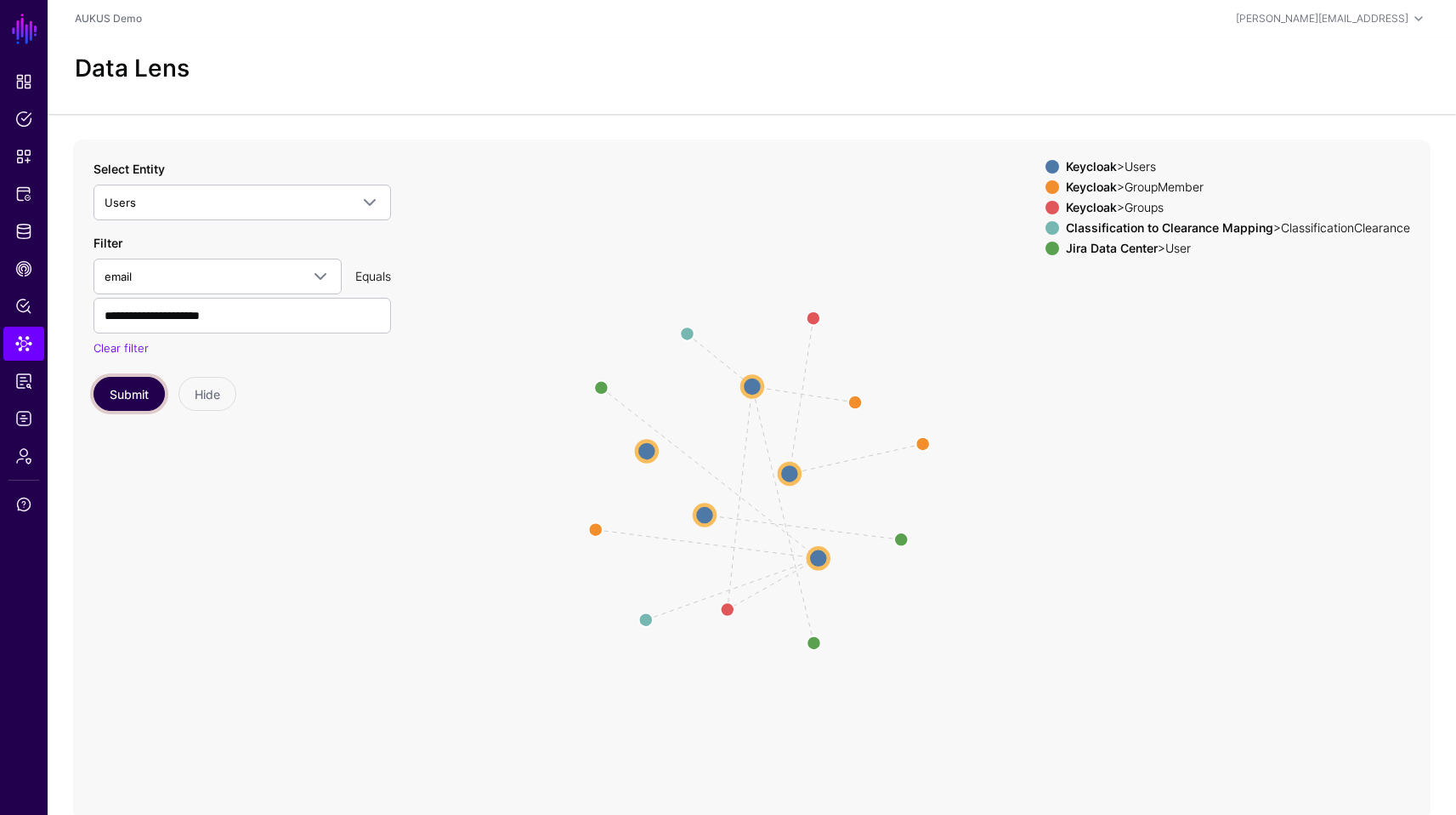
click at [149, 386] on button "Submit" at bounding box center [129, 394] width 72 height 34
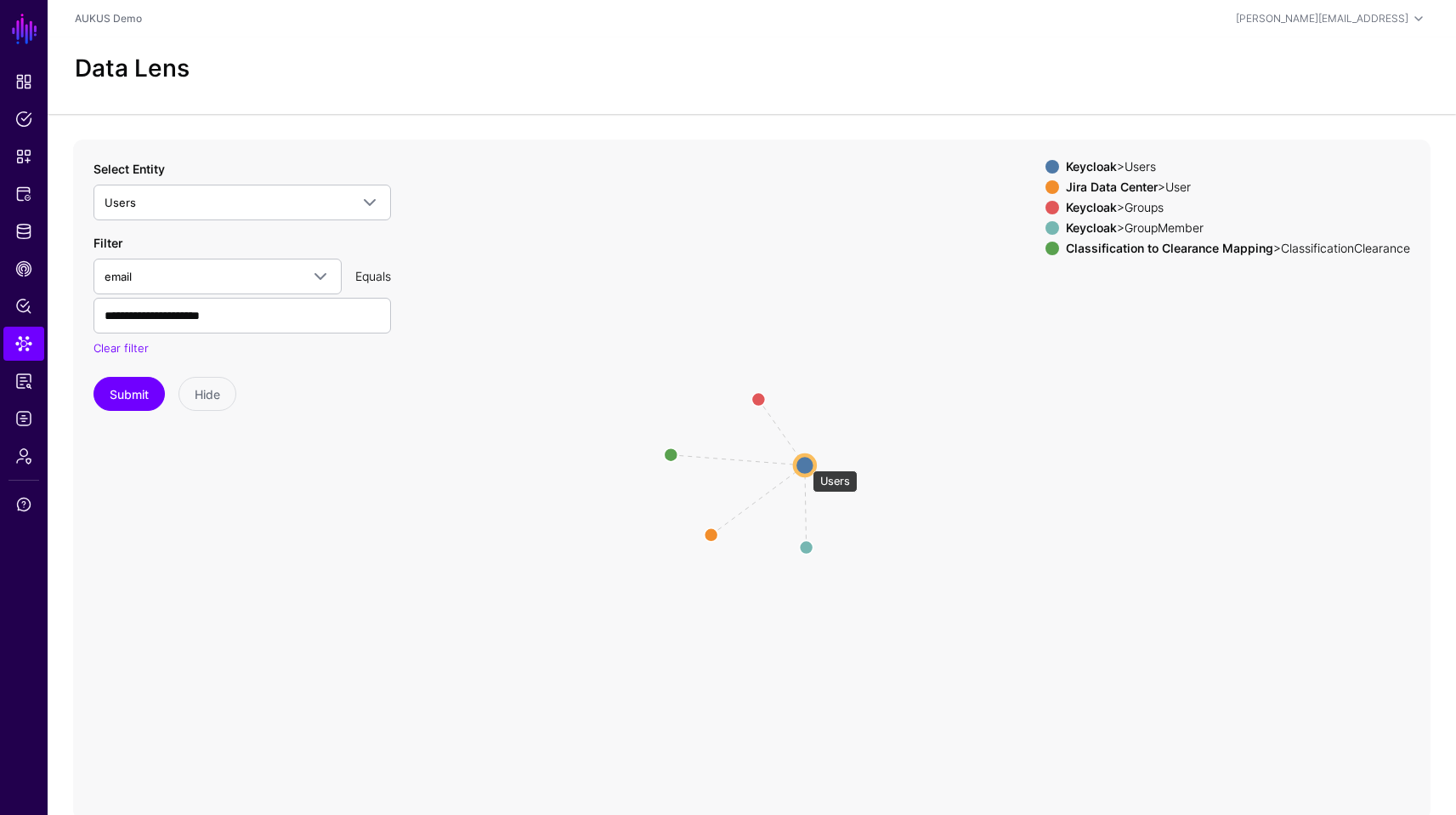
click at [805, 462] on circle at bounding box center [805, 465] width 20 height 20
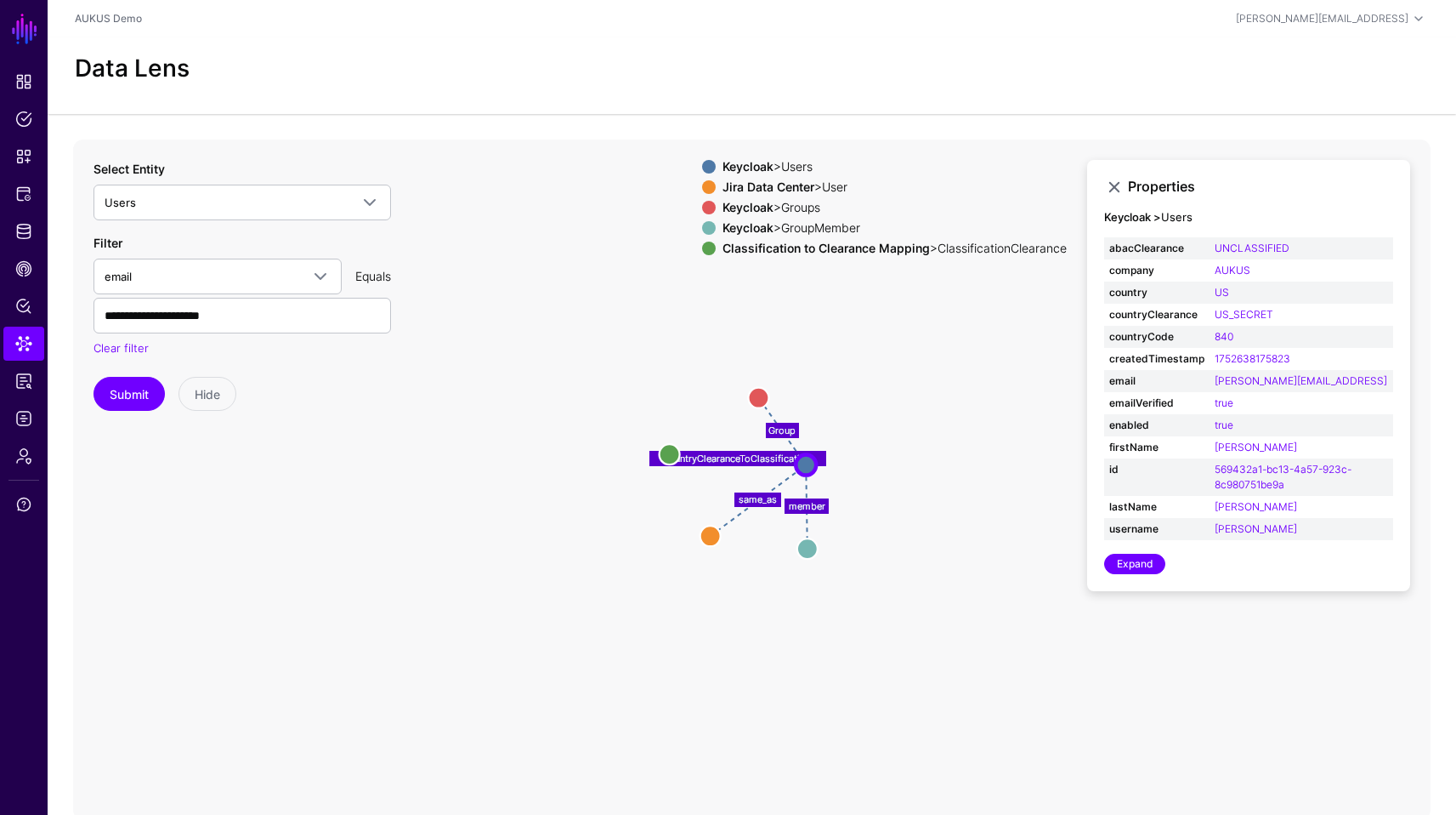
click at [546, 526] on icon "Group same_as member countryClearanceToClassification ClassificationClearance C…" at bounding box center [751, 479] width 1357 height 680
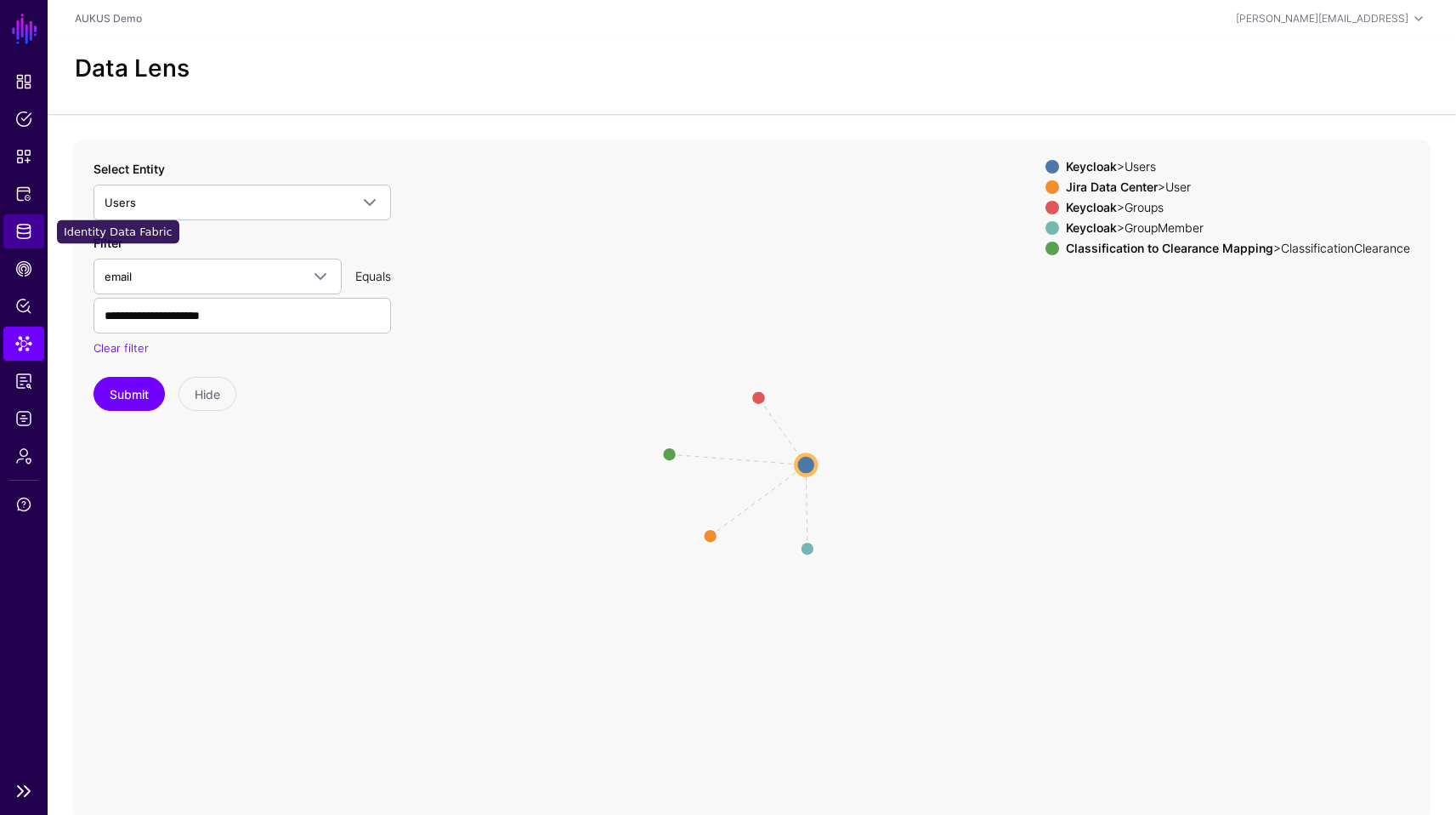
click at [32, 224] on link "Identity Data Fabric" at bounding box center [23, 231] width 41 height 34
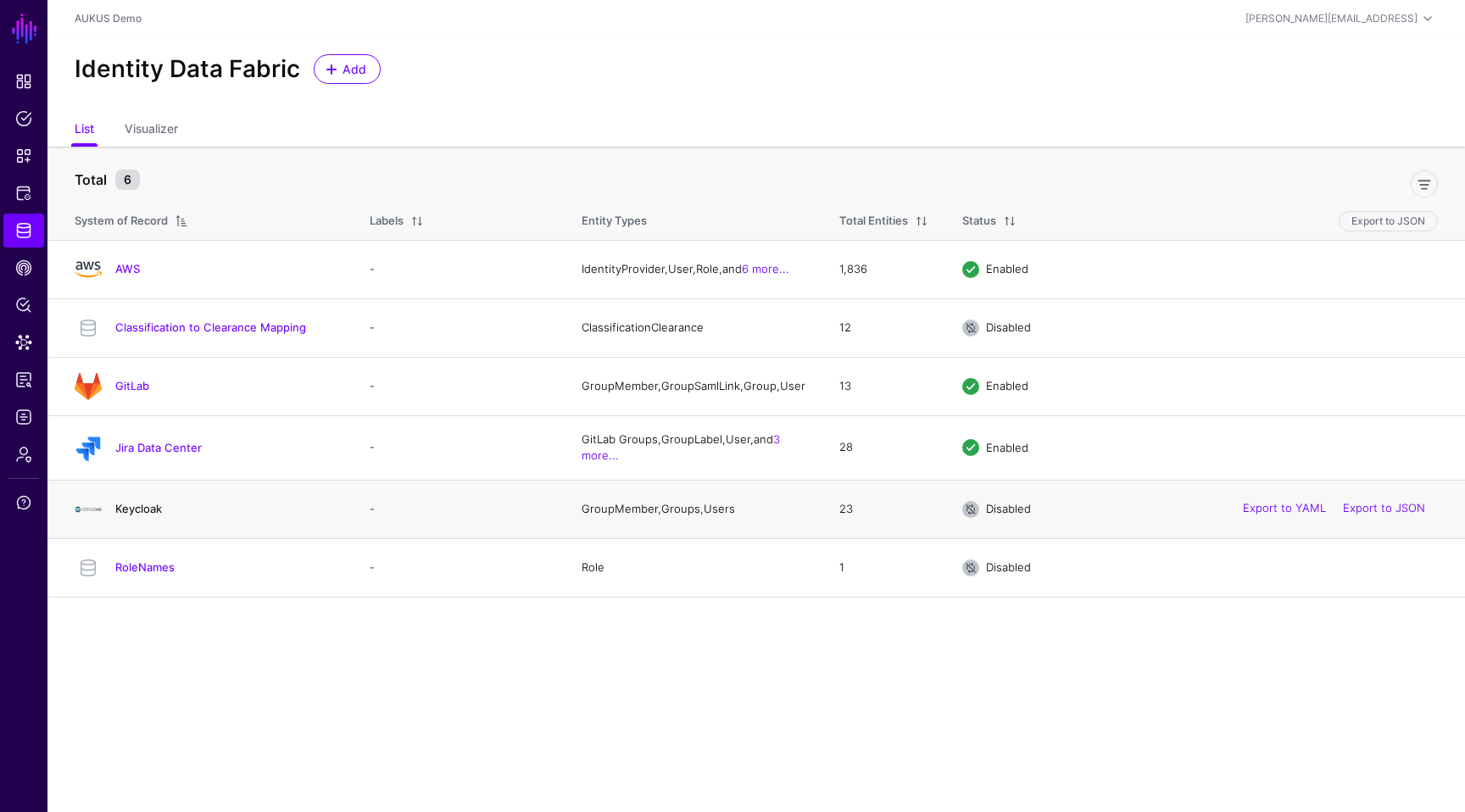
click at [126, 512] on link "Keycloak" at bounding box center [138, 508] width 47 height 14
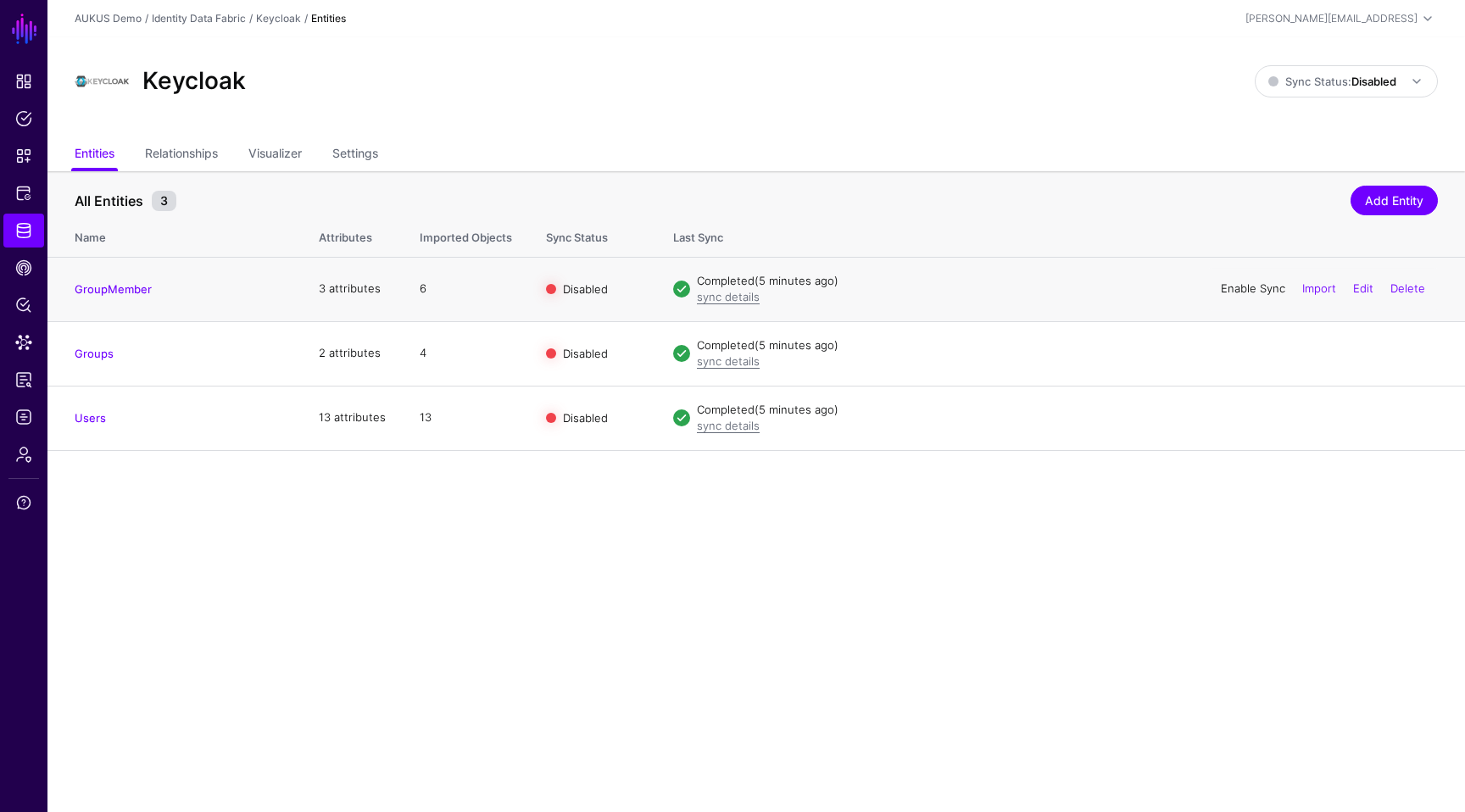
click at [1237, 290] on link "Enable Sync" at bounding box center [1252, 288] width 65 height 14
click at [1238, 347] on link "Enable Sync" at bounding box center [1252, 352] width 65 height 14
click at [1245, 420] on link "Enable Sync" at bounding box center [1252, 417] width 65 height 14
click at [1323, 77] on span "Sync Status: Disabled" at bounding box center [1332, 81] width 128 height 14
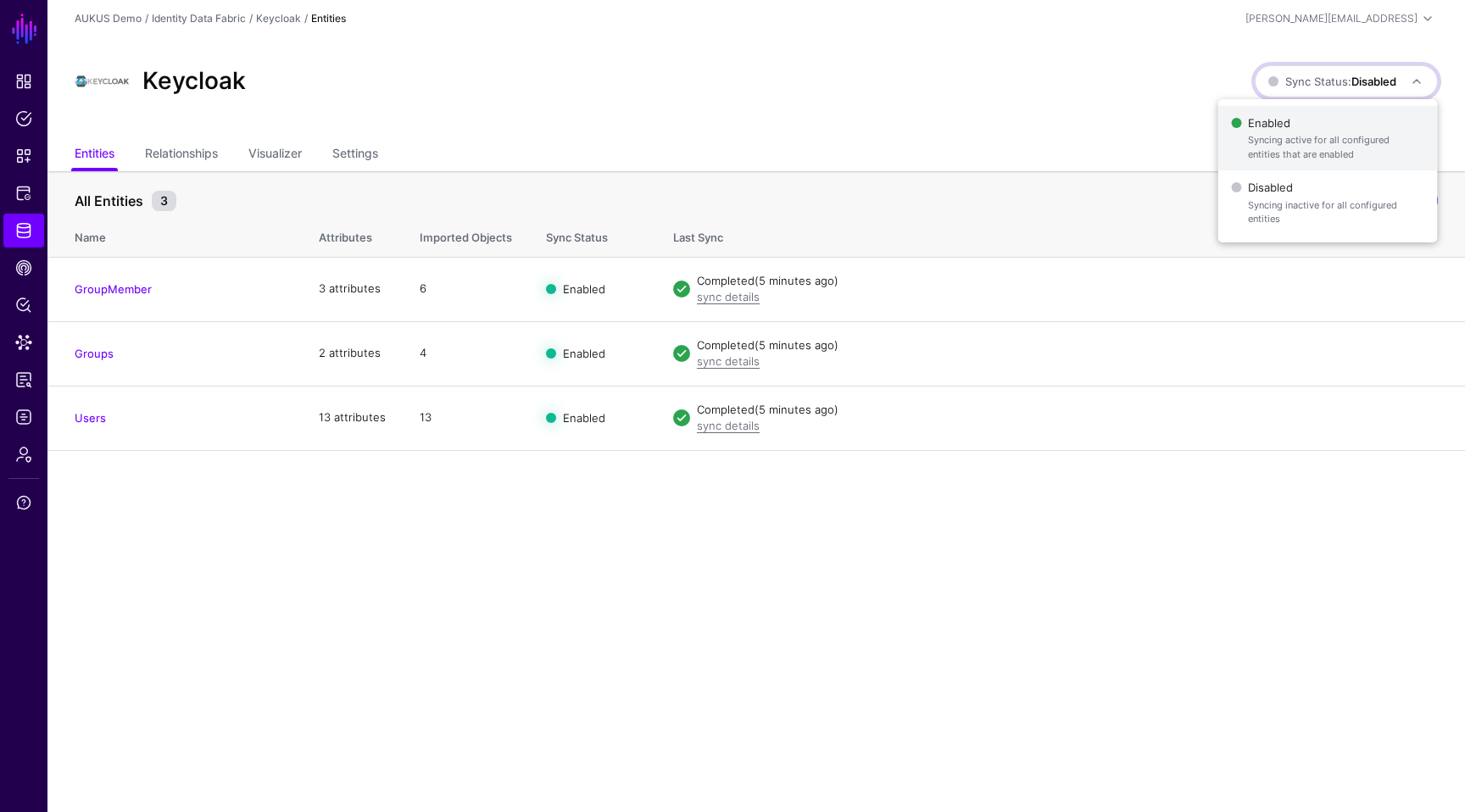
click at [1309, 133] on span "Syncing active for all configured entities that are enabled" at bounding box center [1335, 147] width 176 height 28
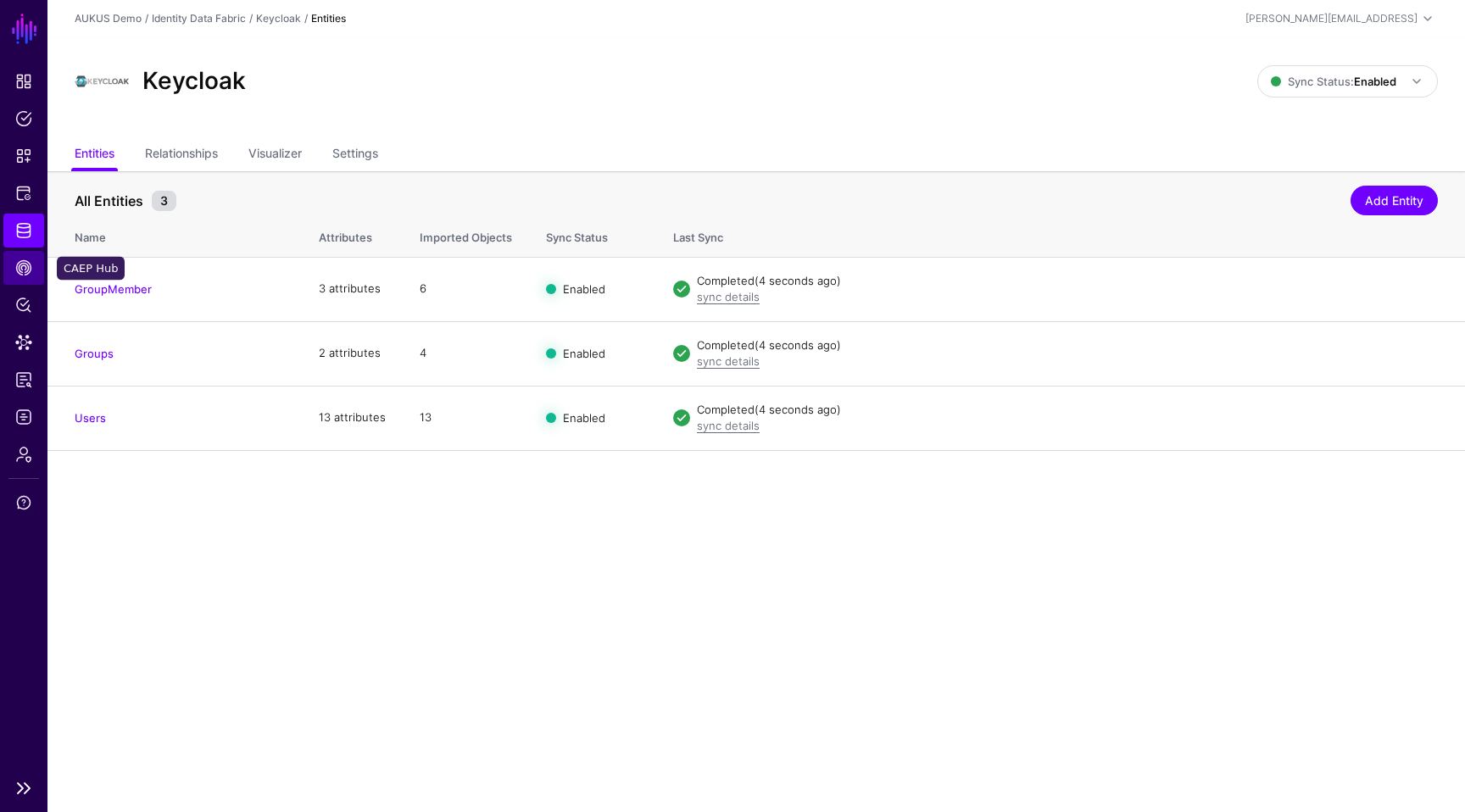
click at [17, 260] on span "CAEP Hub" at bounding box center [23, 267] width 17 height 17
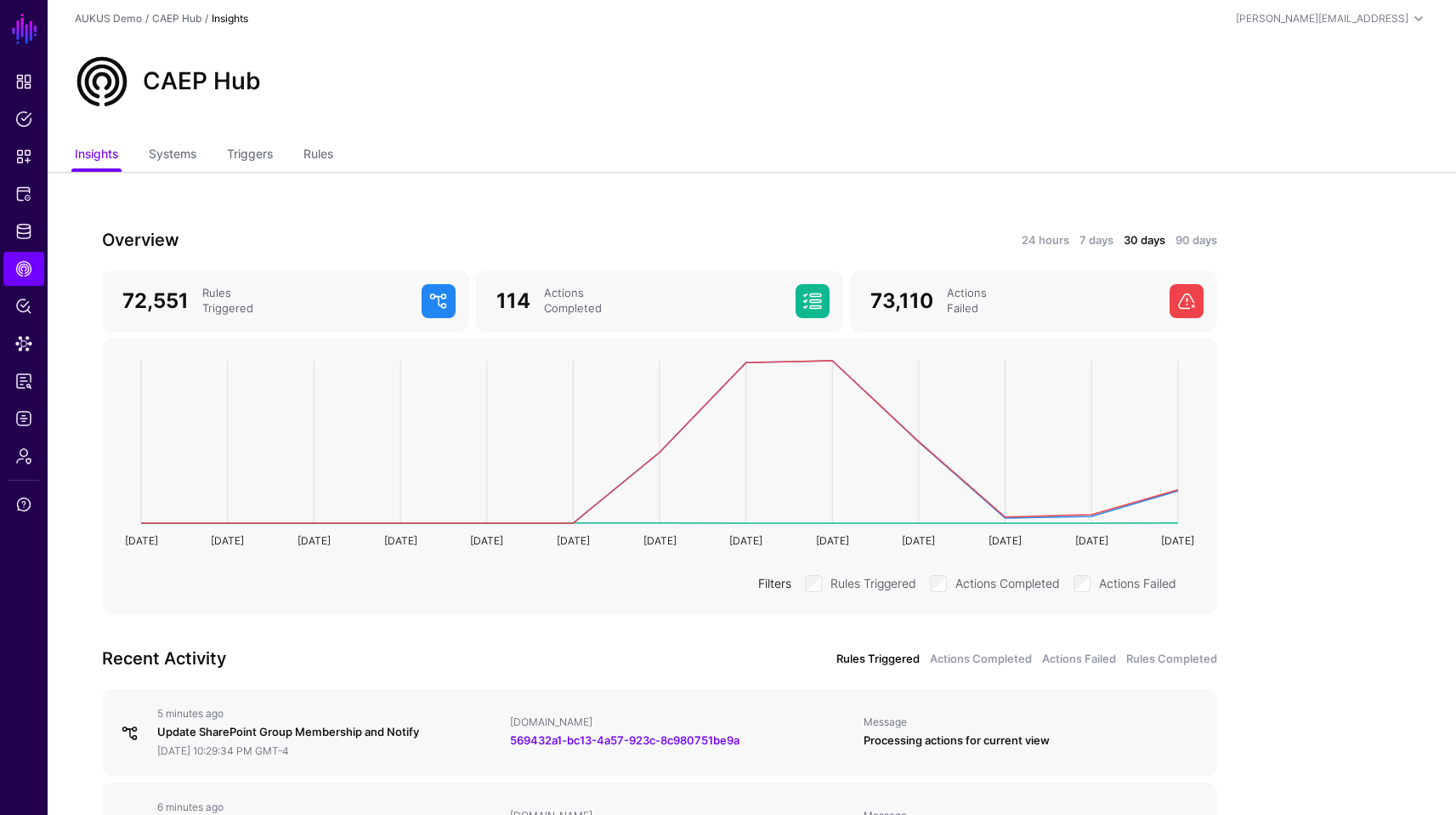
click at [273, 155] on link "Triggers" at bounding box center [250, 155] width 46 height 32
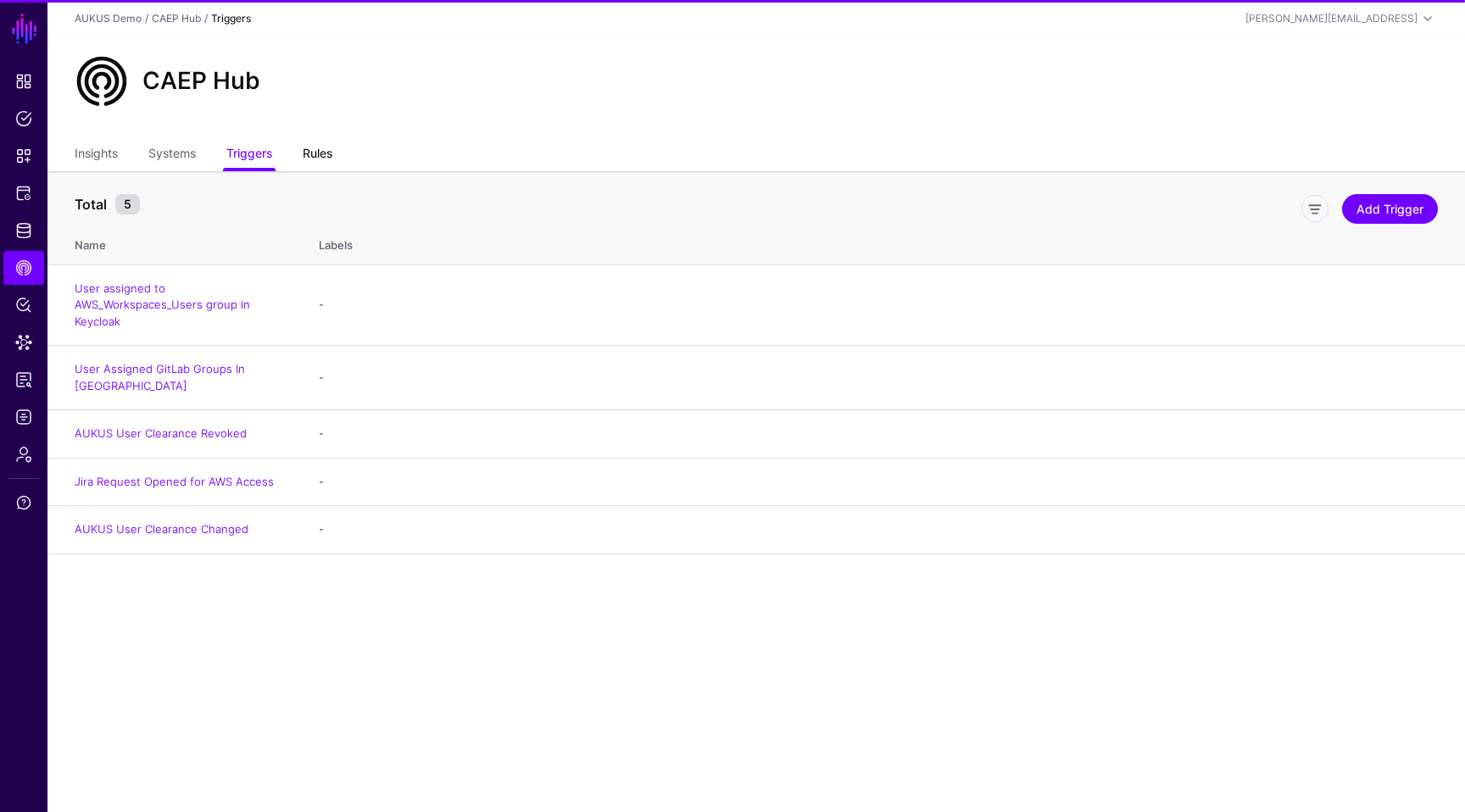
click at [310, 162] on link "Rules" at bounding box center [318, 155] width 30 height 32
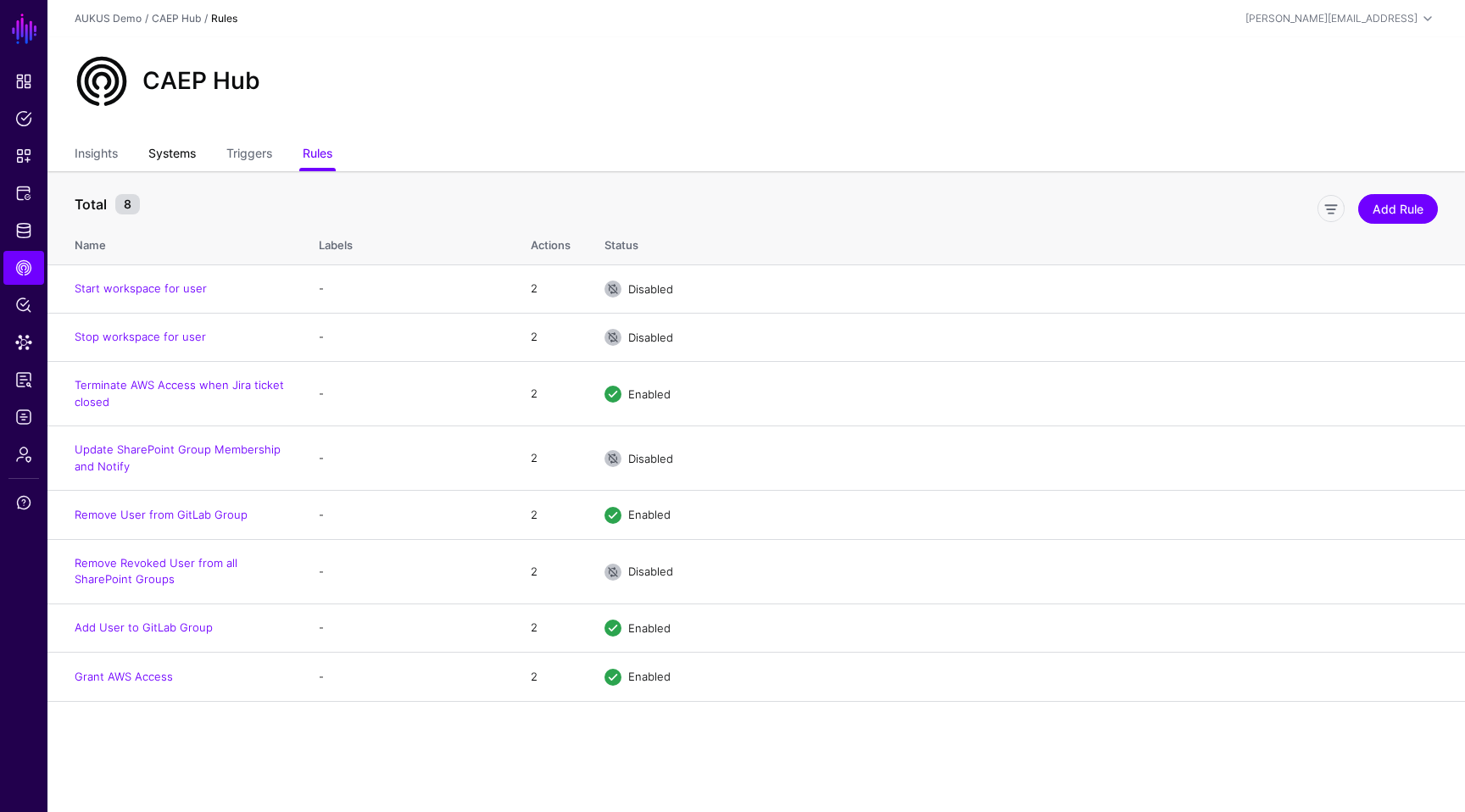
click at [175, 156] on link "Systems" at bounding box center [172, 155] width 48 height 32
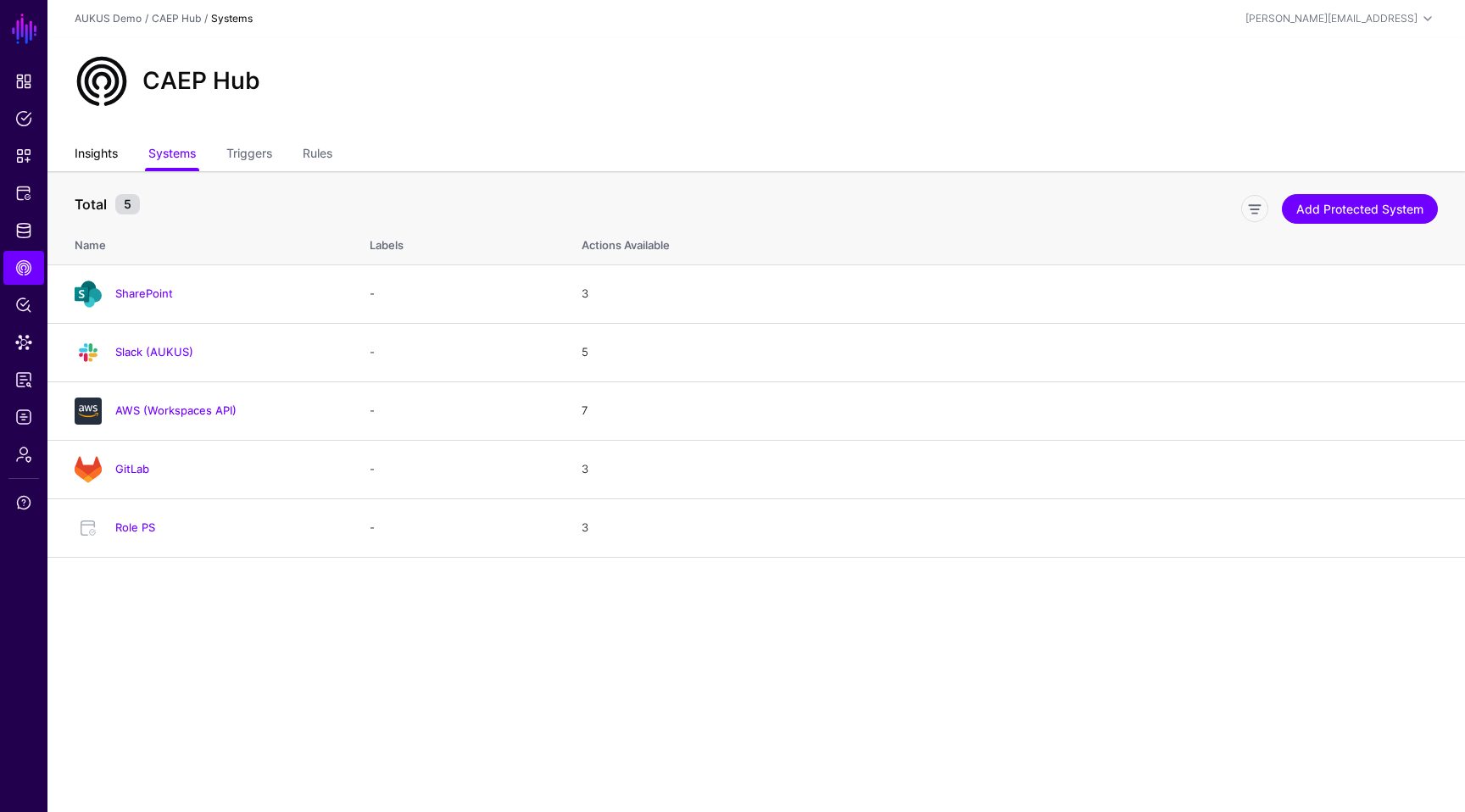
click at [88, 153] on link "Insights" at bounding box center [96, 155] width 44 height 32
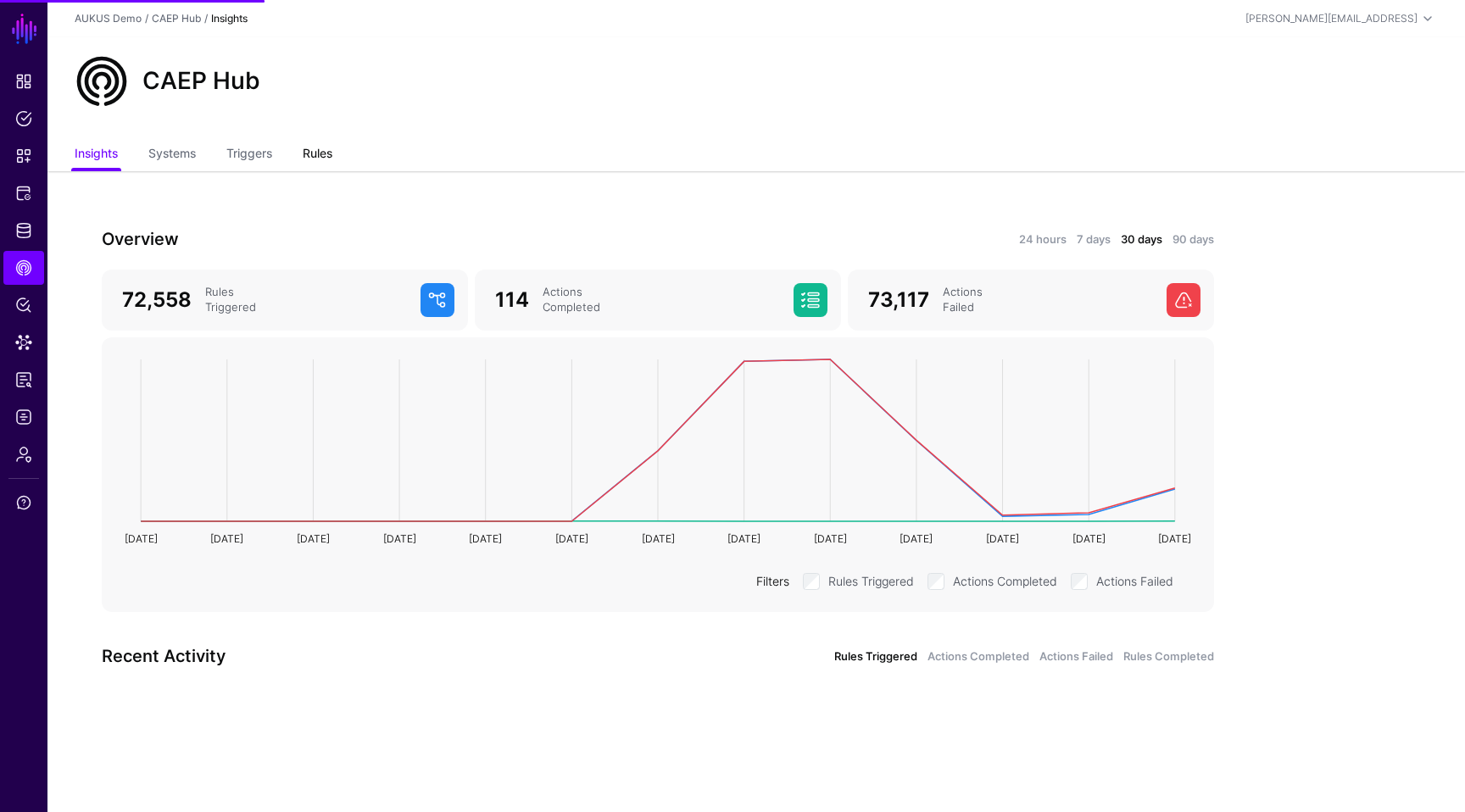
click at [329, 154] on link "Rules" at bounding box center [318, 155] width 30 height 32
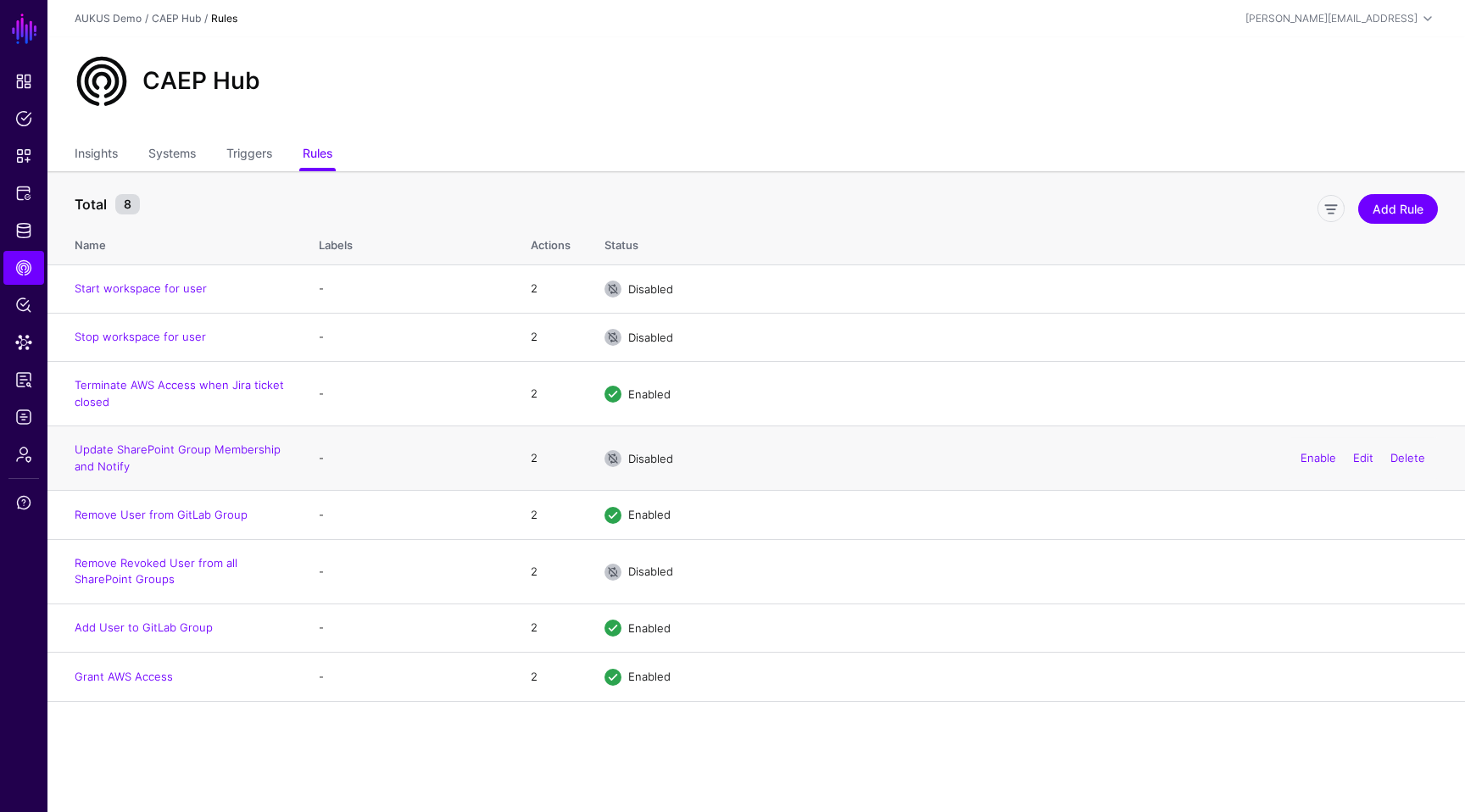
click at [1307, 452] on div "Enable Edit Delete" at bounding box center [1363, 458] width 150 height 43
click at [1306, 461] on link "Enable" at bounding box center [1318, 458] width 36 height 14
click at [1310, 573] on link "Enable" at bounding box center [1318, 571] width 36 height 14
click at [30, 265] on span "CAEP Hub" at bounding box center [23, 267] width 17 height 17
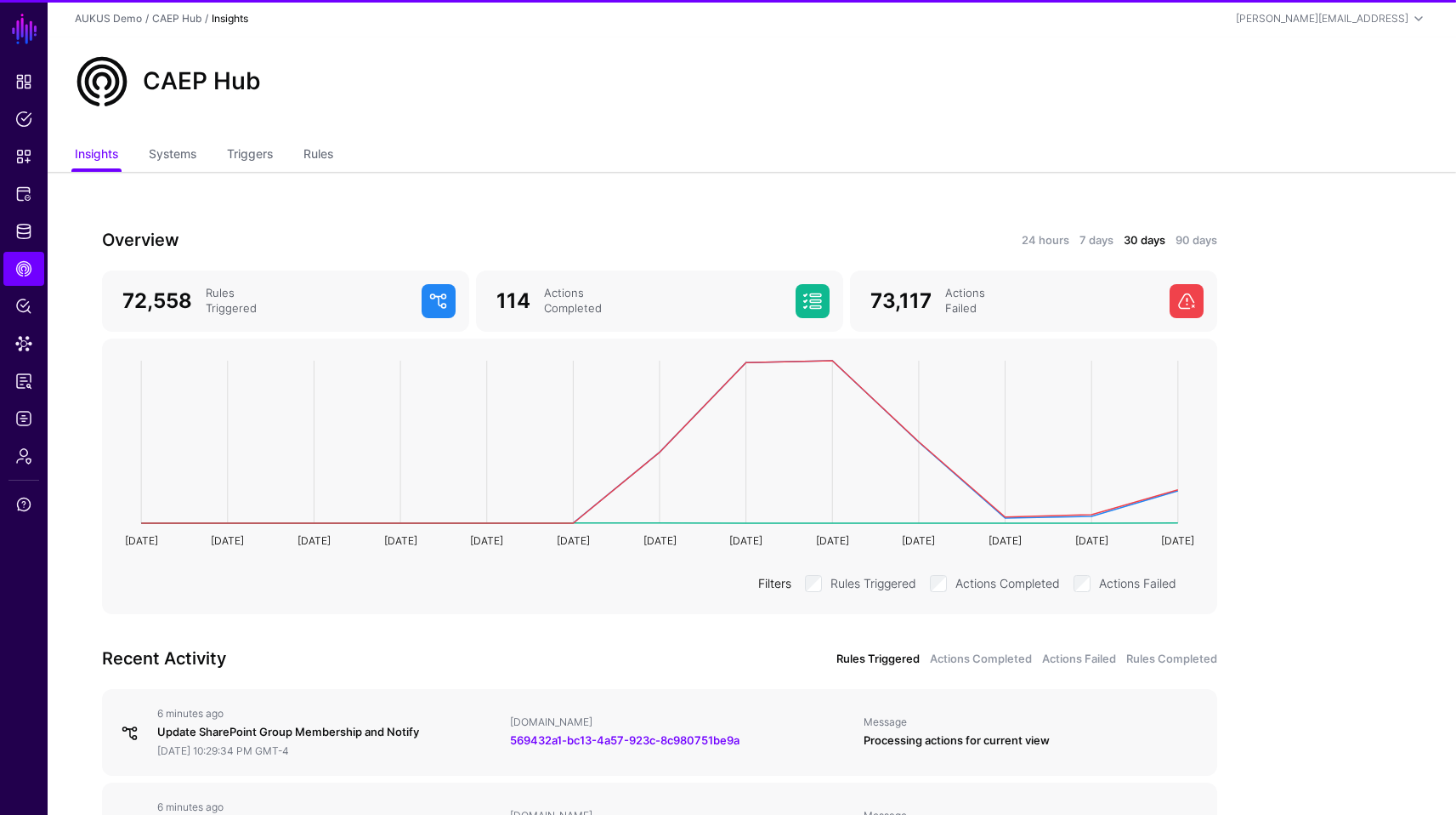
click at [420, 107] on div "CAEP Hub" at bounding box center [751, 82] width 1367 height 55
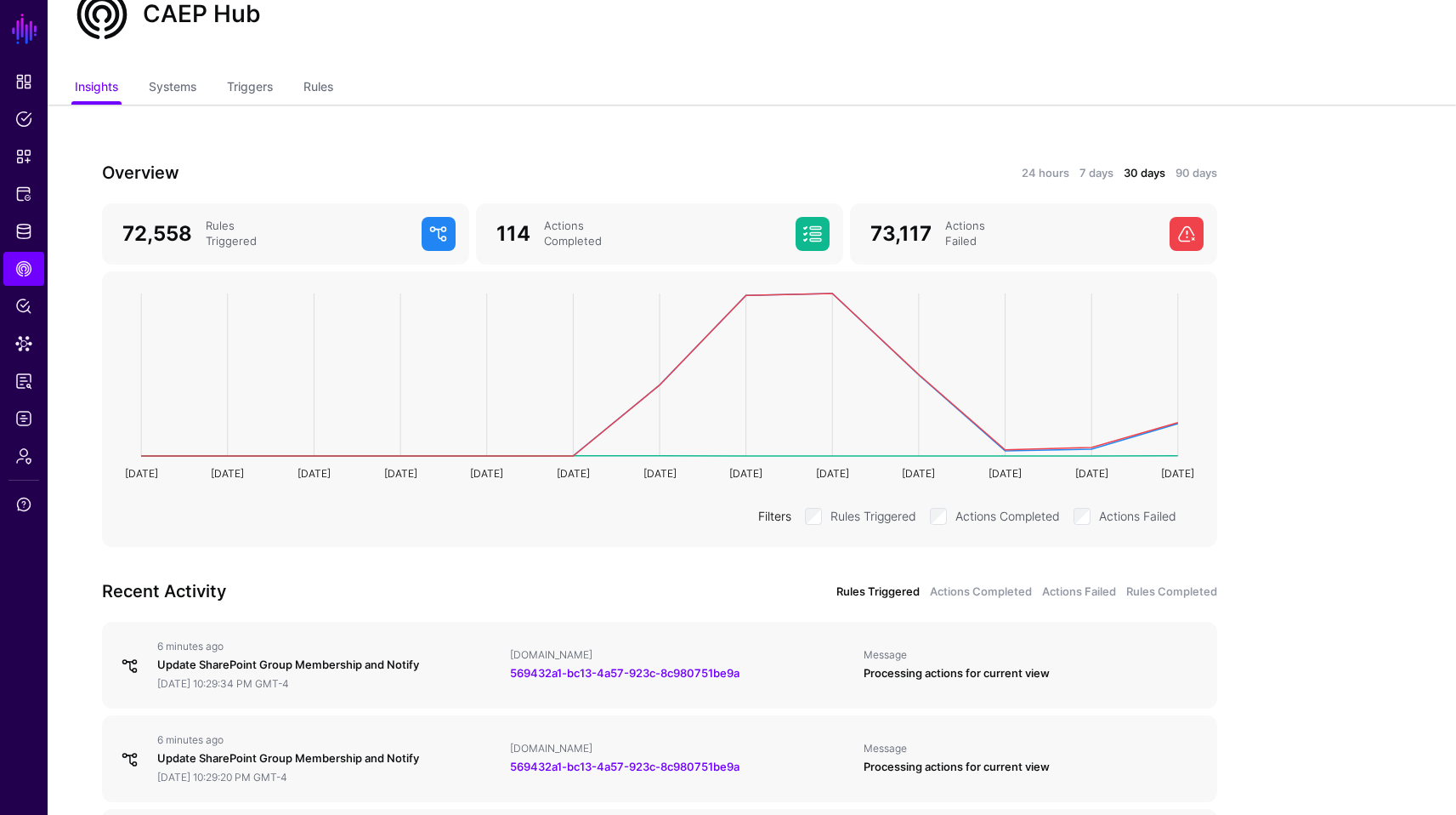
scroll to position [34, 0]
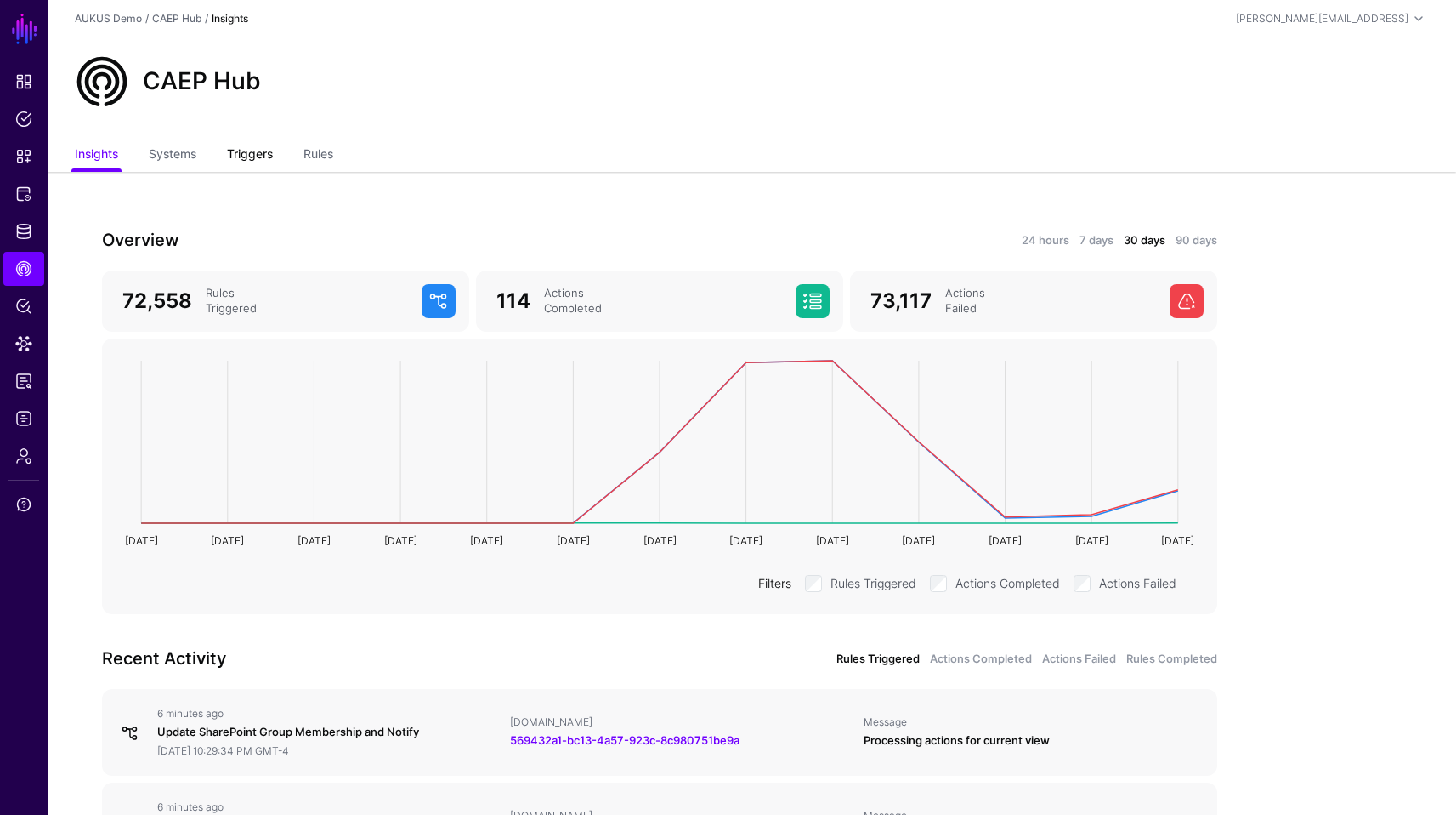
click at [245, 155] on link "Triggers" at bounding box center [250, 155] width 46 height 32
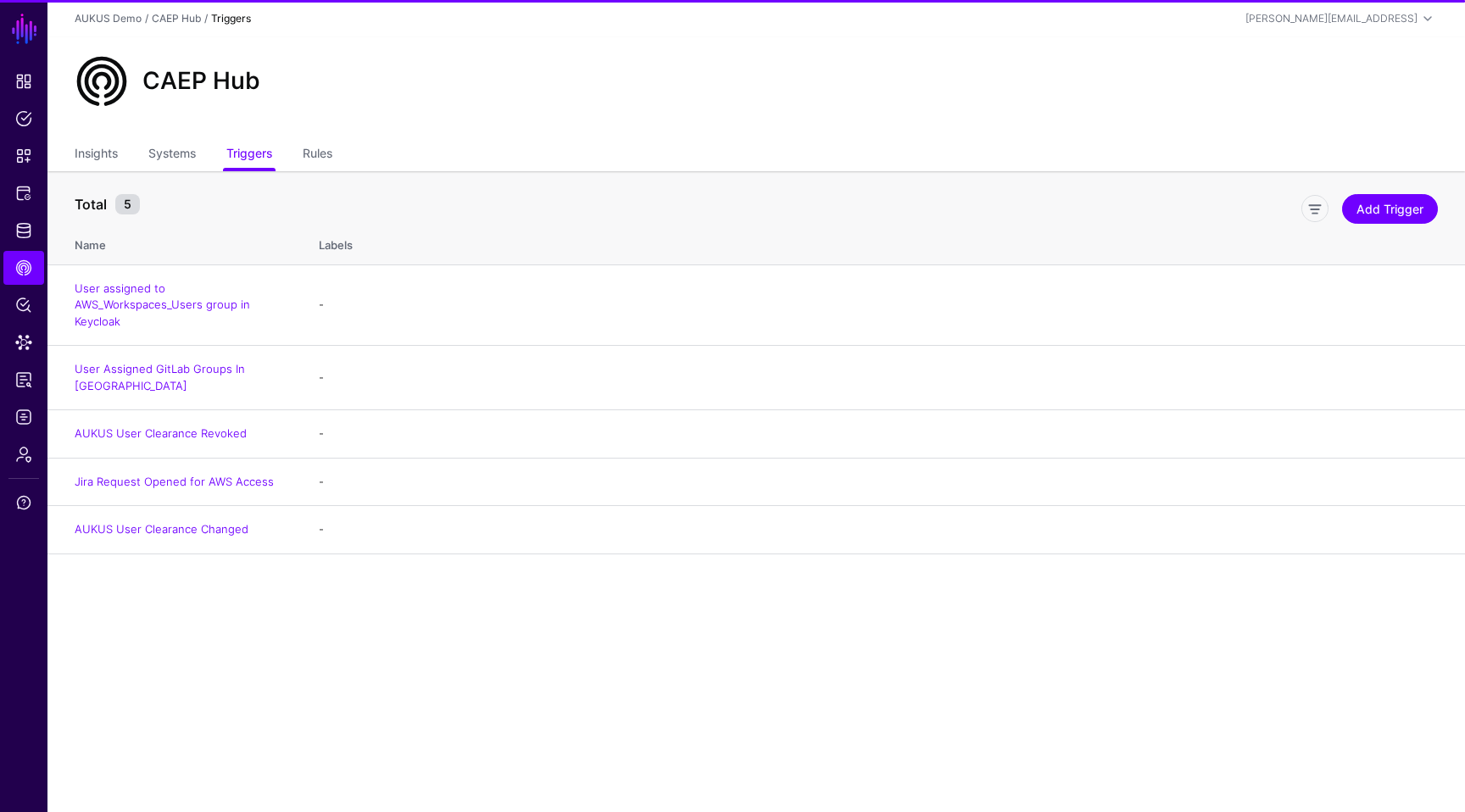
click at [340, 156] on ul "Insights Systems Triggers Rules" at bounding box center [756, 155] width 1364 height 32
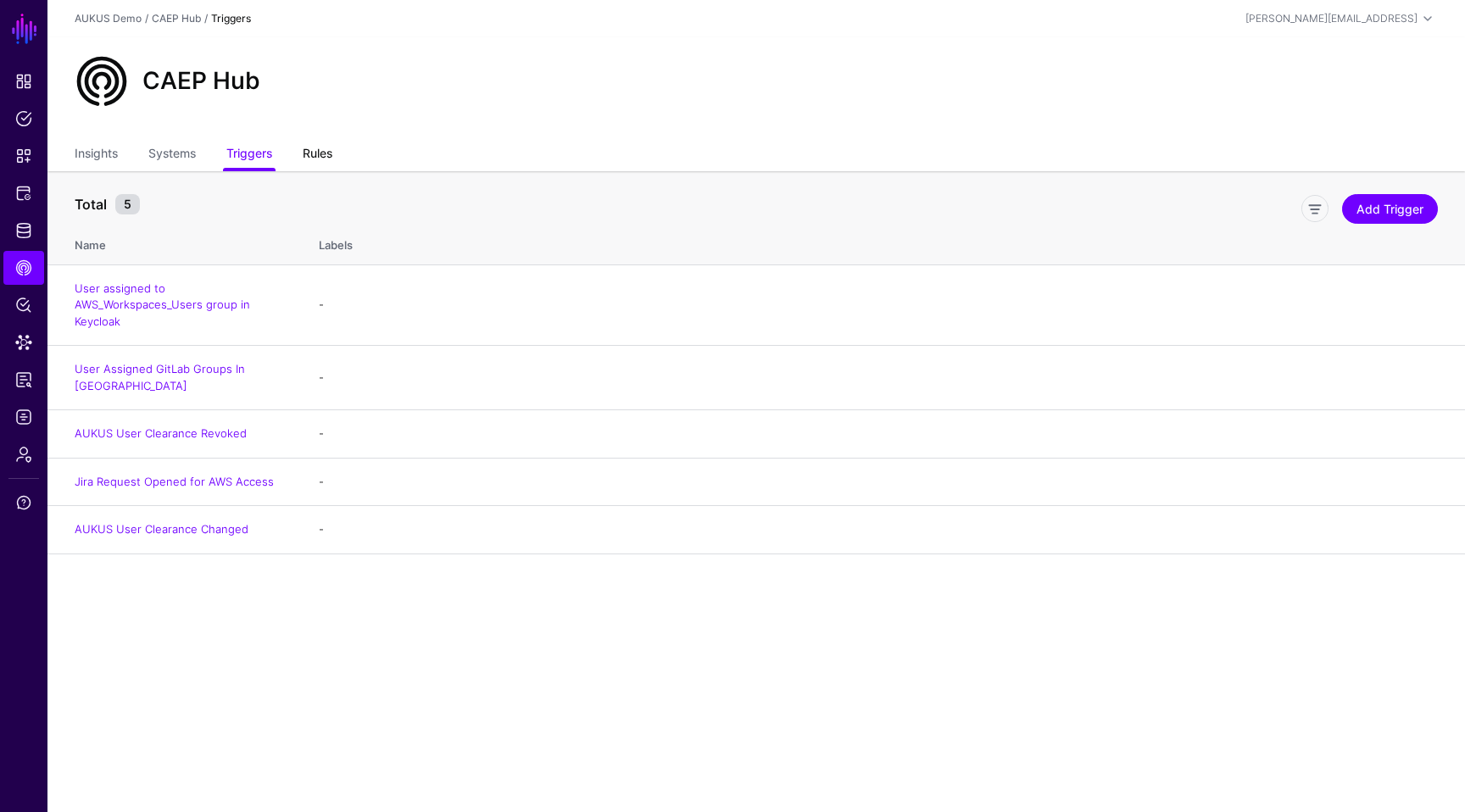
click at [325, 149] on link "Rules" at bounding box center [318, 155] width 30 height 32
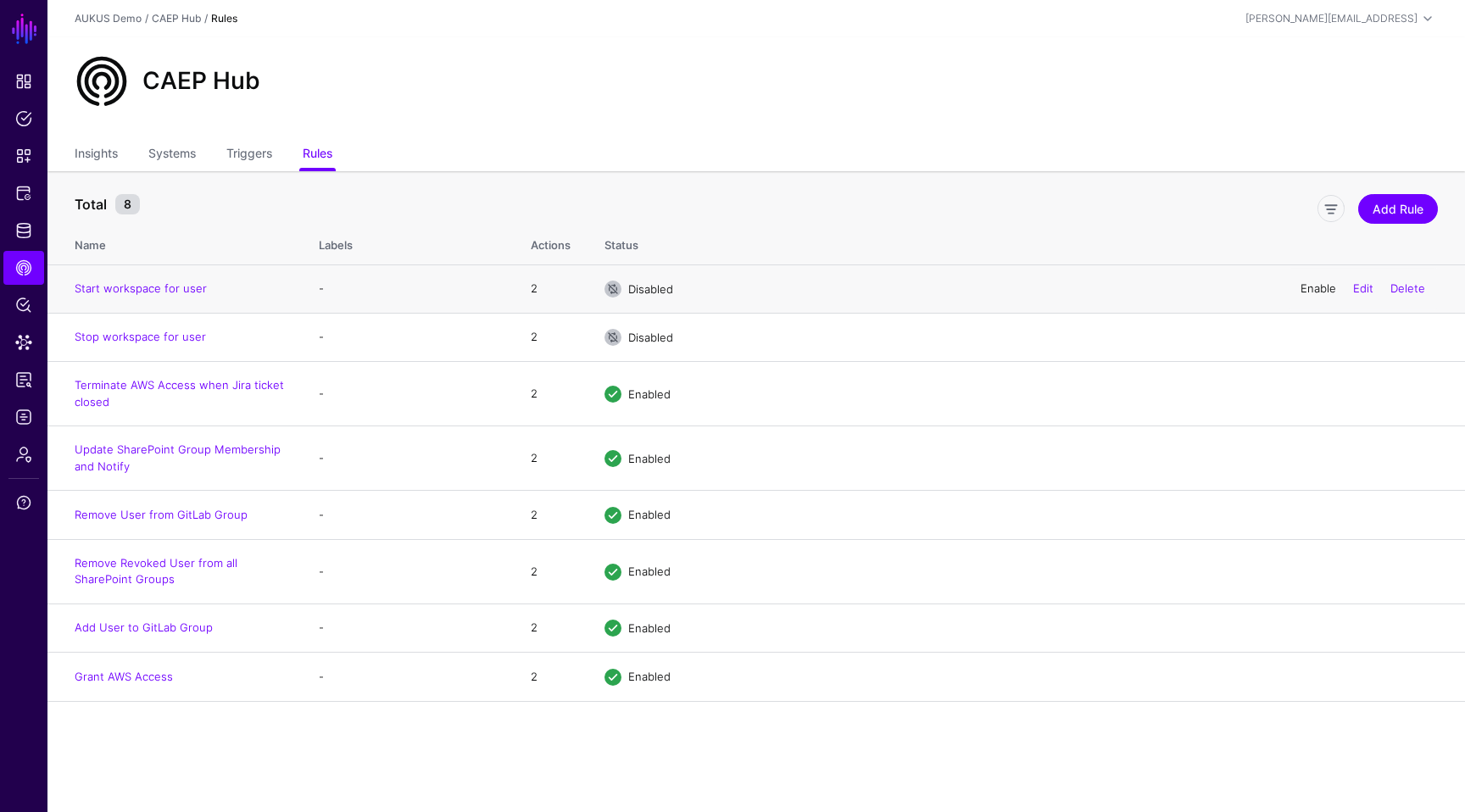
click at [1314, 290] on link "Enable" at bounding box center [1318, 288] width 36 height 14
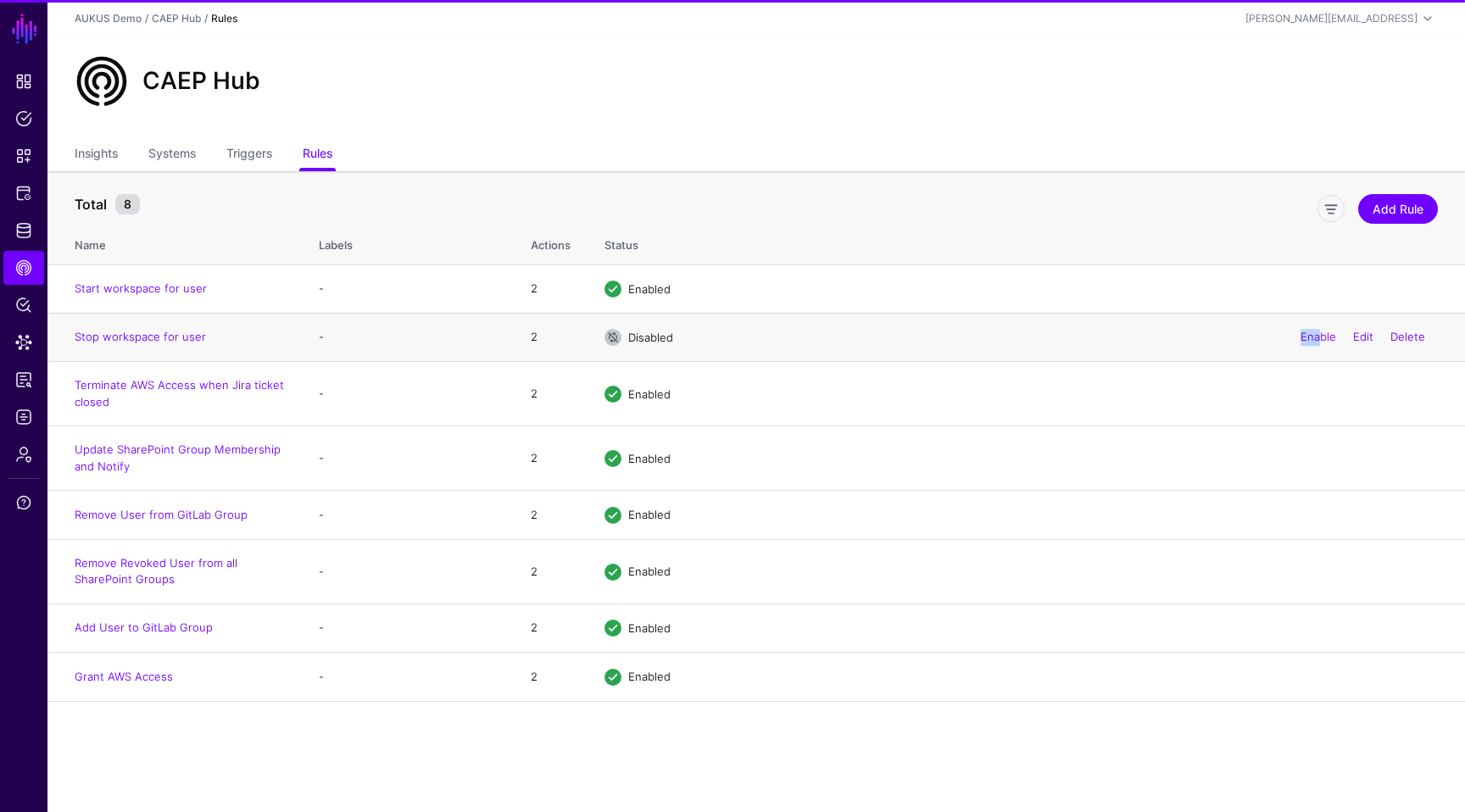
click at [1317, 330] on div "Enable Edit Delete" at bounding box center [1363, 337] width 150 height 43
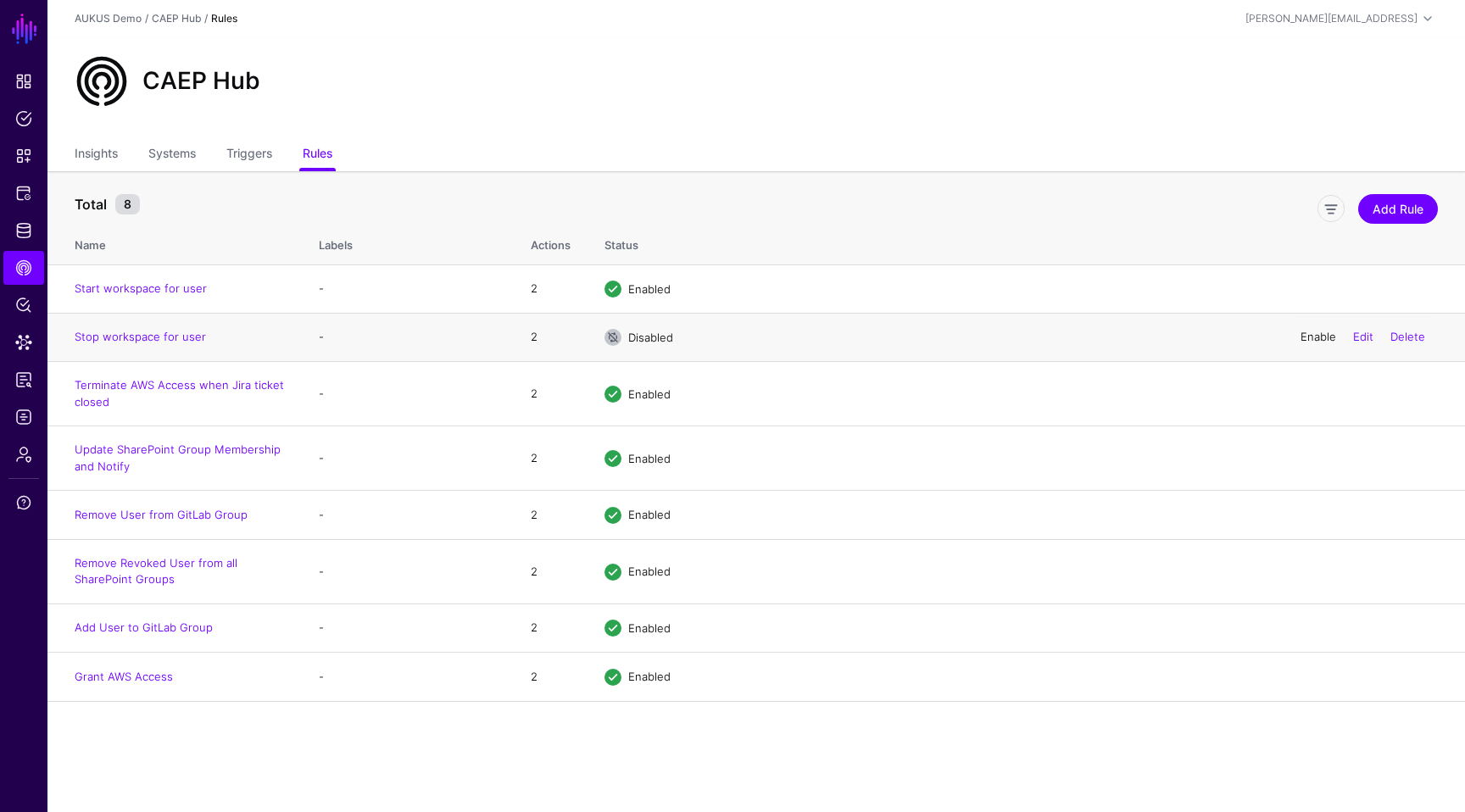
click at [1301, 338] on link "Enable" at bounding box center [1318, 337] width 36 height 14
click at [38, 251] on link "CAEP Hub" at bounding box center [23, 268] width 41 height 34
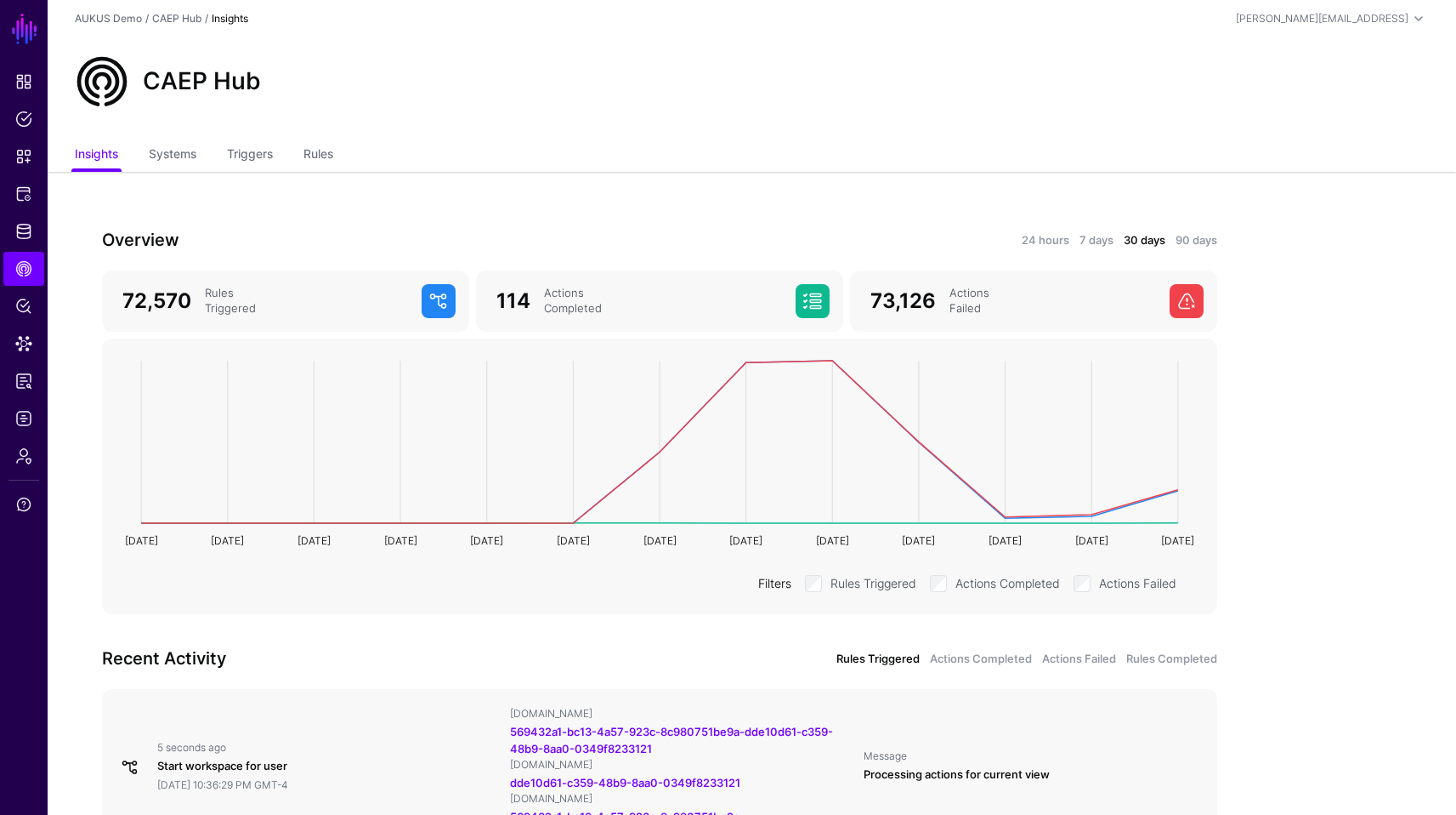
click at [270, 159] on link "Triggers" at bounding box center [250, 155] width 46 height 32
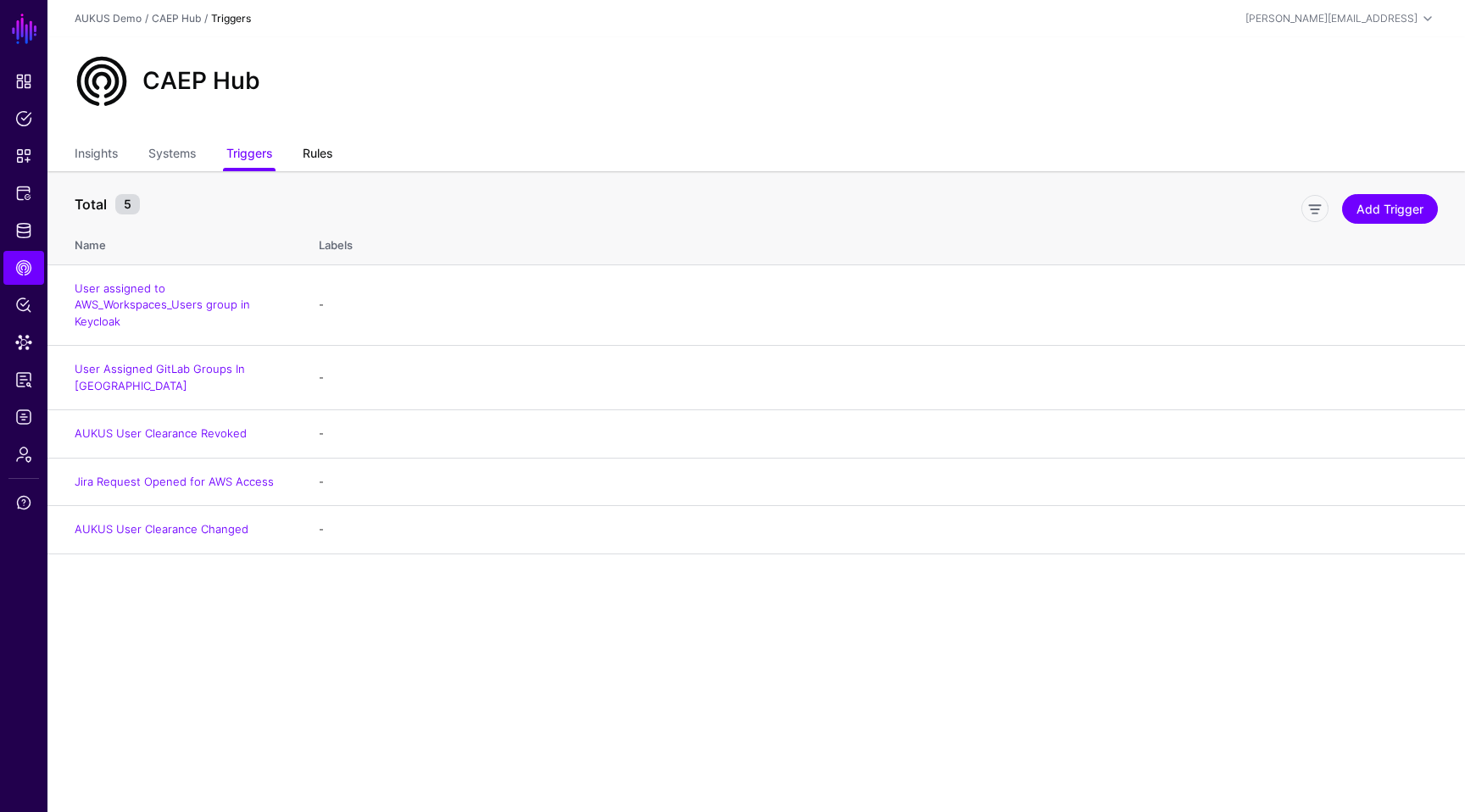
click at [333, 139] on link "Rules" at bounding box center [318, 155] width 30 height 32
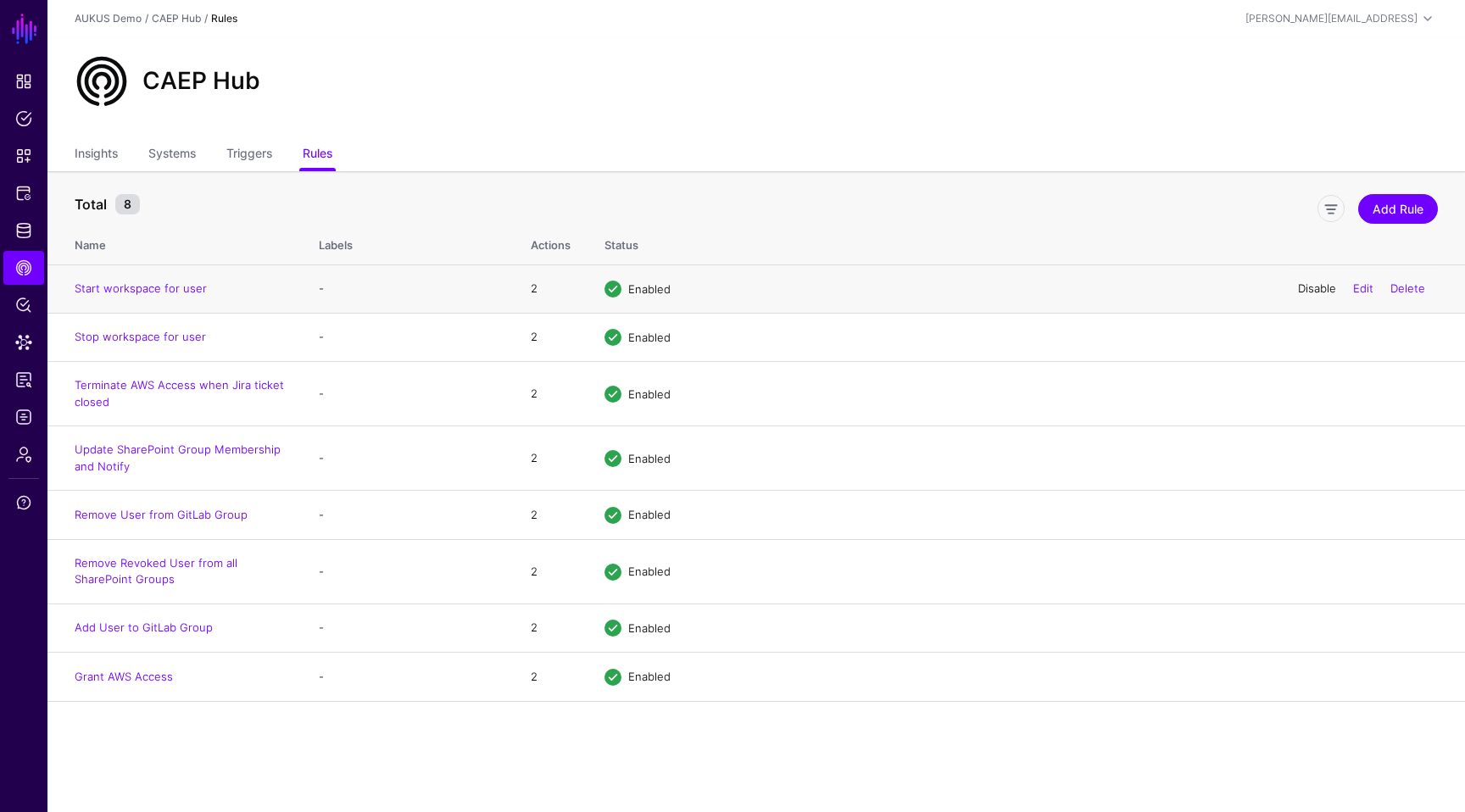
click at [1316, 291] on link "Disable" at bounding box center [1317, 288] width 38 height 14
click at [28, 257] on link "CAEP Hub" at bounding box center [23, 268] width 41 height 34
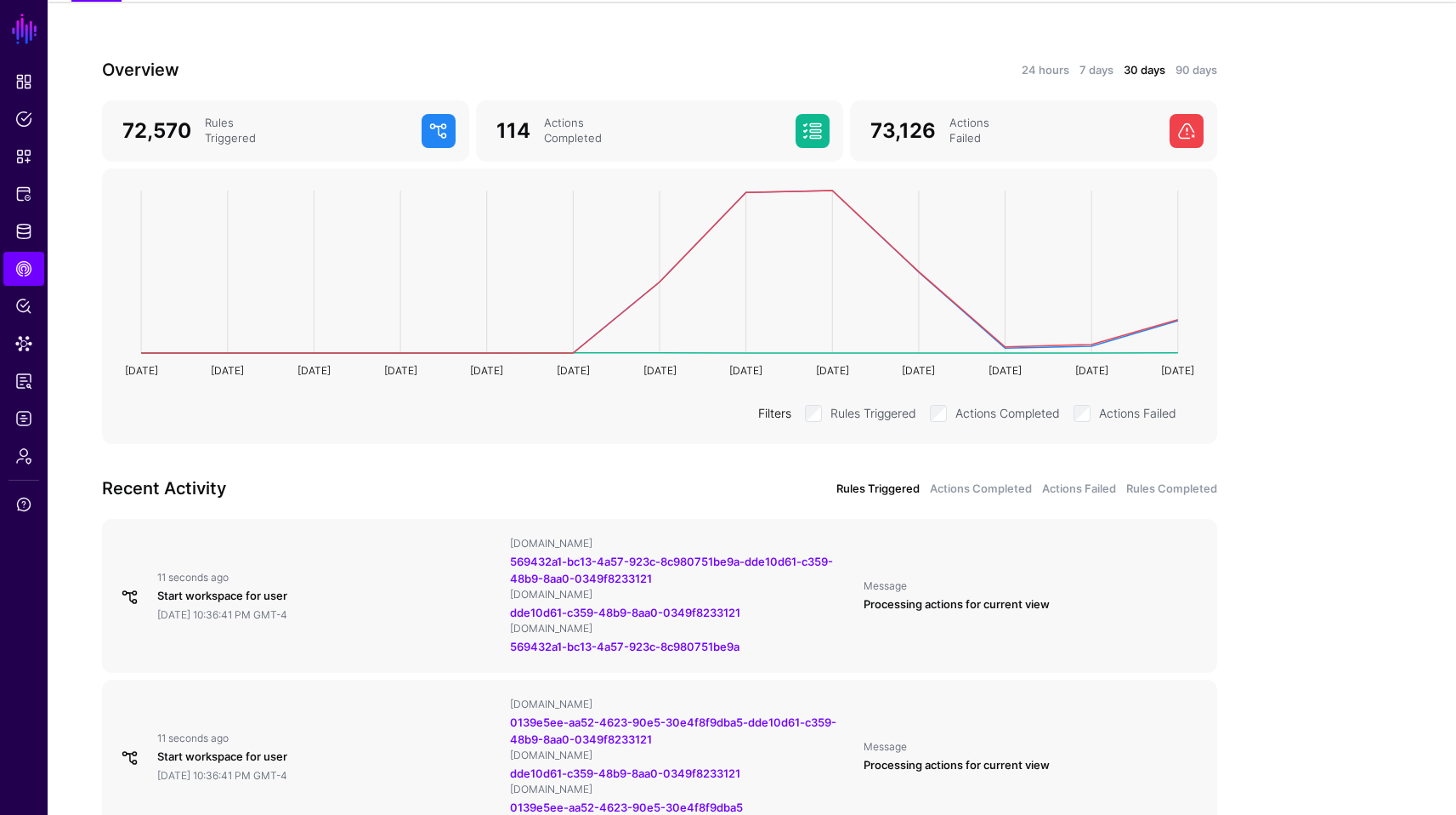
scroll to position [204, 0]
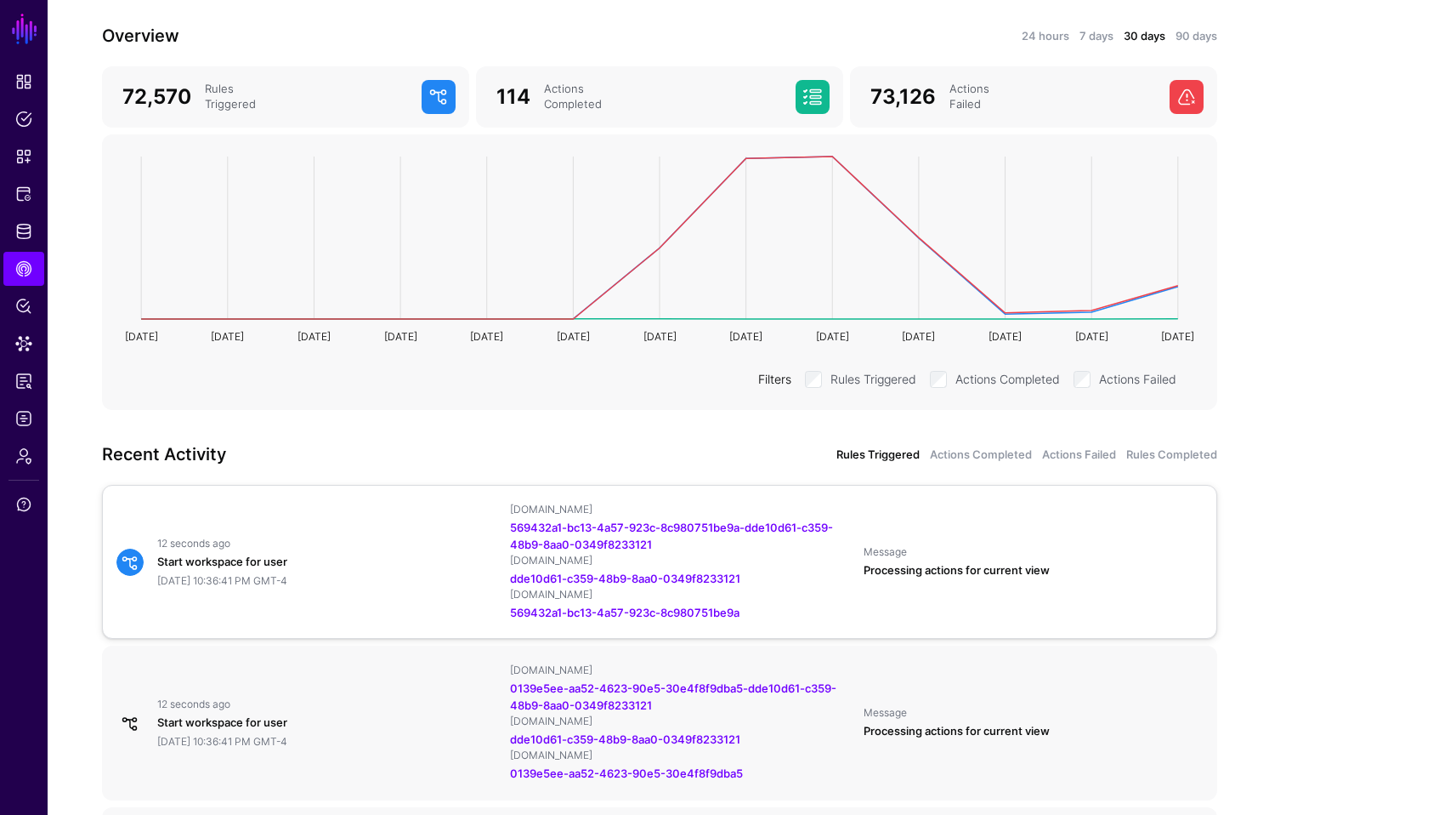
click at [268, 549] on div "12 seconds ago" at bounding box center [327, 544] width 340 height 14
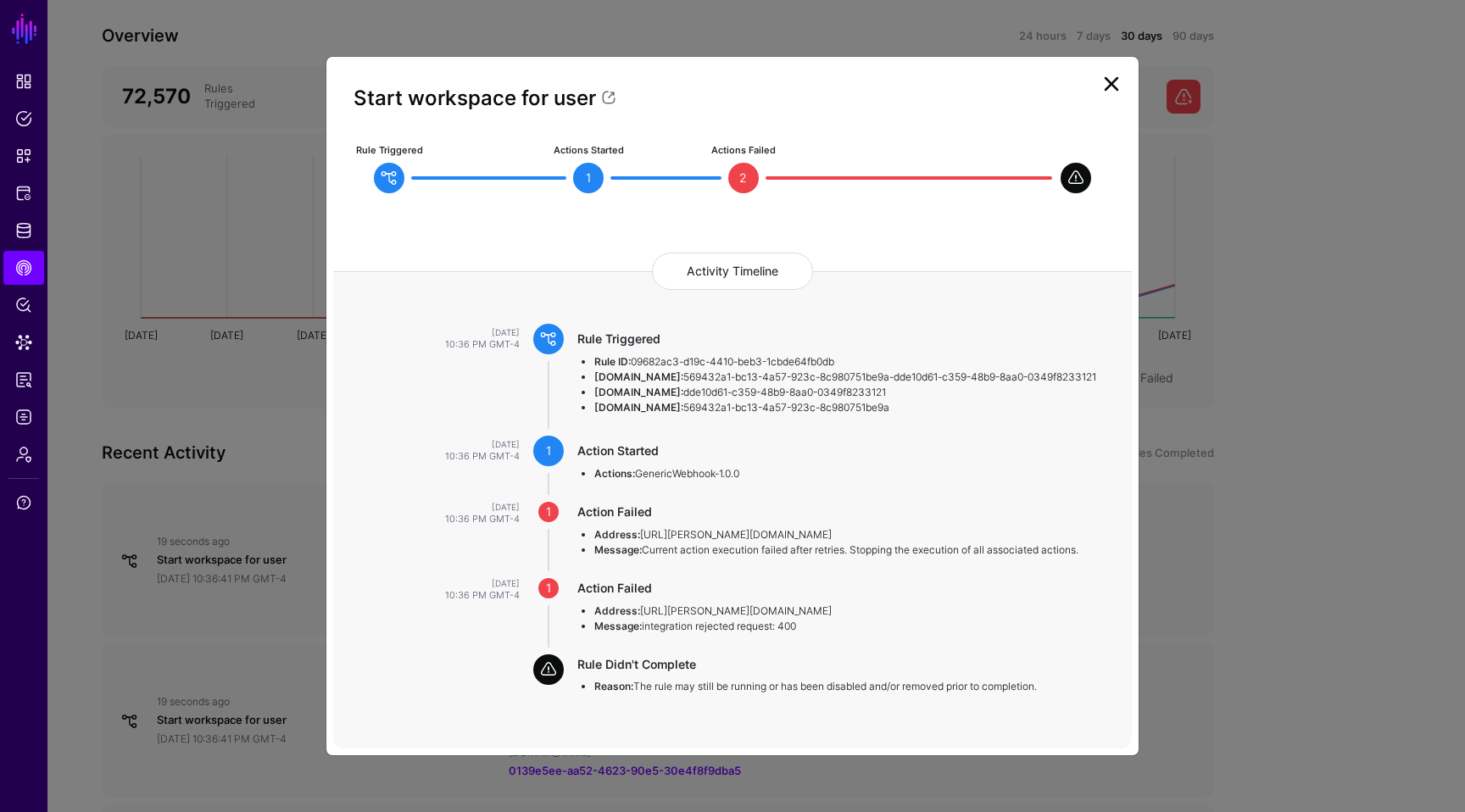
click at [1118, 73] on link at bounding box center [1110, 83] width 27 height 27
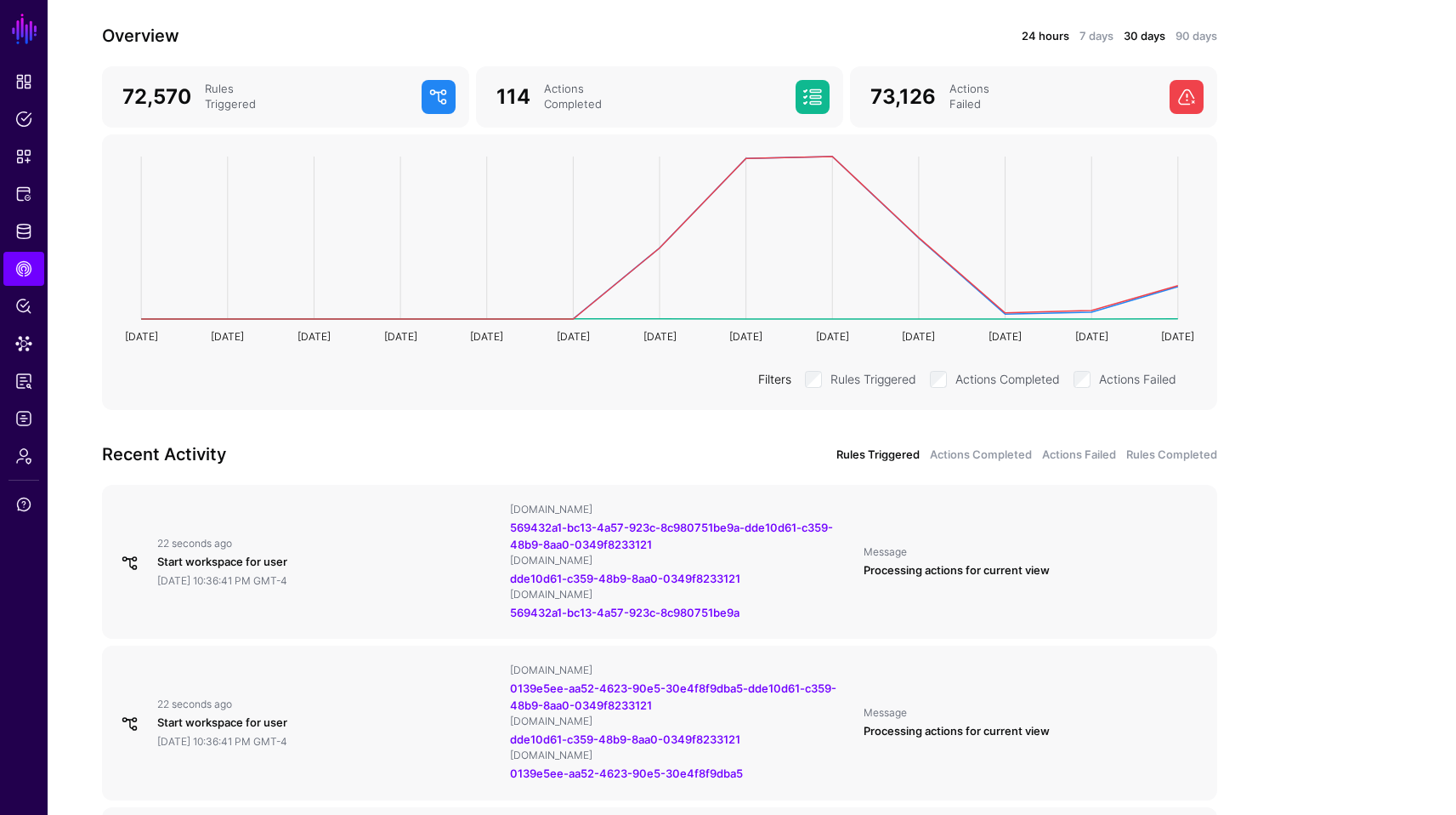
click at [1033, 28] on link "24 hours" at bounding box center [1046, 36] width 48 height 17
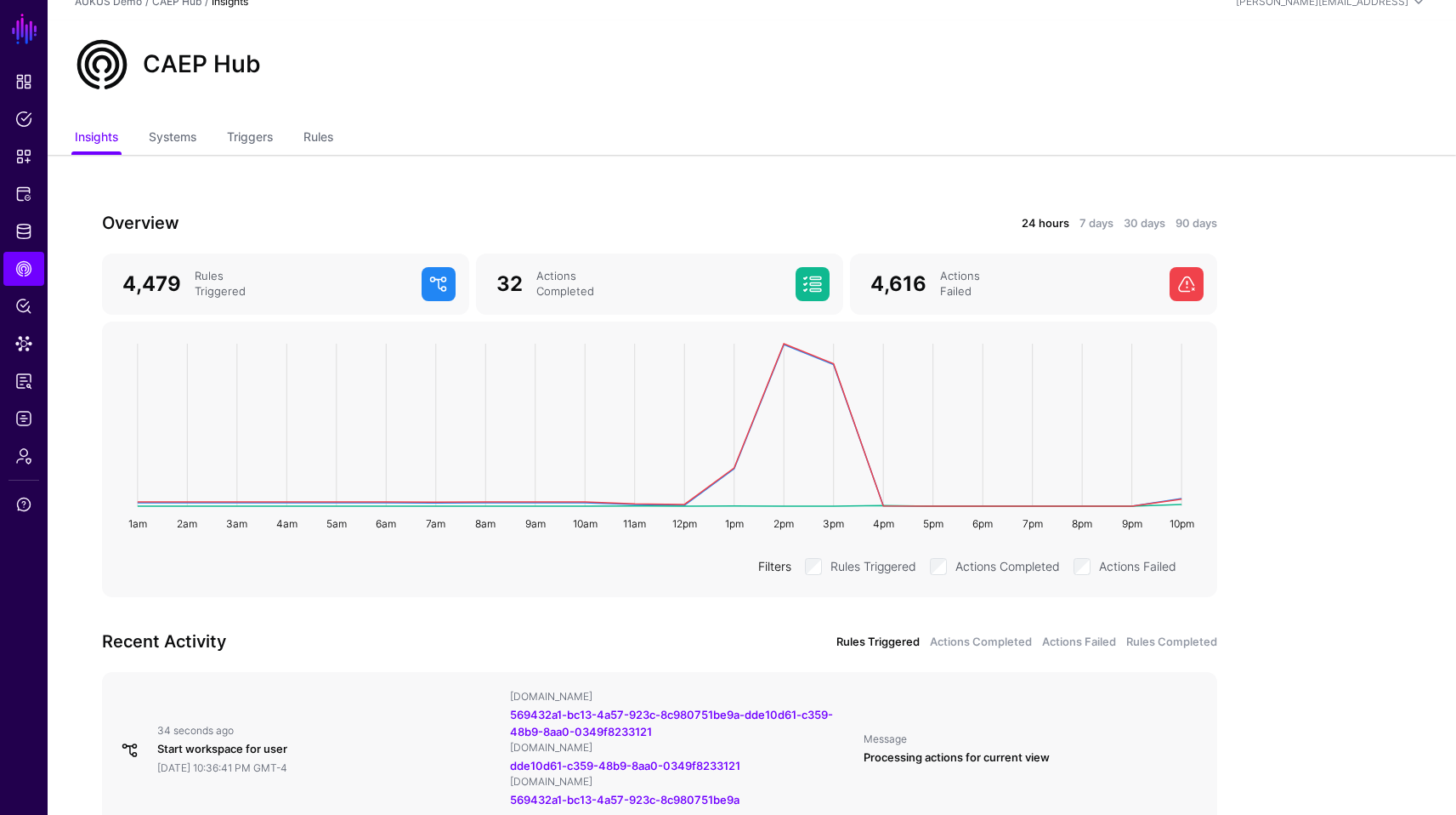
scroll to position [0, 0]
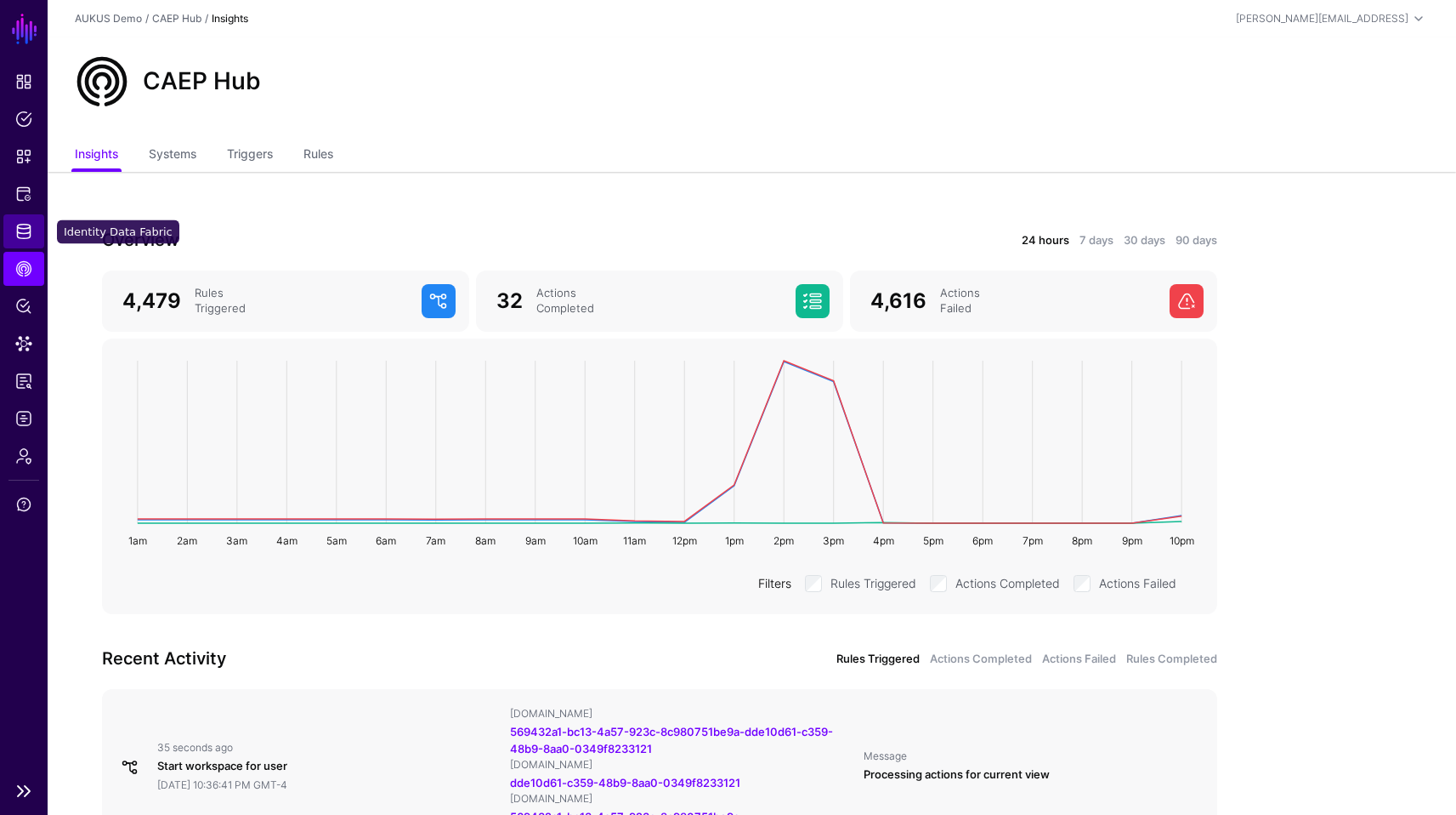
click at [21, 235] on span "Identity Data Fabric" at bounding box center [23, 231] width 17 height 17
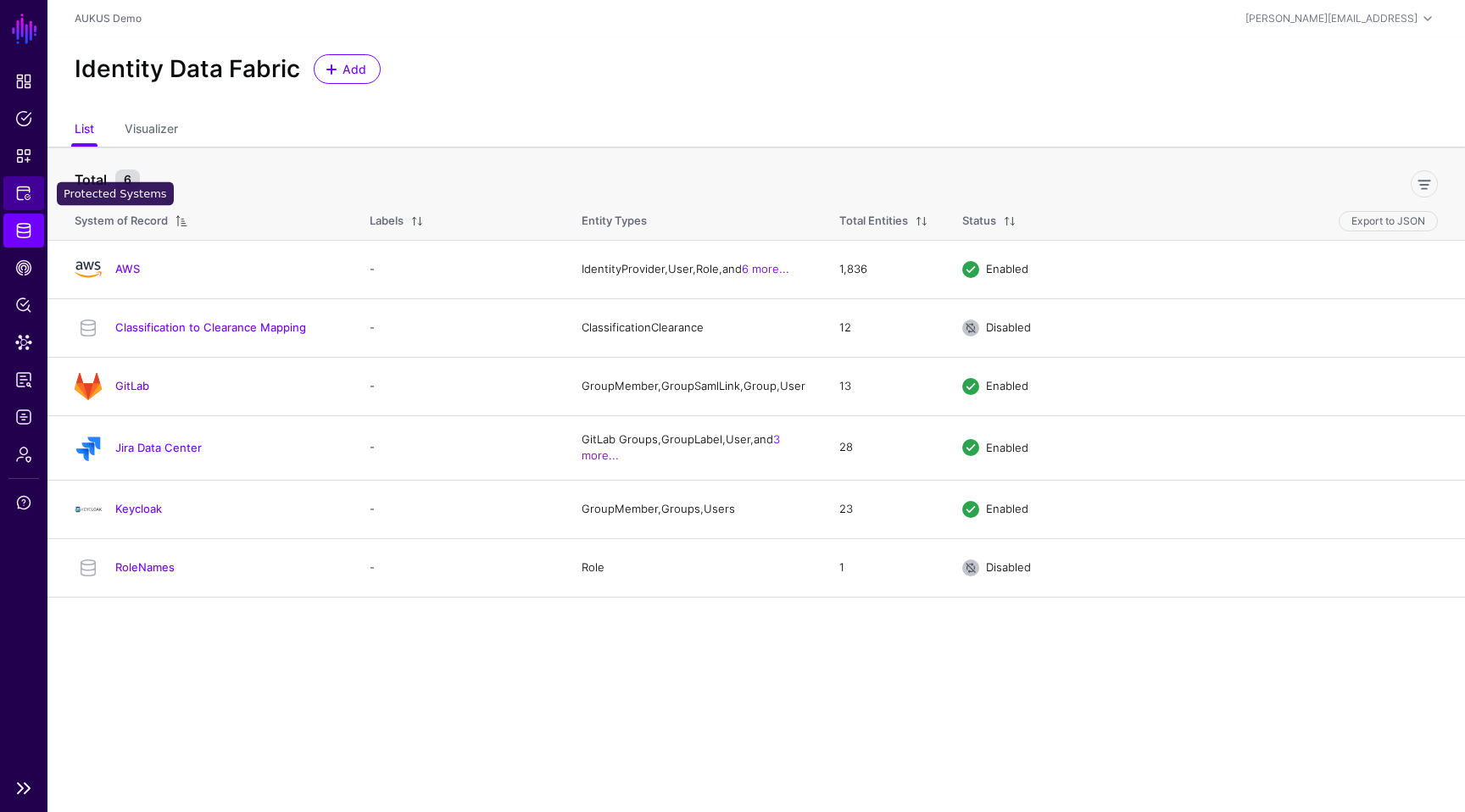
click at [32, 196] on link "Protected Systems" at bounding box center [23, 194] width 41 height 34
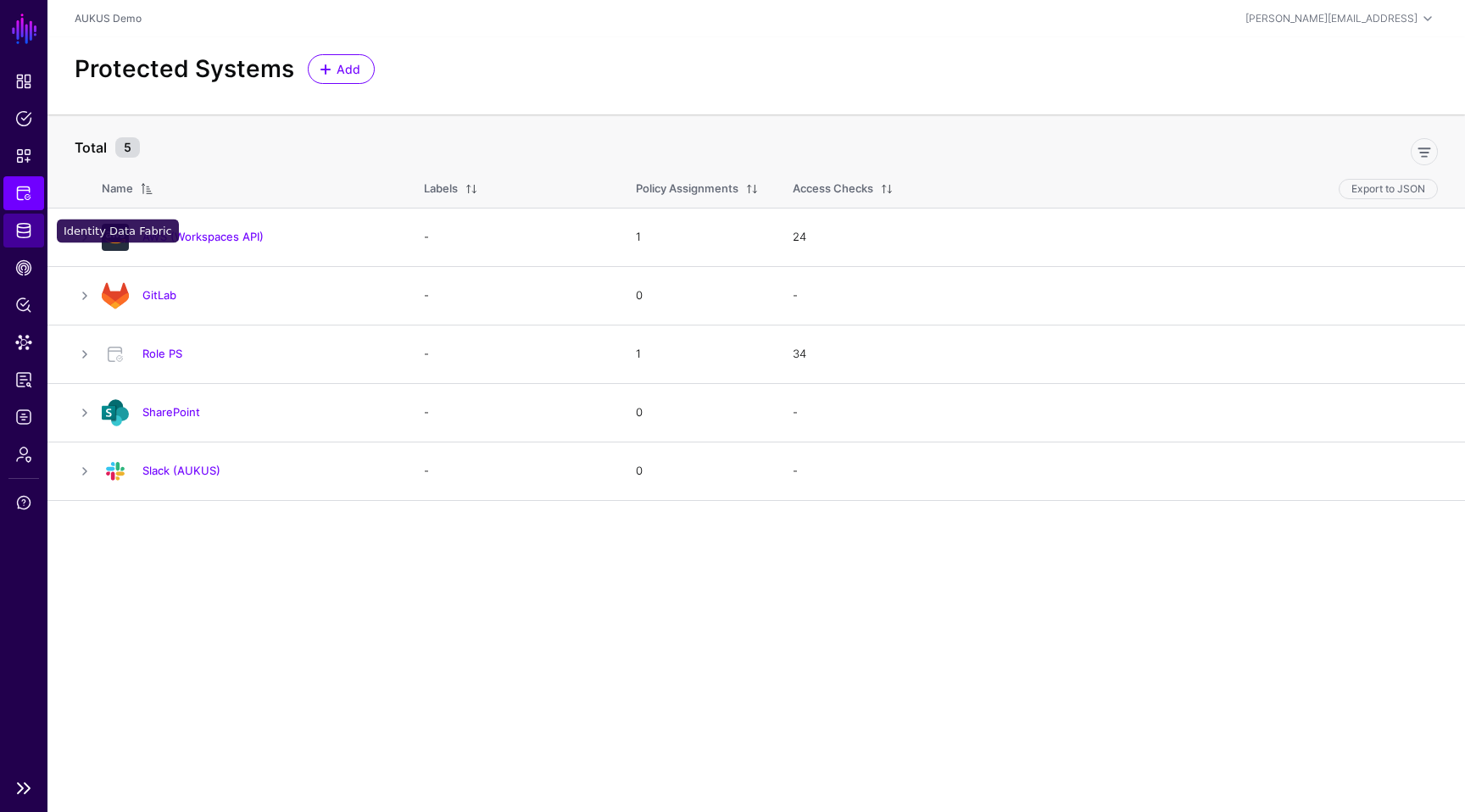
click at [26, 222] on span "Identity Data Fabric" at bounding box center [23, 230] width 17 height 17
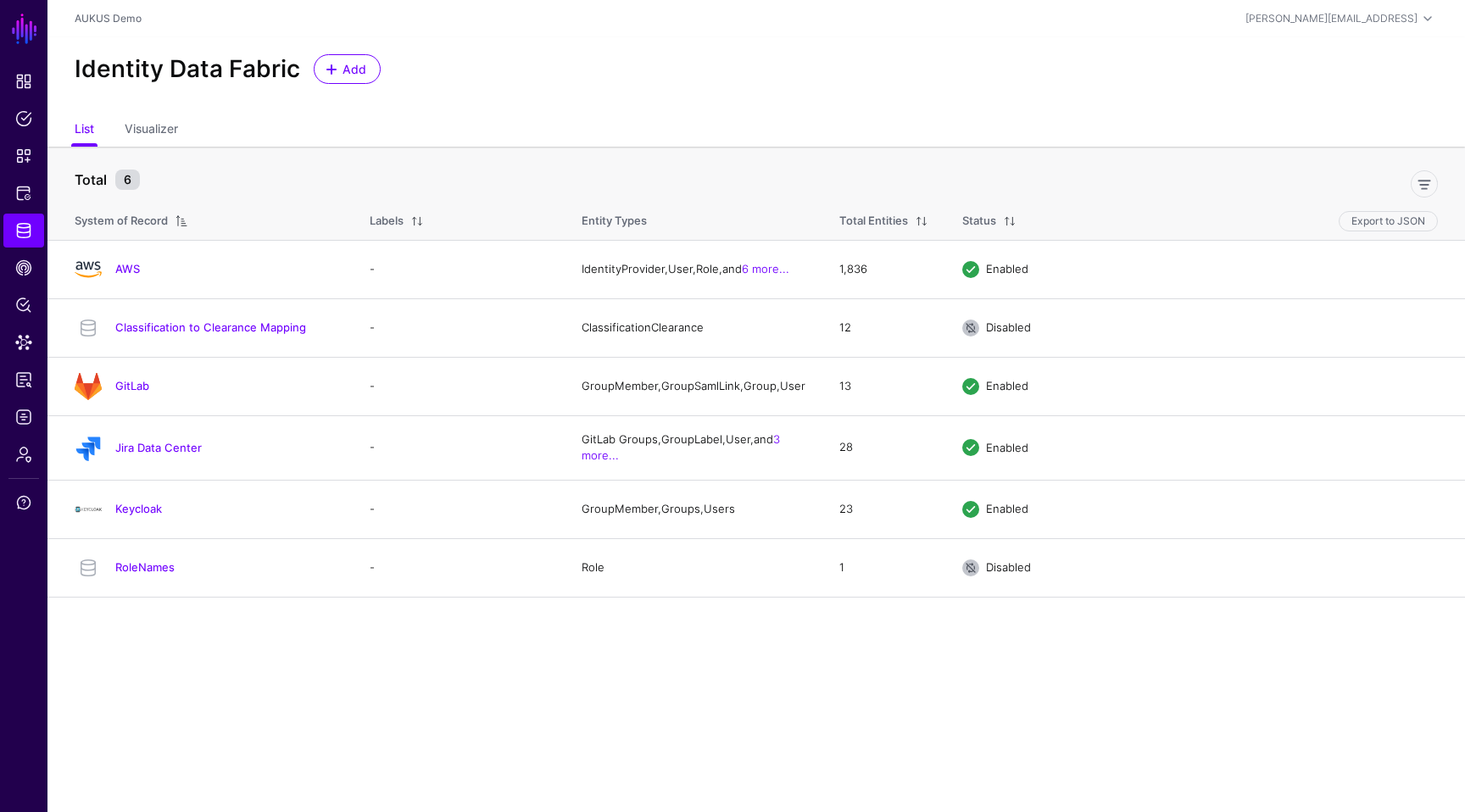
click at [255, 649] on main "SGNL Dashboard Policies Snippets Protected Systems Identity Data Fabric CAEP Hu…" at bounding box center [732, 406] width 1465 height 812
click at [144, 515] on link "Keycloak" at bounding box center [138, 508] width 47 height 14
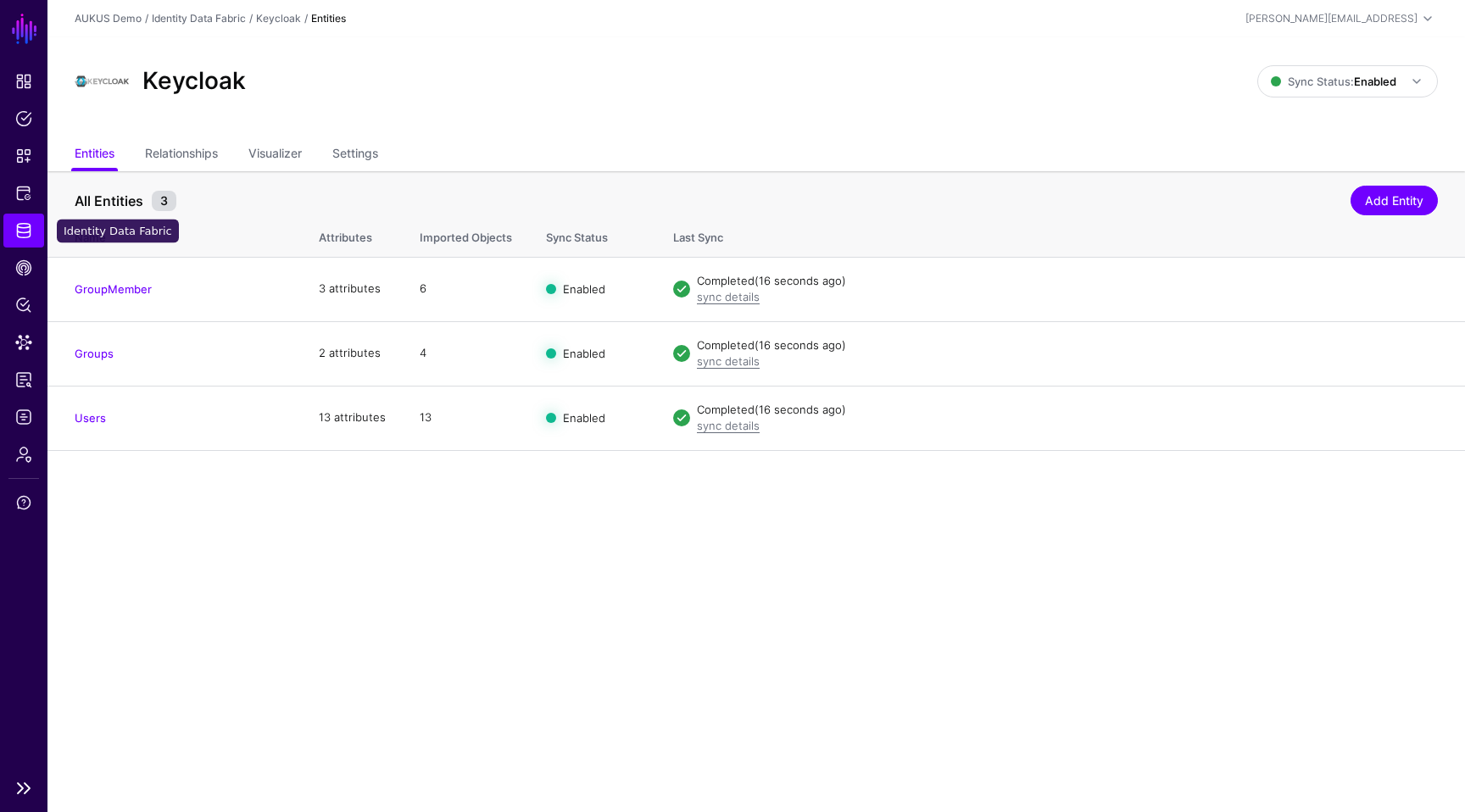
click at [28, 225] on span "Identity Data Fabric" at bounding box center [23, 230] width 17 height 17
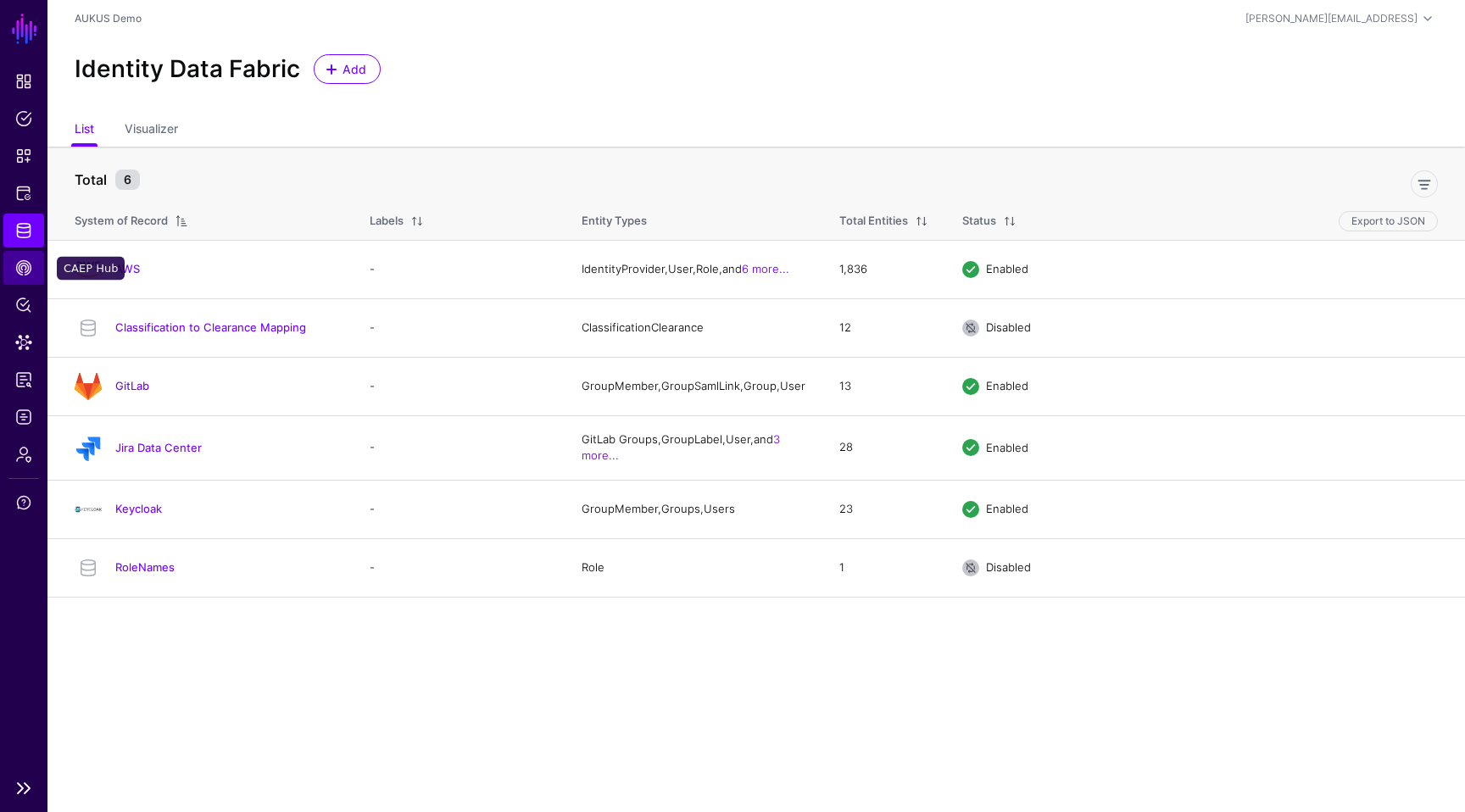
click at [26, 263] on span "CAEP Hub" at bounding box center [23, 267] width 17 height 17
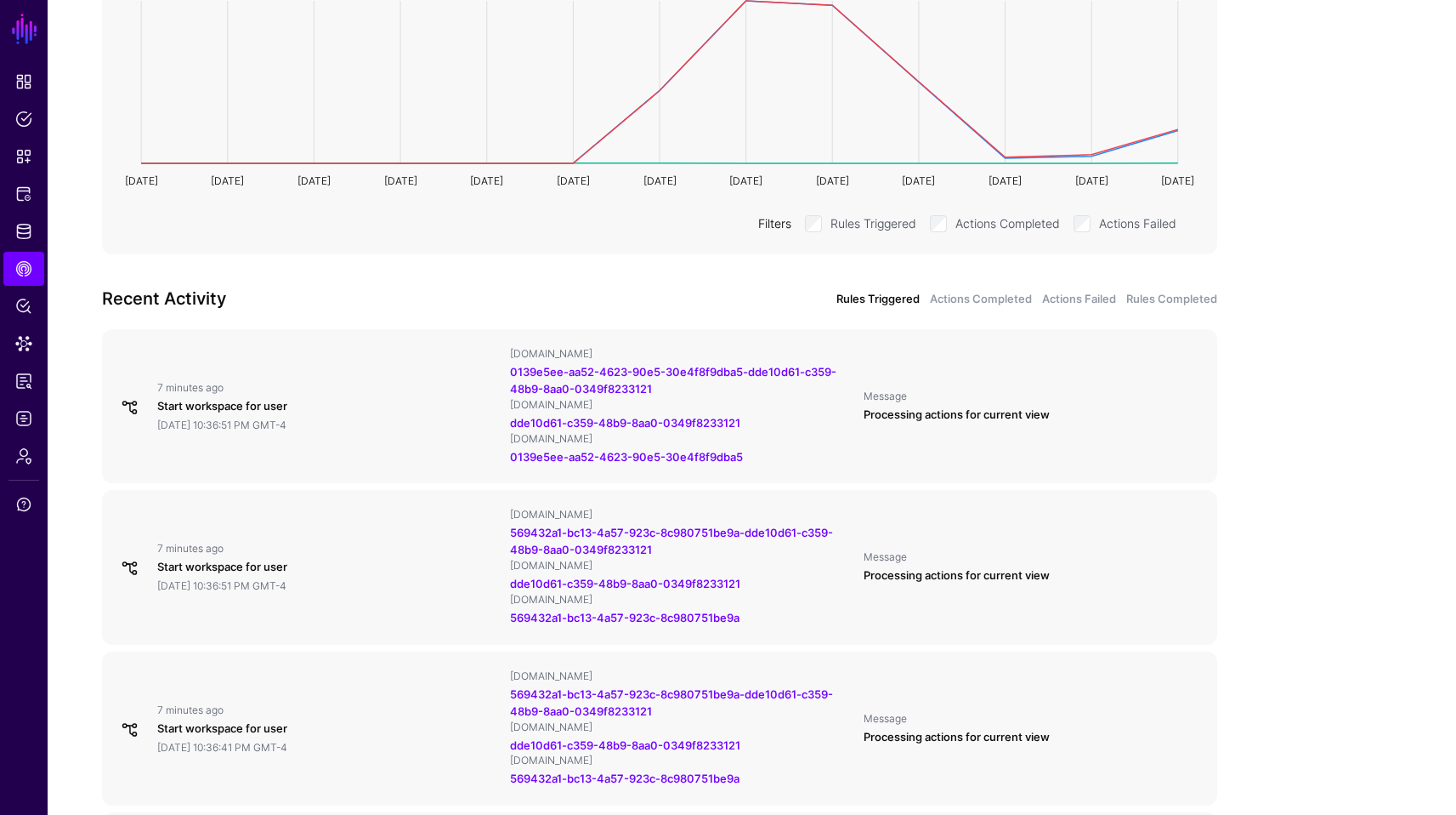
scroll to position [375, 0]
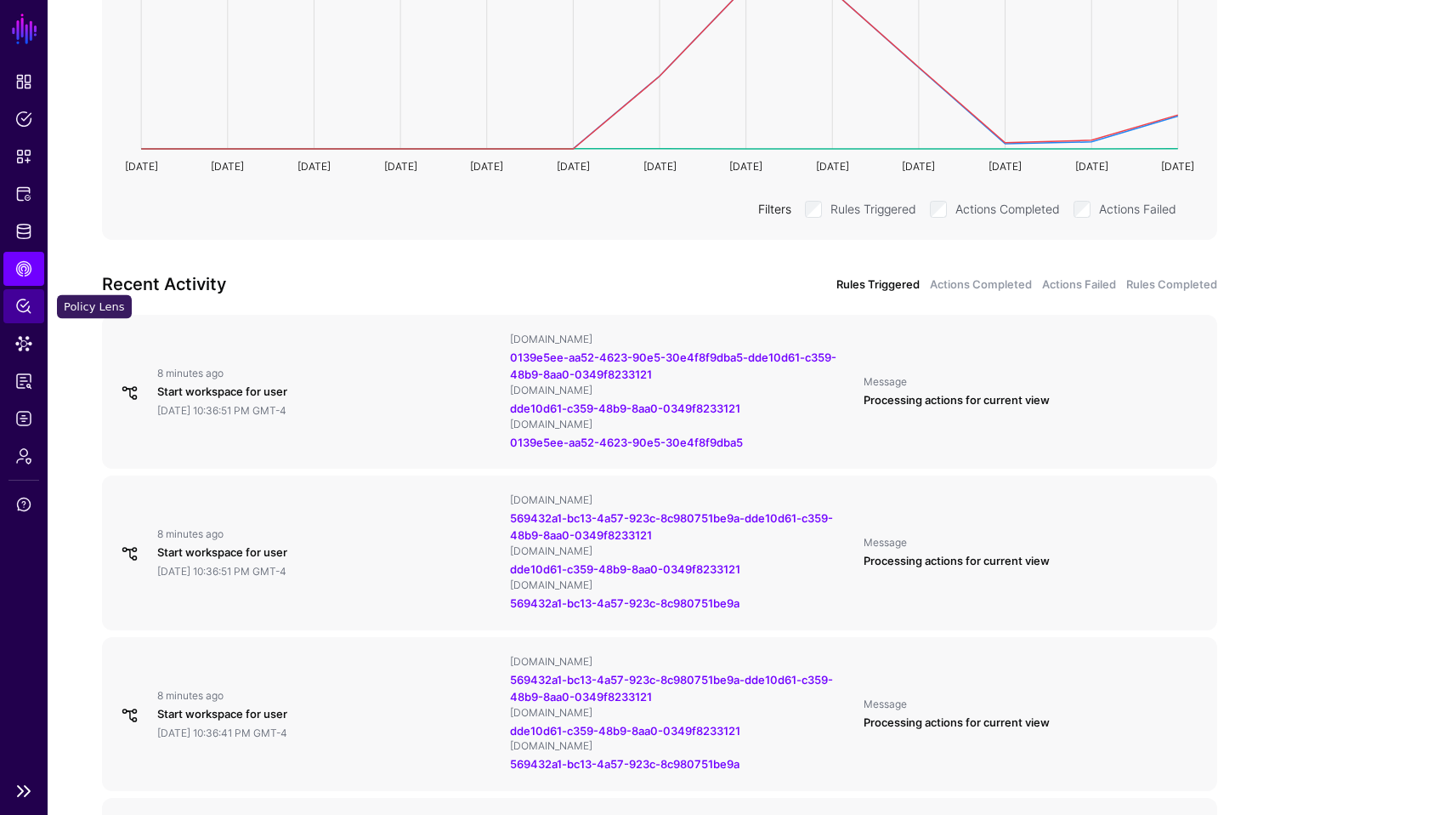
click at [21, 305] on span "Policy Lens" at bounding box center [23, 306] width 17 height 17
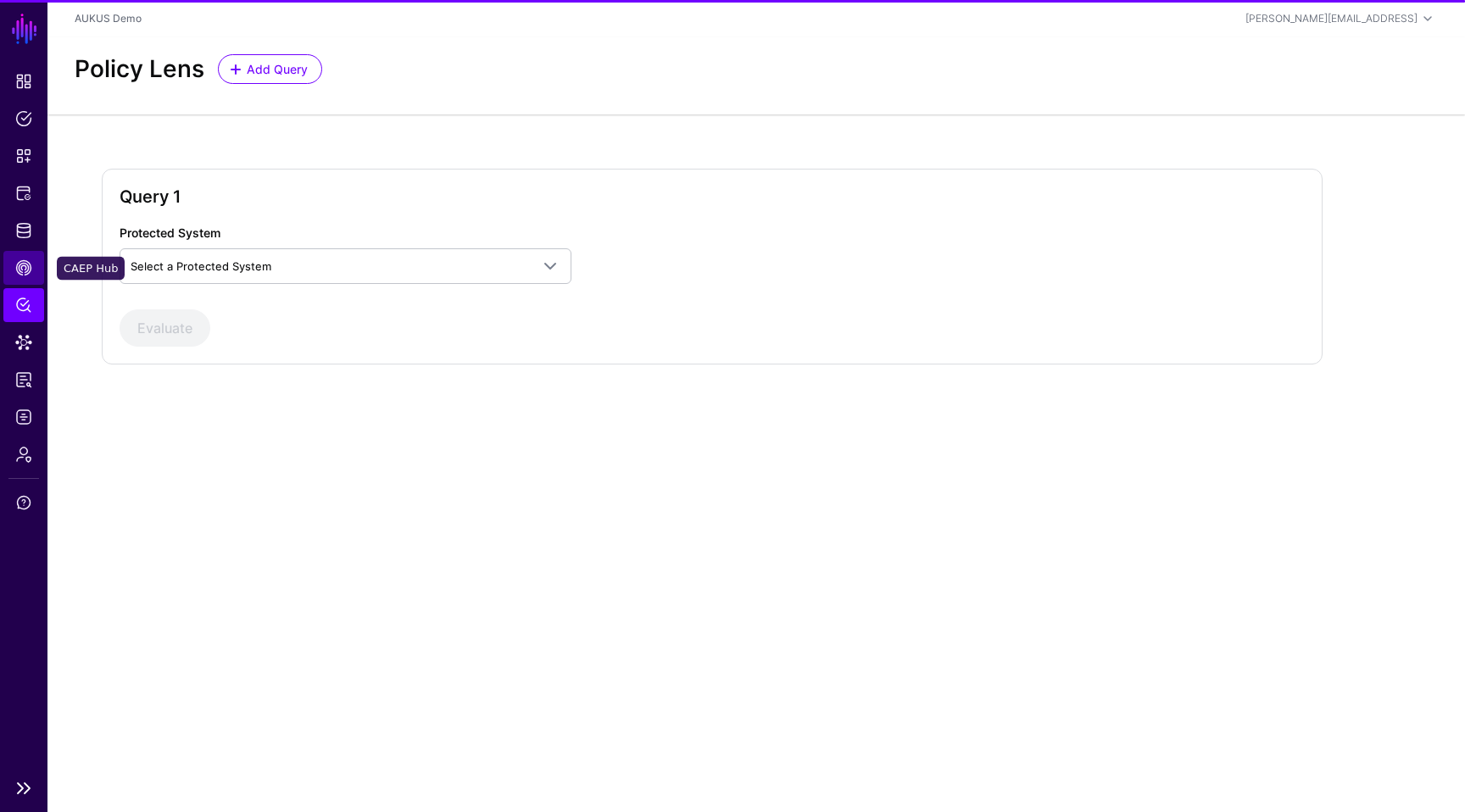
click at [28, 269] on span "CAEP Hub" at bounding box center [23, 267] width 17 height 17
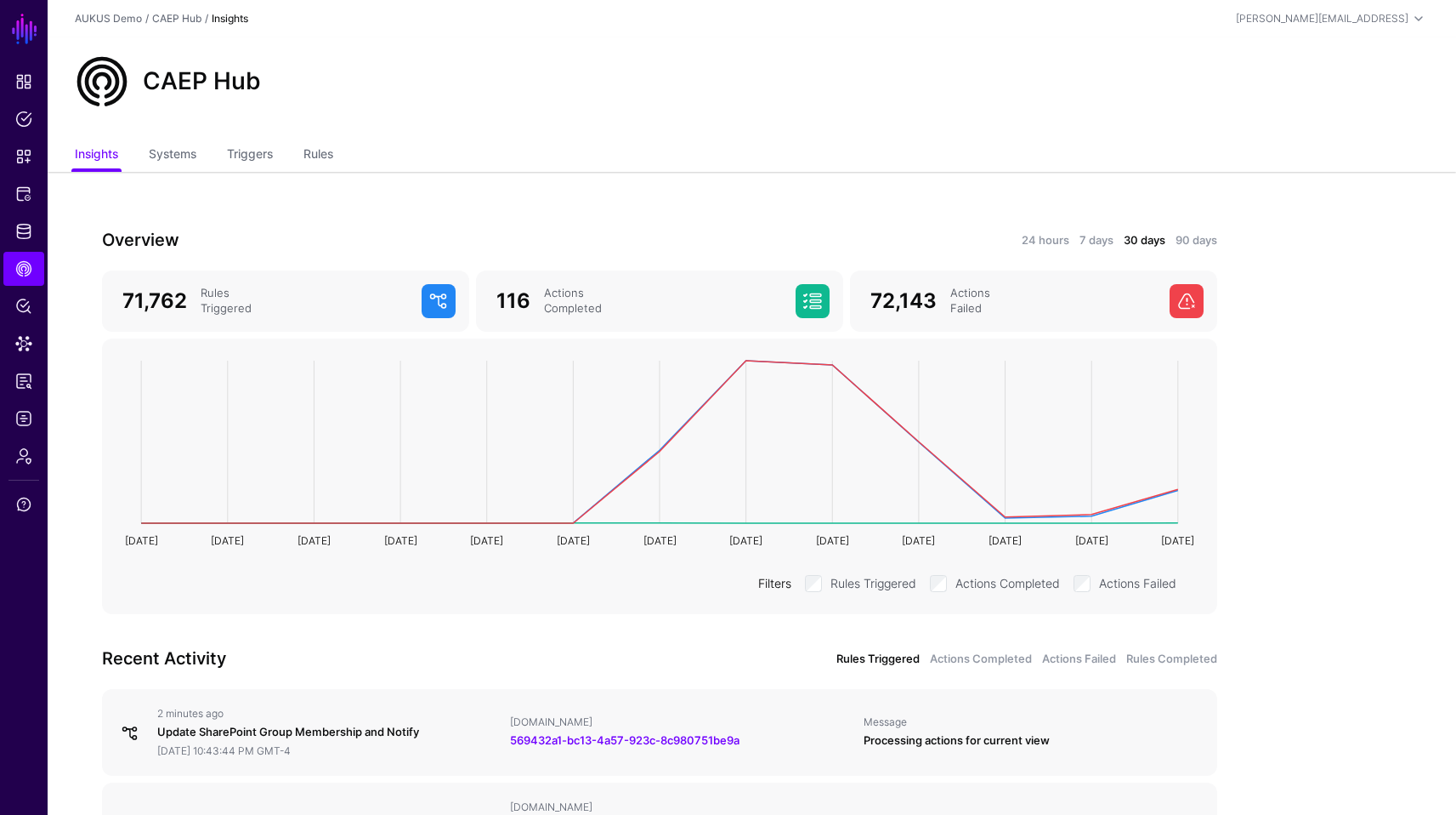
click at [96, 663] on div "Recent Activity" at bounding box center [375, 658] width 568 height 27
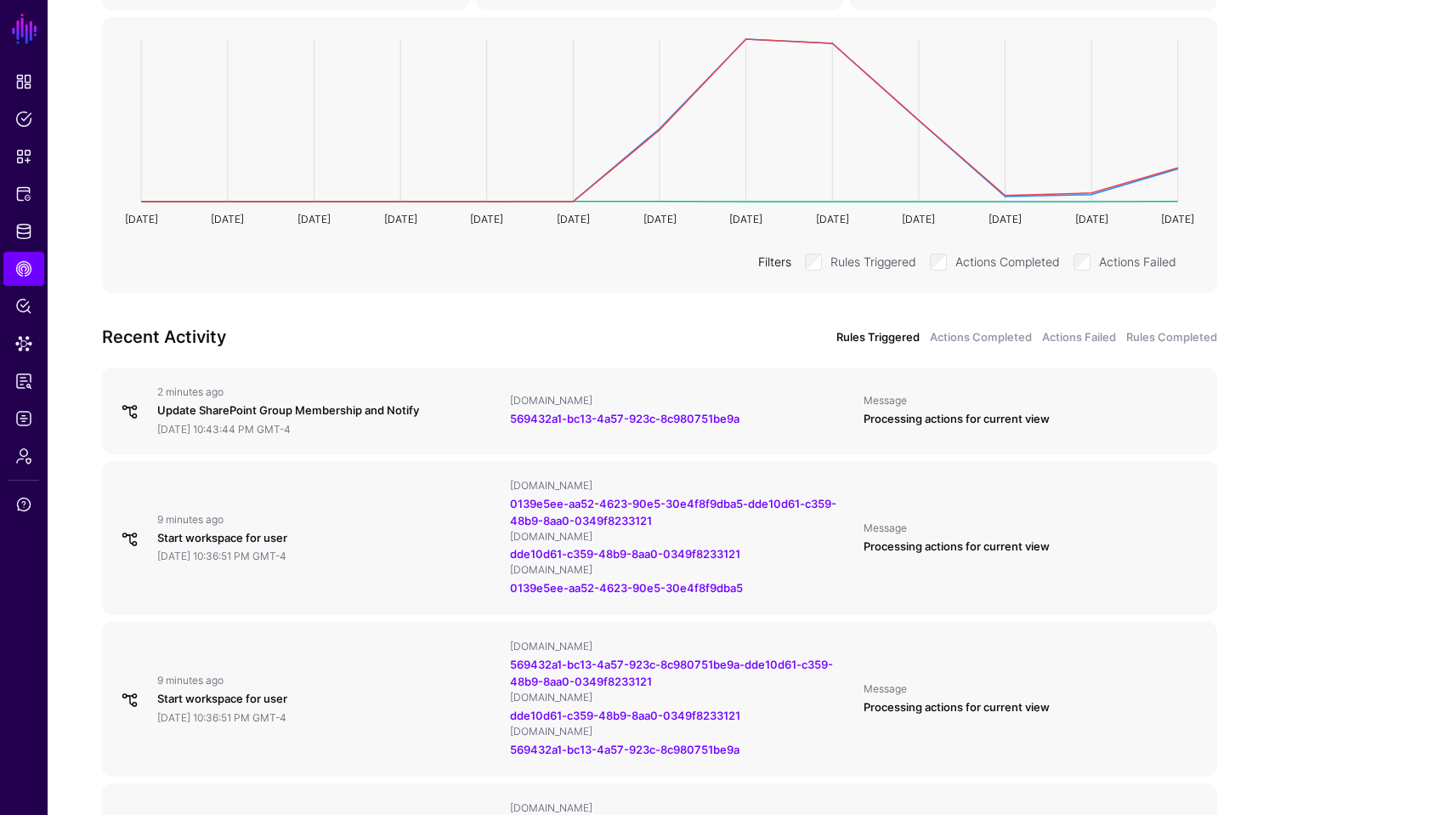
scroll to position [340, 0]
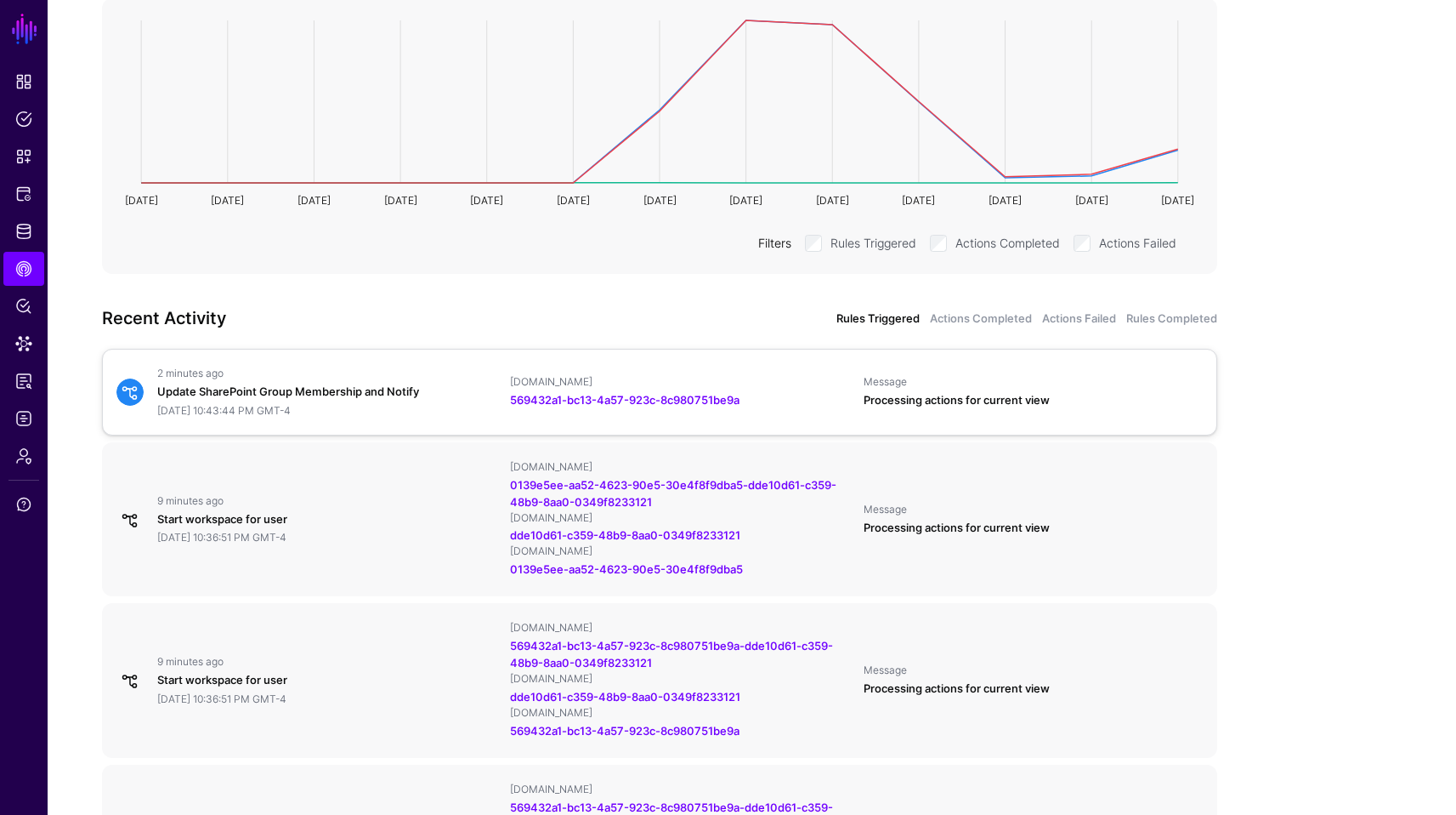
click at [412, 393] on div "Update SharePoint Group Membership and Notify" at bounding box center [327, 392] width 340 height 17
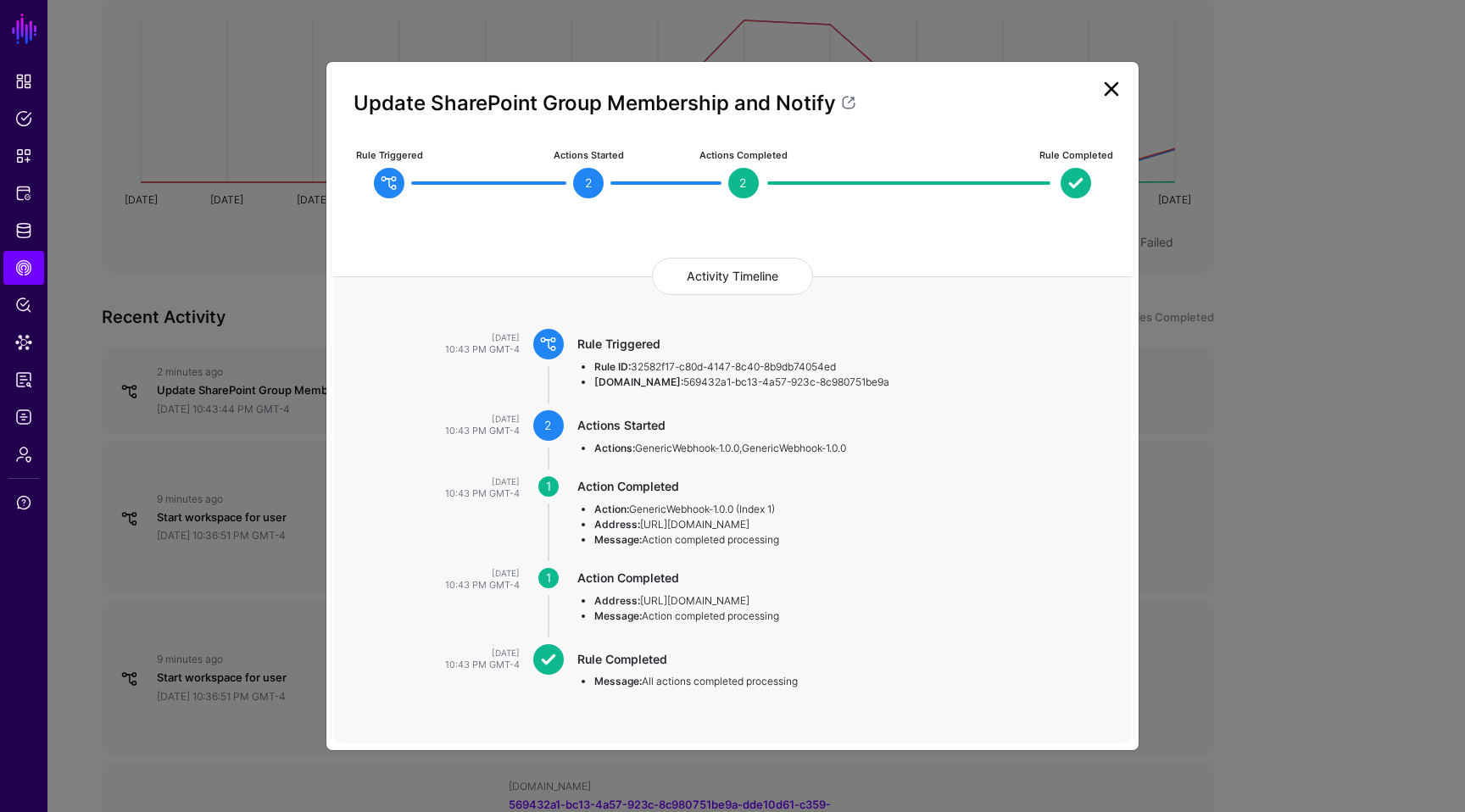
click at [1300, 486] on ngb-modal-window "Update SharePoint Group Membership and Notify Rule Triggered Actions Started 2 …" at bounding box center [732, 406] width 1465 height 812
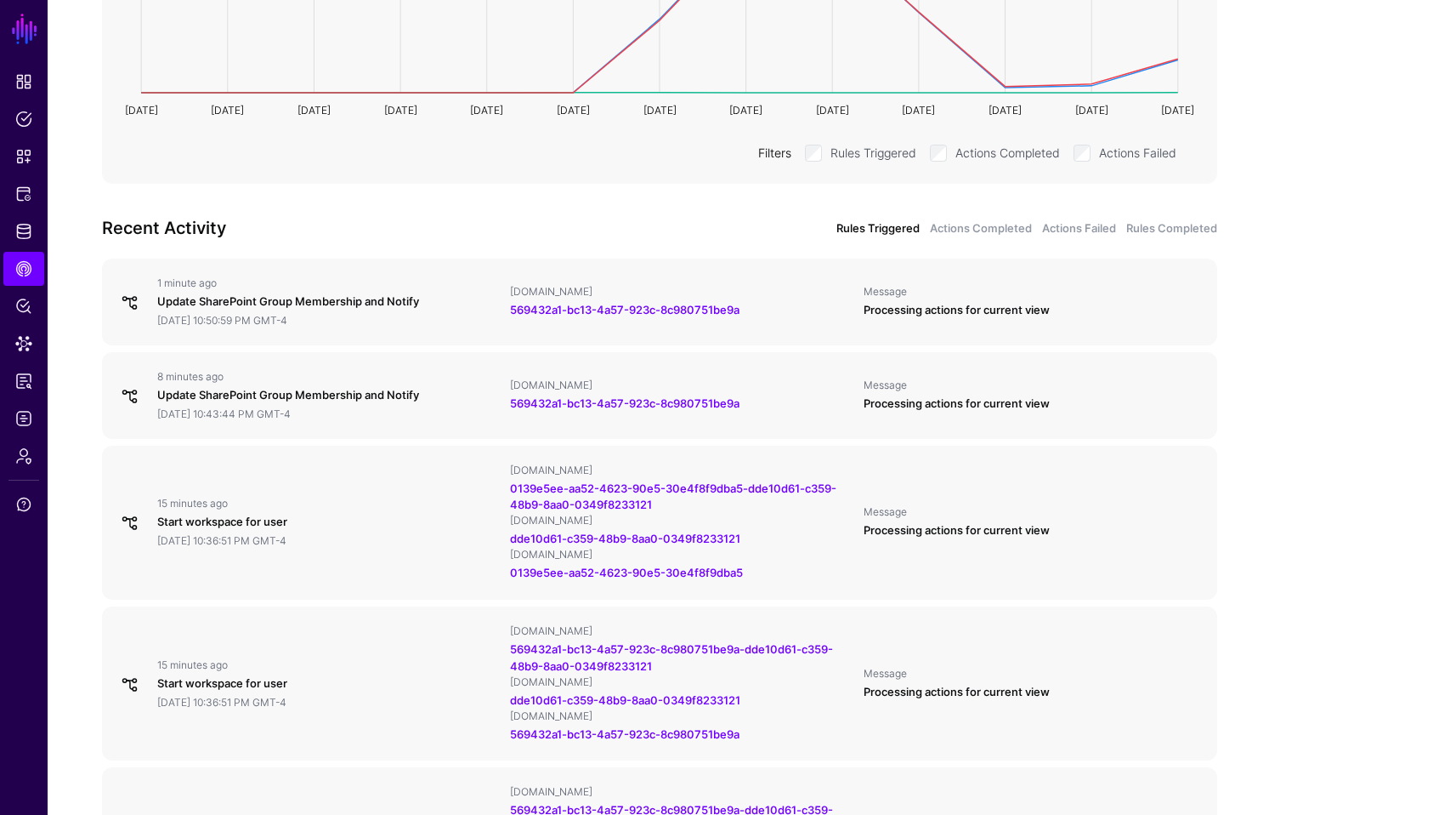
scroll to position [476, 0]
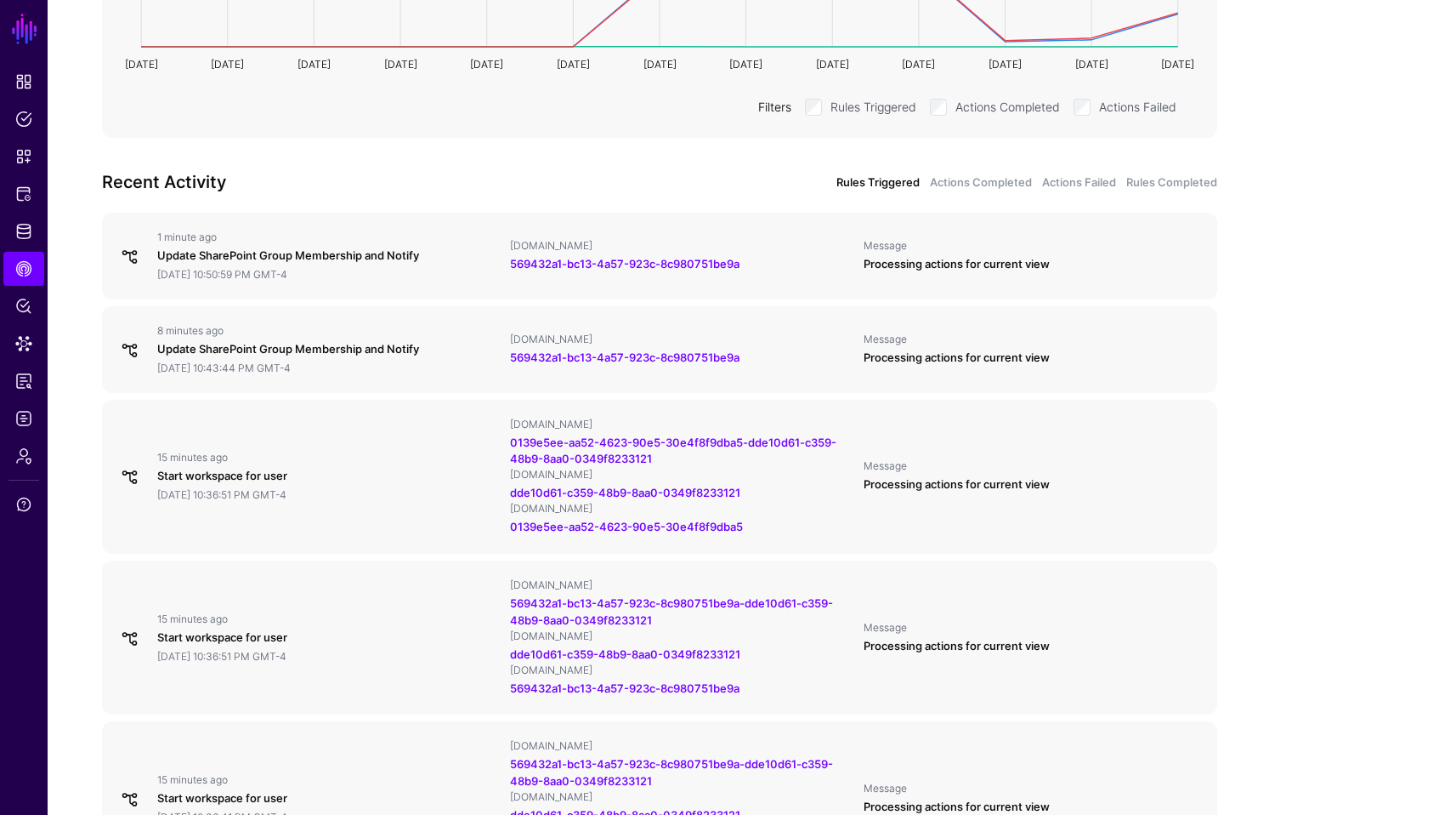
click at [1318, 387] on app-caephub-insights "Overview 24 hours 7 days 30 days 90 days 71,864 Rules Triggered 118 Actions Com…" at bounding box center [752, 730] width 1408 height 2071
